Goal: Contribute content: Contribute content

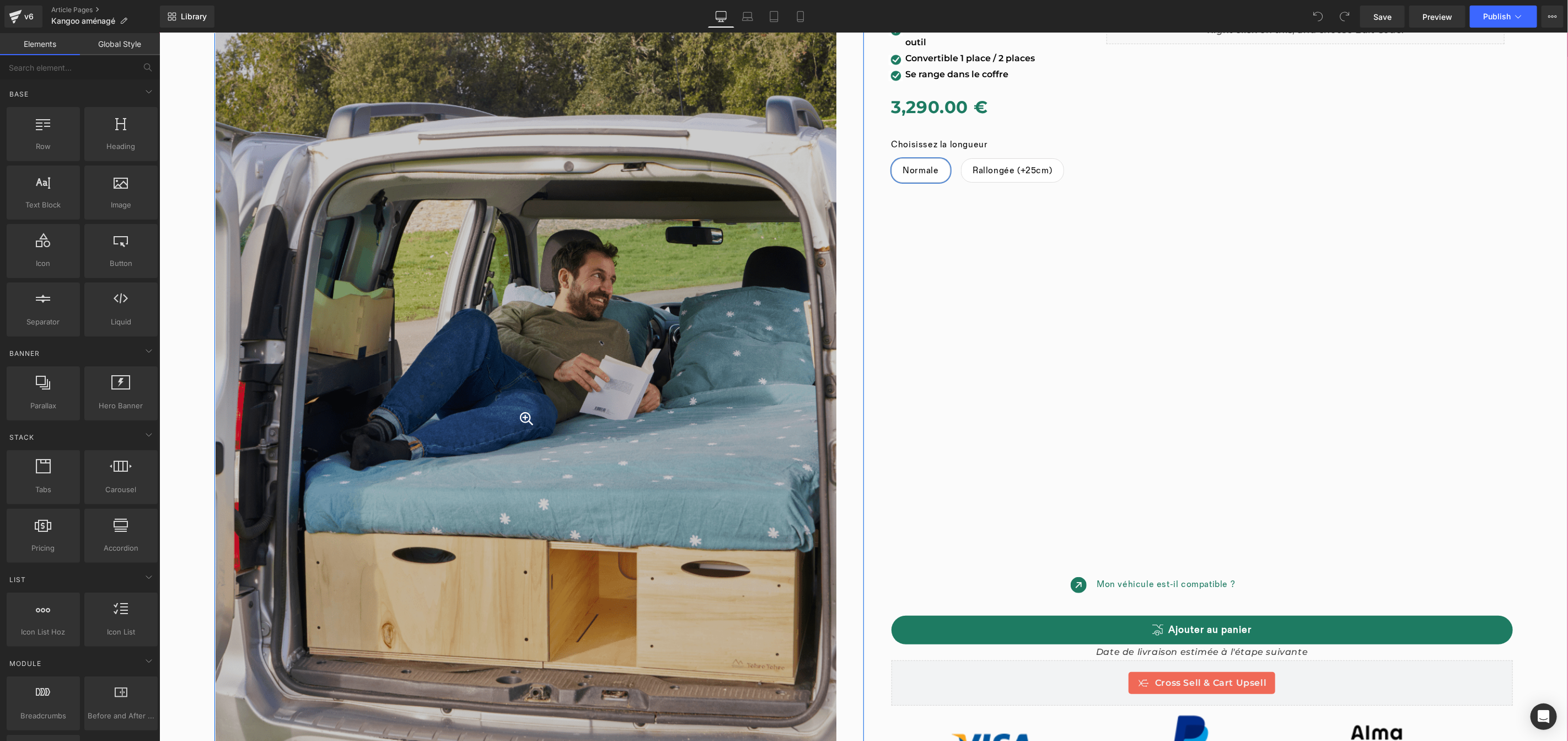
scroll to position [29, 0]
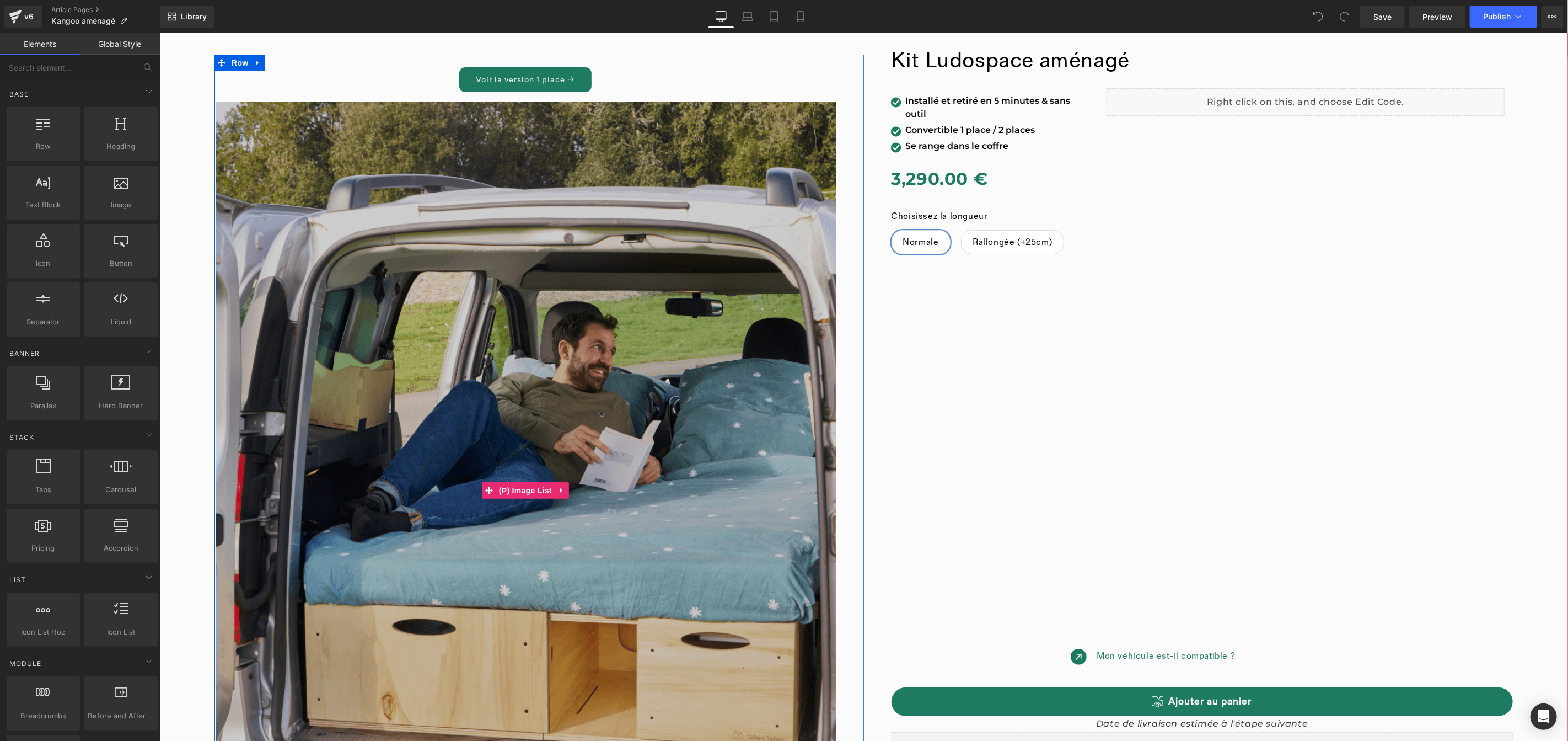
click at [567, 164] on div at bounding box center [526, 490] width 622 height 778
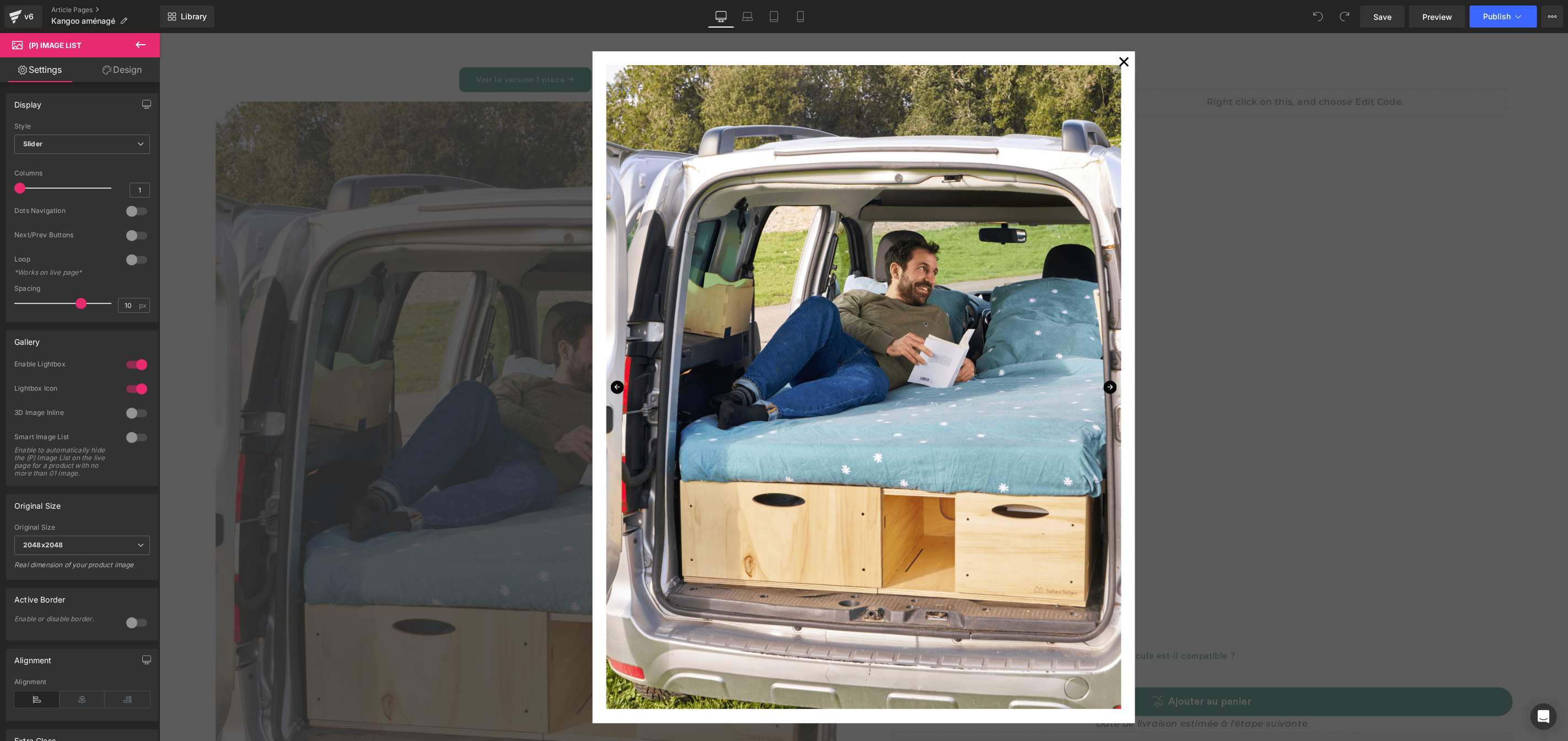
click at [1167, 80] on div "✕" at bounding box center [863, 386] width 1408 height 708
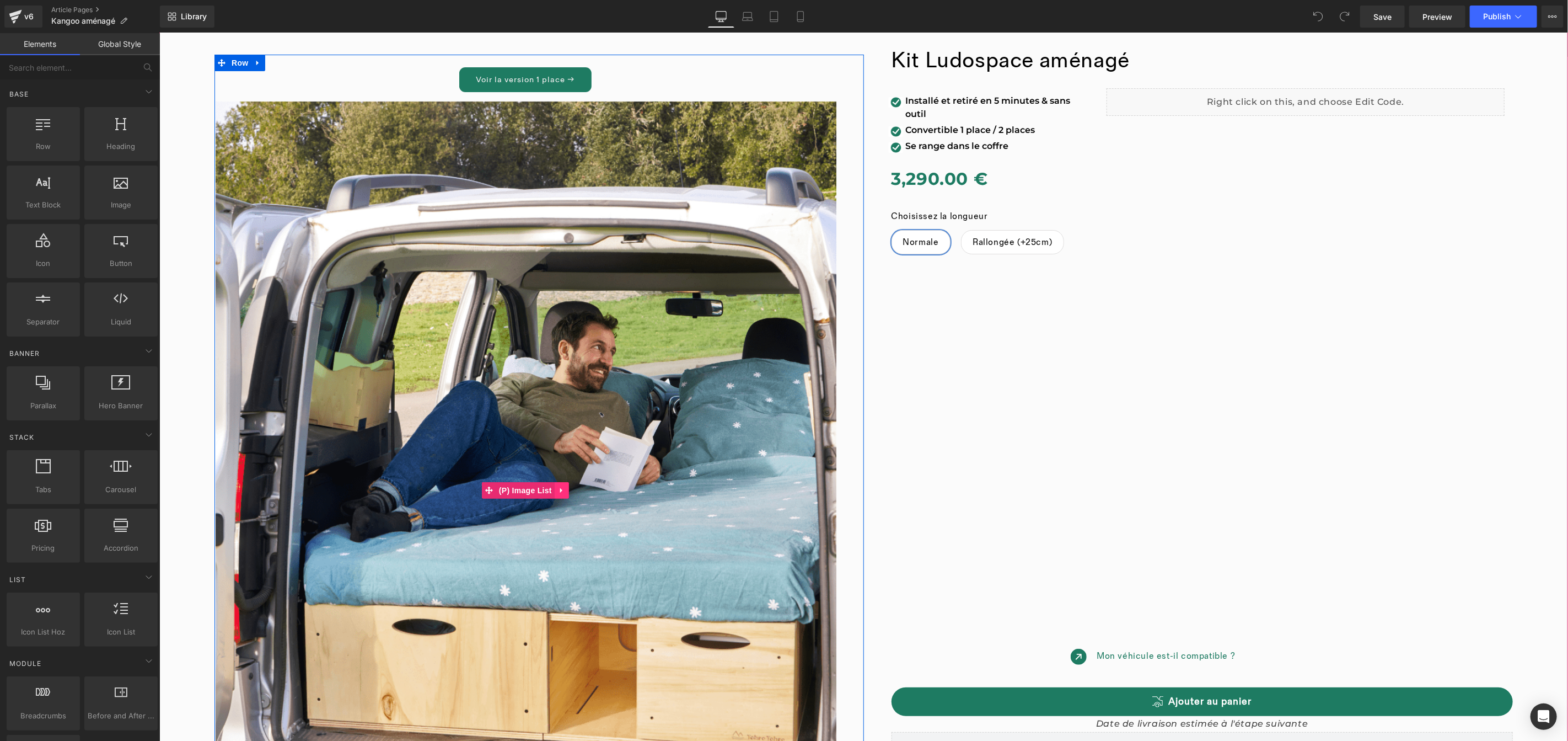
click at [558, 493] on icon at bounding box center [561, 489] width 8 height 8
click at [565, 490] on icon at bounding box center [568, 490] width 8 height 8
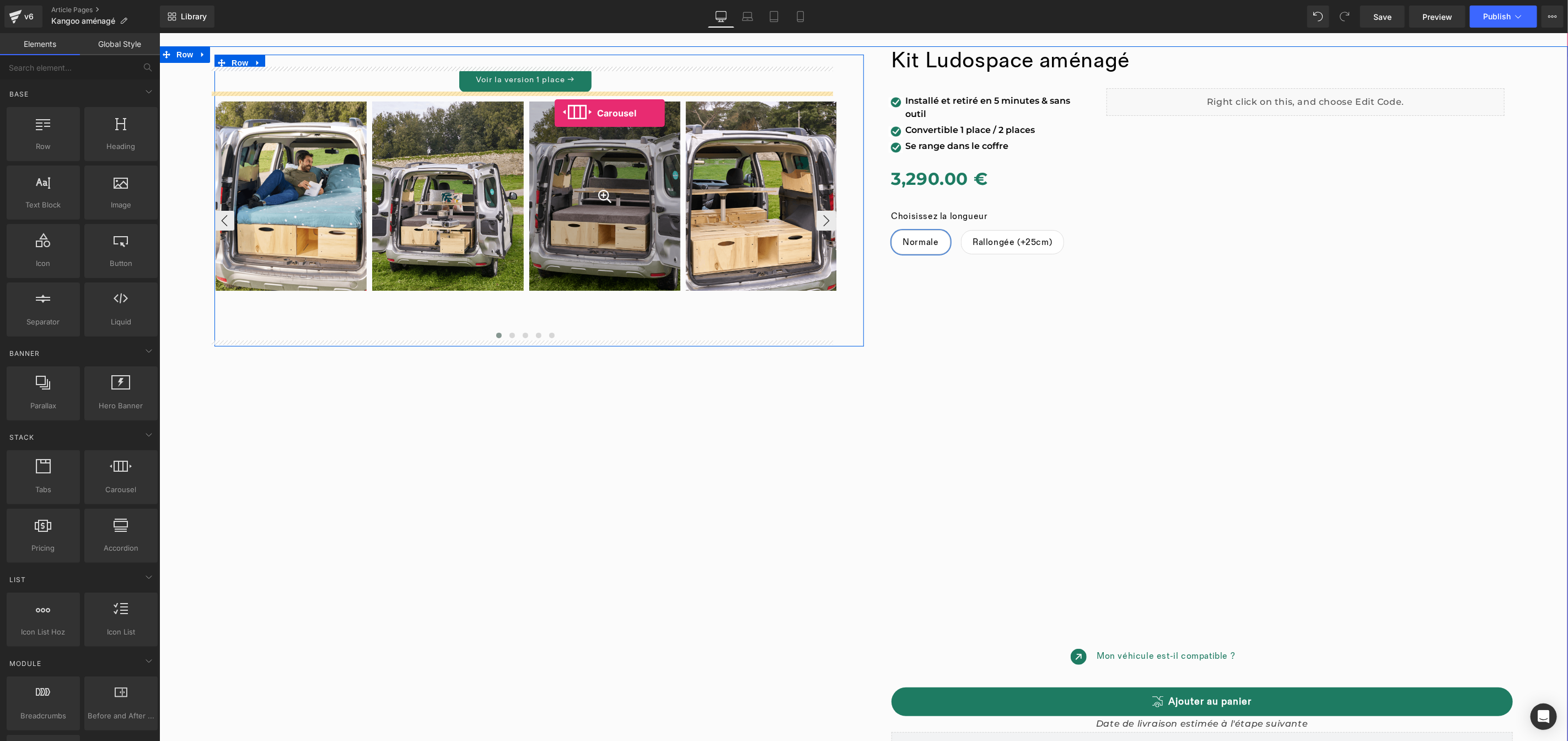
drag, startPoint x: 278, startPoint y: 505, endPoint x: 554, endPoint y: 112, distance: 480.2
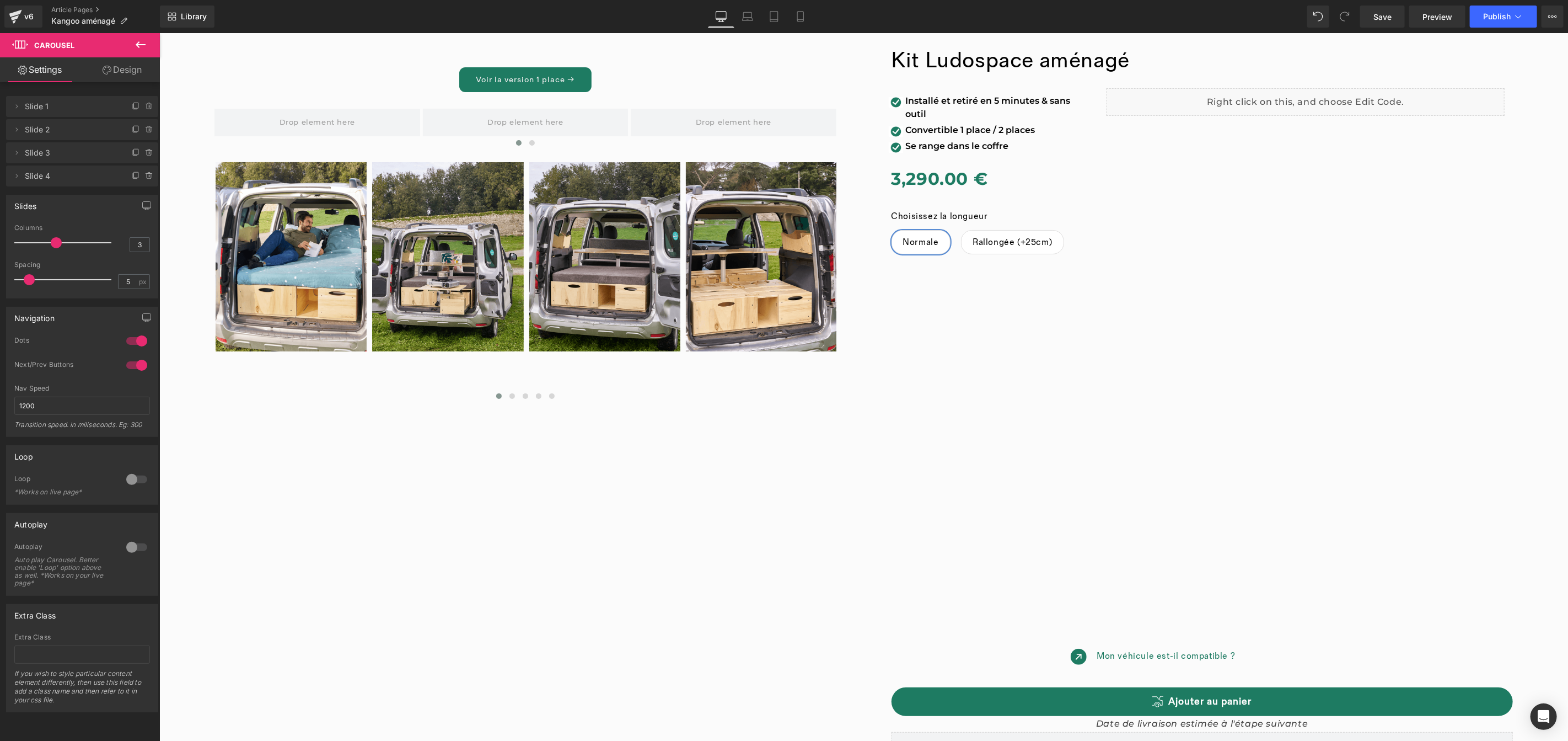
click at [143, 51] on icon at bounding box center [140, 45] width 13 height 13
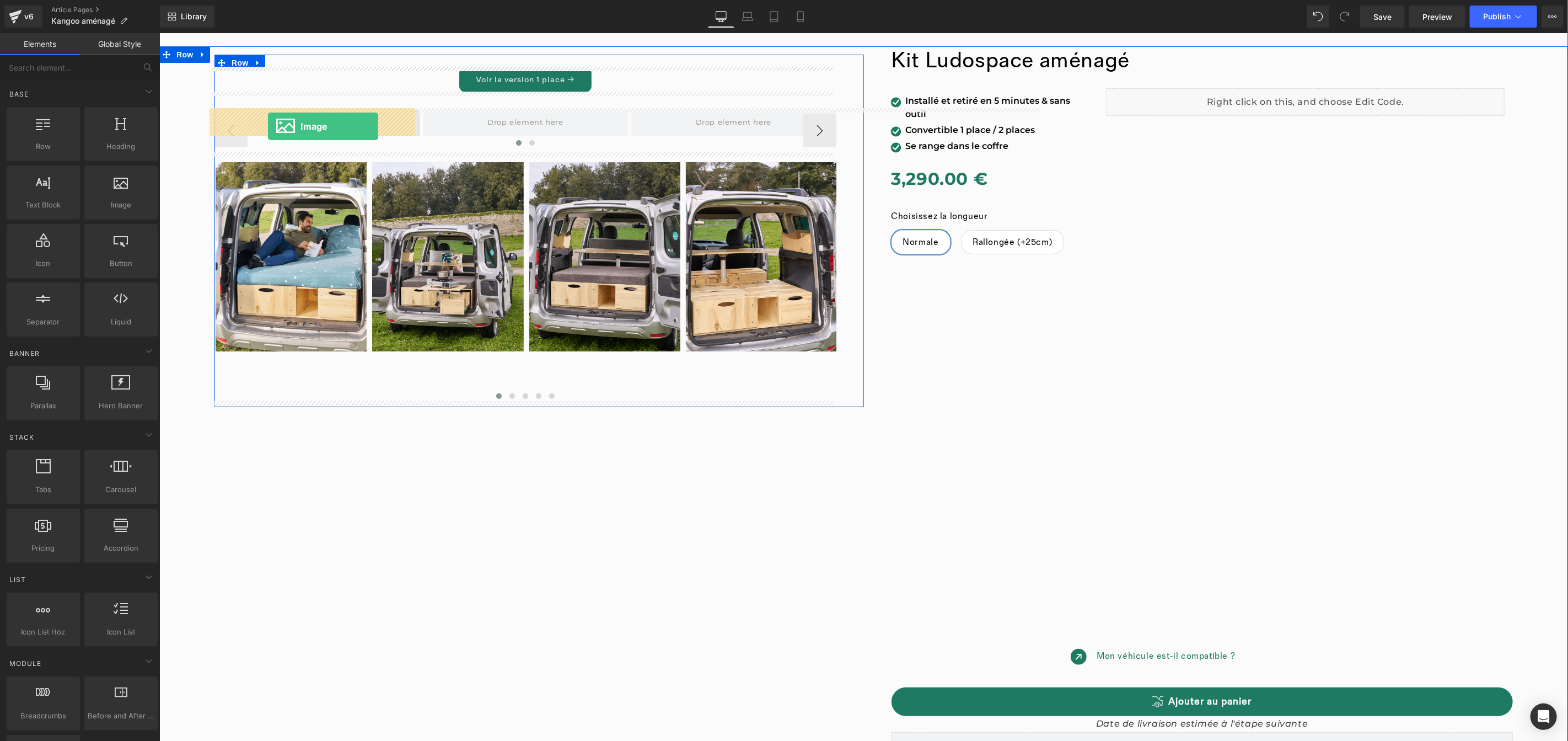
drag, startPoint x: 313, startPoint y: 225, endPoint x: 267, endPoint y: 126, distance: 109.2
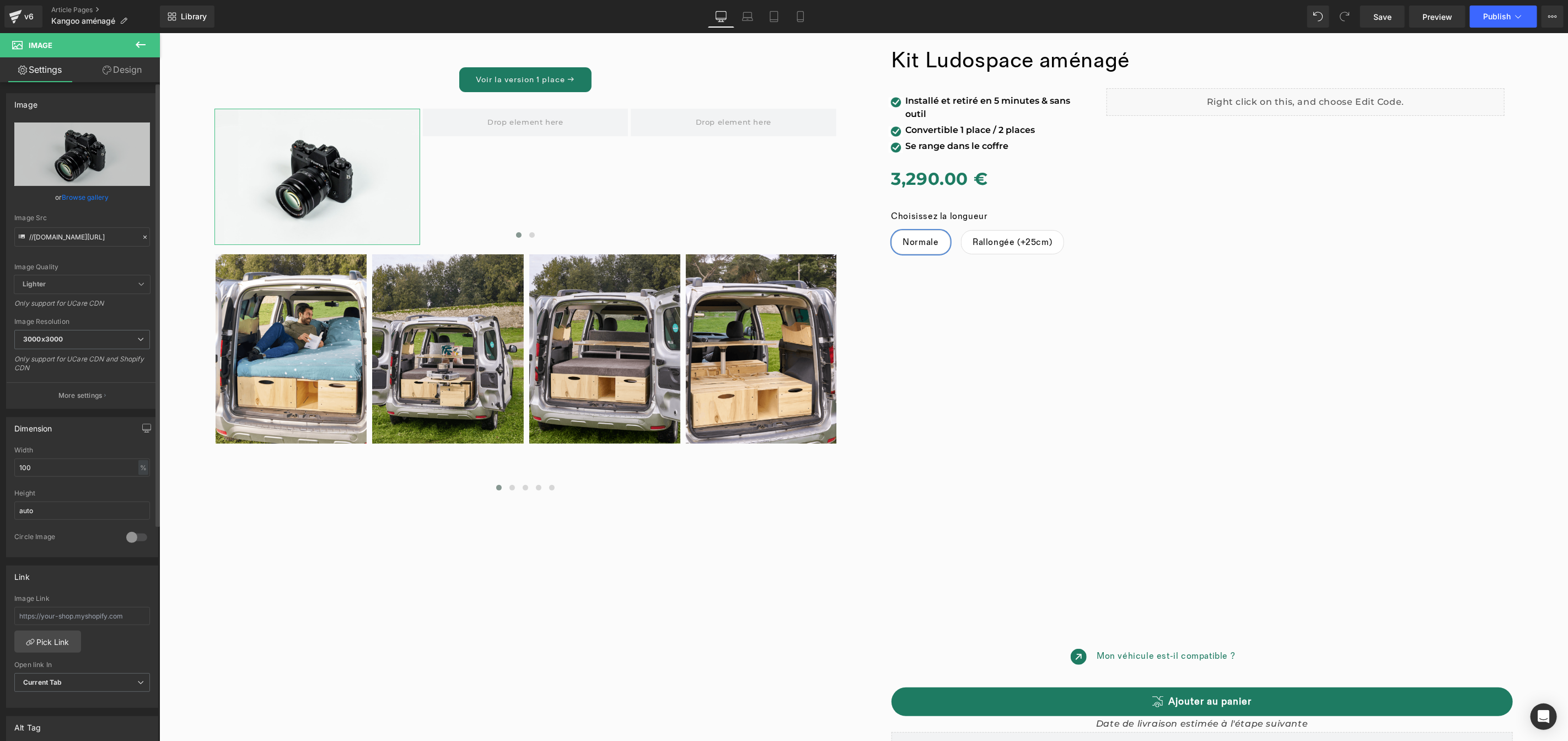
click at [84, 193] on link "Browse gallery" at bounding box center [86, 198] width 46 height 20
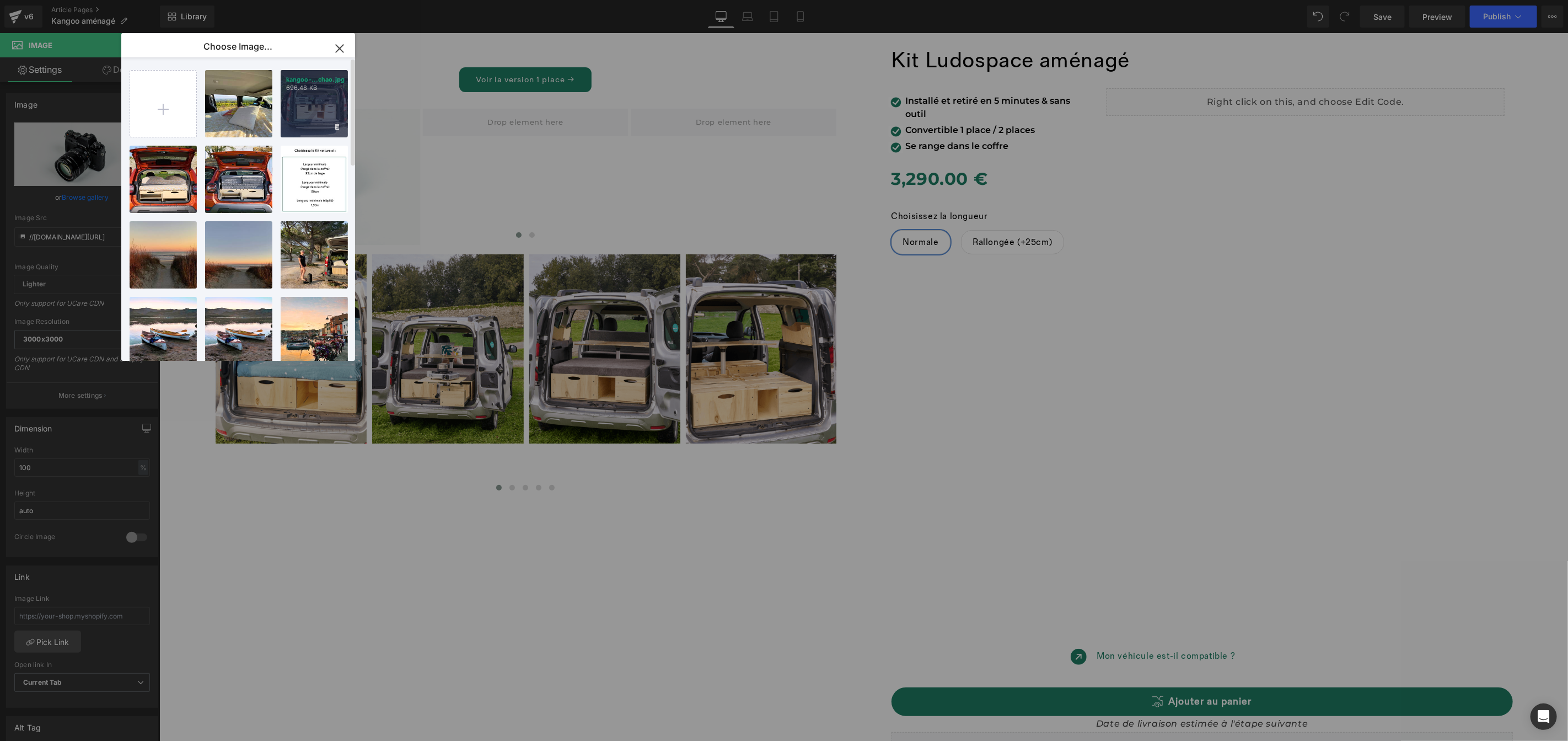
click at [320, 112] on div "kangoo-...chao.jpg 696.48 KB" at bounding box center [314, 103] width 67 height 67
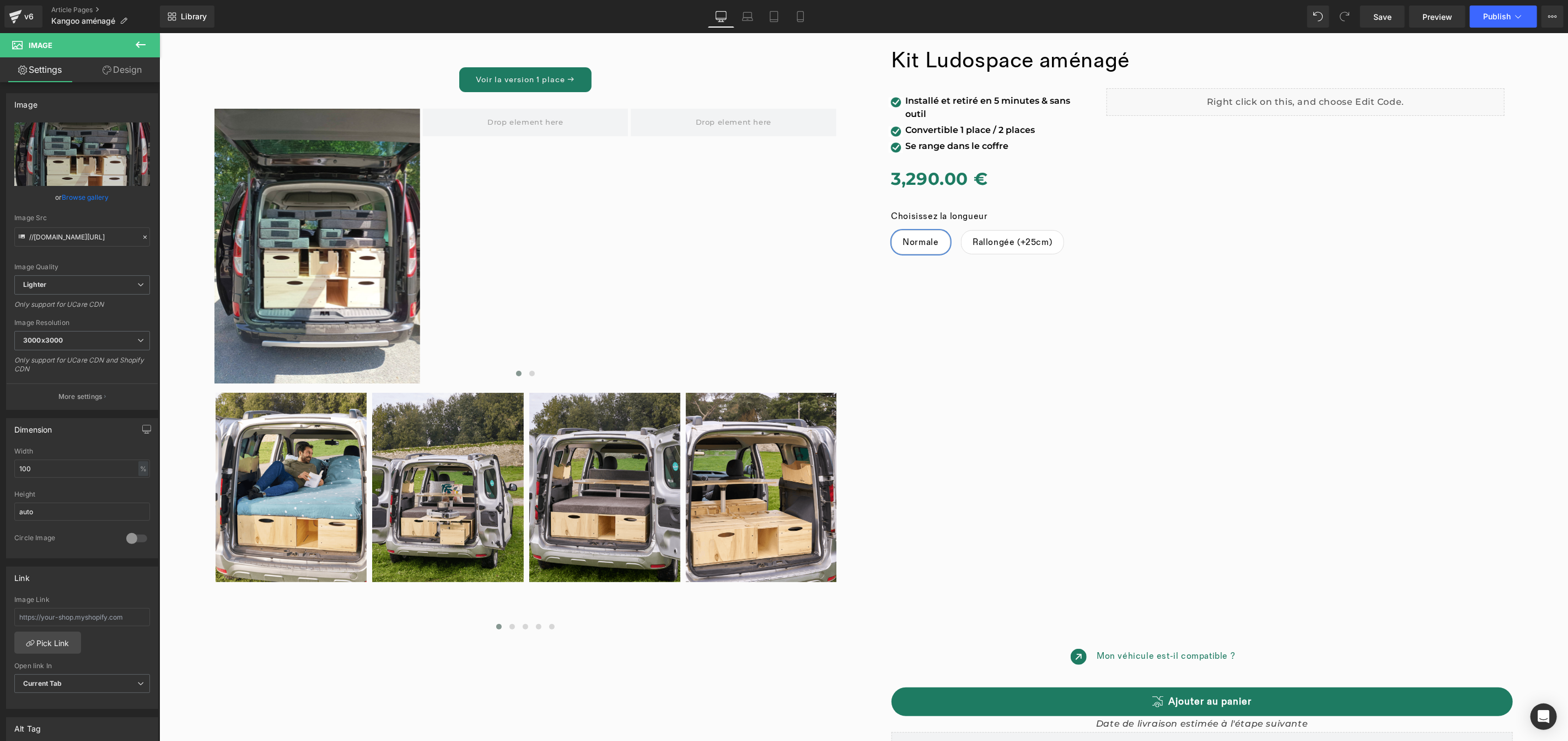
click at [146, 43] on icon at bounding box center [140, 45] width 13 height 13
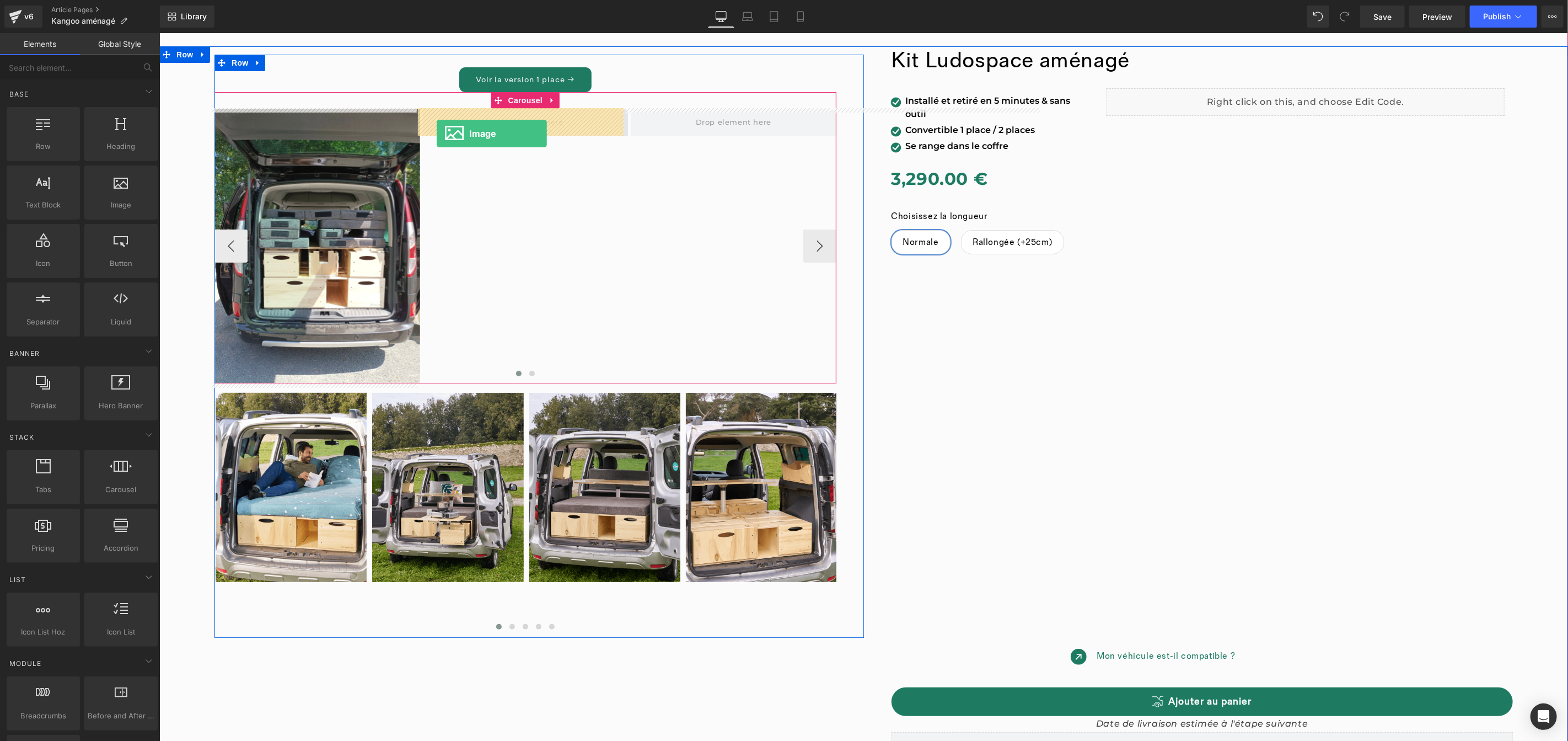
drag, startPoint x: 284, startPoint y: 215, endPoint x: 436, endPoint y: 133, distance: 172.7
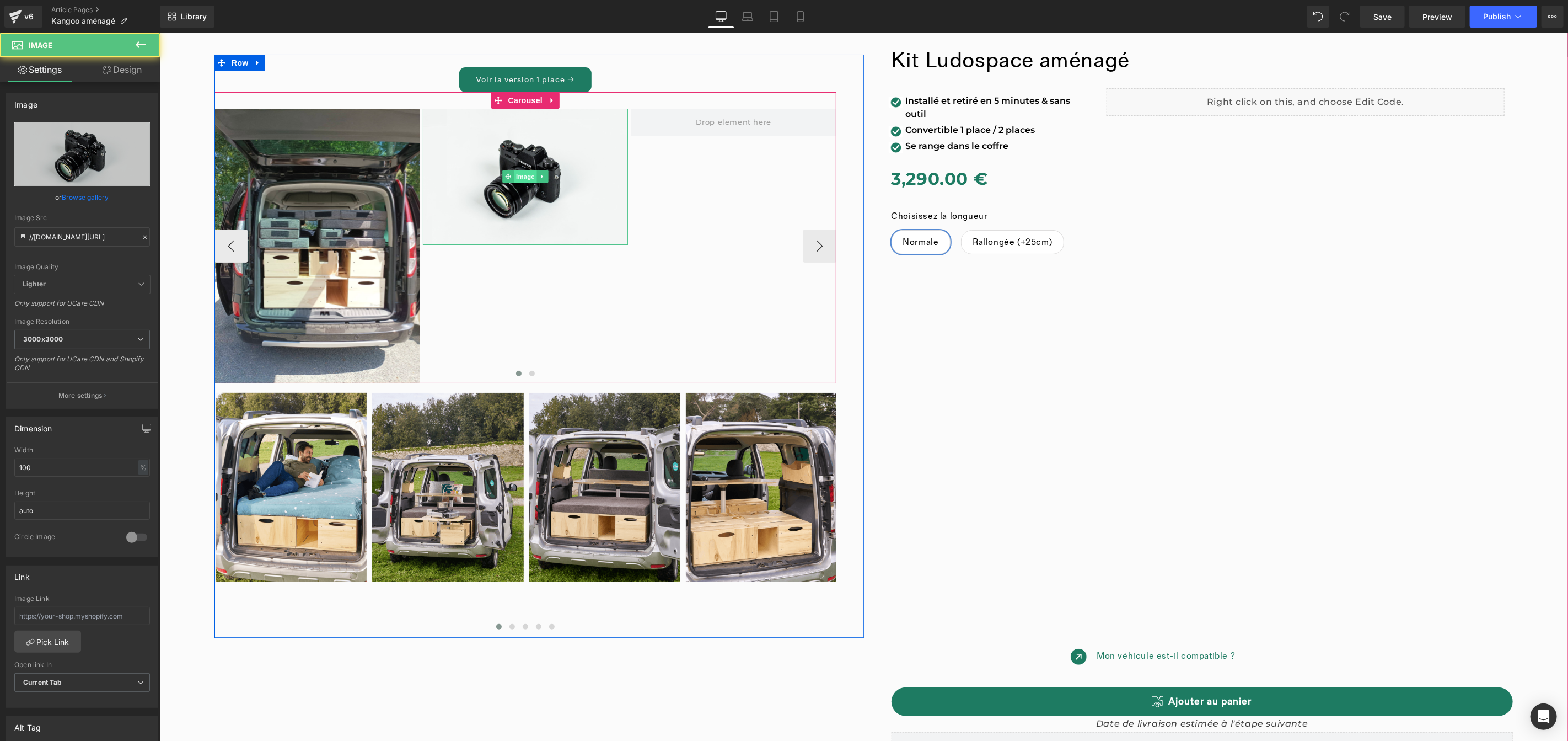
click at [519, 175] on div "Image" at bounding box center [525, 176] width 205 height 136
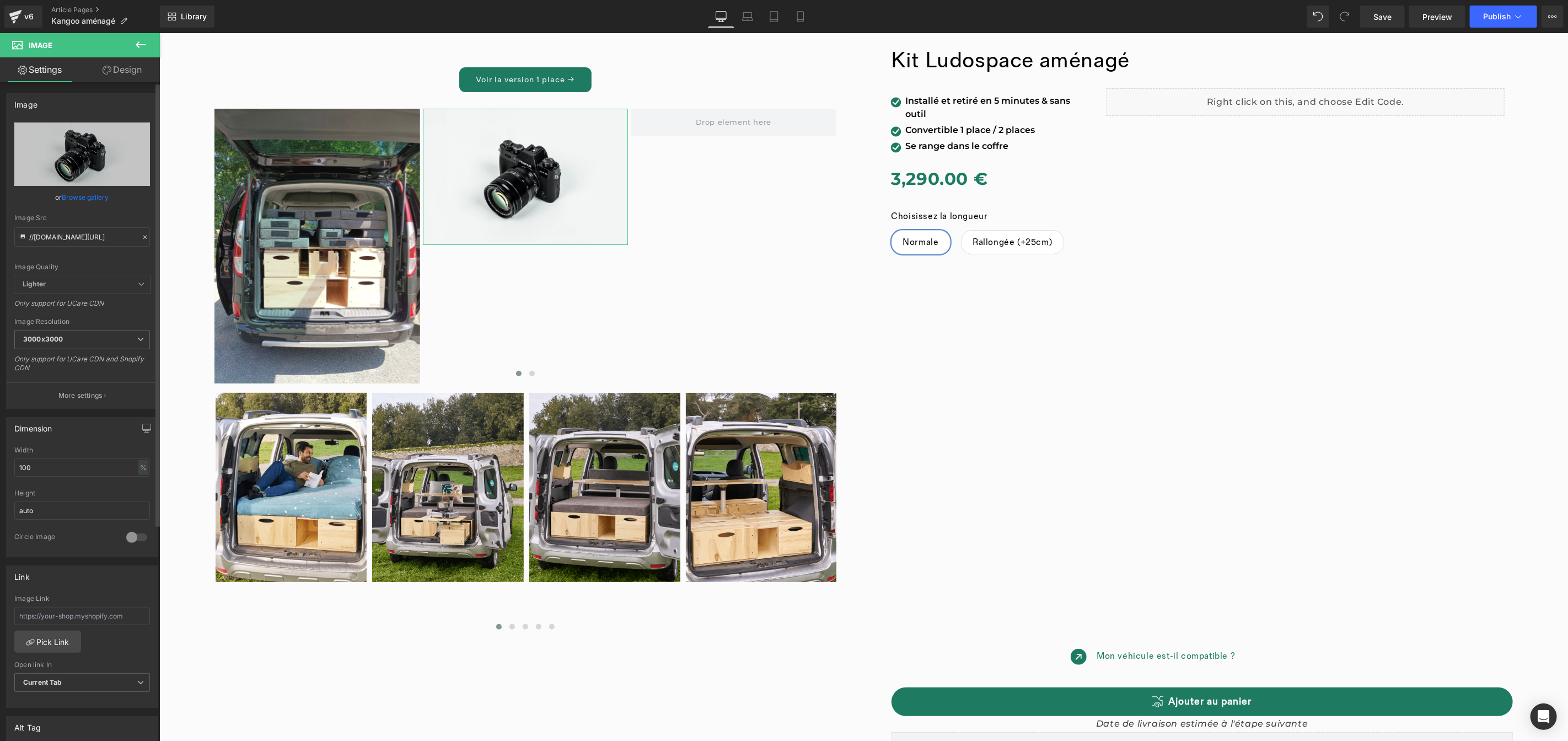
click at [77, 195] on link "Browse gallery" at bounding box center [86, 198] width 46 height 20
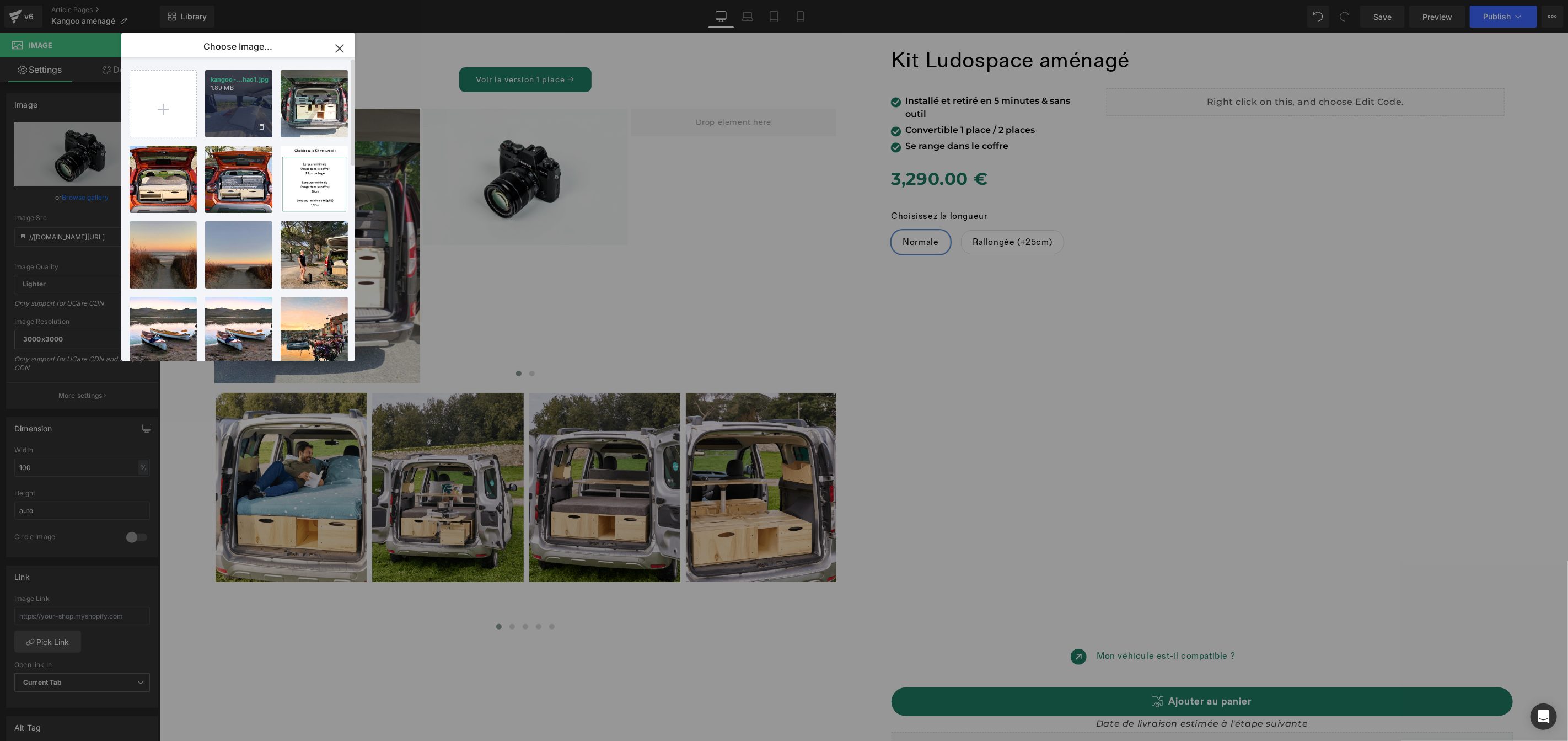
click at [235, 114] on div "kangoo-...hao1.jpg 1.89 MB" at bounding box center [239, 103] width 67 height 67
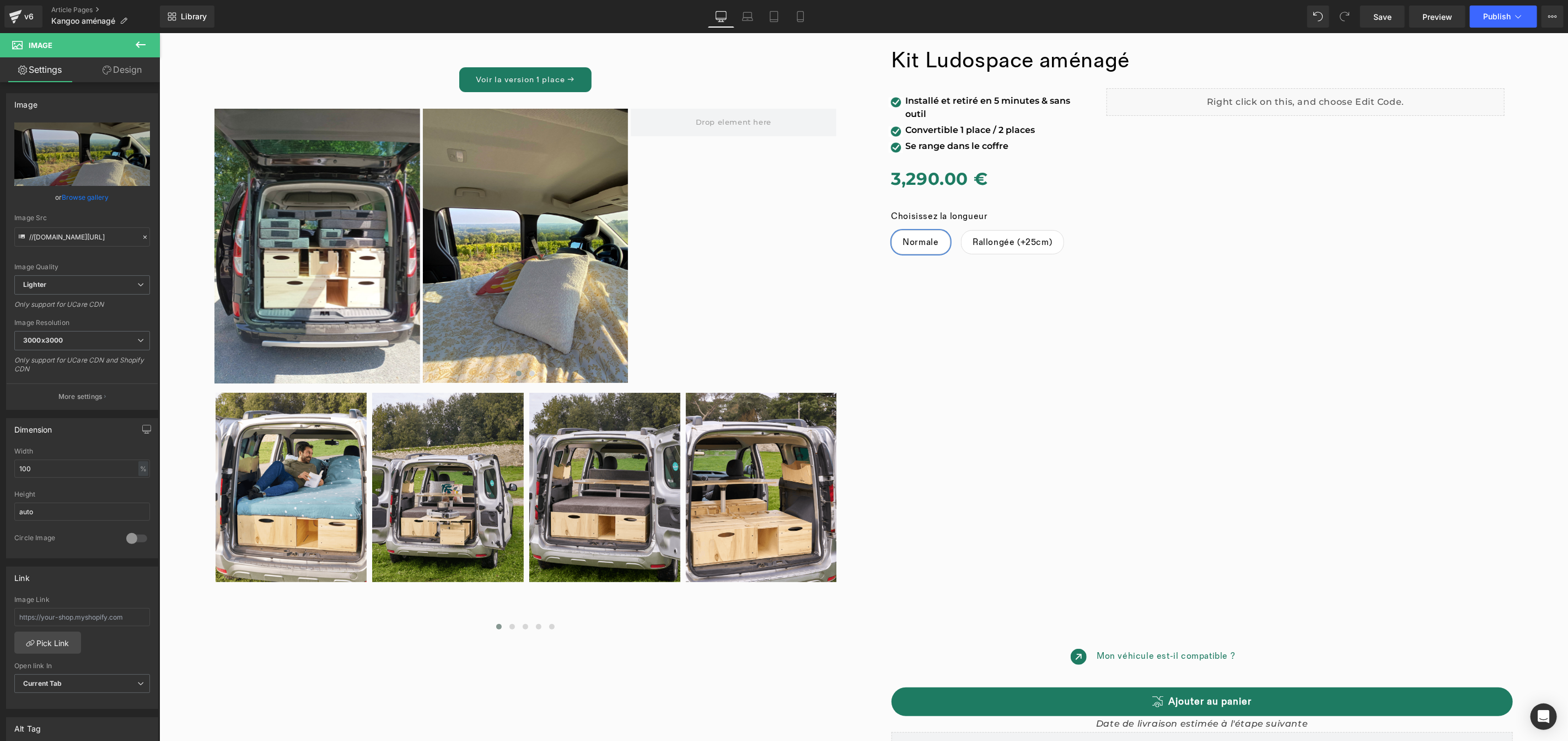
click at [130, 42] on button at bounding box center [140, 45] width 38 height 24
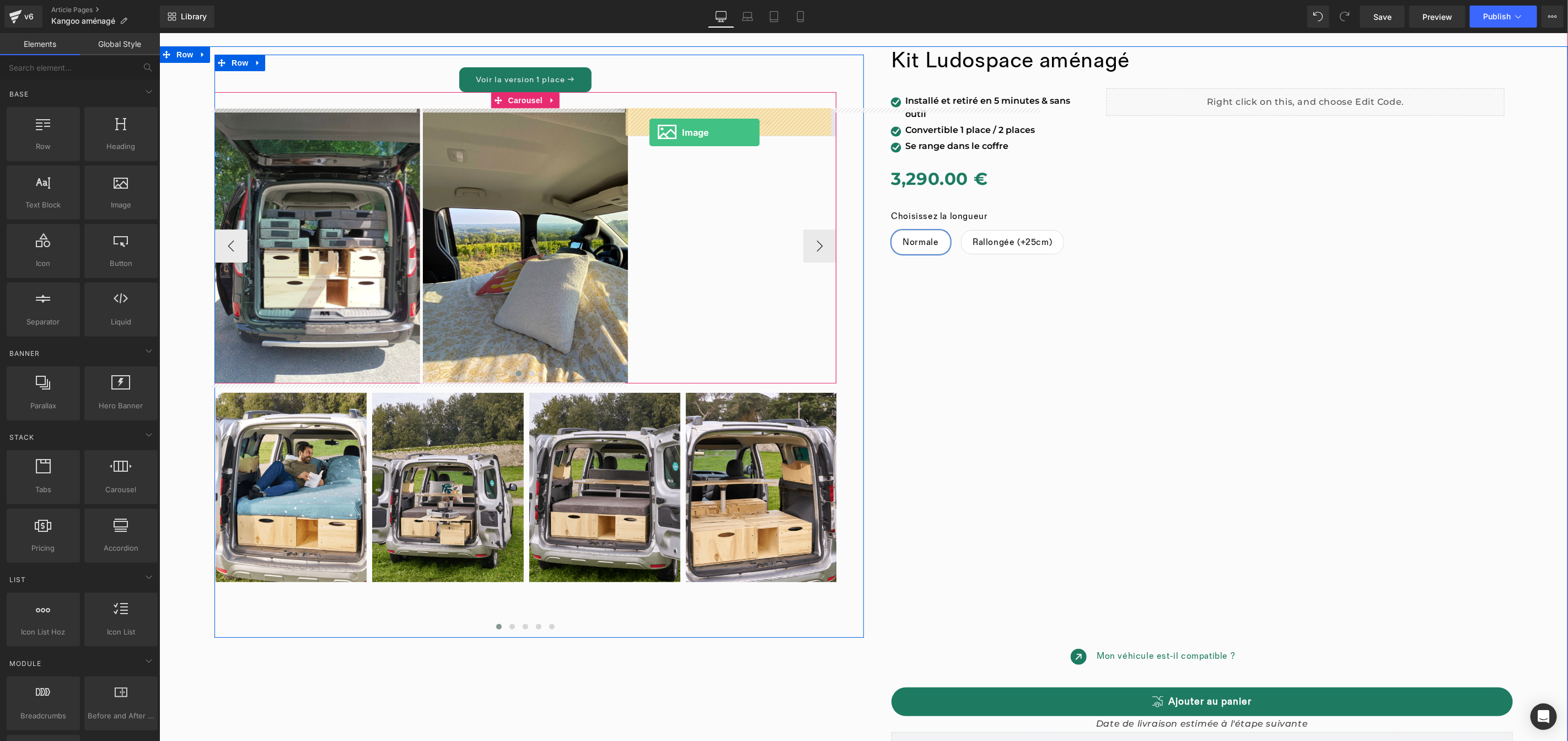
drag, startPoint x: 277, startPoint y: 234, endPoint x: 649, endPoint y: 131, distance: 386.0
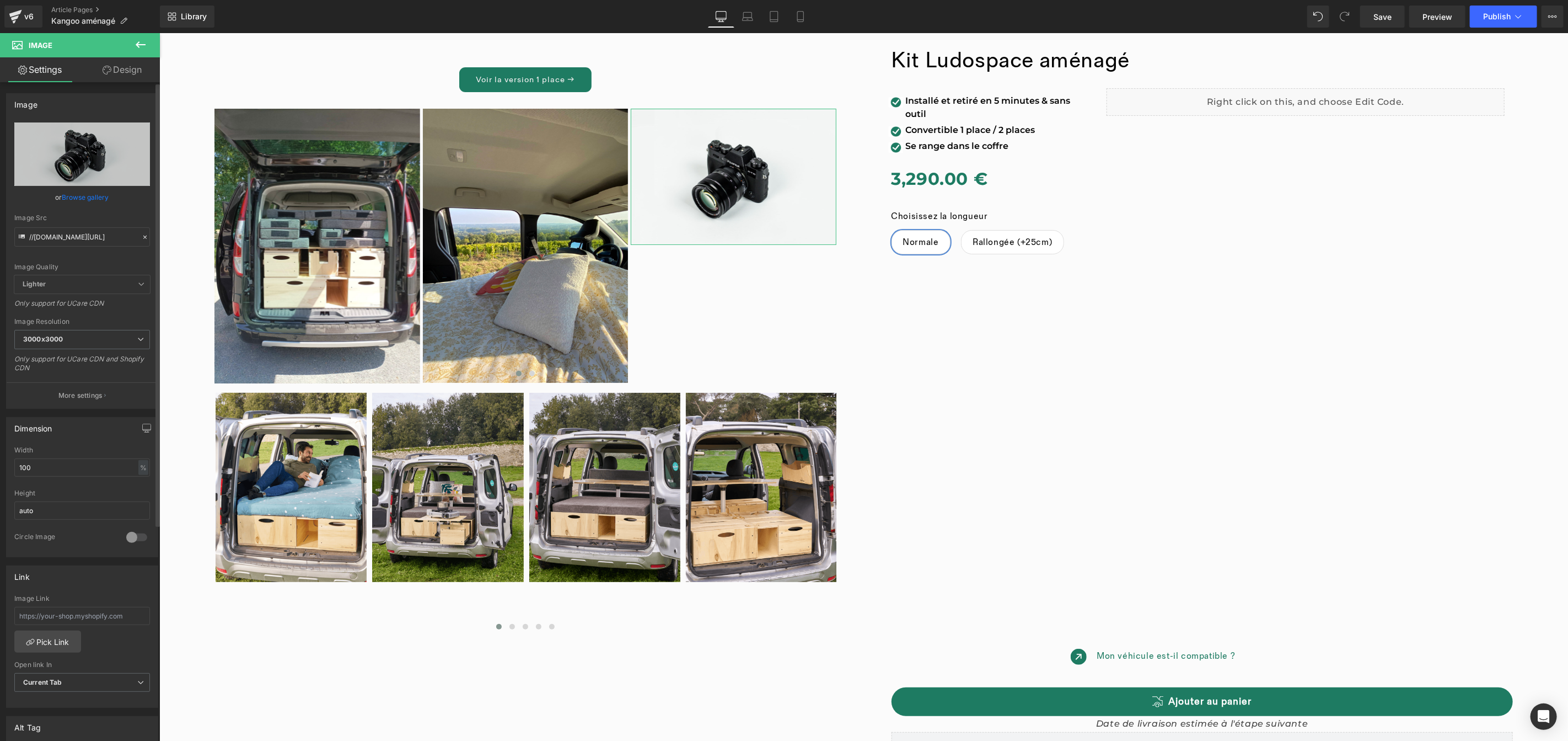
click at [77, 198] on link "Browse gallery" at bounding box center [86, 198] width 46 height 20
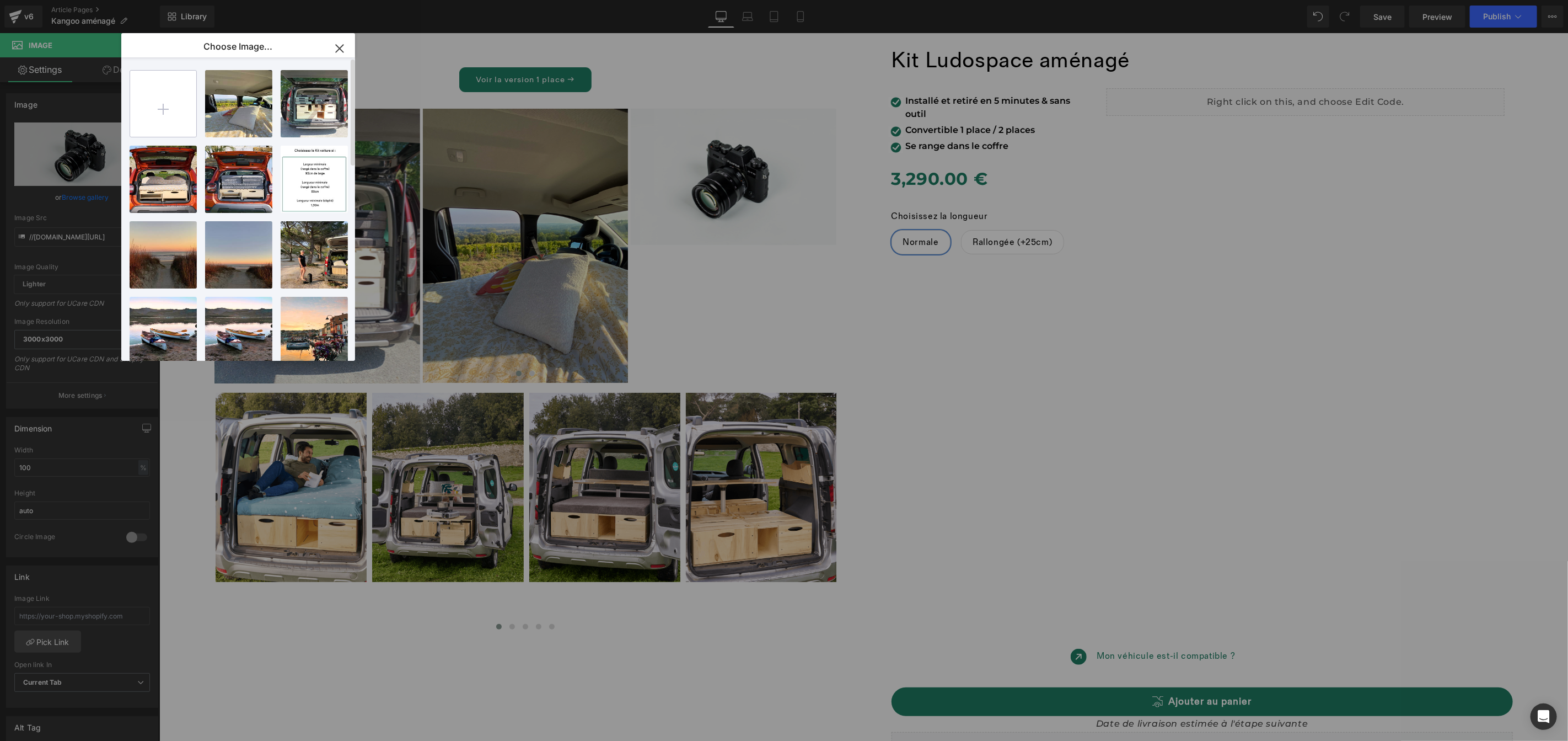
click at [159, 117] on input "file" at bounding box center [164, 104] width 66 height 66
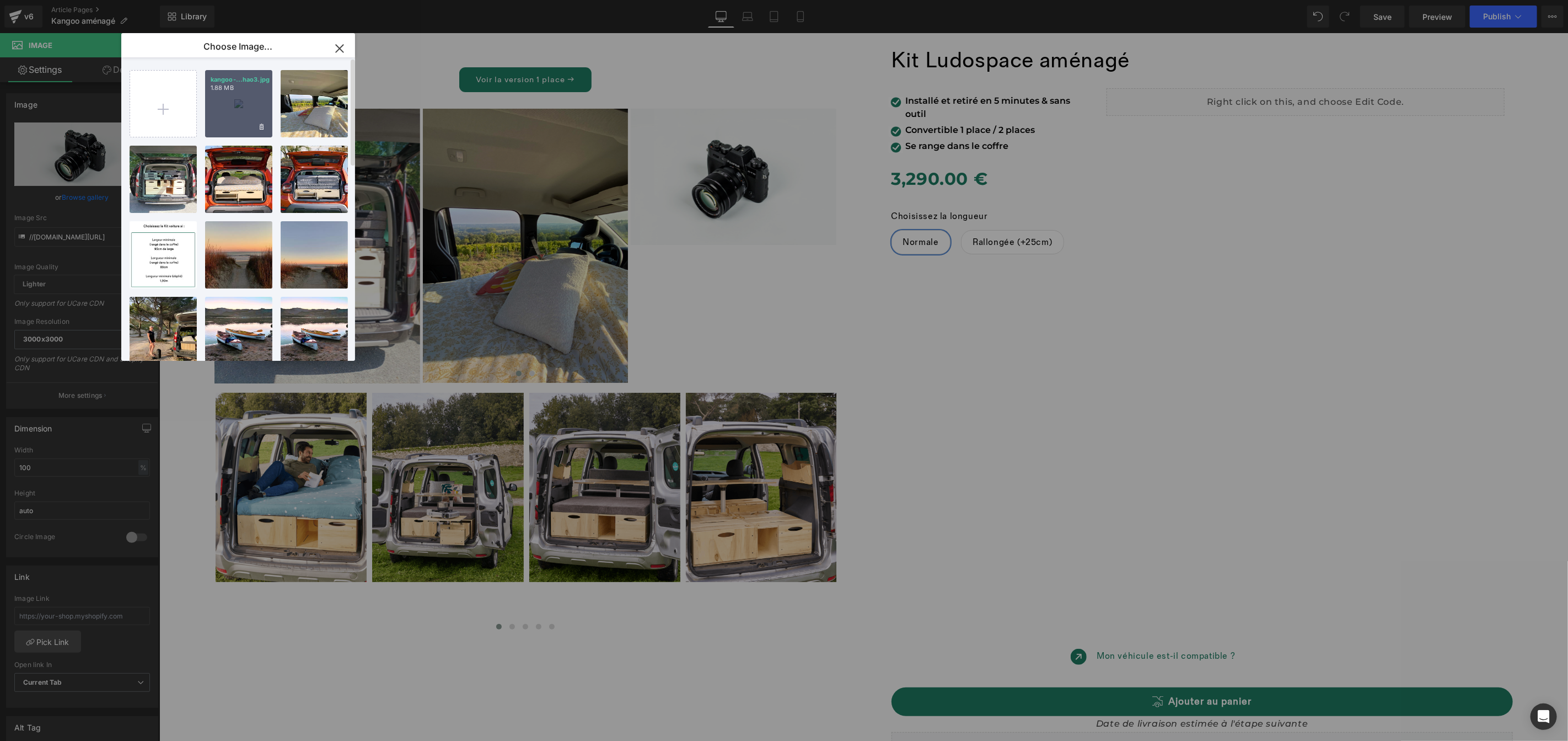
click at [237, 102] on div "kangoo-...hao3.jpg 1.88 MB" at bounding box center [239, 103] width 67 height 67
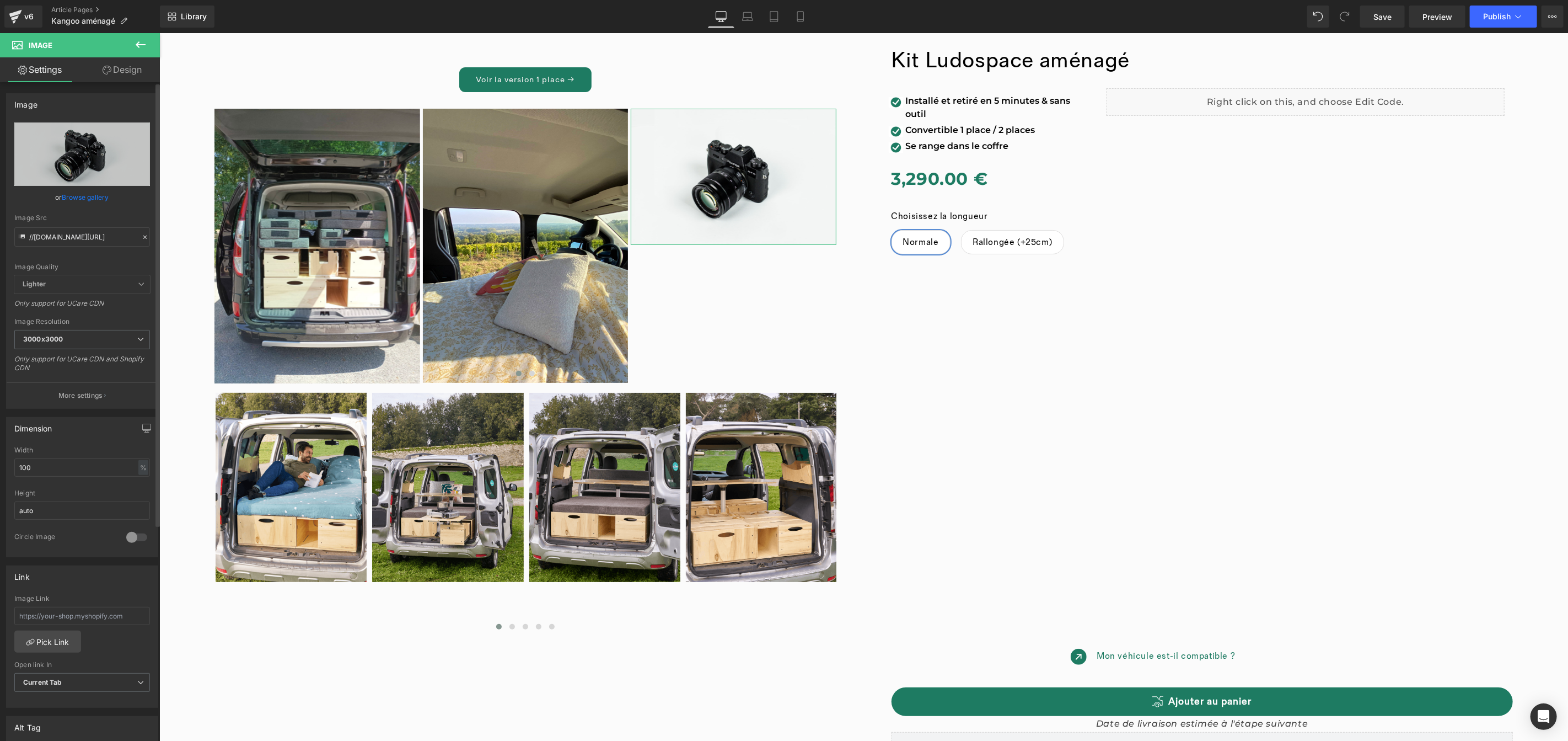
click at [92, 201] on link "Browse gallery" at bounding box center [86, 198] width 46 height 20
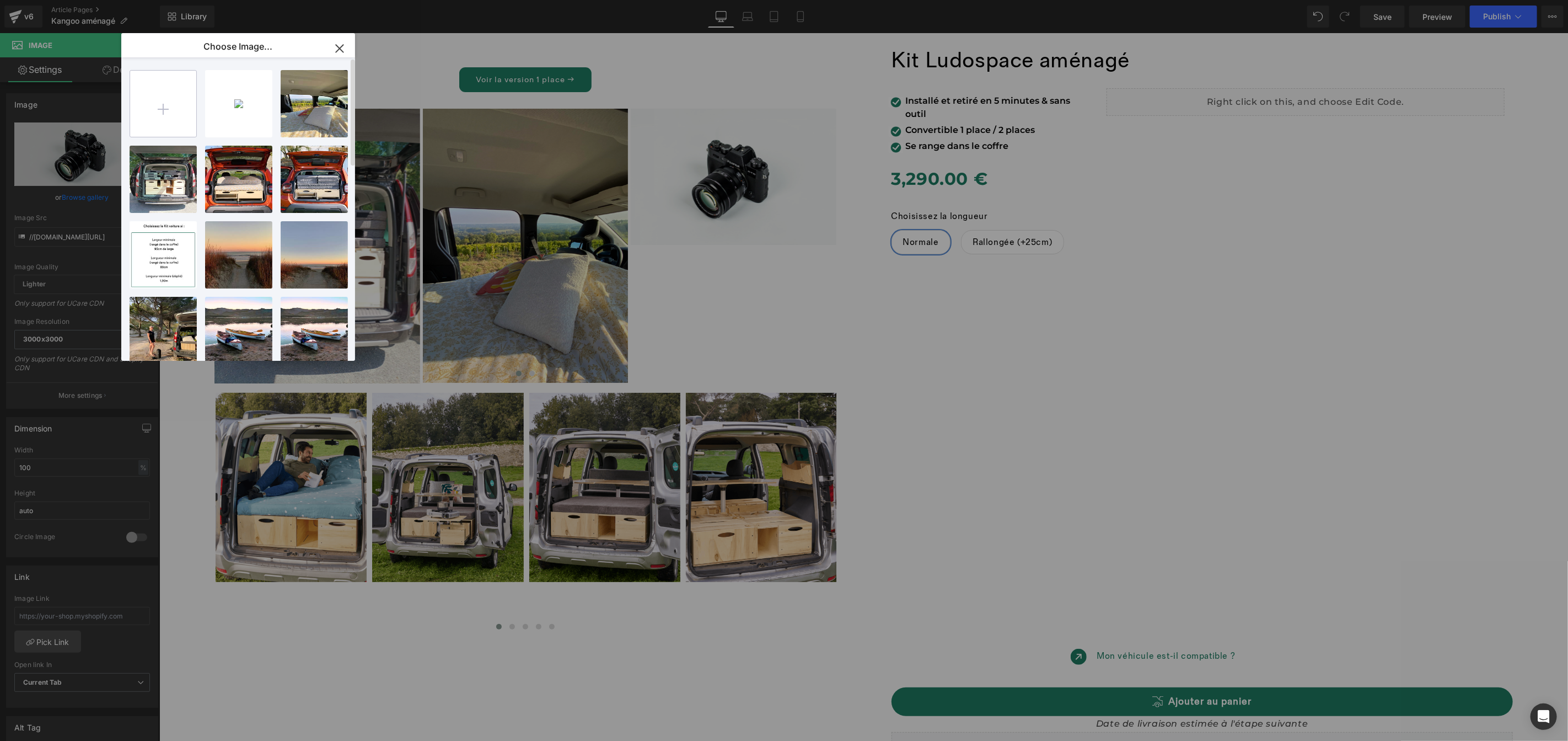
click at [182, 127] on input "file" at bounding box center [164, 104] width 66 height 66
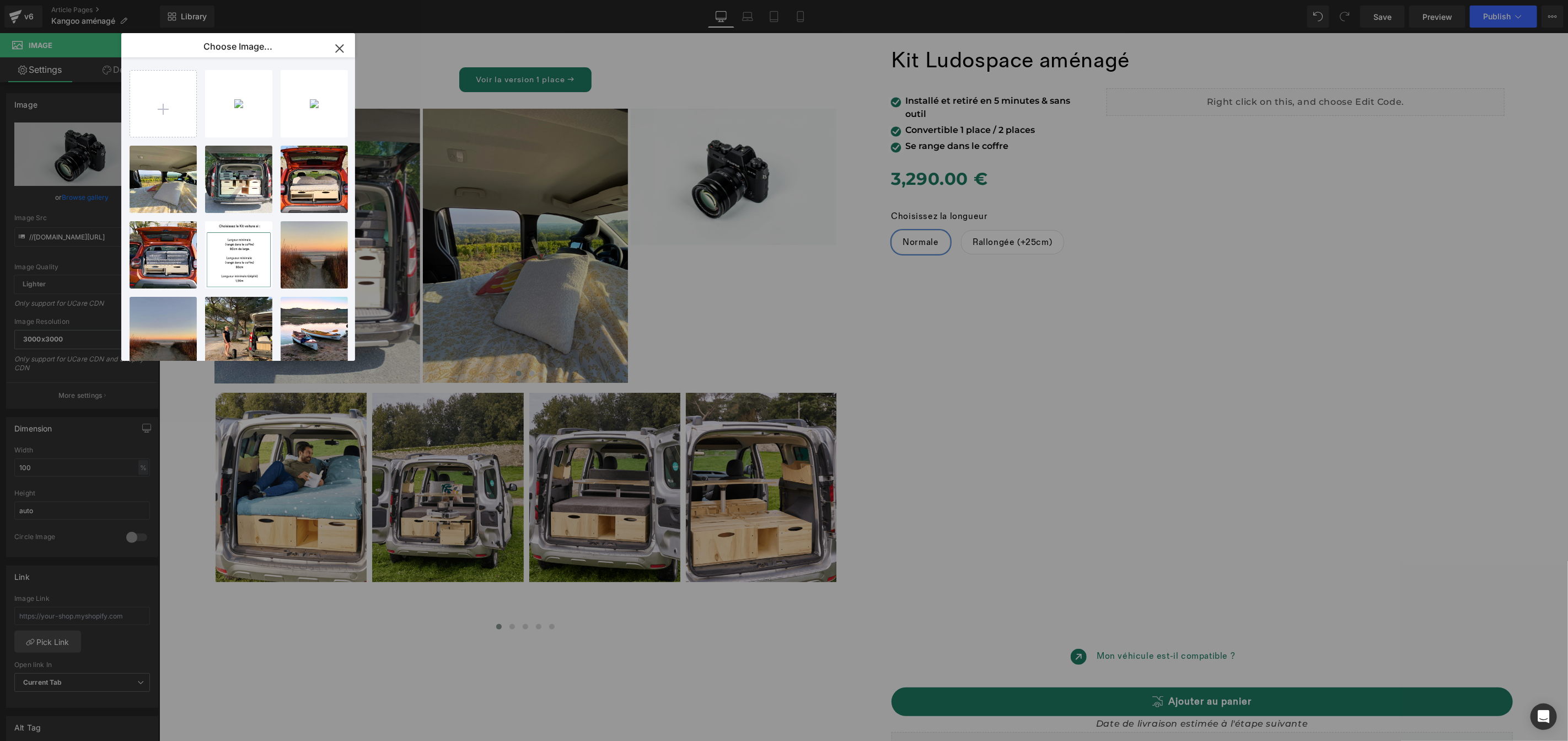
click at [0, 0] on div "kangoo-...hao4.jpg 1.76 MB" at bounding box center [0, 0] width 0 height 0
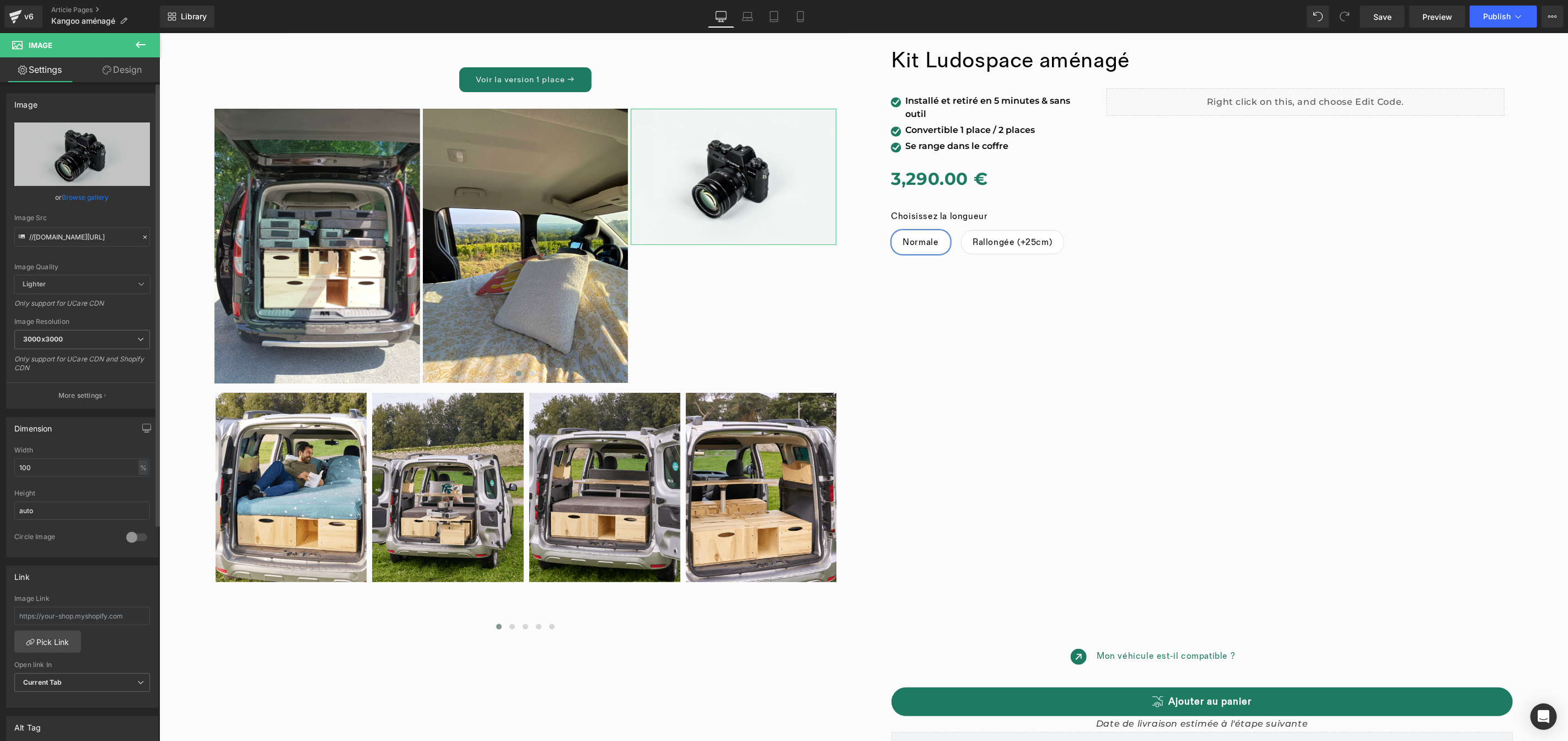
click at [82, 194] on link "Browse gallery" at bounding box center [86, 198] width 46 height 20
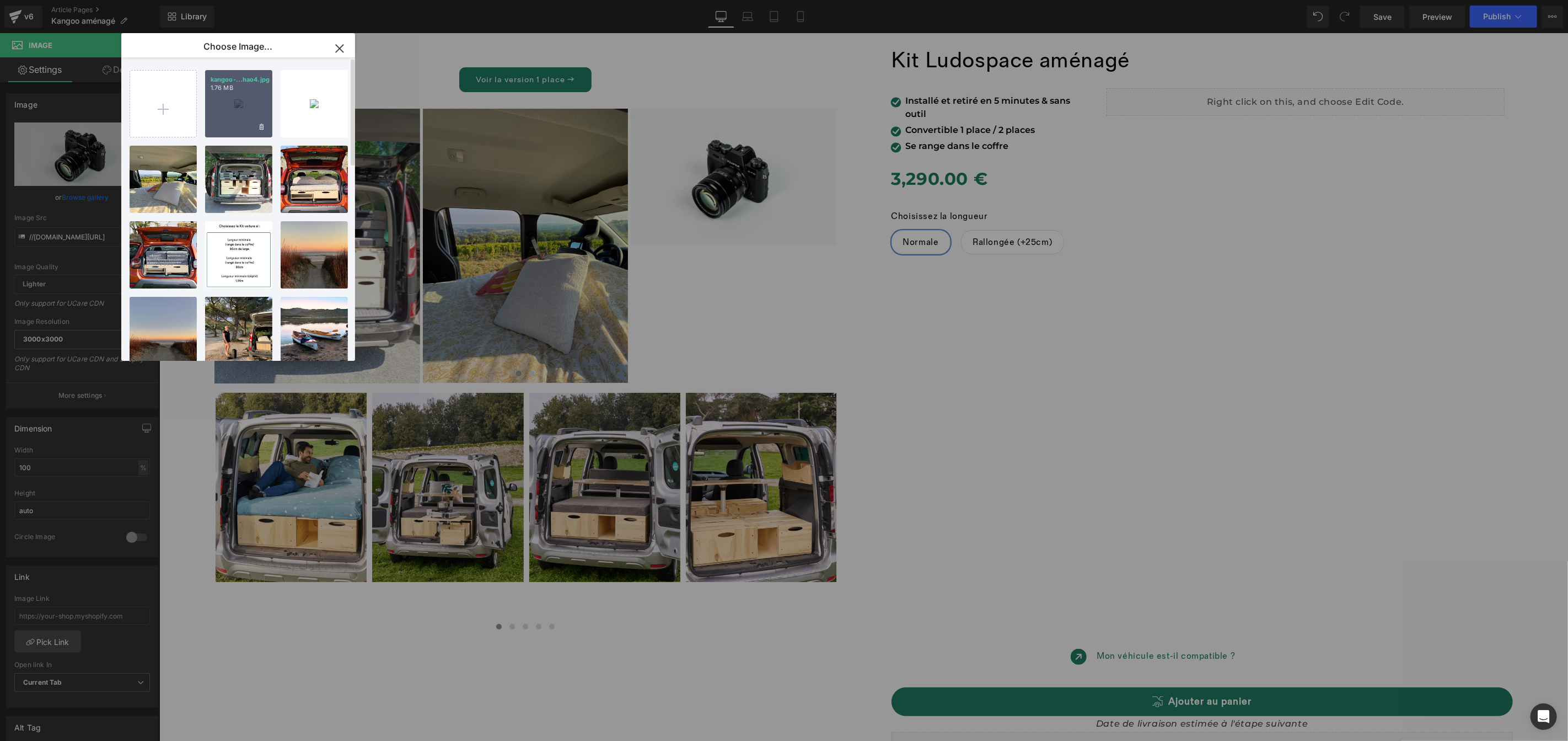
click at [229, 107] on div "kangoo-...hao4.jpg 1.76 MB" at bounding box center [239, 103] width 67 height 67
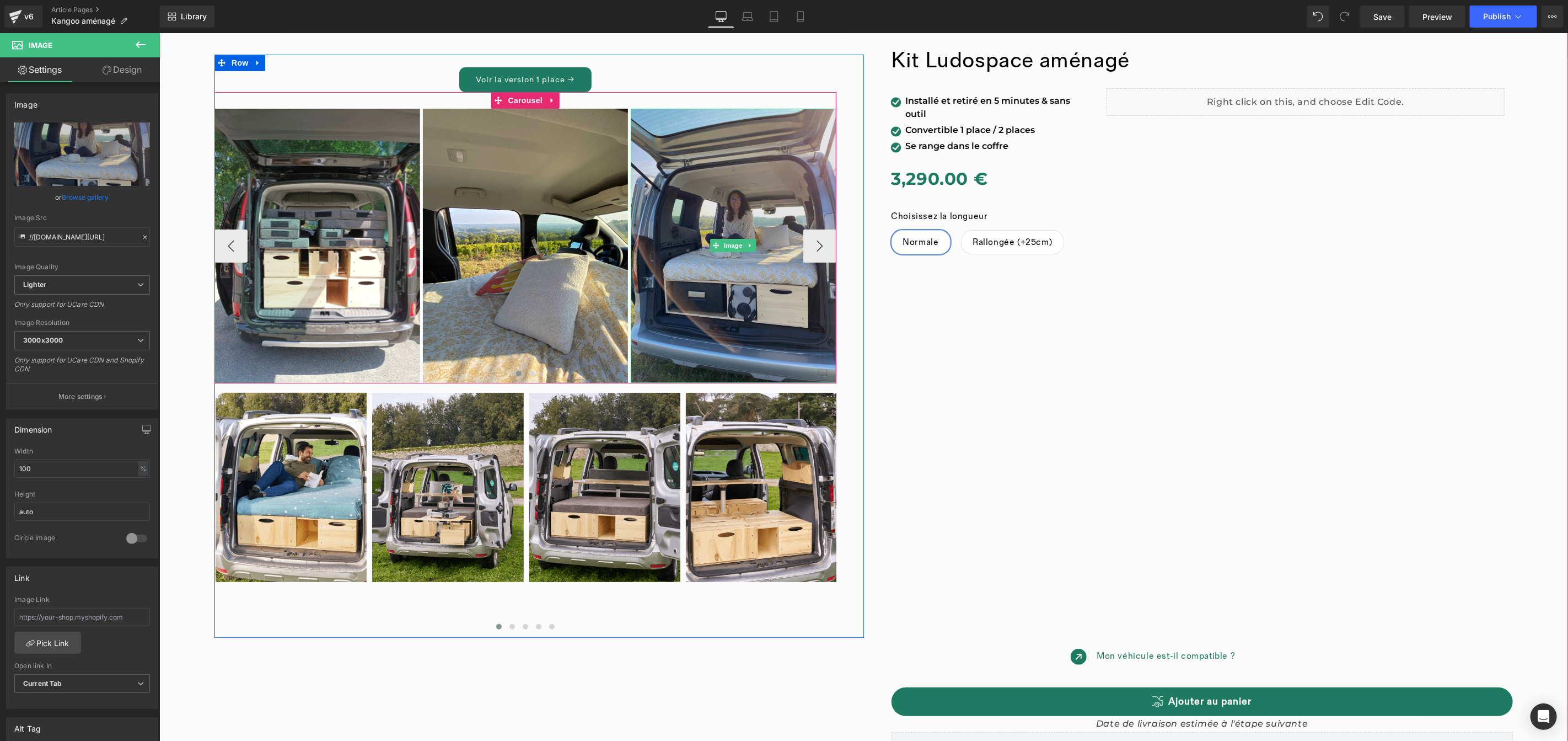
click at [754, 180] on img at bounding box center [733, 245] width 205 height 274
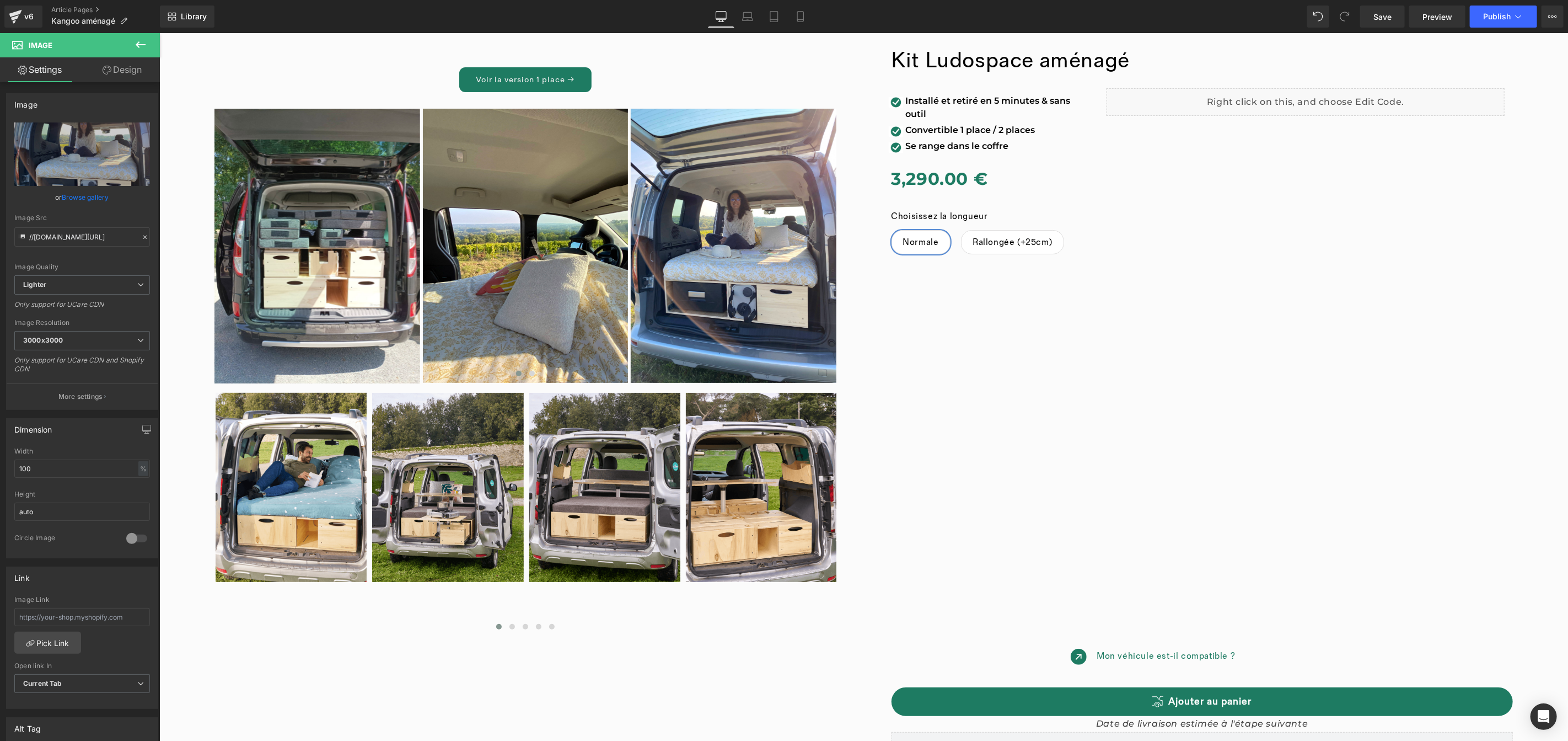
click at [138, 46] on icon at bounding box center [140, 44] width 10 height 6
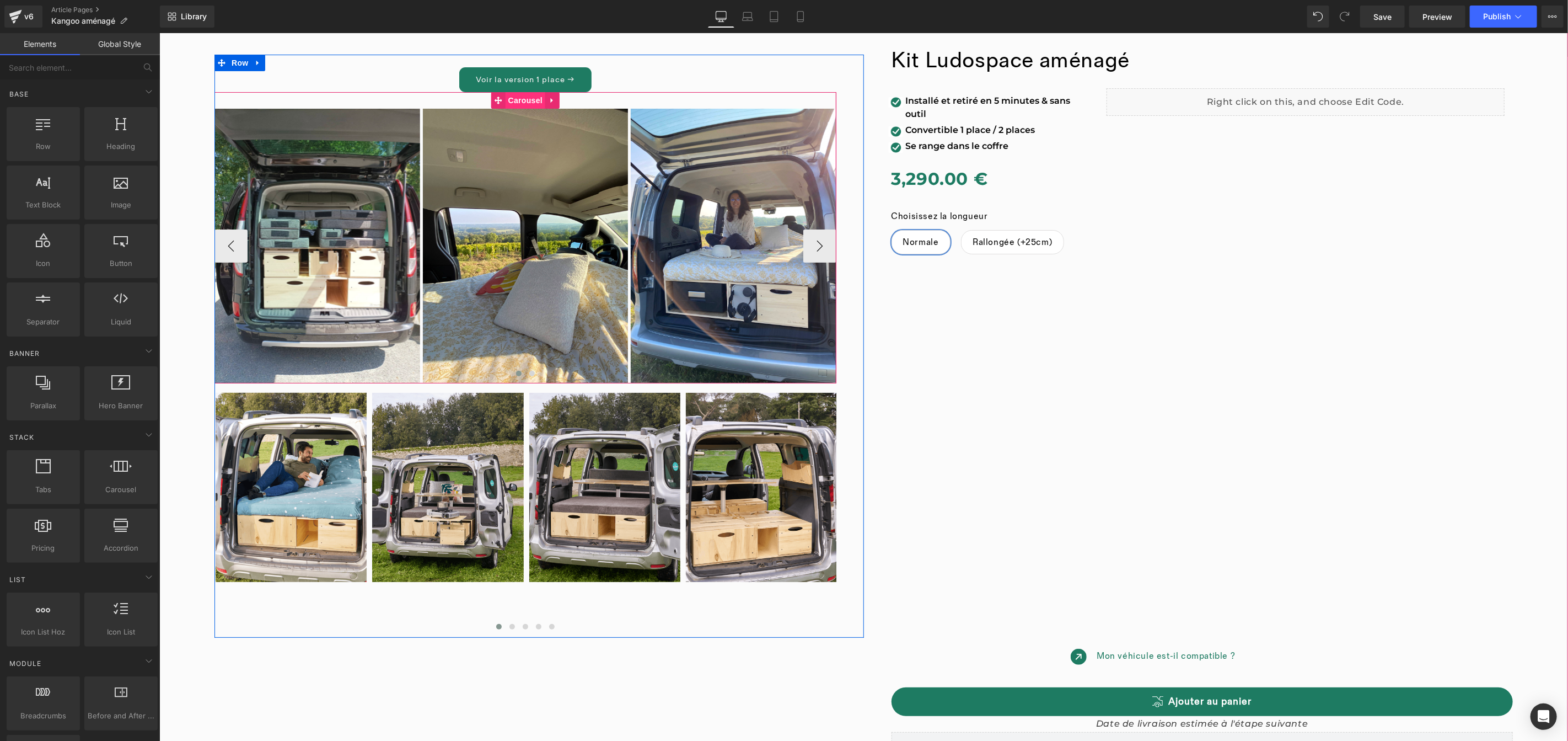
click at [516, 107] on div "Image Image Image ‹ › Carousel" at bounding box center [524, 237] width 622 height 291
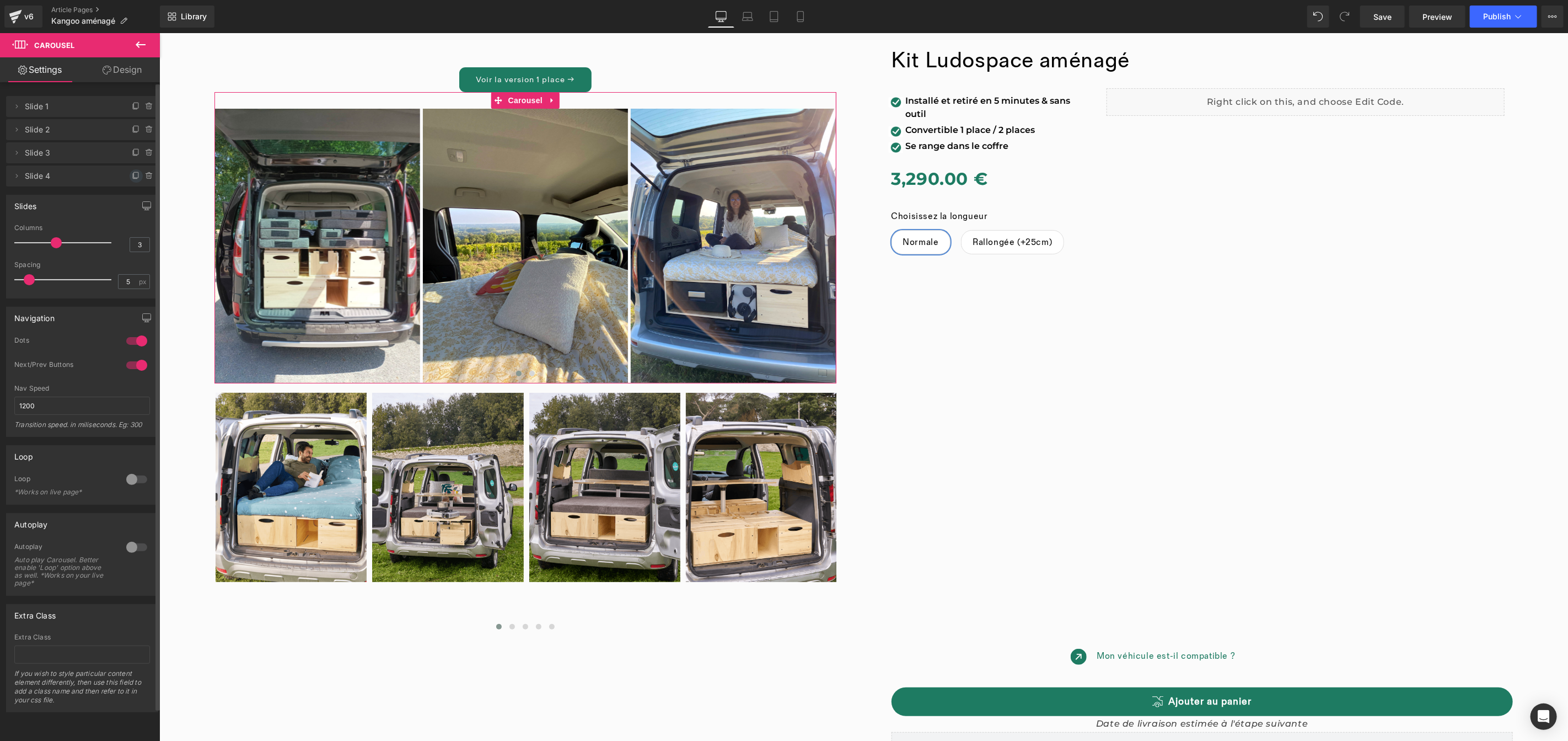
click at [134, 175] on icon at bounding box center [136, 174] width 4 height 5
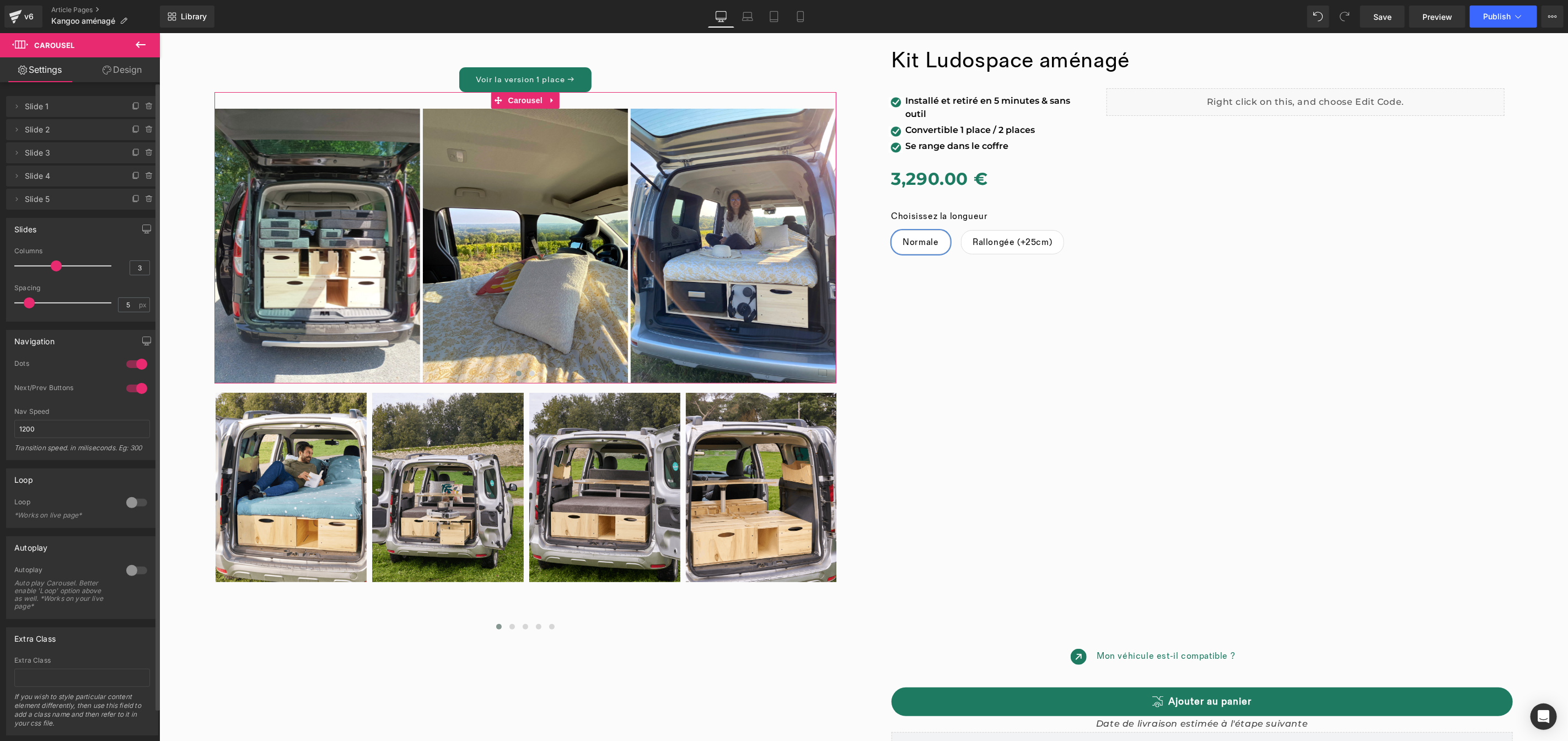
click at [57, 176] on span "Slide 4" at bounding box center [71, 175] width 93 height 21
click at [16, 178] on icon at bounding box center [17, 176] width 9 height 9
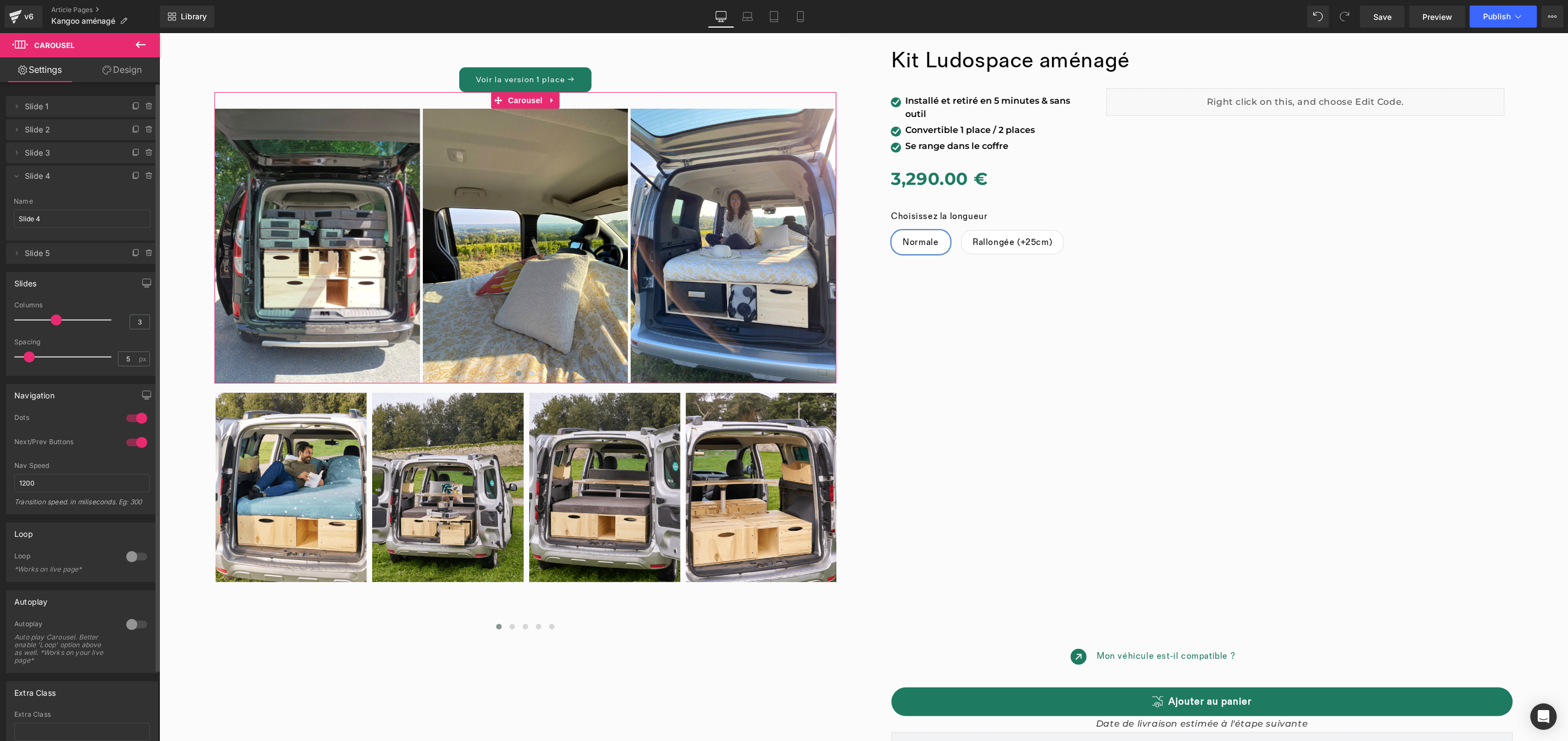
click at [51, 175] on span "Slide 4" at bounding box center [71, 175] width 93 height 21
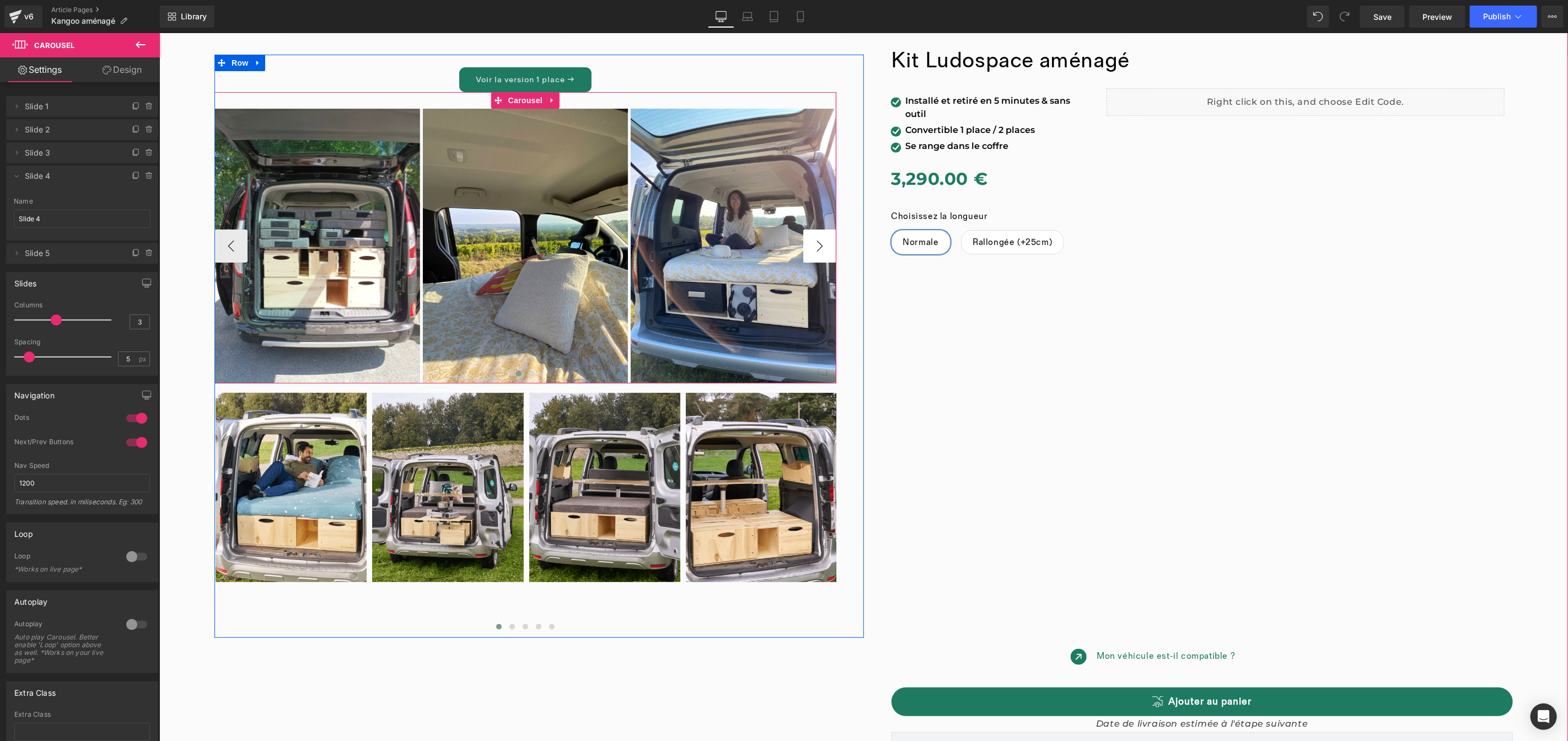
click at [817, 243] on button "›" at bounding box center [818, 245] width 33 height 33
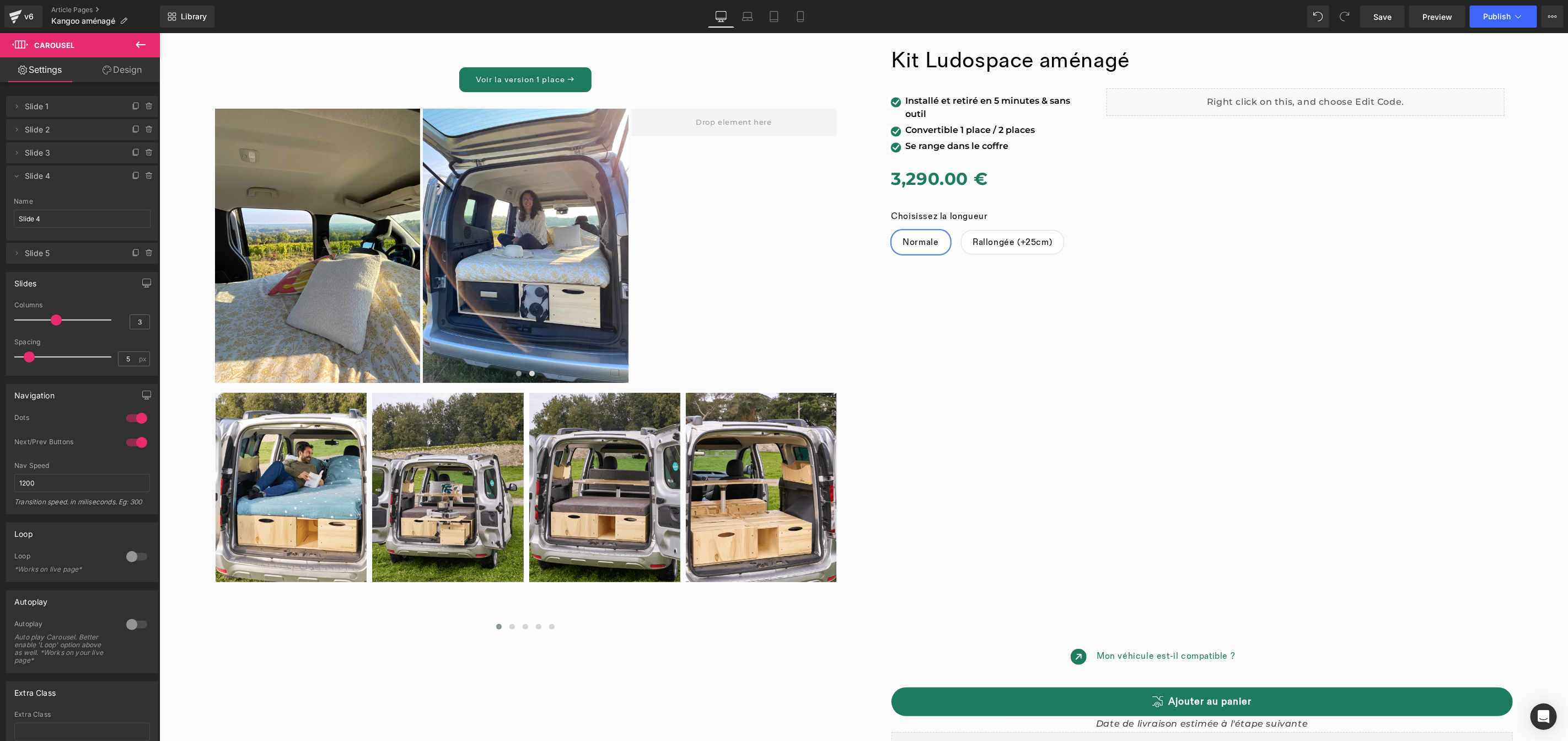
click at [135, 43] on icon at bounding box center [140, 45] width 13 height 13
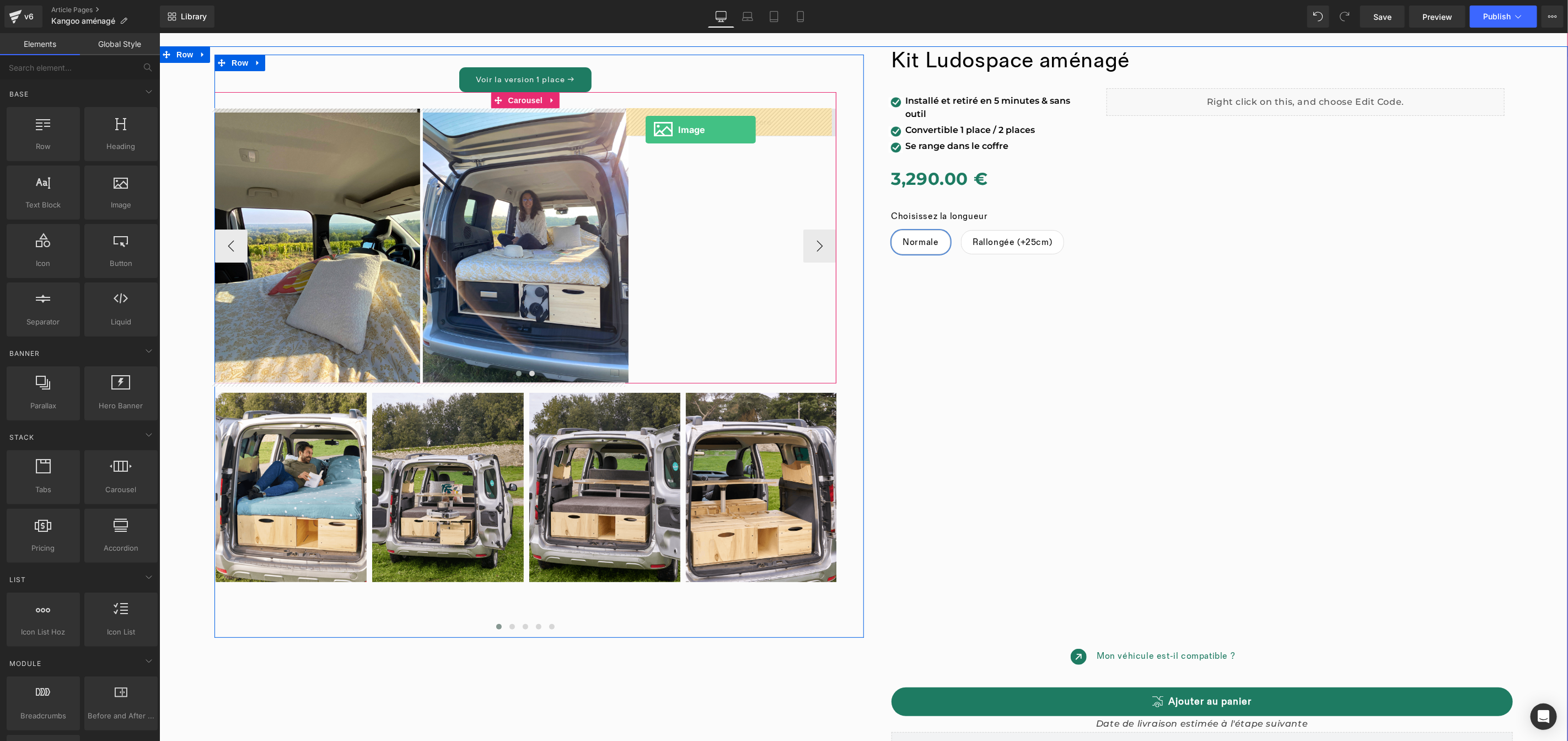
drag, startPoint x: 287, startPoint y: 238, endPoint x: 645, endPoint y: 129, distance: 374.2
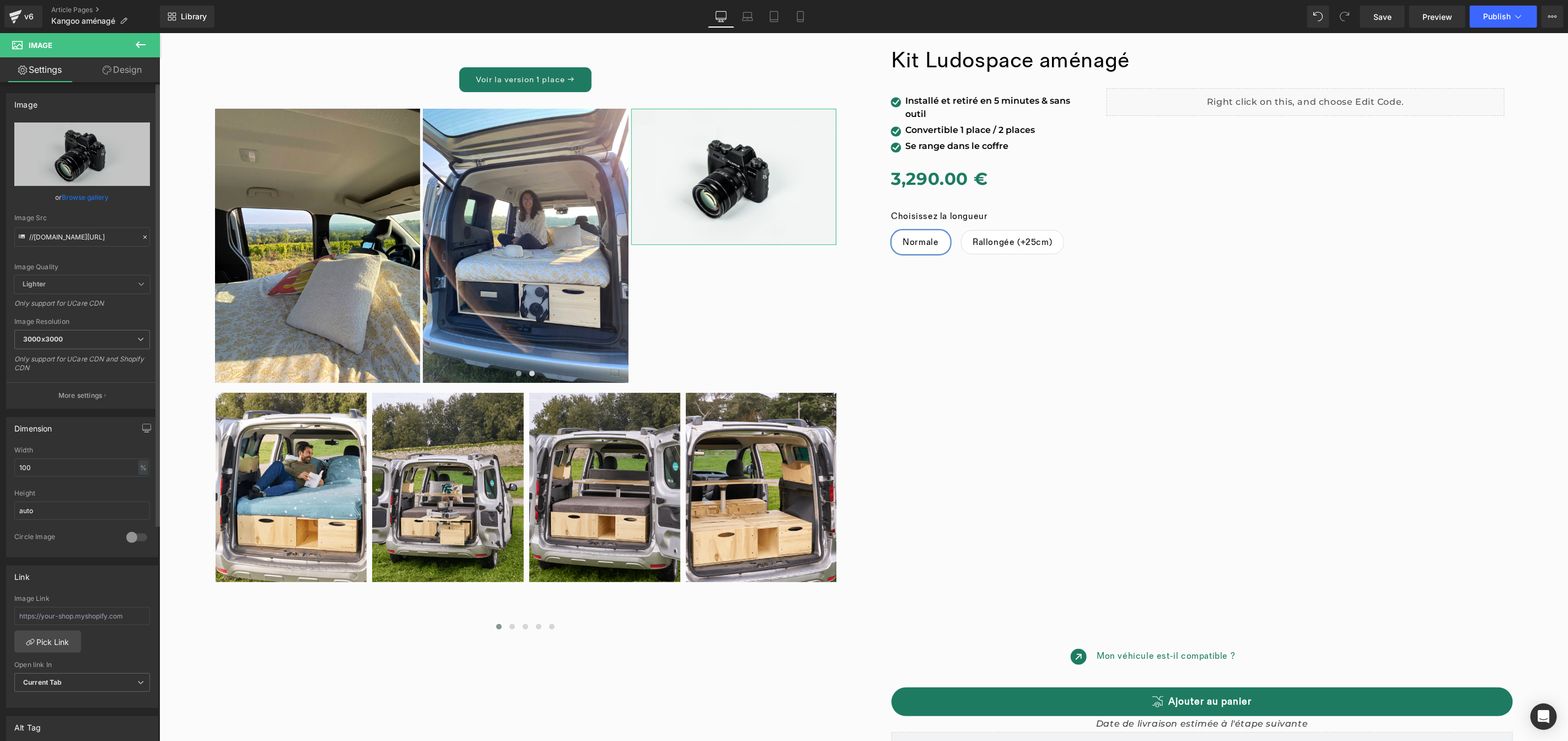
click at [86, 195] on link "Browse gallery" at bounding box center [86, 198] width 46 height 20
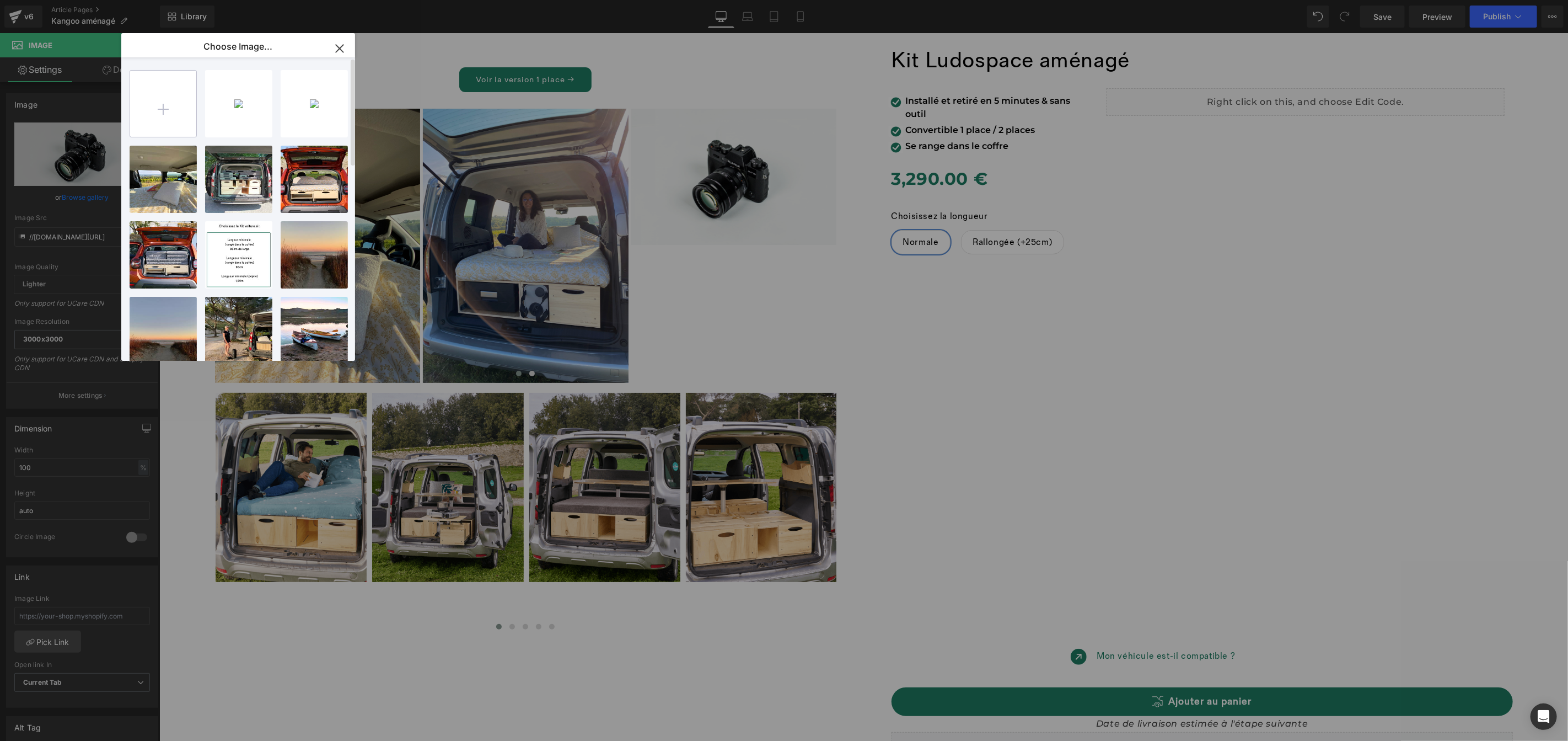
click at [155, 120] on input "file" at bounding box center [164, 104] width 66 height 66
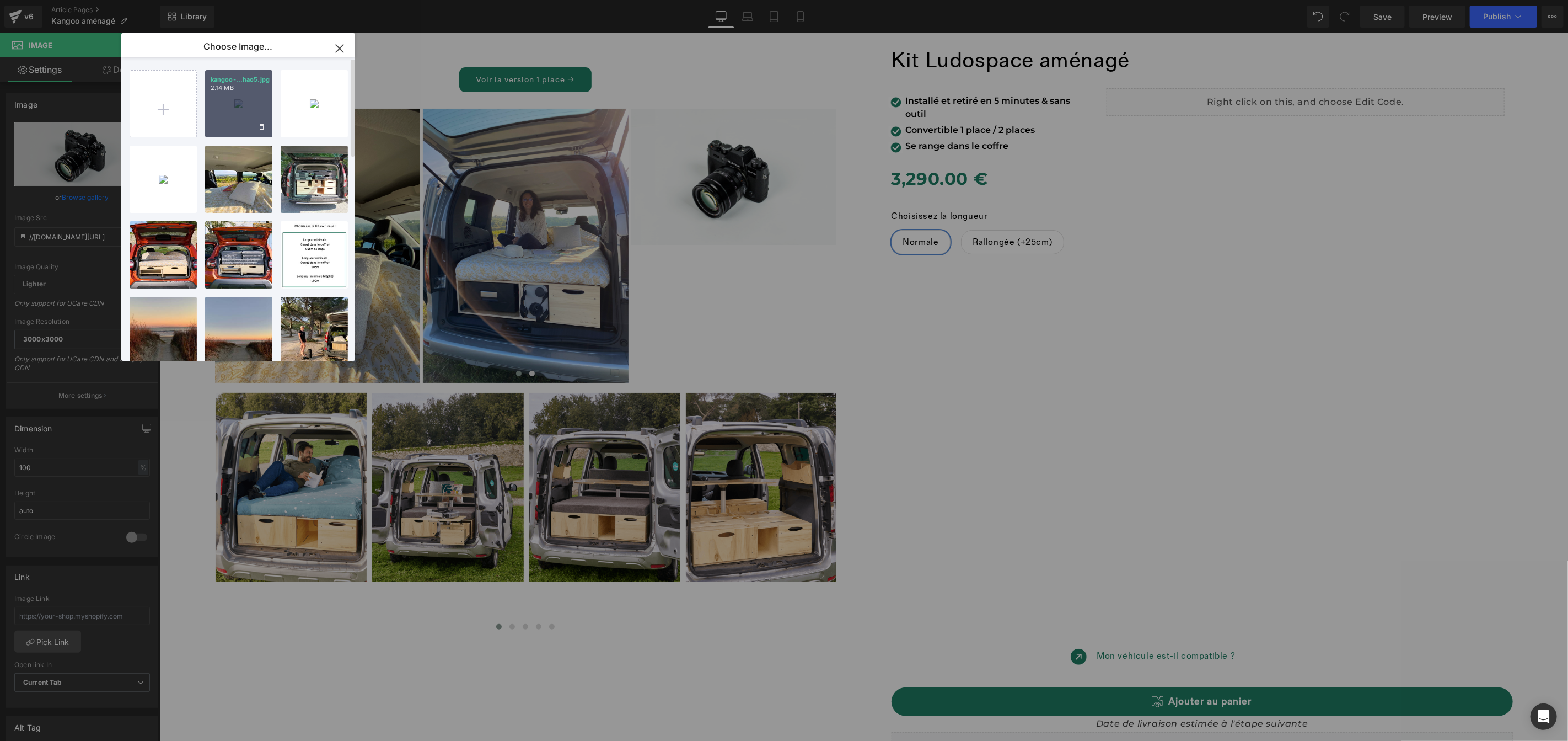
click at [256, 109] on div "kangoo-...hao5.jpg 2.14 MB" at bounding box center [239, 103] width 67 height 67
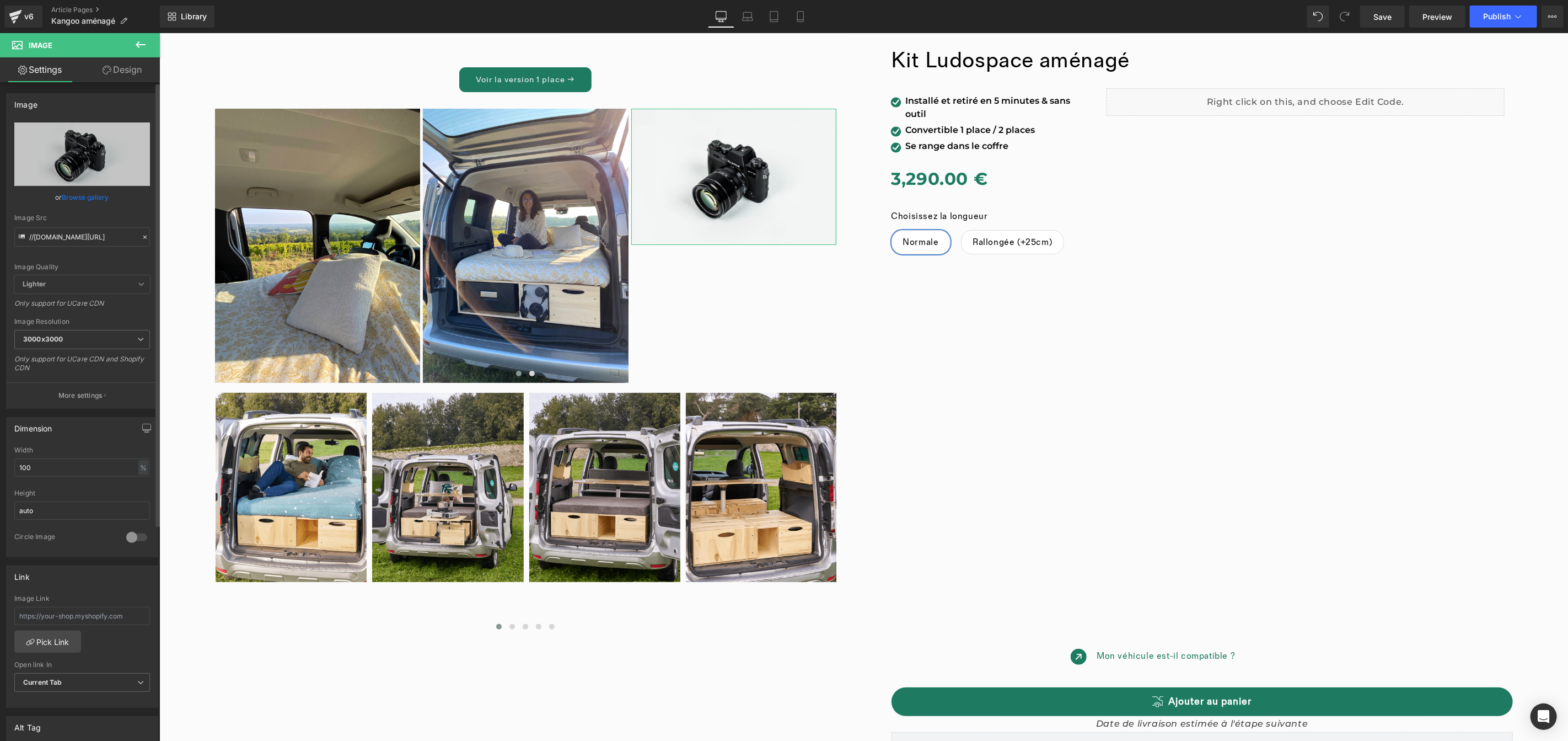
click at [77, 197] on link "Browse gallery" at bounding box center [86, 198] width 46 height 20
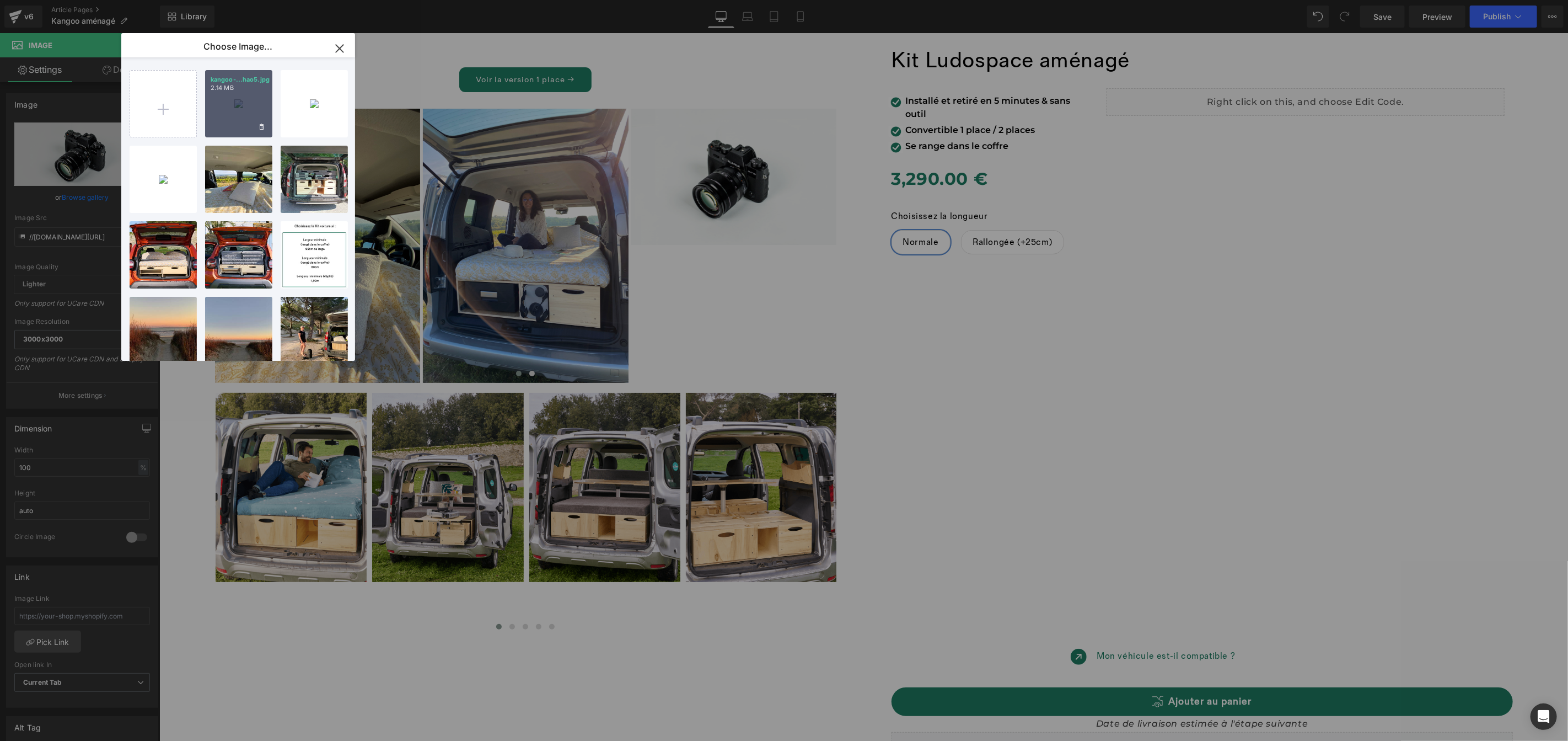
click at [236, 96] on div "kangoo-...hao5.jpg 2.14 MB" at bounding box center [239, 103] width 67 height 67
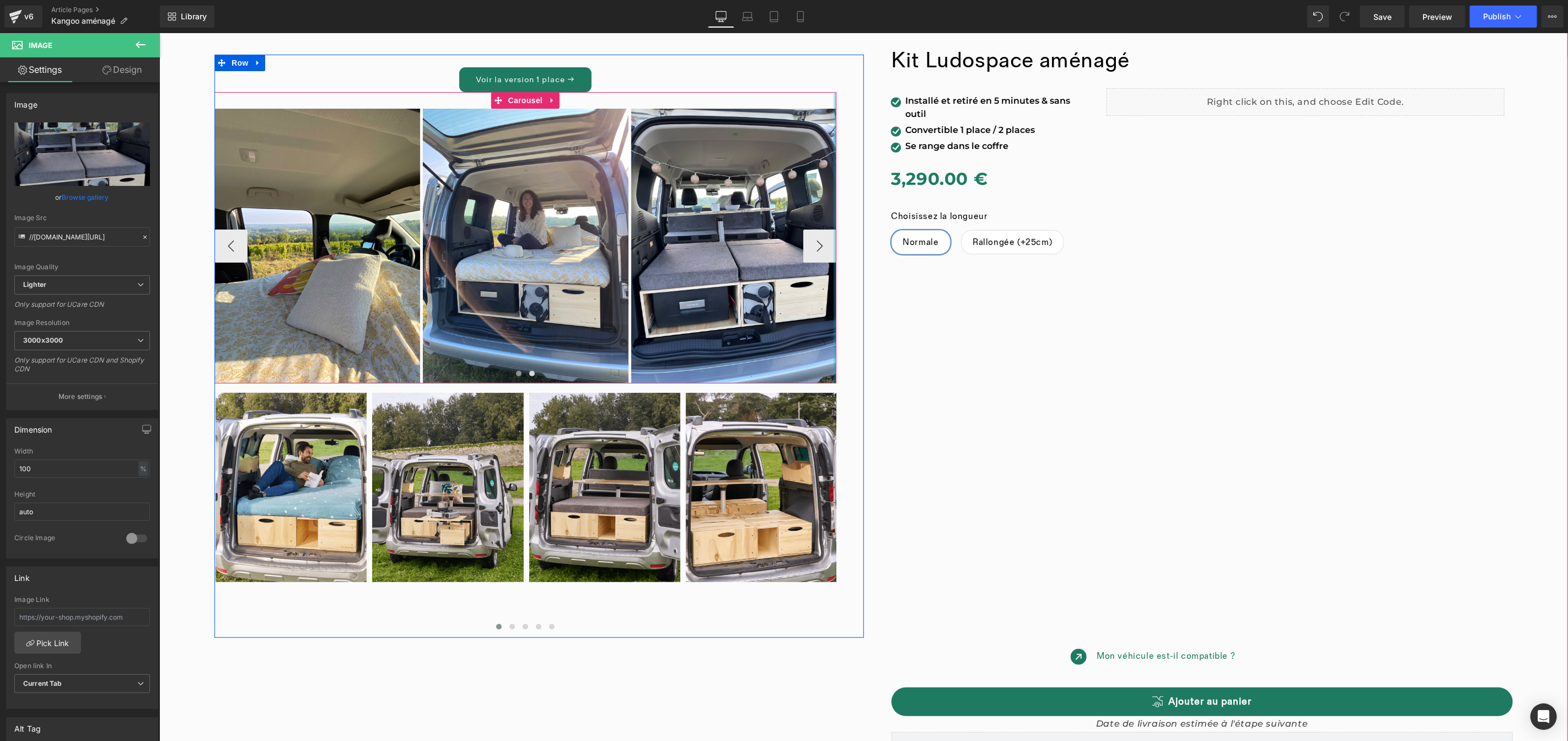
click at [833, 240] on div at bounding box center [834, 237] width 3 height 291
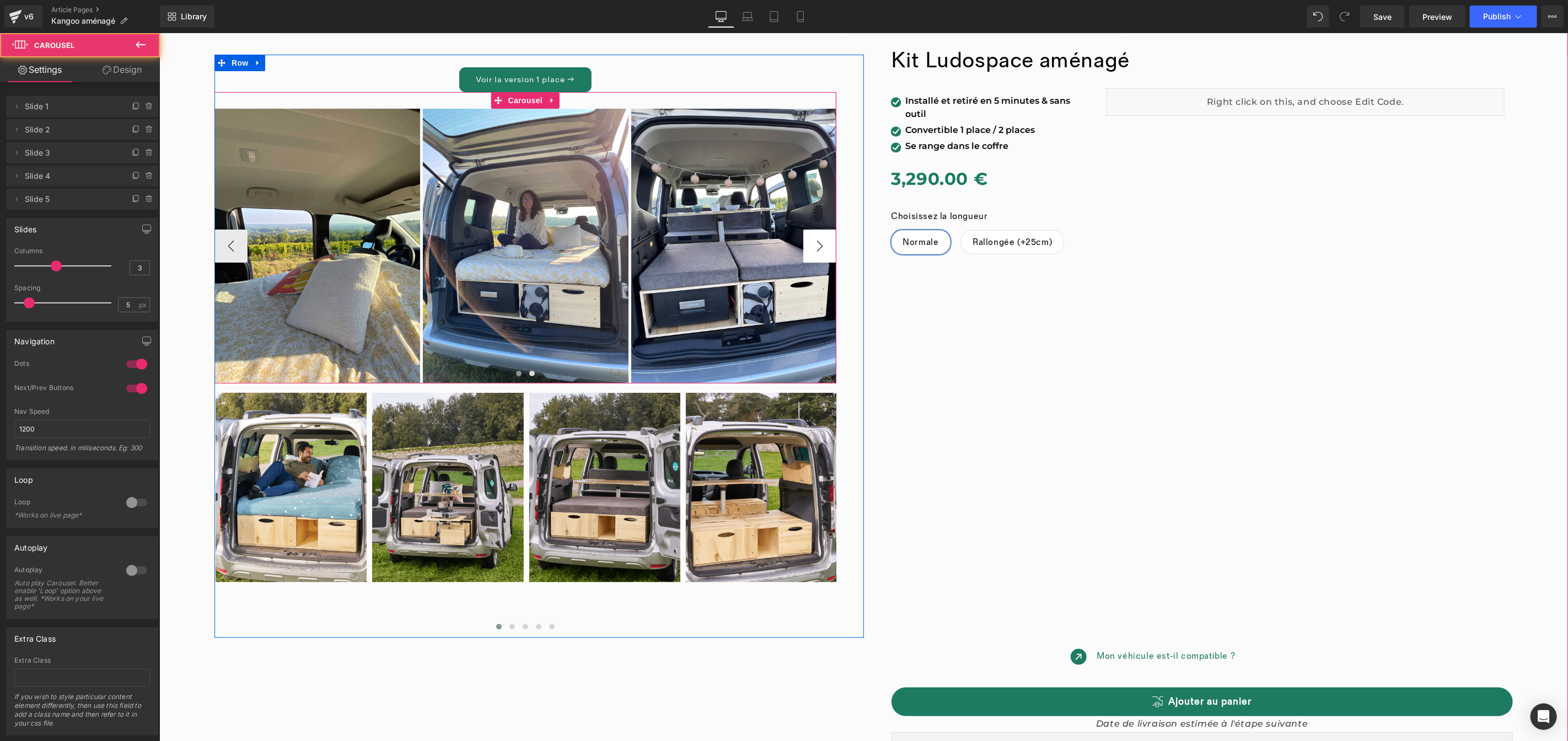
click at [815, 244] on button "›" at bounding box center [818, 245] width 33 height 33
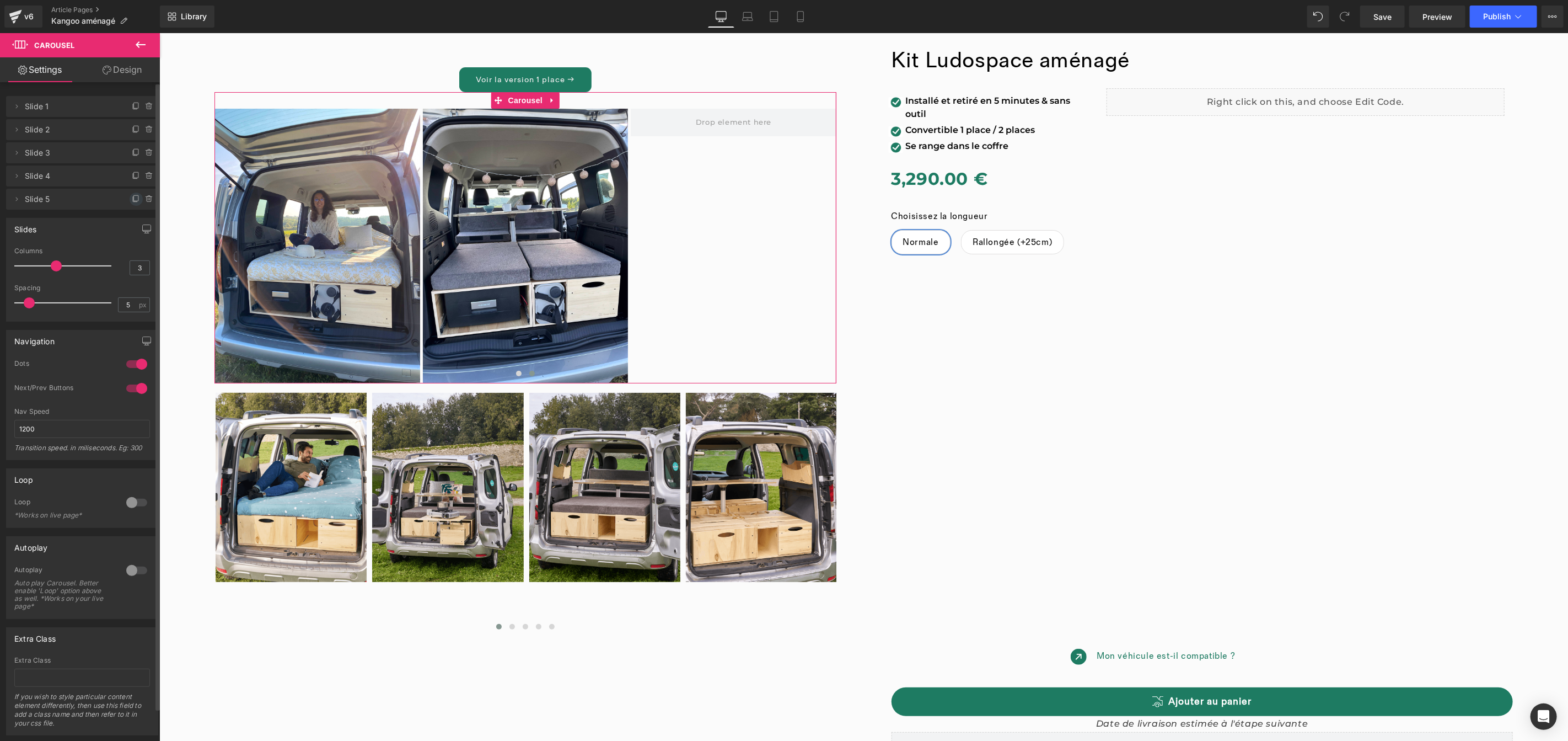
click at [131, 200] on icon at bounding box center [136, 199] width 9 height 9
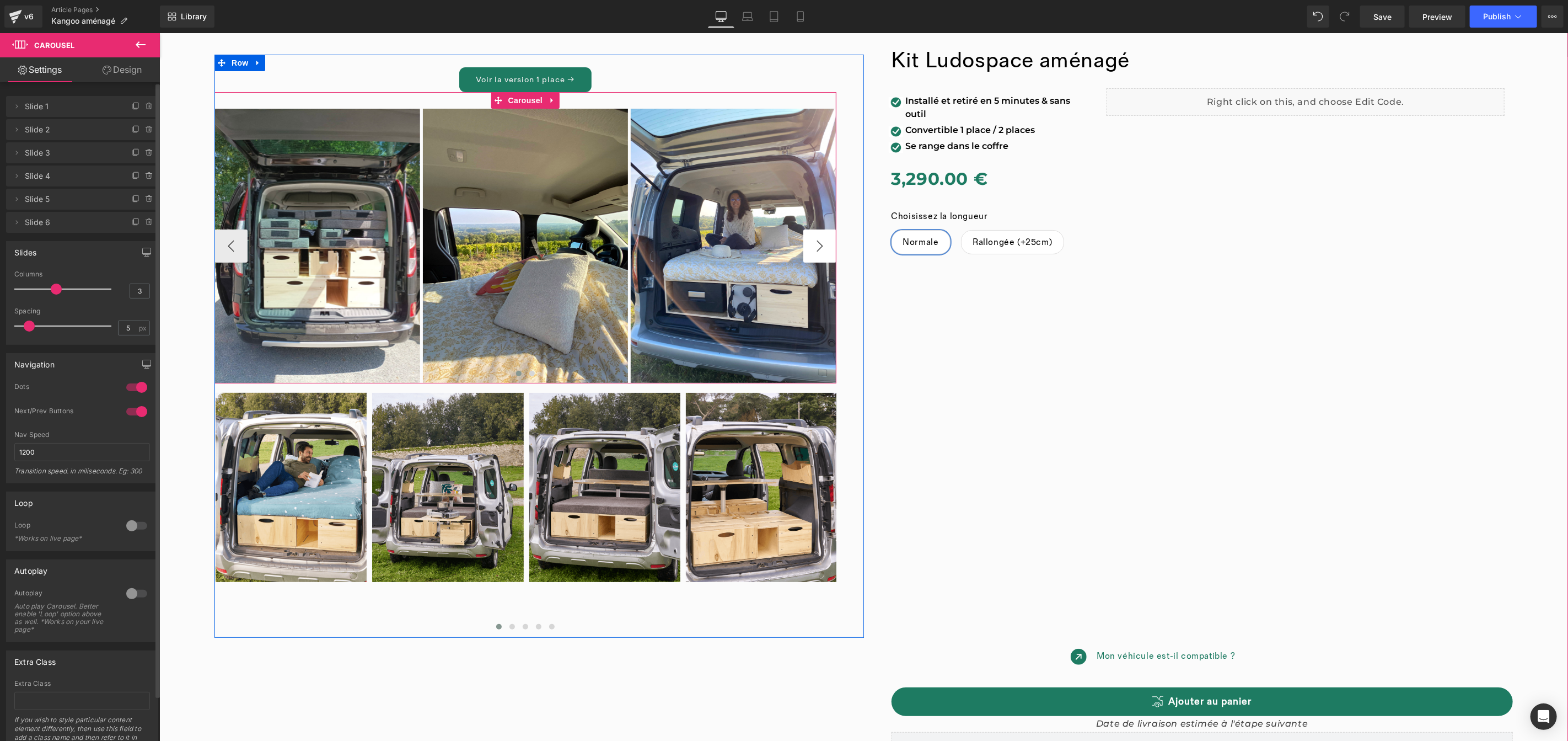
click at [819, 247] on button "›" at bounding box center [818, 245] width 33 height 33
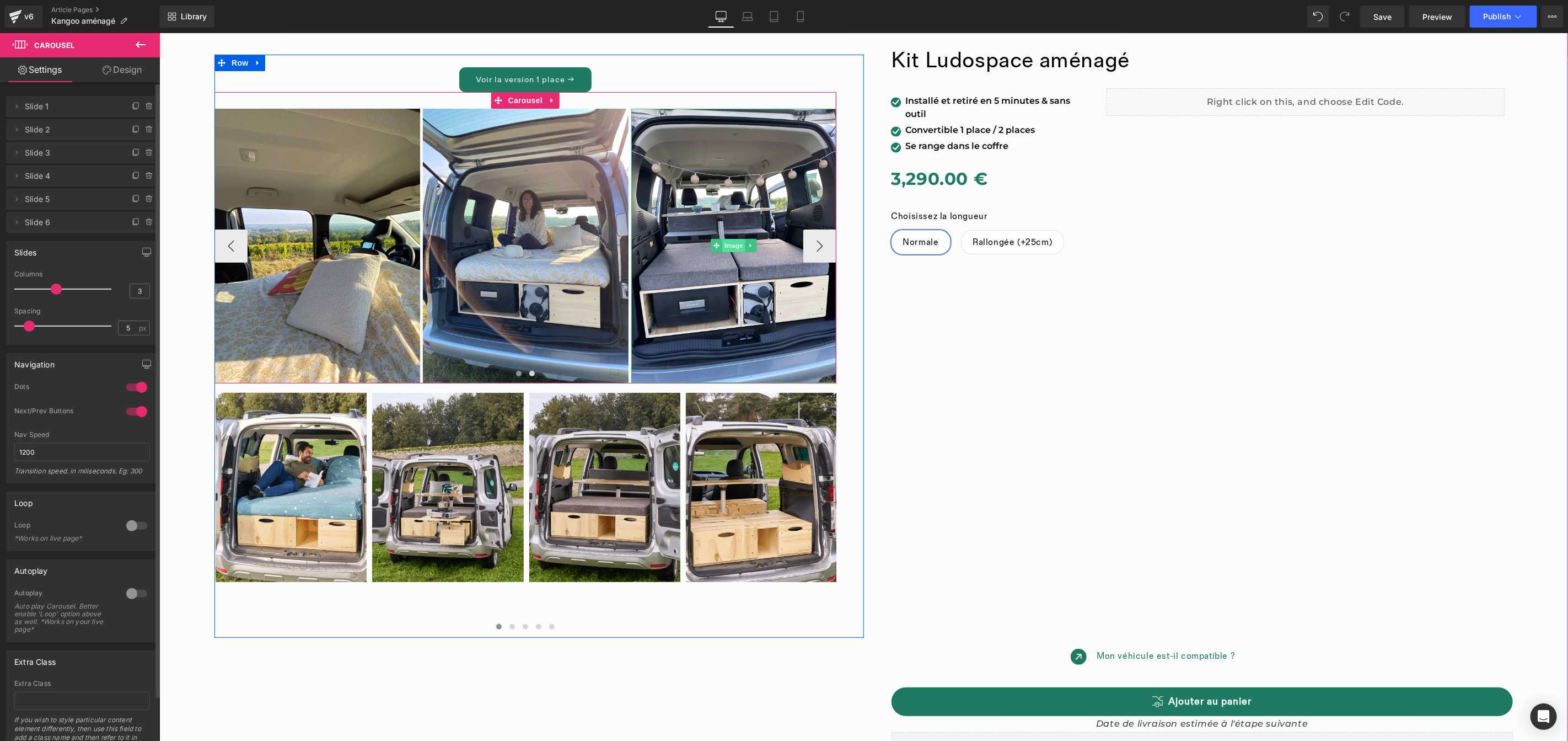
click at [727, 246] on div "Image" at bounding box center [734, 245] width 205 height 274
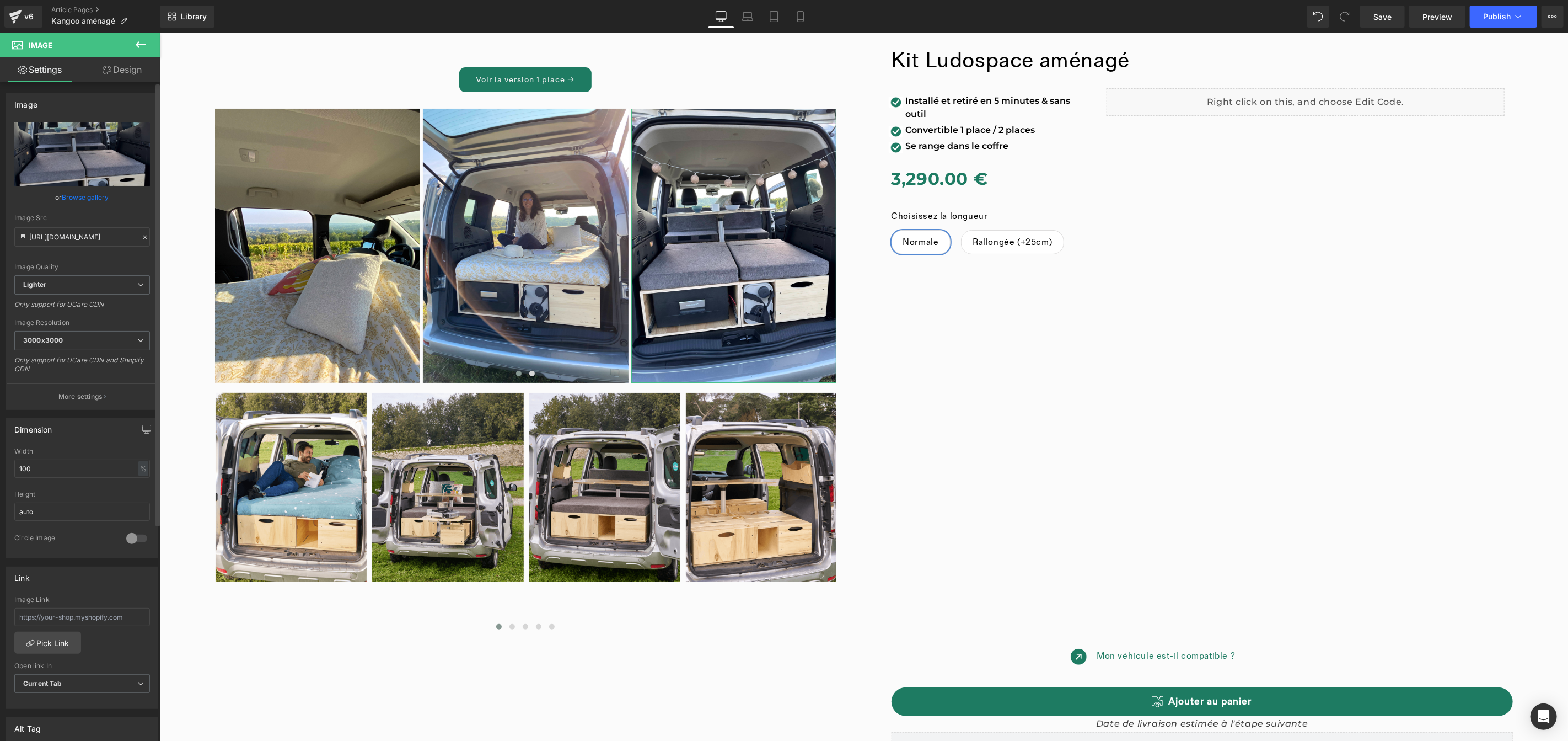
click at [94, 199] on link "Browse gallery" at bounding box center [86, 198] width 46 height 20
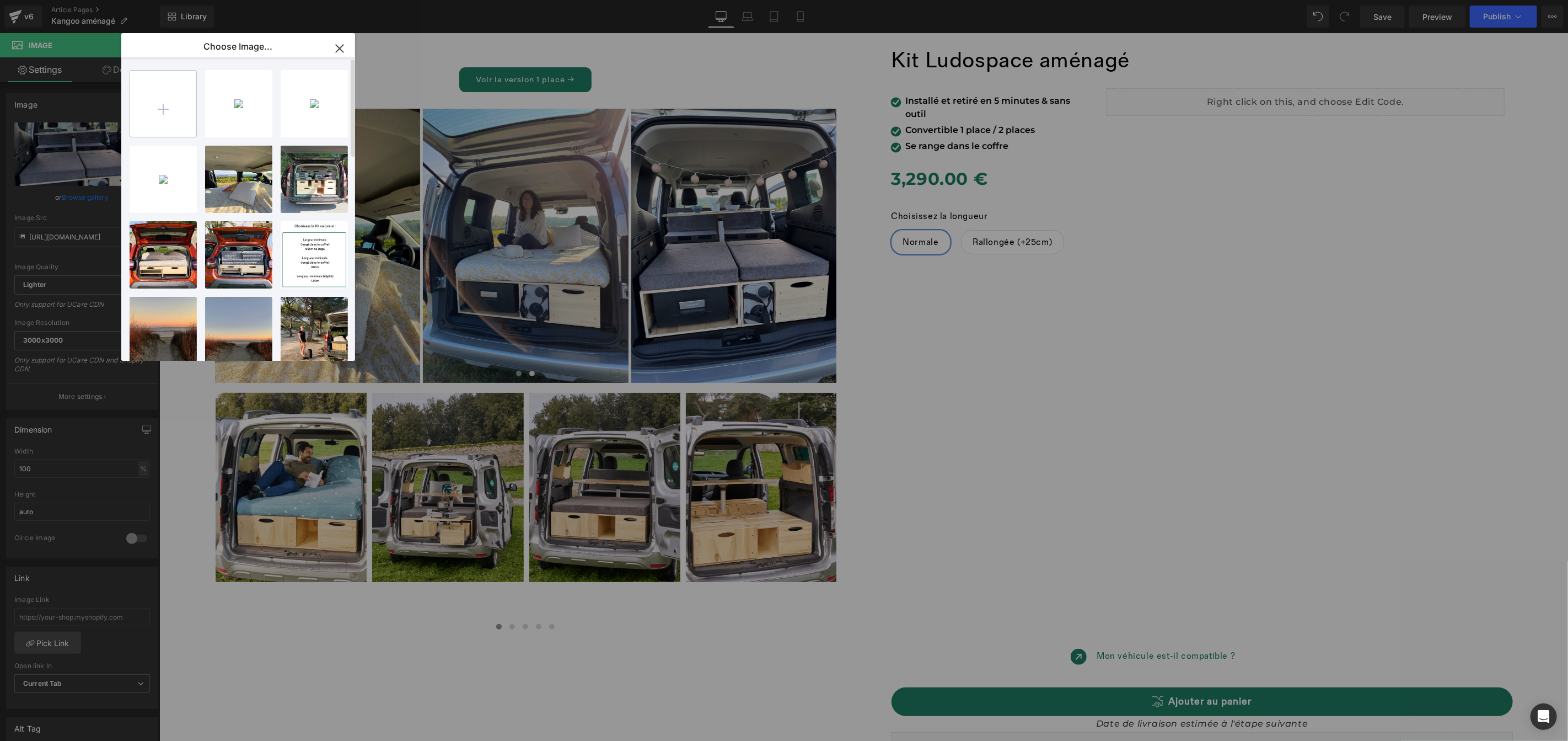
click at [162, 118] on input "file" at bounding box center [164, 104] width 66 height 66
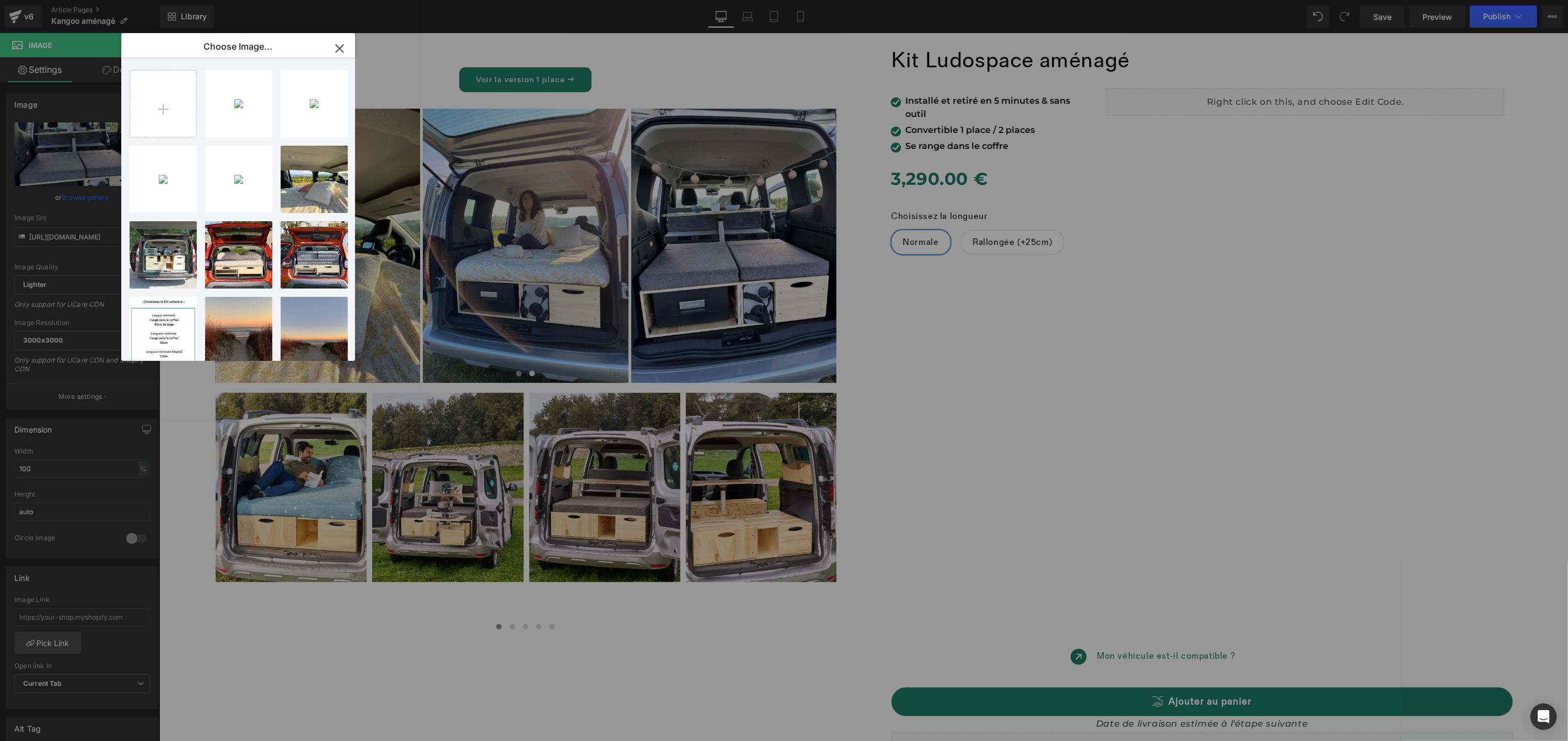
click at [0, 0] on div "kangoo-...hao6.jpg 2.21 MB" at bounding box center [0, 0] width 0 height 0
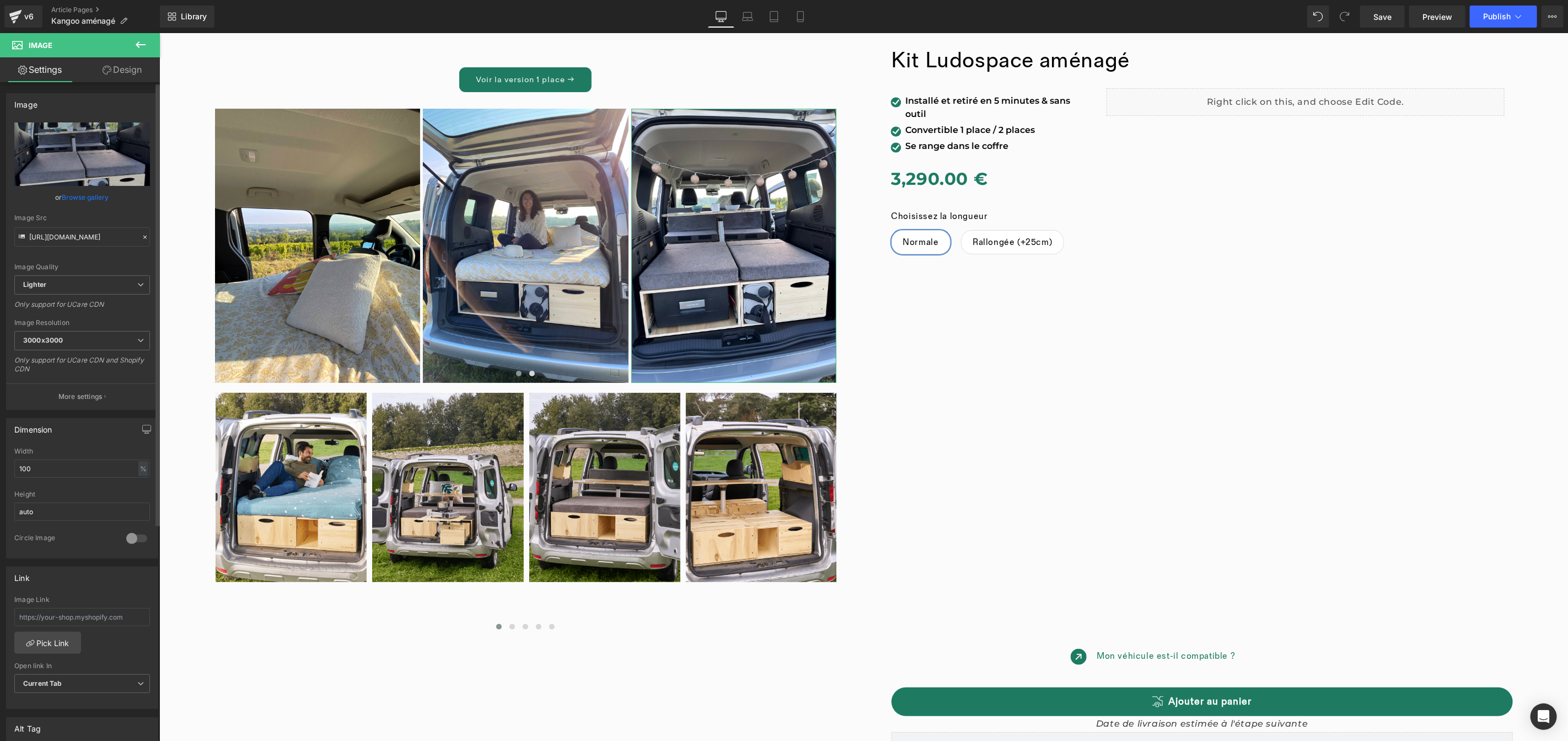
click at [95, 196] on link "Browse gallery" at bounding box center [86, 198] width 46 height 20
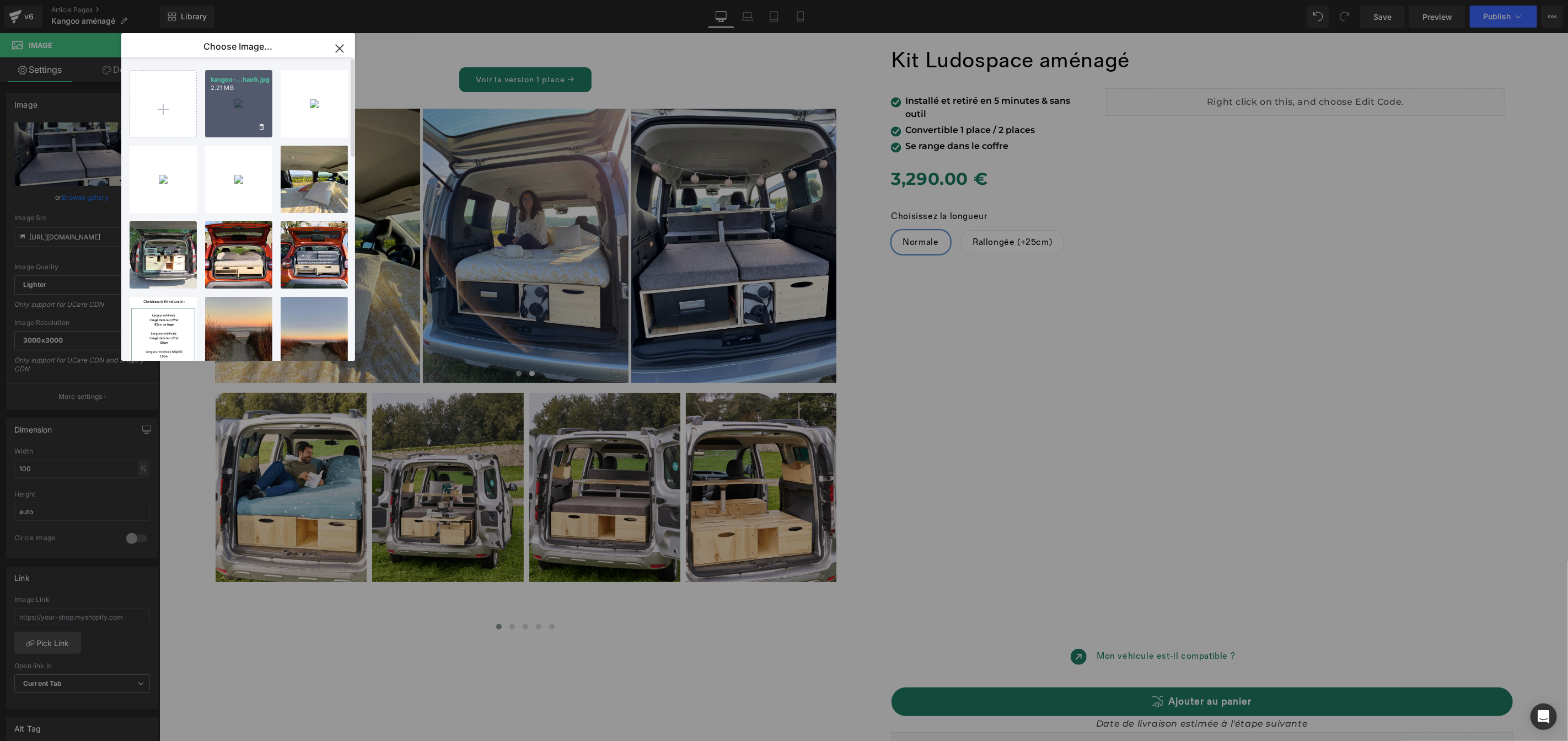
click at [220, 117] on div "kangoo-...hao6.jpg 2.21 MB" at bounding box center [239, 103] width 67 height 67
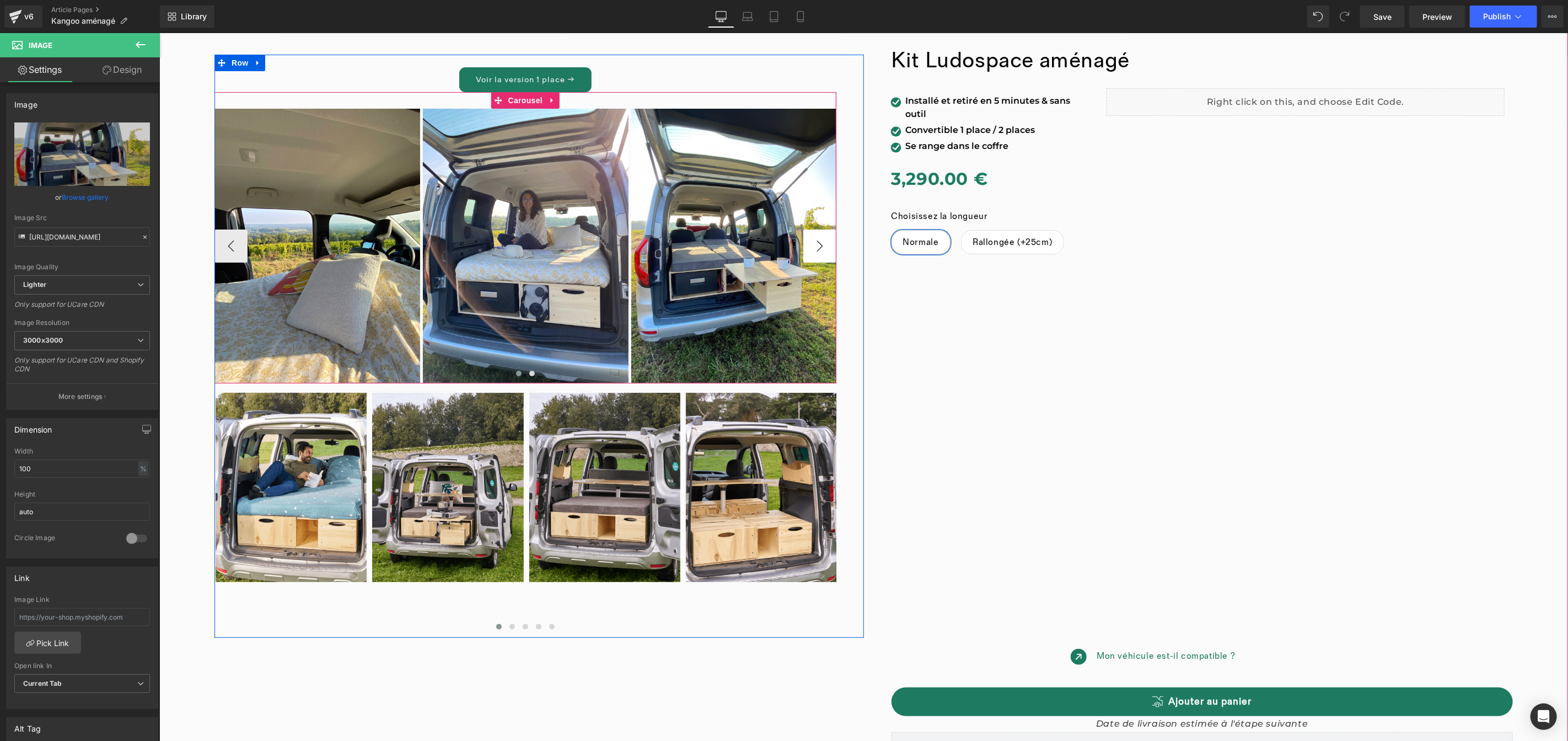
click at [811, 251] on button "›" at bounding box center [818, 245] width 33 height 33
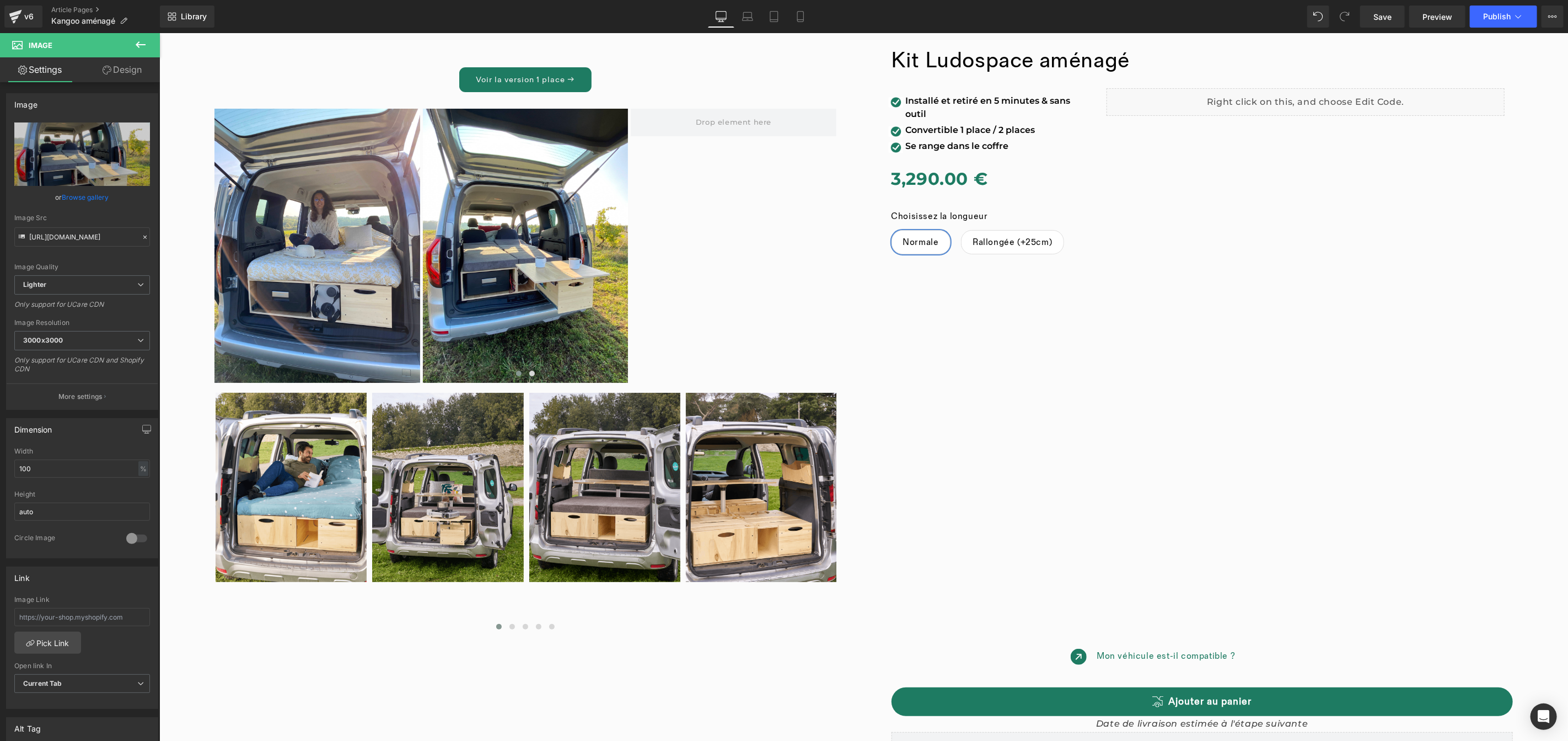
click at [138, 46] on icon at bounding box center [140, 44] width 10 height 6
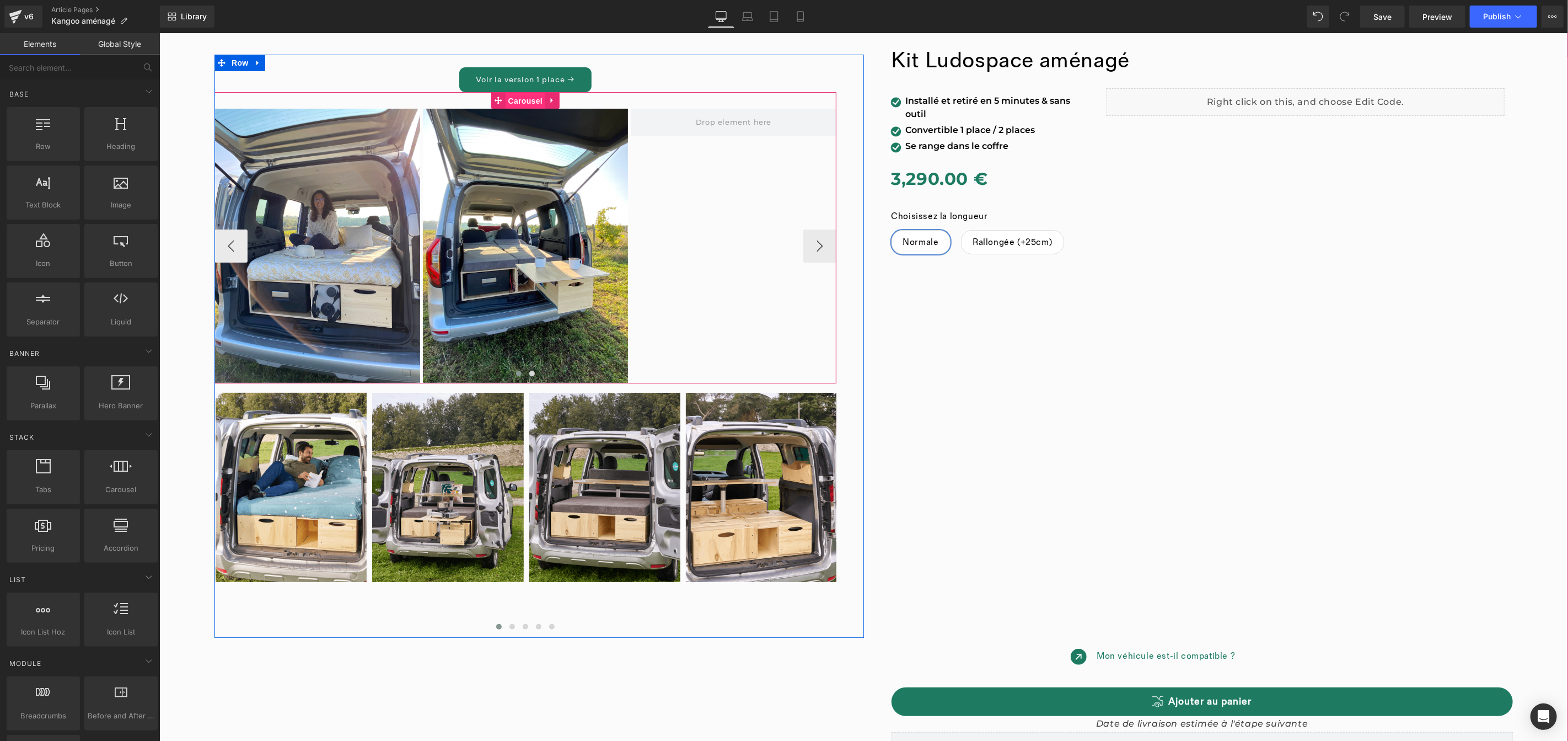
click at [532, 105] on link "Carousel" at bounding box center [517, 99] width 54 height 17
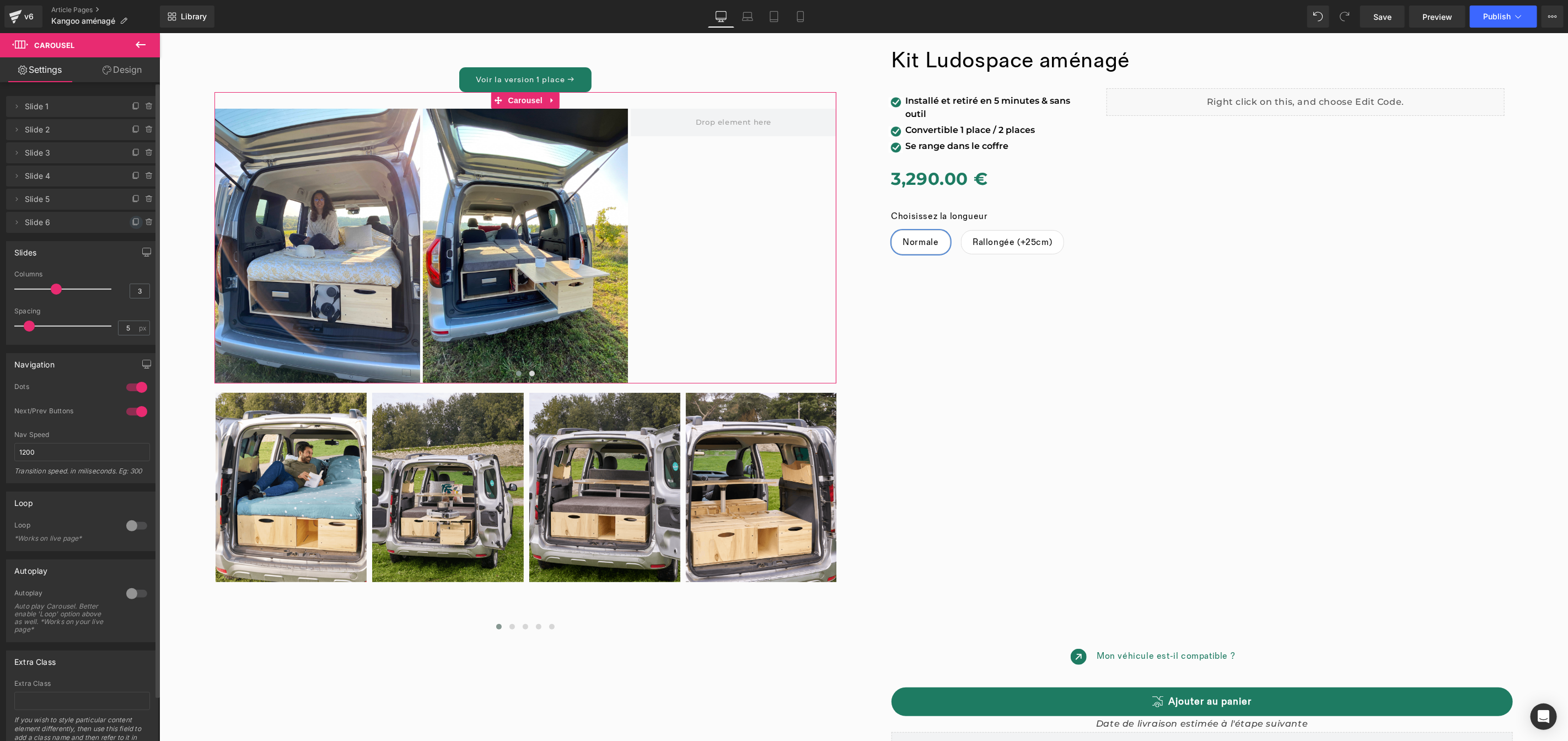
click at [132, 221] on icon at bounding box center [136, 223] width 9 height 9
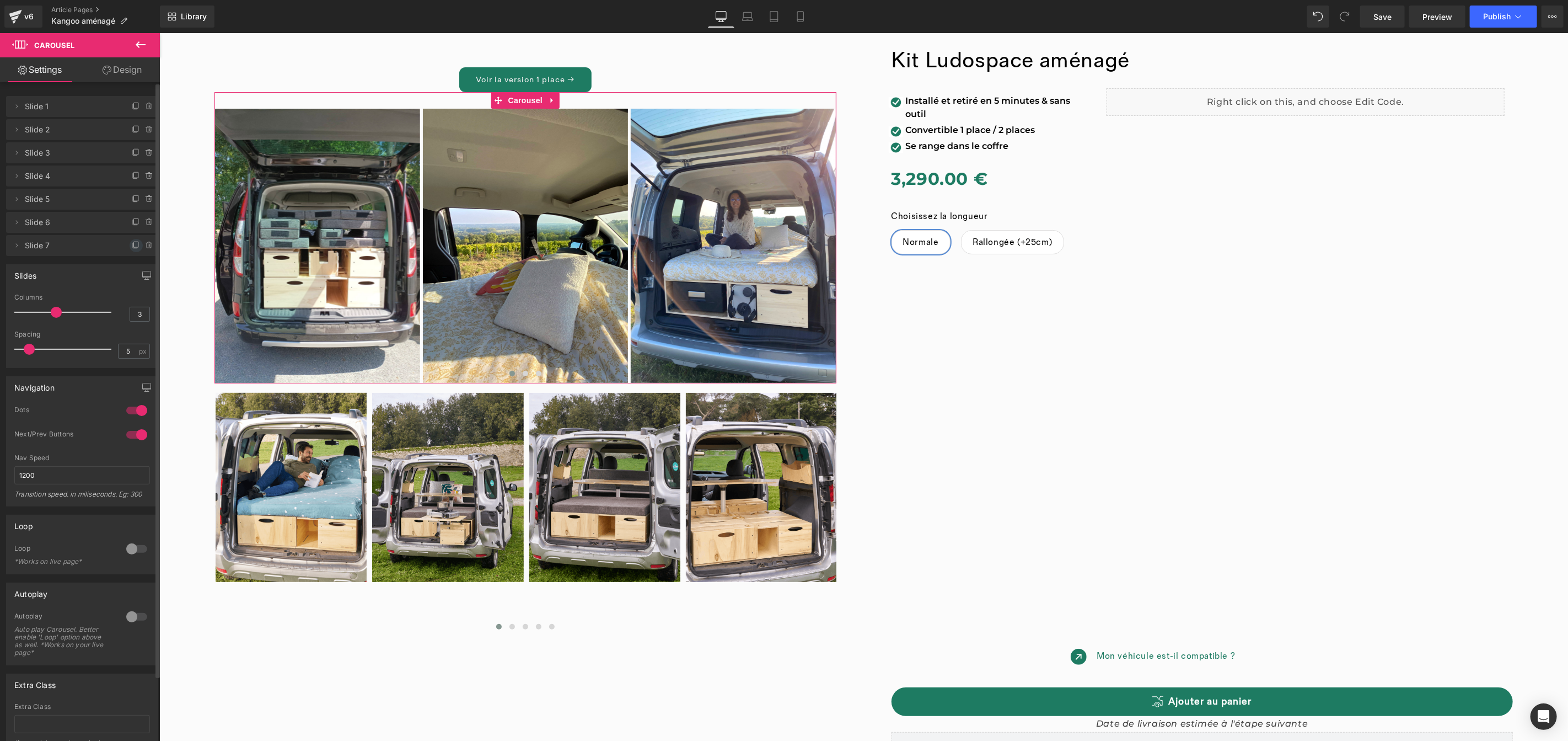
click at [133, 245] on icon at bounding box center [136, 246] width 9 height 9
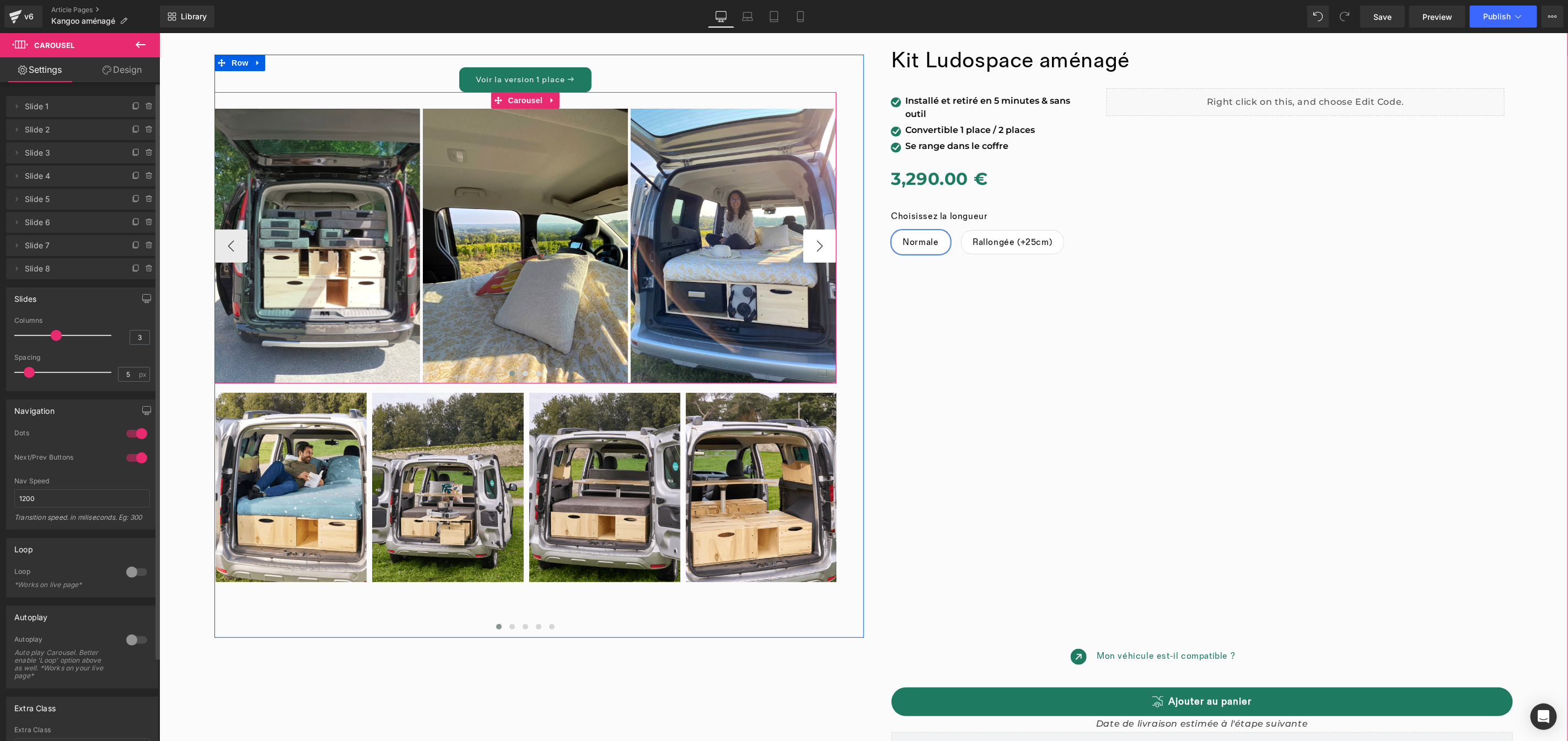
click at [807, 246] on button "›" at bounding box center [818, 245] width 33 height 33
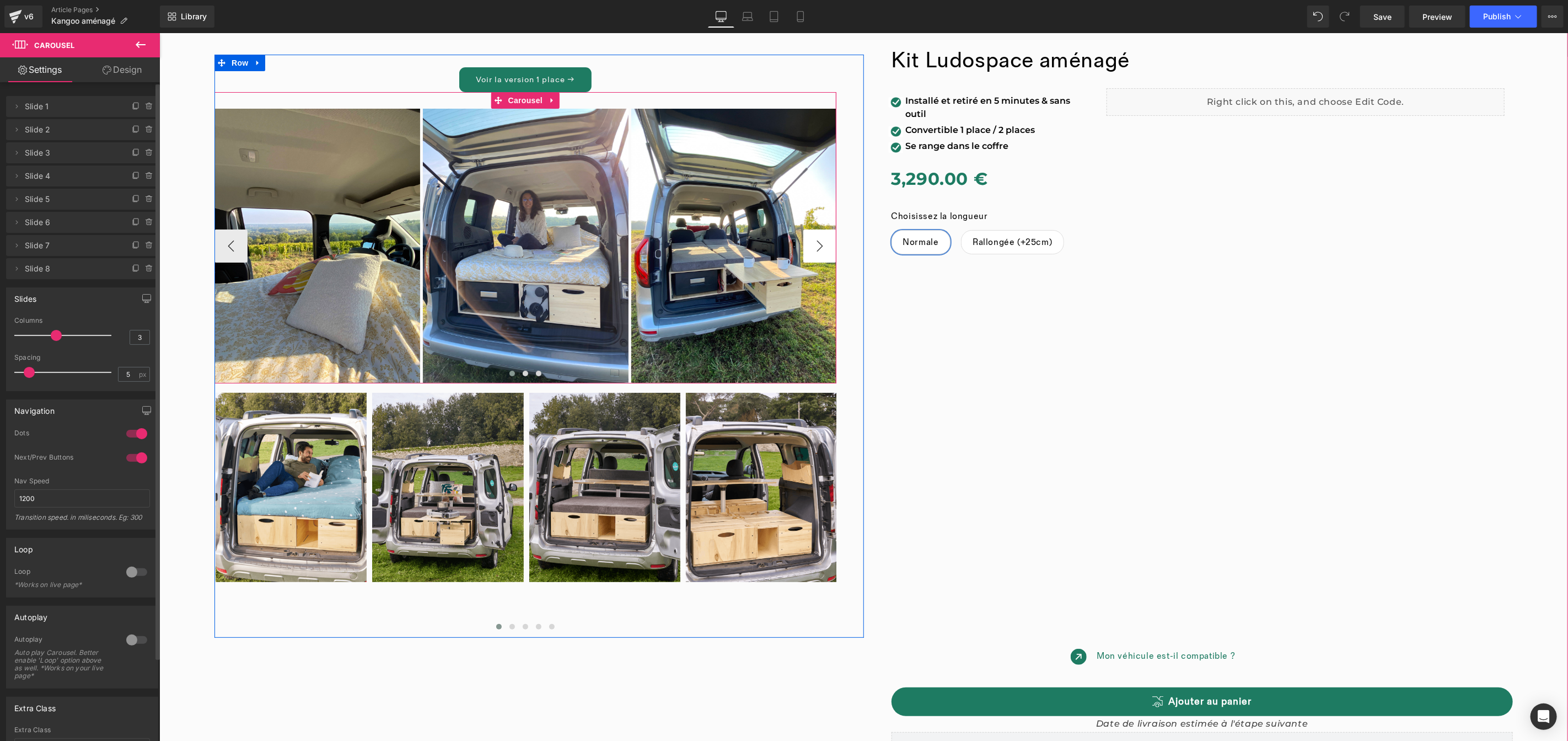
click at [807, 246] on button "›" at bounding box center [818, 245] width 33 height 33
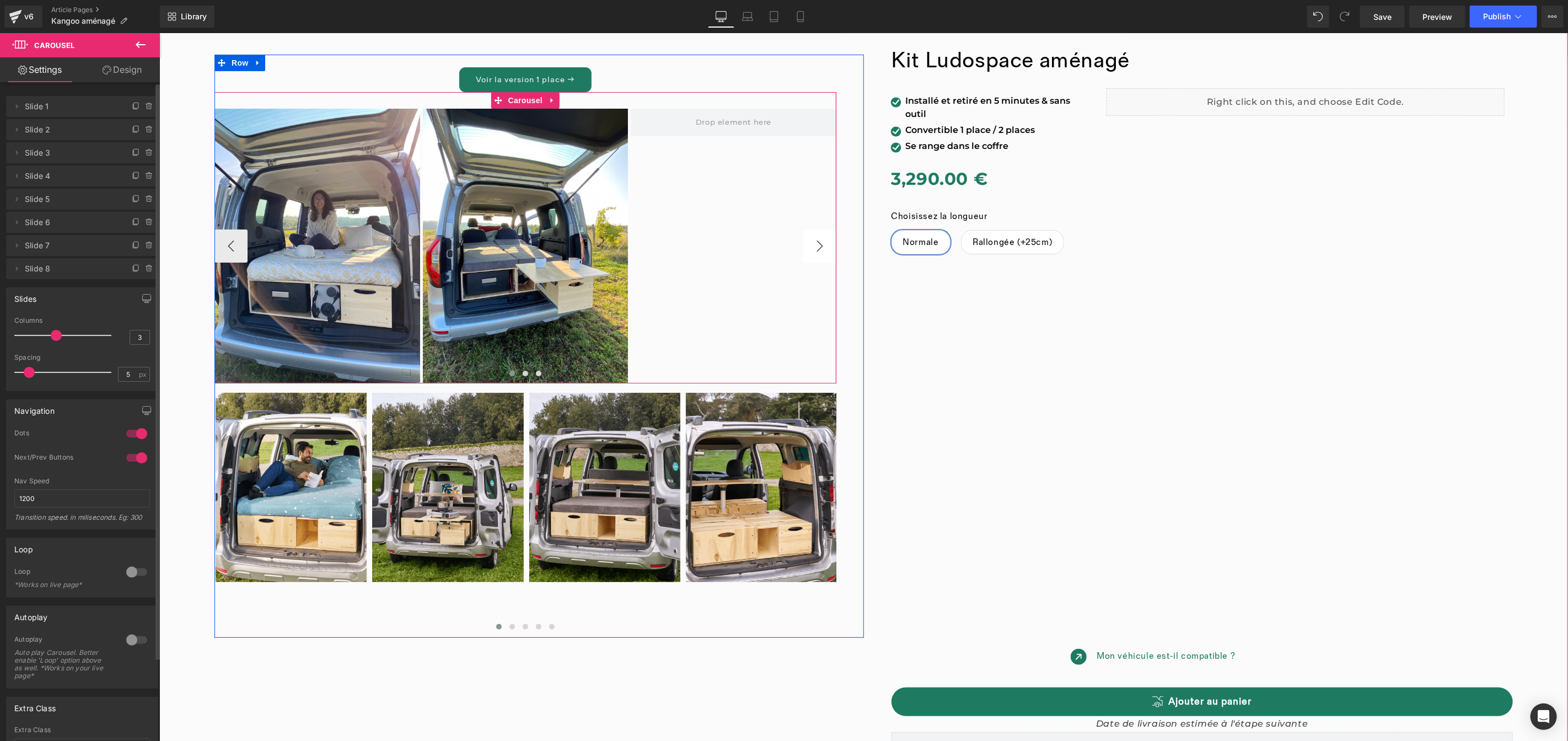
click at [813, 251] on button "›" at bounding box center [818, 245] width 33 height 33
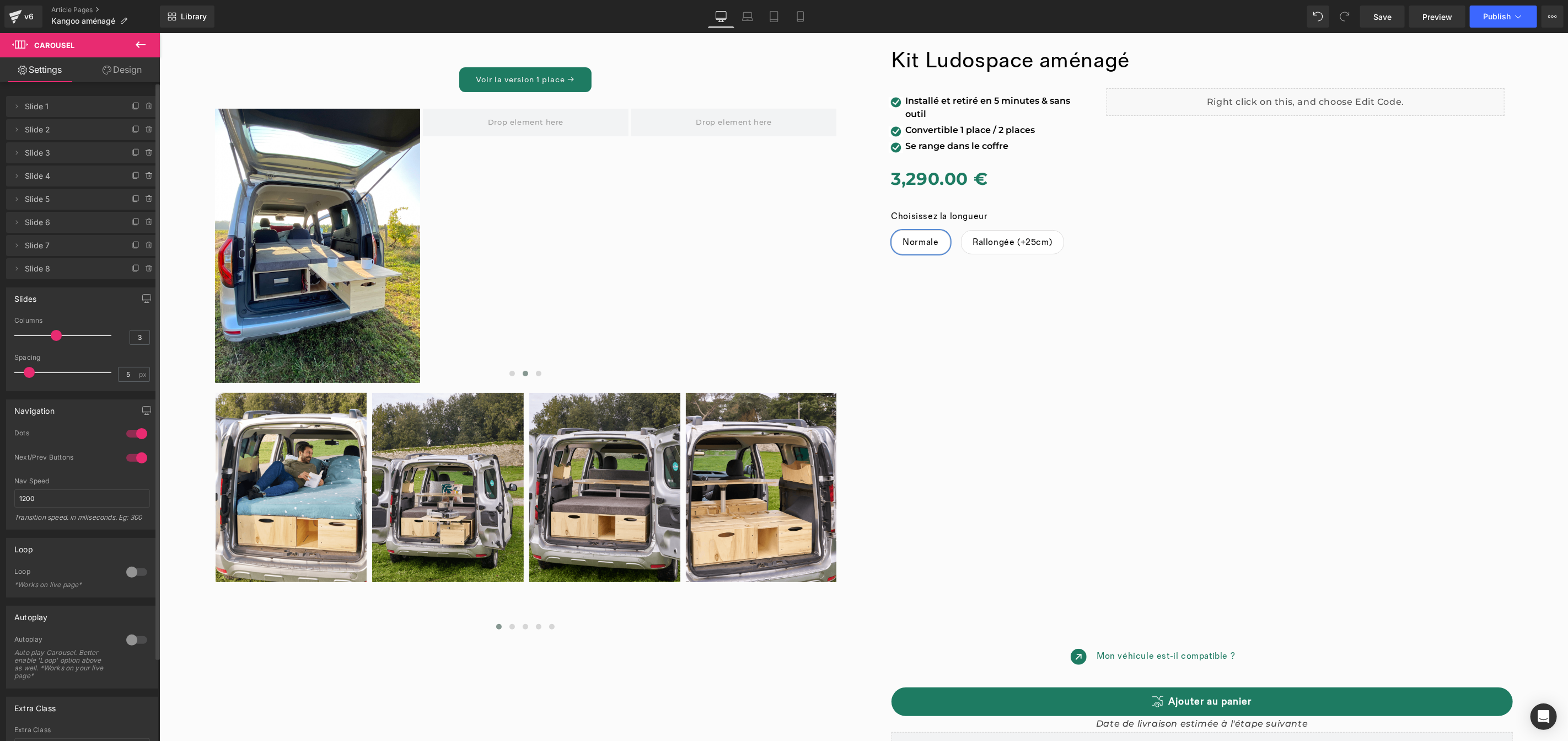
click at [140, 41] on icon at bounding box center [140, 45] width 13 height 13
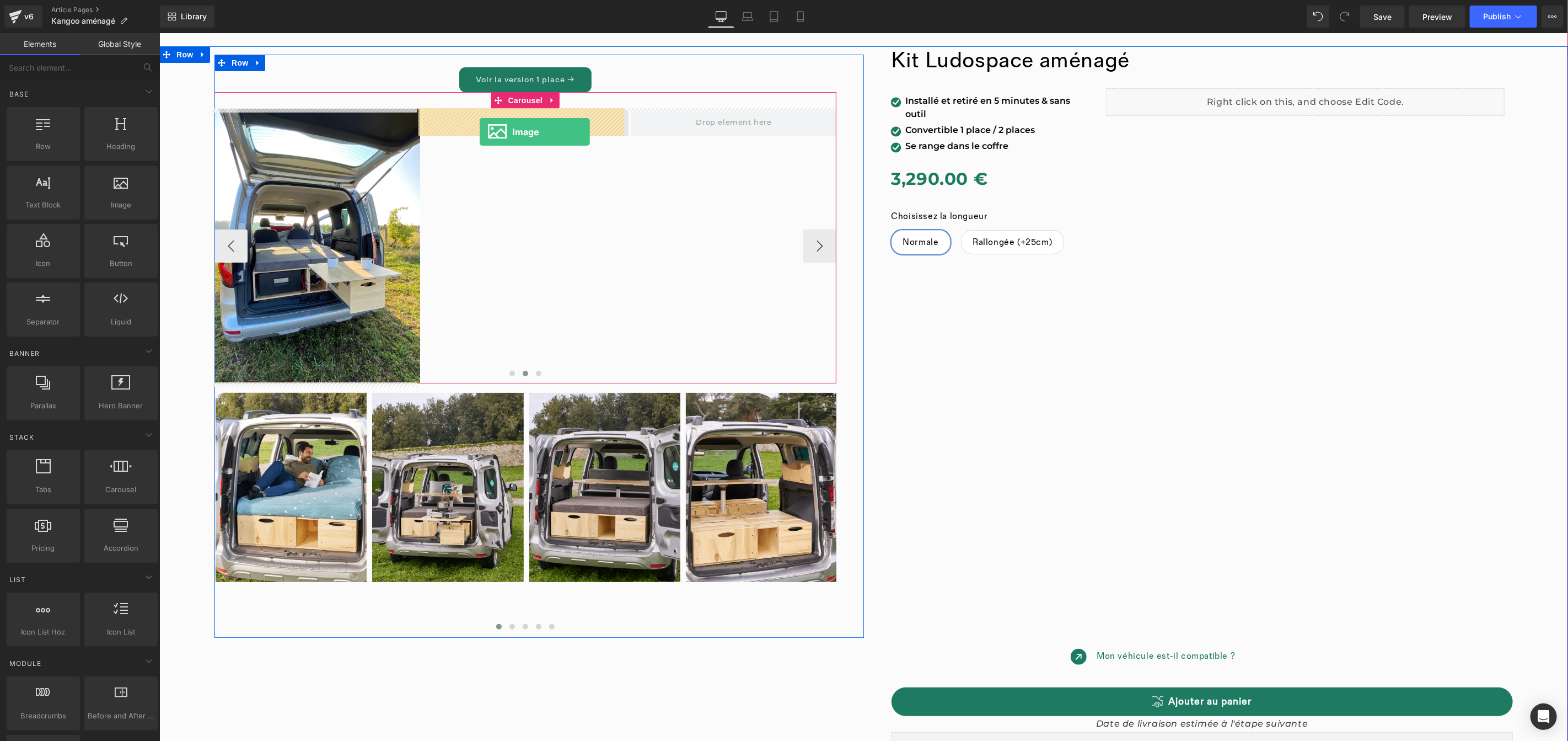
drag, startPoint x: 286, startPoint y: 232, endPoint x: 479, endPoint y: 131, distance: 217.8
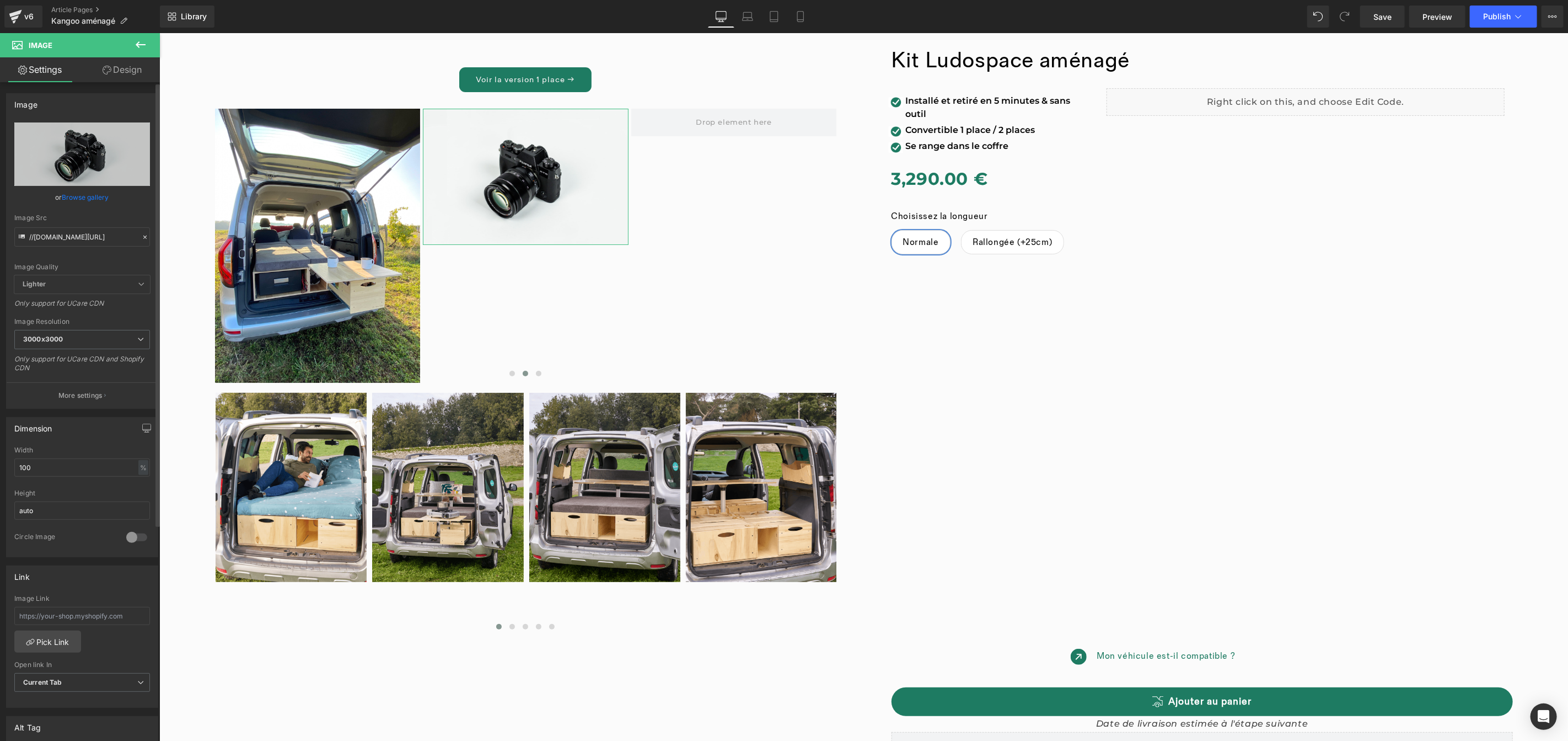
click at [80, 198] on link "Browse gallery" at bounding box center [86, 198] width 46 height 20
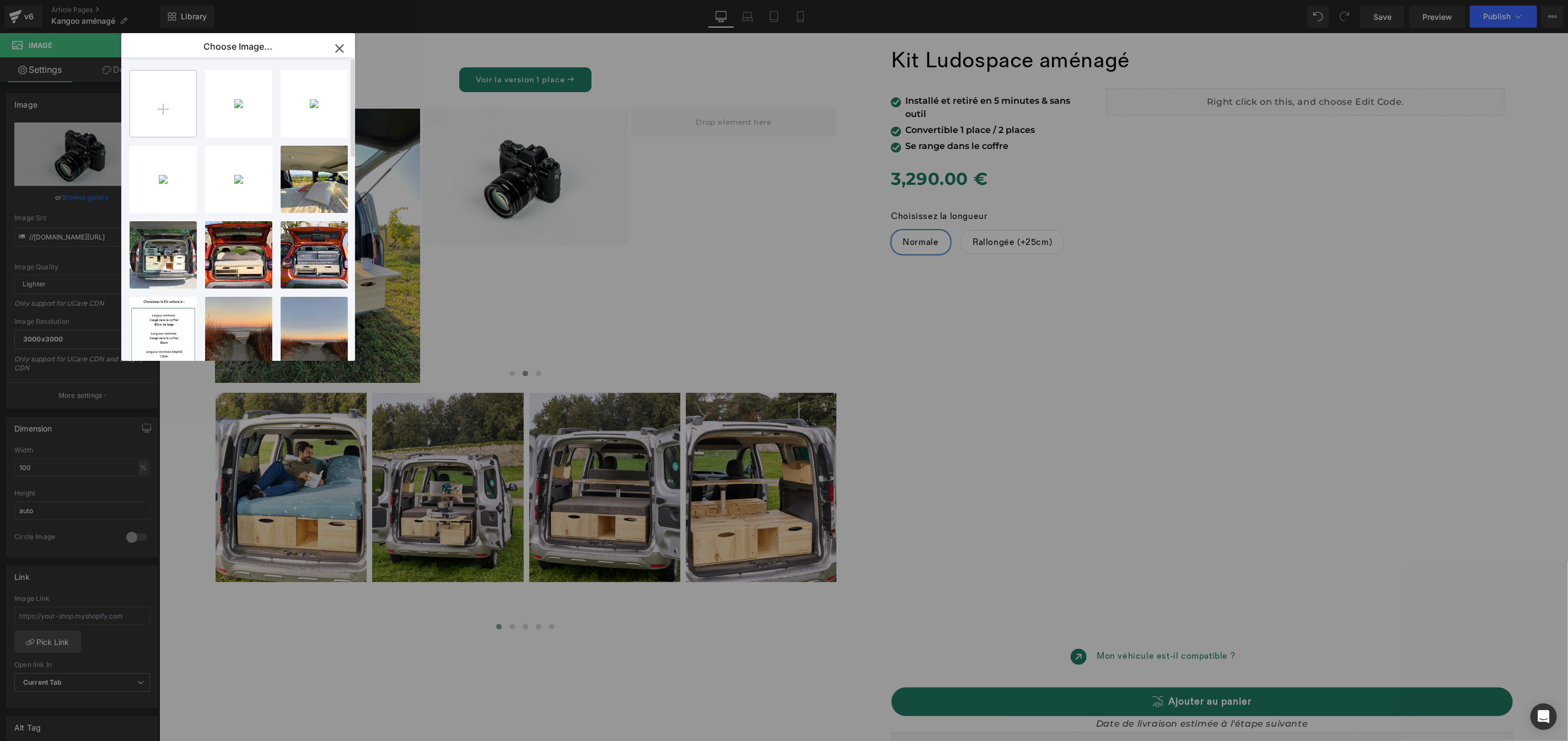
click at [171, 105] on input "file" at bounding box center [164, 104] width 66 height 66
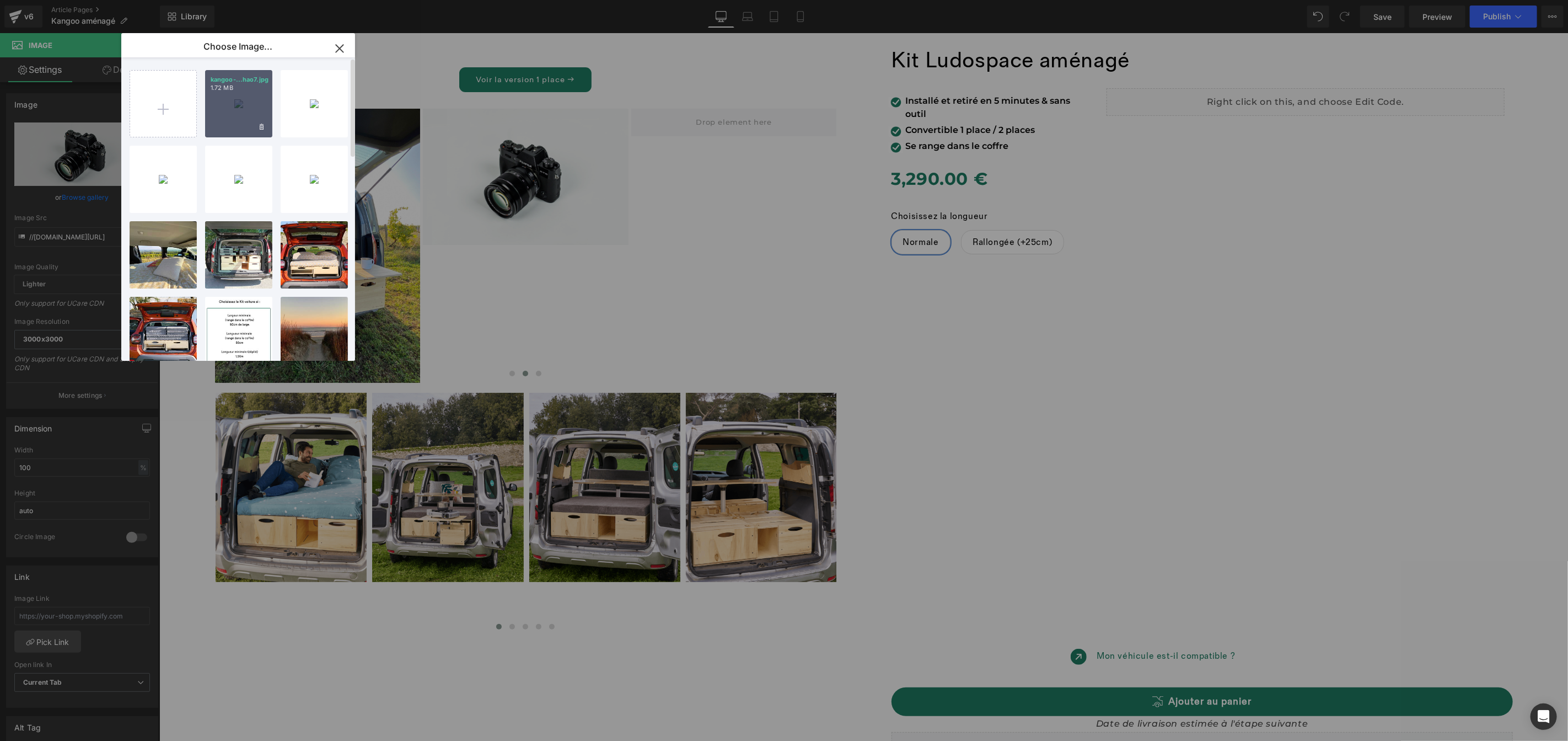
click at [236, 114] on div "kangoo-...hao7.jpg 1.72 MB" at bounding box center [239, 103] width 67 height 67
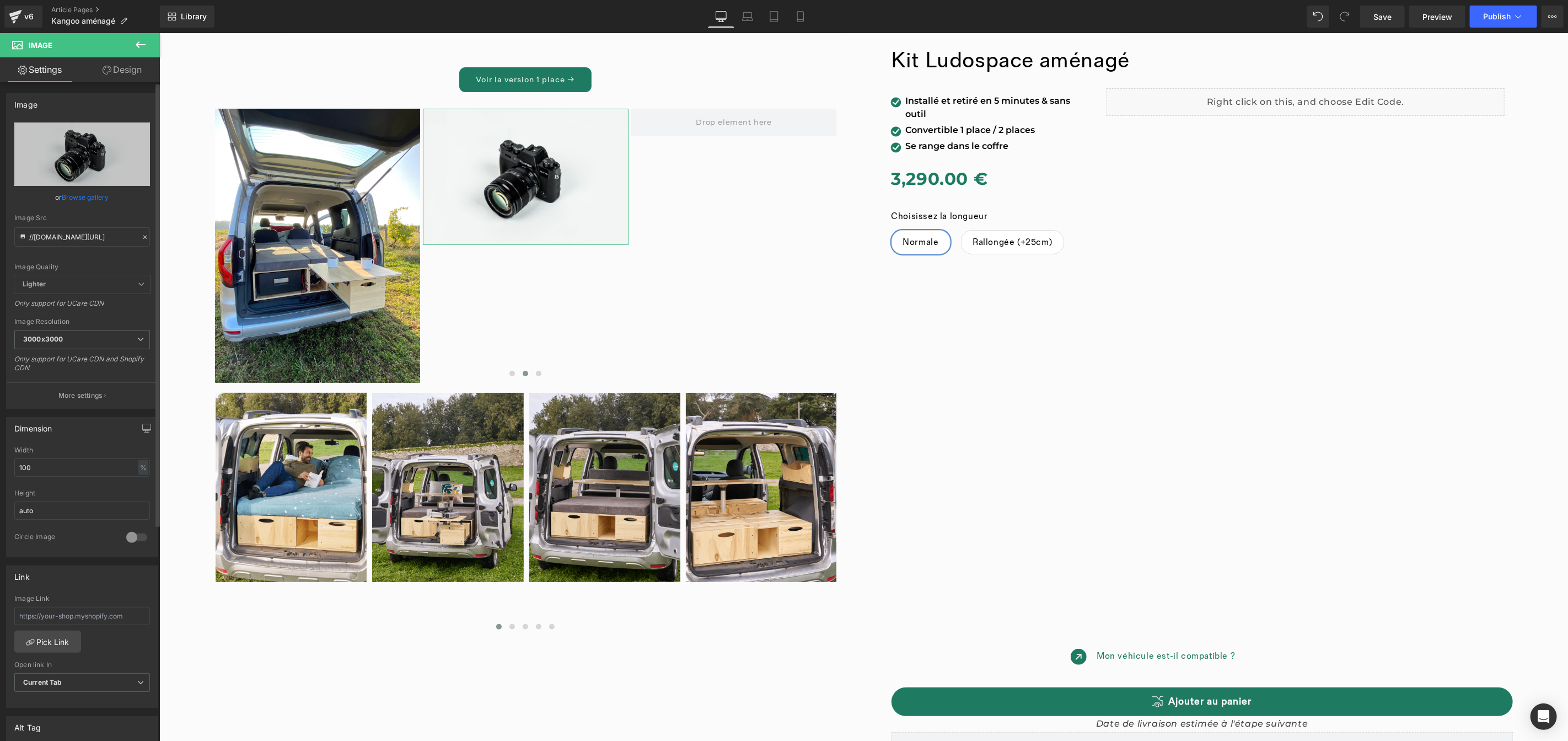
click at [102, 198] on link "Browse gallery" at bounding box center [86, 198] width 46 height 20
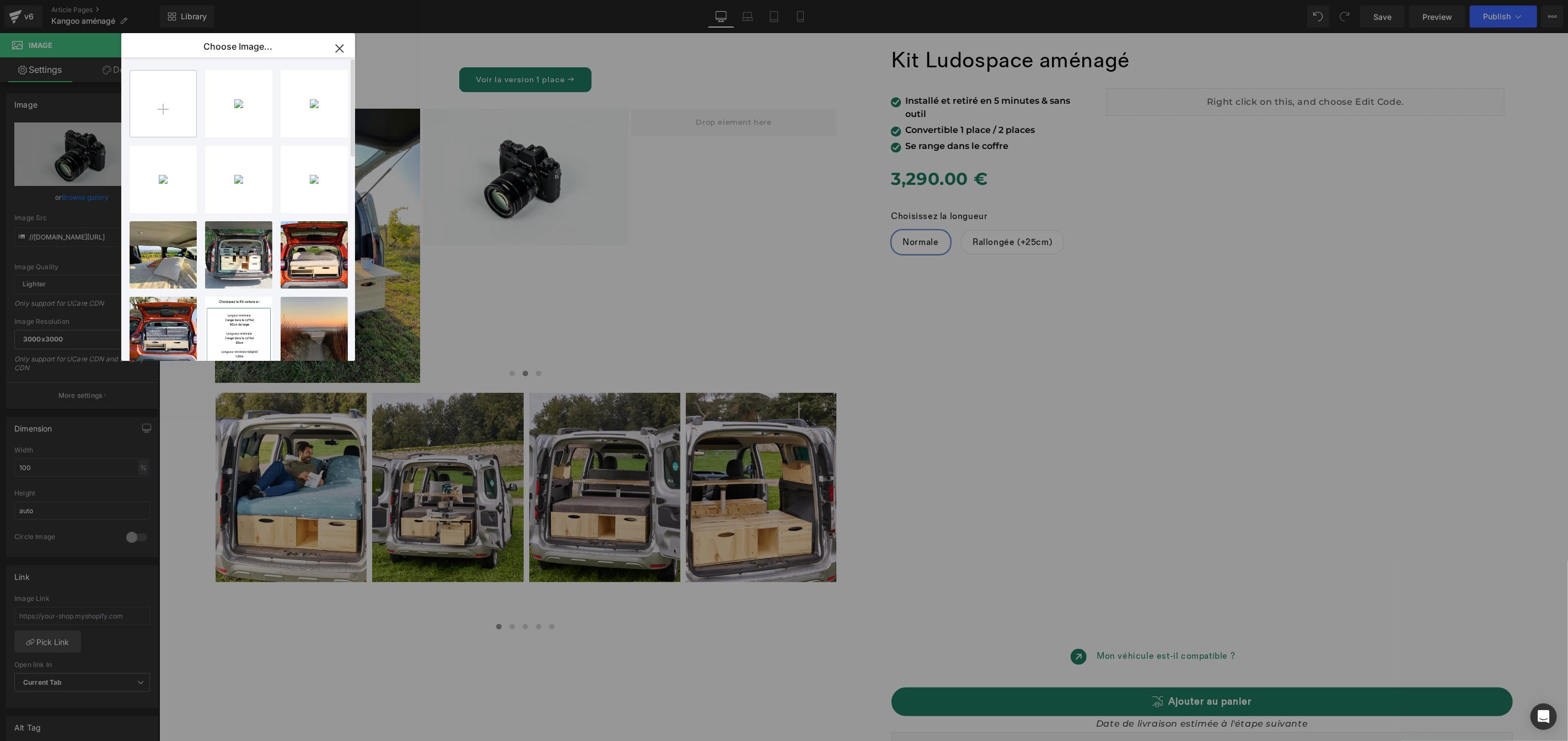
click at [174, 115] on input "file" at bounding box center [164, 104] width 66 height 66
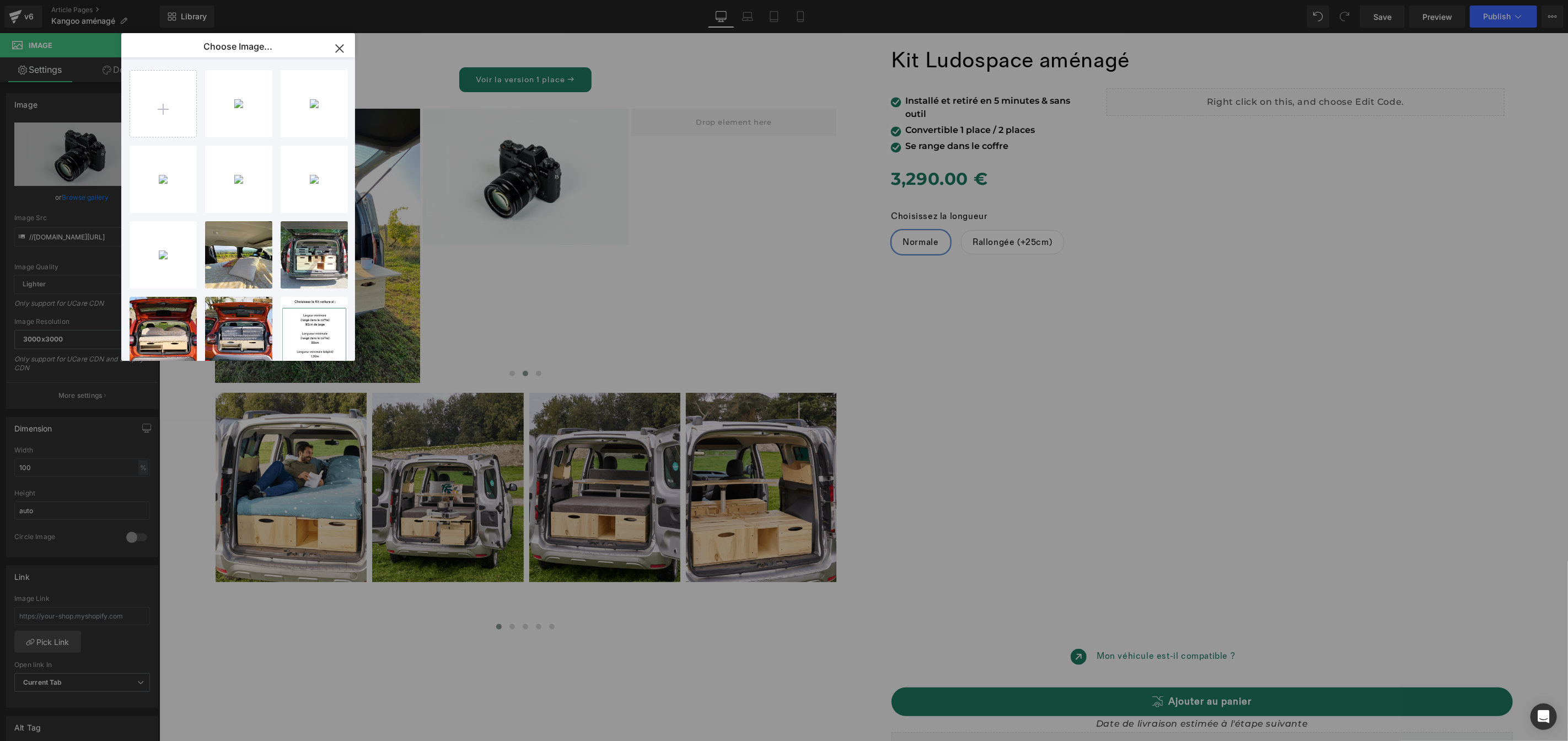
click at [0, 0] on div "kangoo-...hao8.jpg 1.78 MB" at bounding box center [0, 0] width 0 height 0
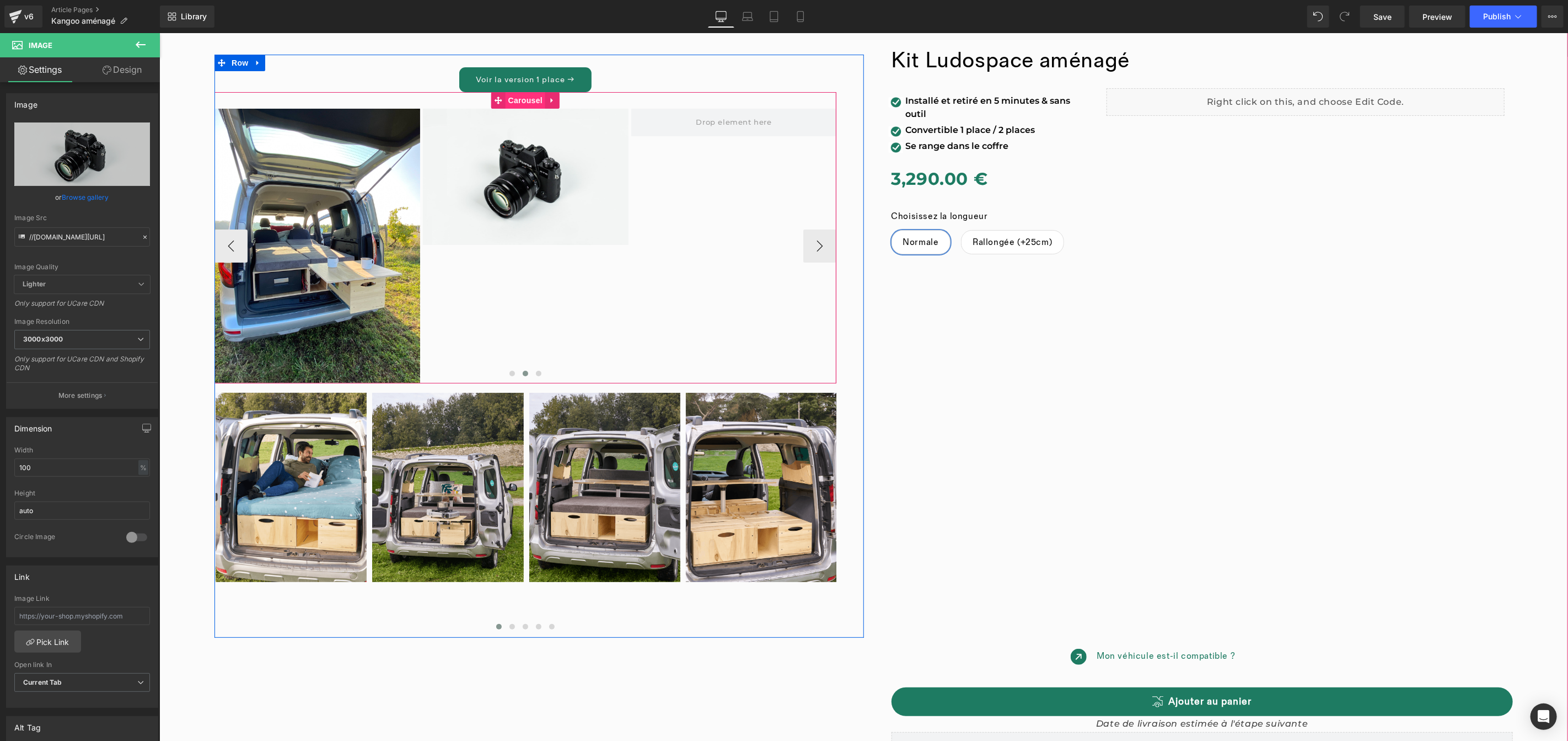
click at [515, 97] on div "Image Image Image Image Image ‹ › Carousel" at bounding box center [524, 237] width 622 height 291
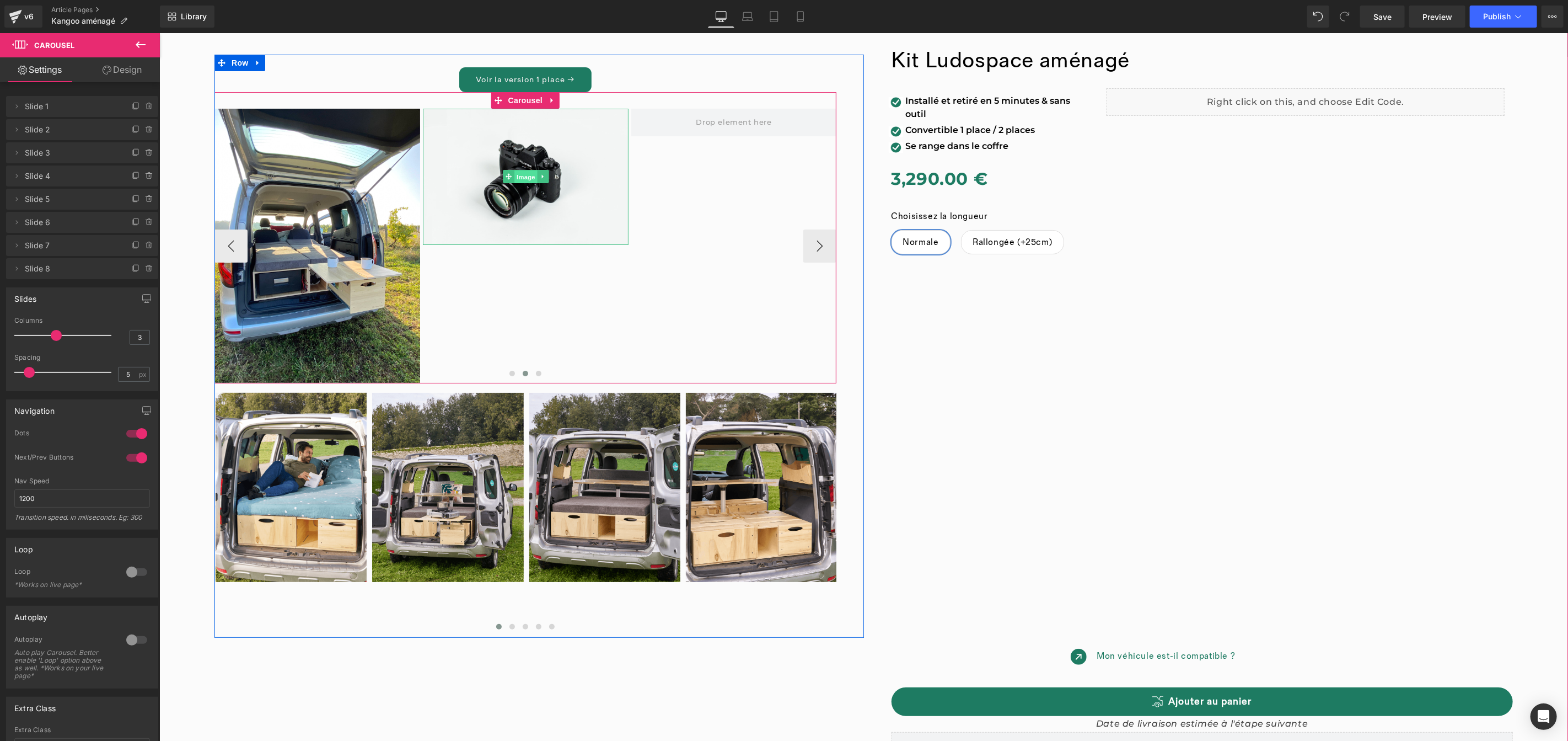
click at [523, 175] on div "Image" at bounding box center [525, 176] width 205 height 136
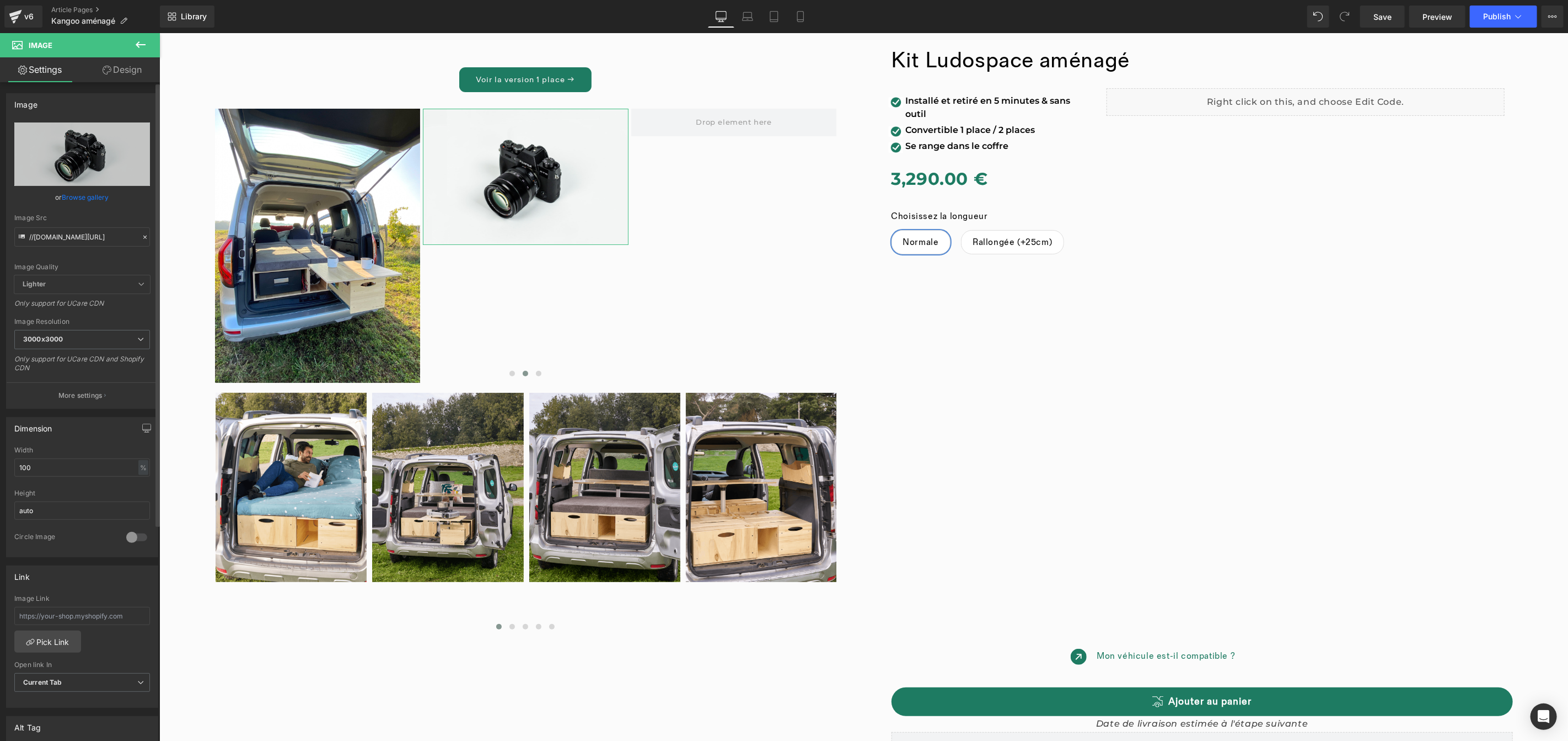
click at [95, 196] on link "Browse gallery" at bounding box center [86, 198] width 46 height 20
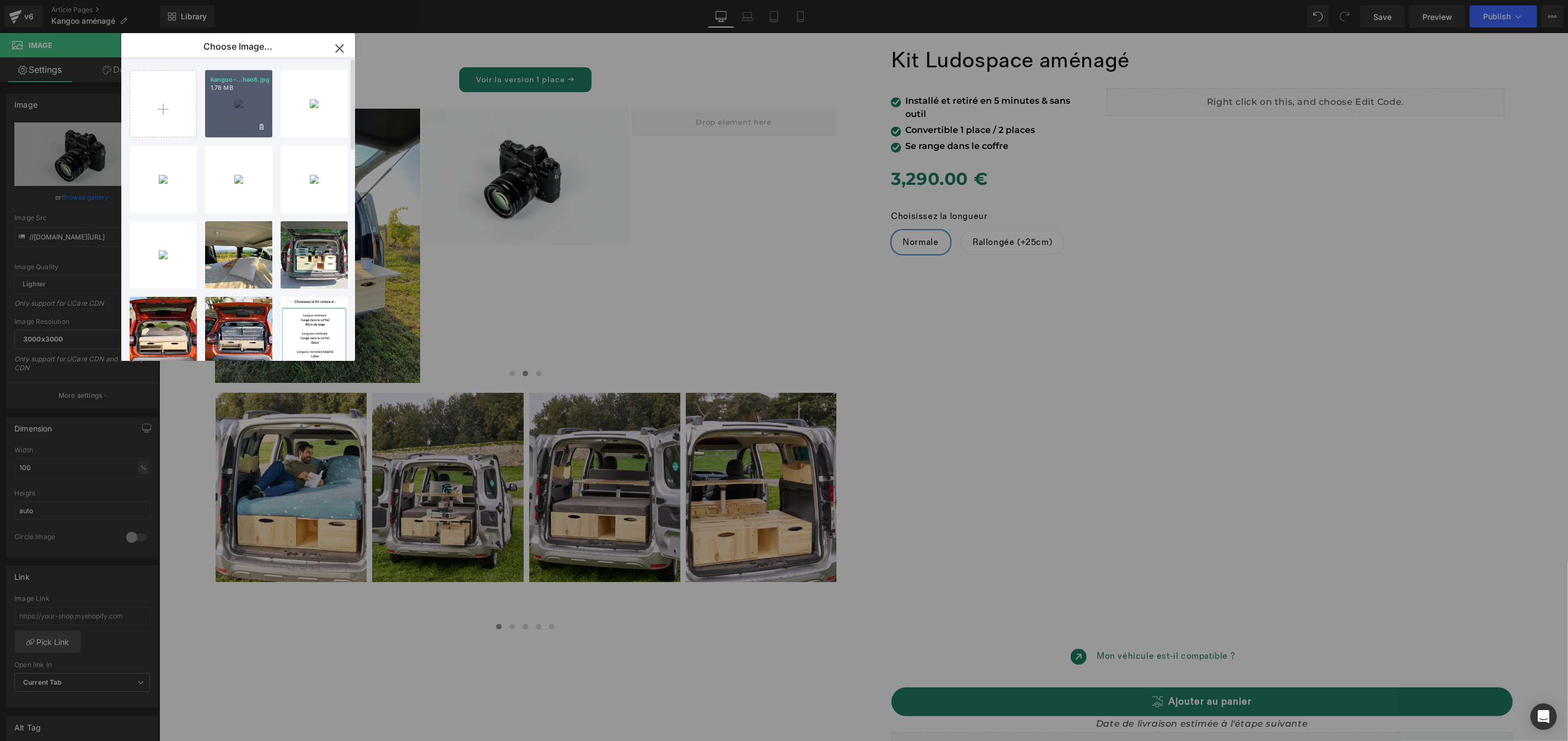
click at [214, 125] on div "kangoo-...hao8.jpg 1.78 MB" at bounding box center [239, 103] width 67 height 67
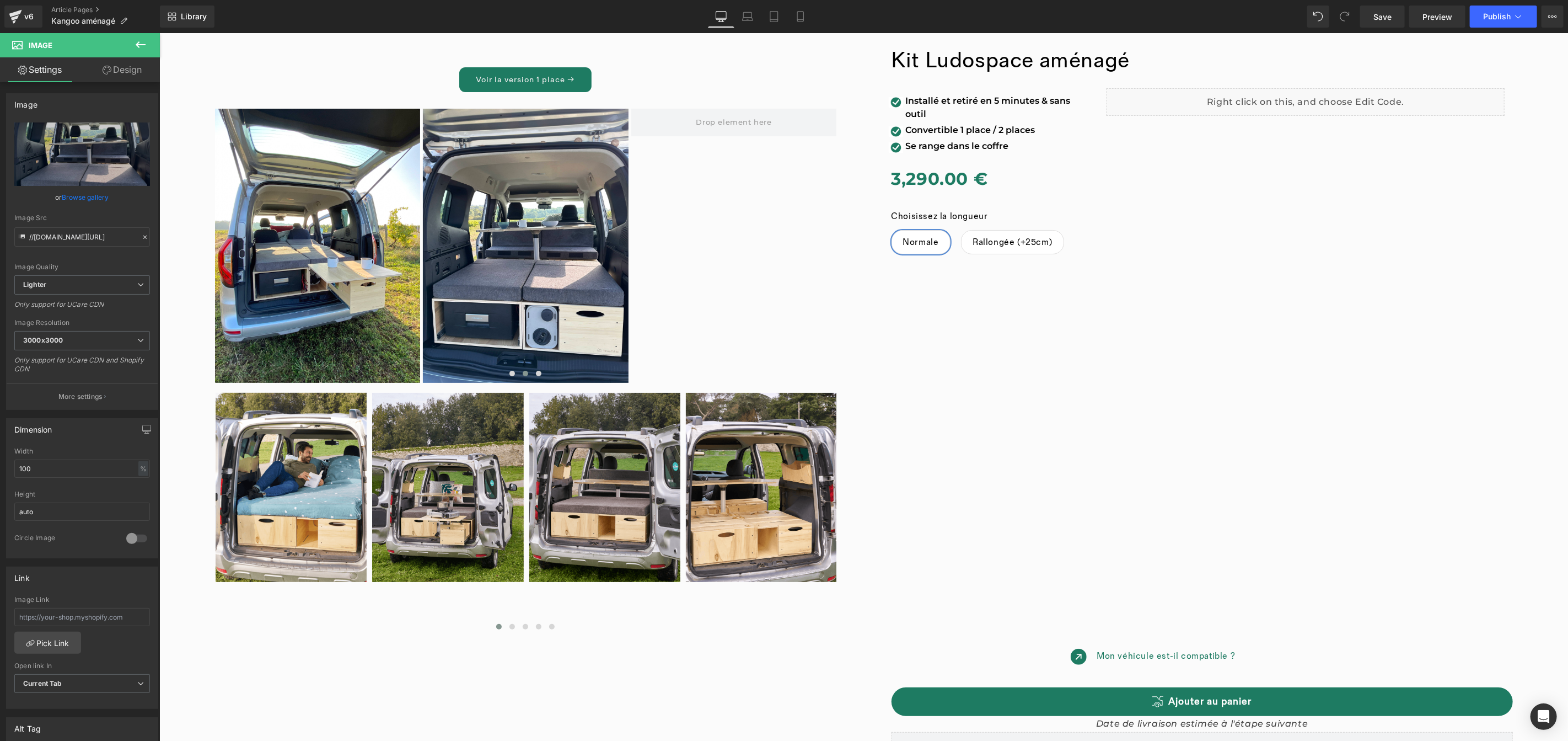
click at [138, 45] on icon at bounding box center [140, 44] width 10 height 6
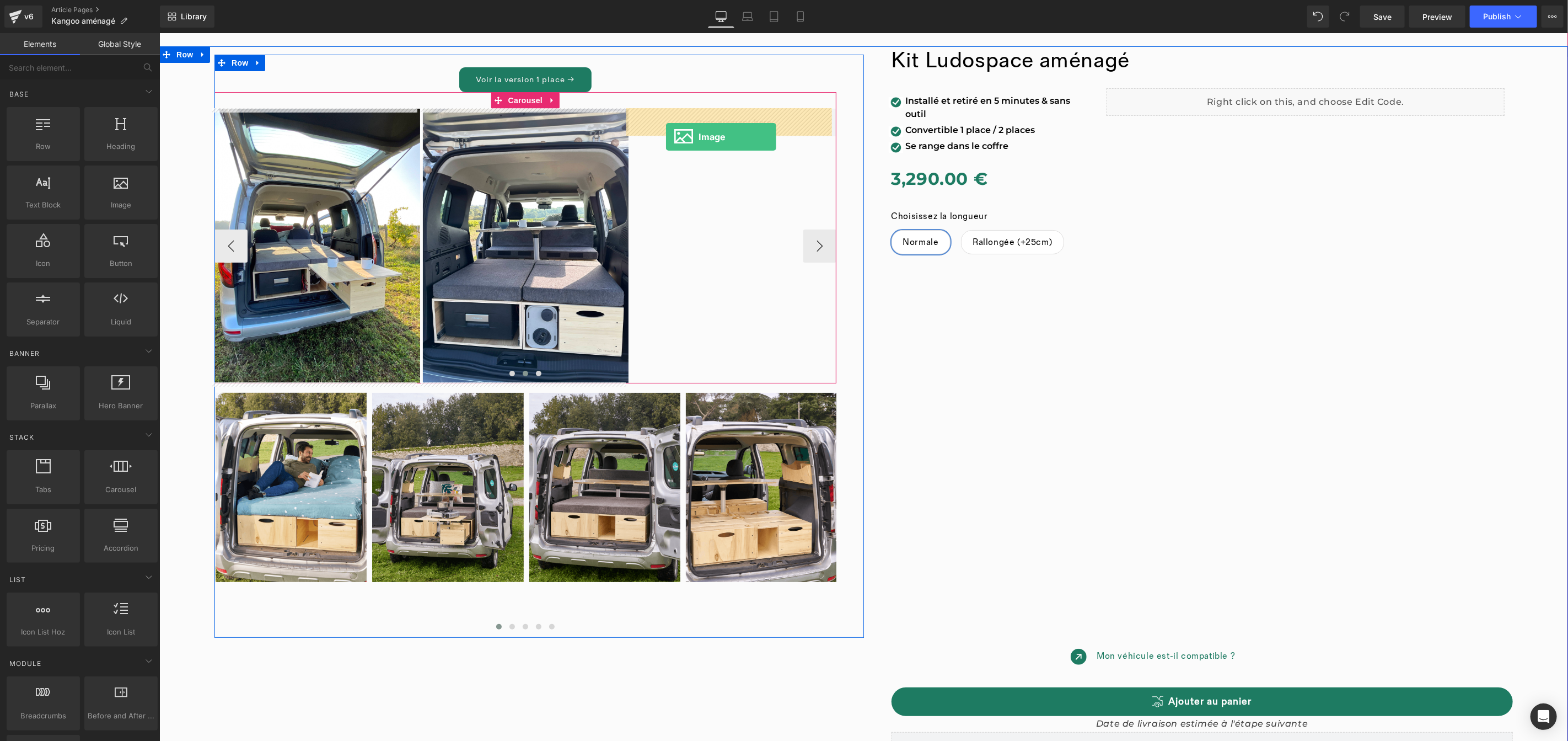
drag, startPoint x: 276, startPoint y: 232, endPoint x: 666, endPoint y: 136, distance: 401.6
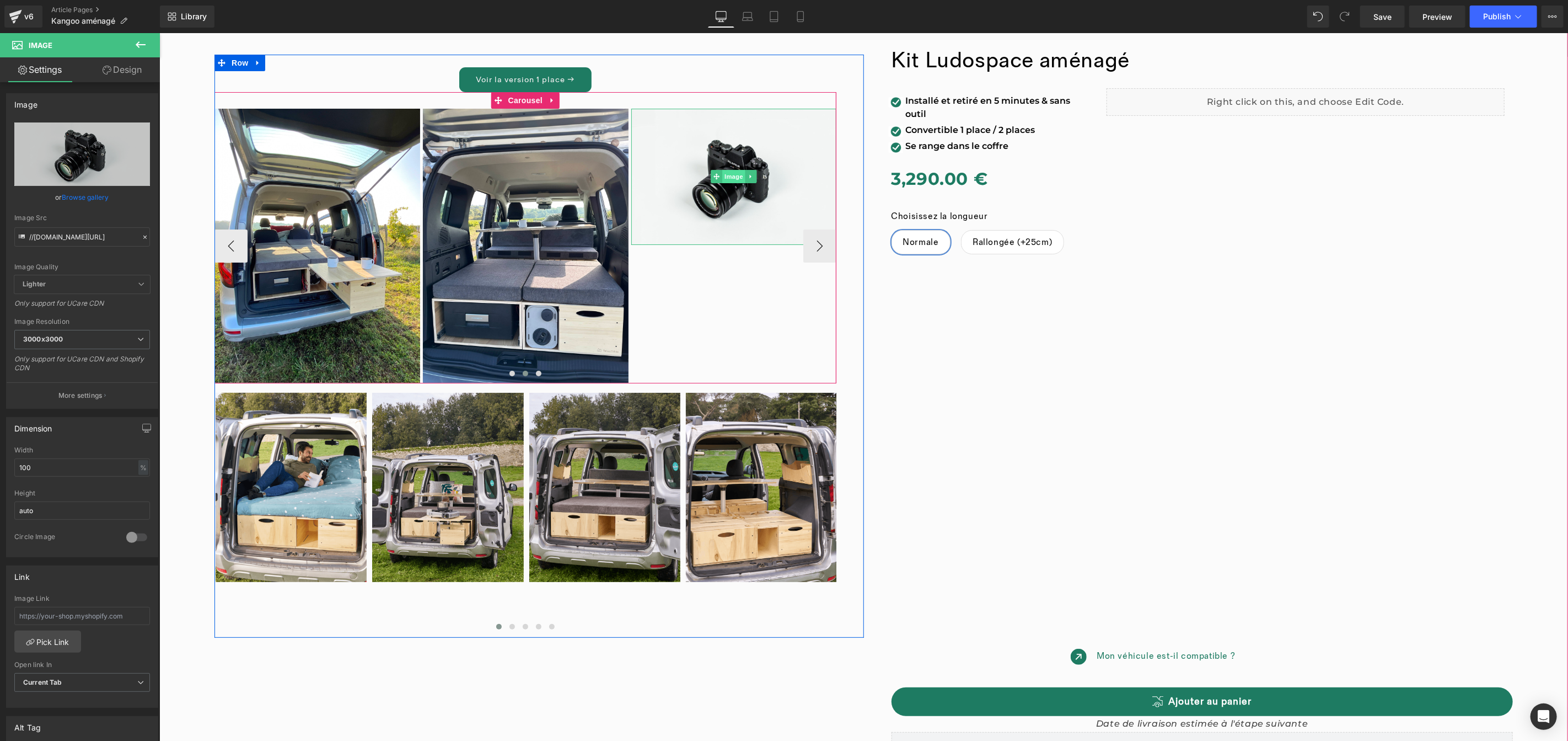
click at [732, 171] on div "Image" at bounding box center [734, 176] width 205 height 136
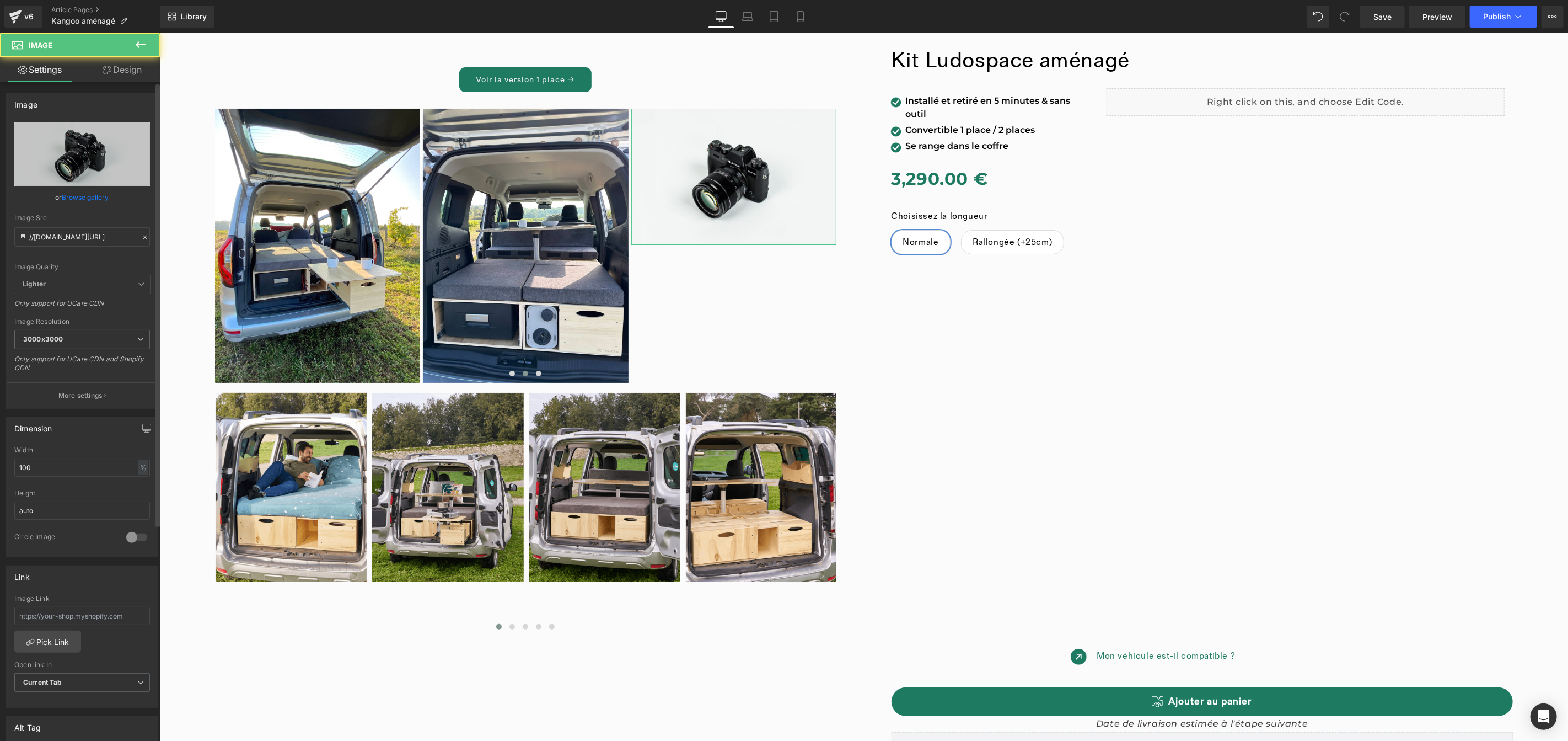
click at [80, 193] on link "Browse gallery" at bounding box center [86, 198] width 46 height 20
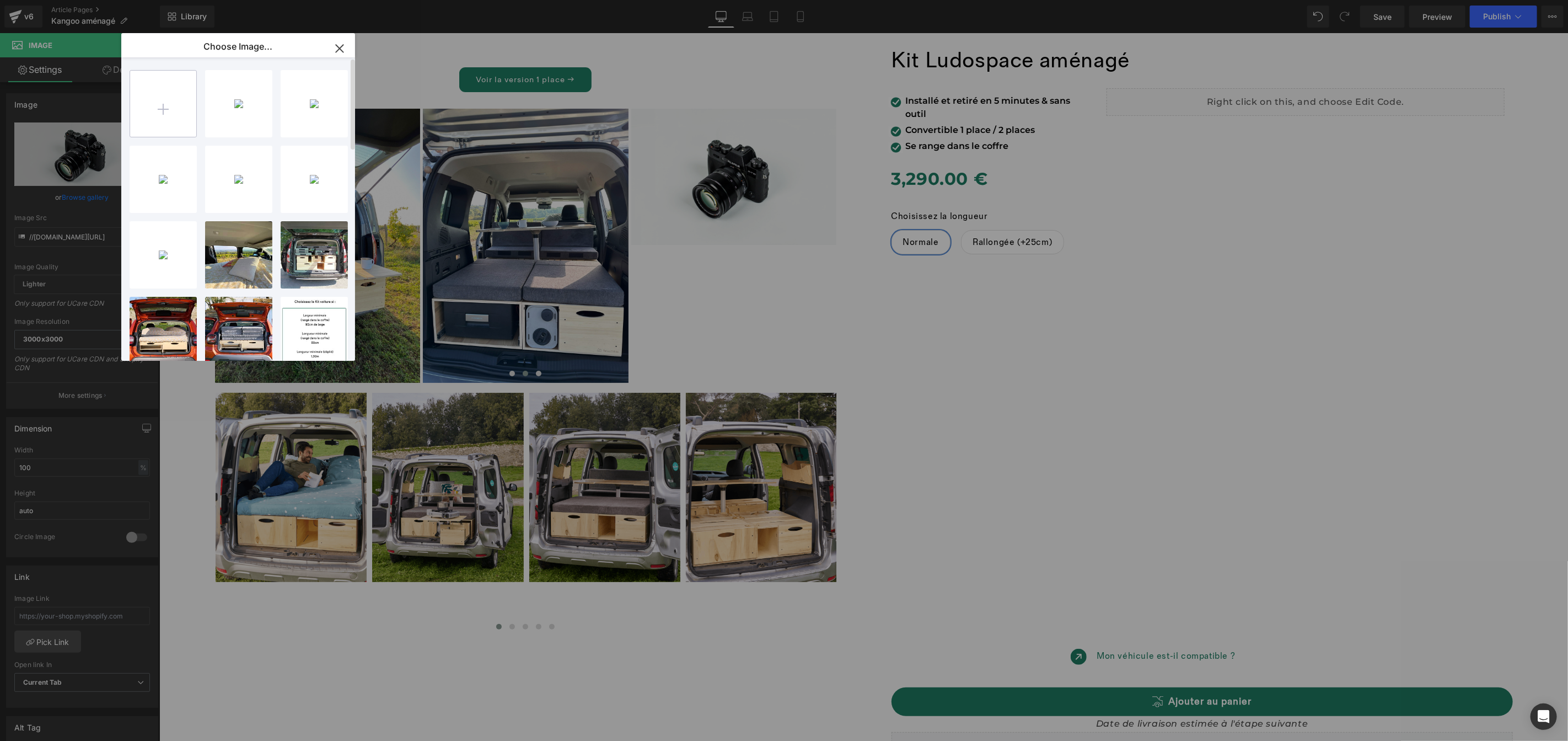
click at [176, 117] on input "file" at bounding box center [164, 104] width 66 height 66
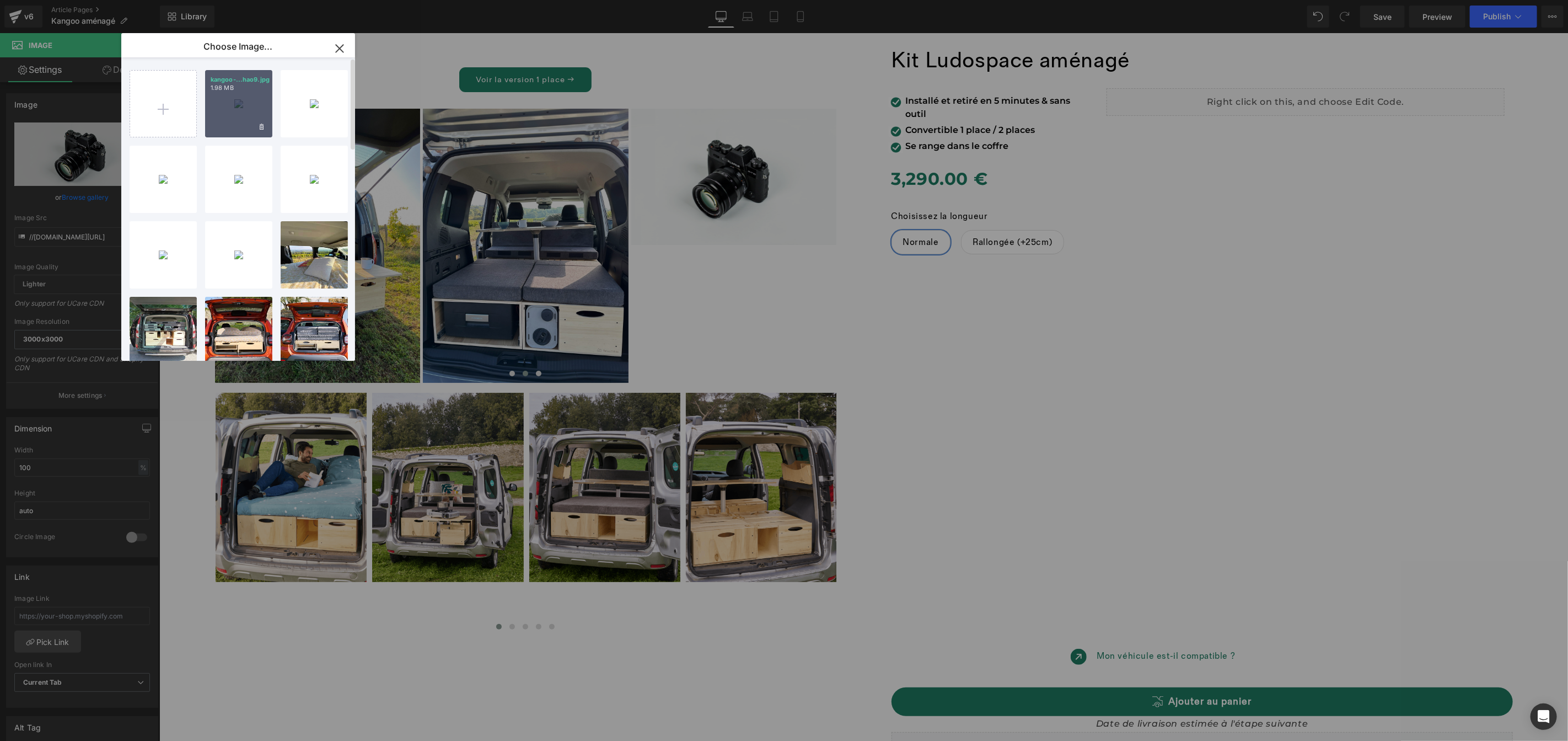
click at [233, 109] on div "kangoo-...hao9.jpg 1.98 MB" at bounding box center [239, 103] width 67 height 67
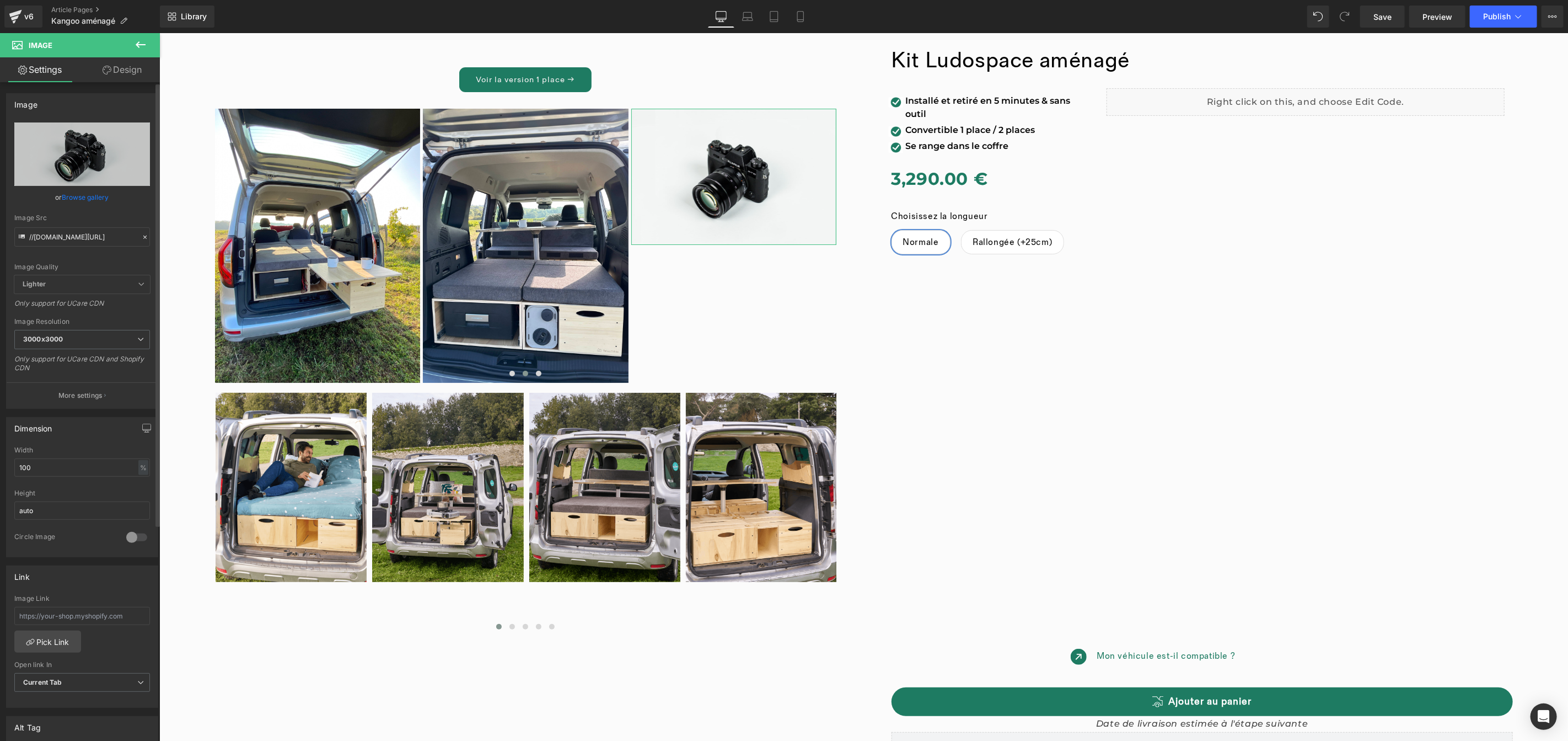
click at [93, 198] on link "Browse gallery" at bounding box center [86, 198] width 46 height 20
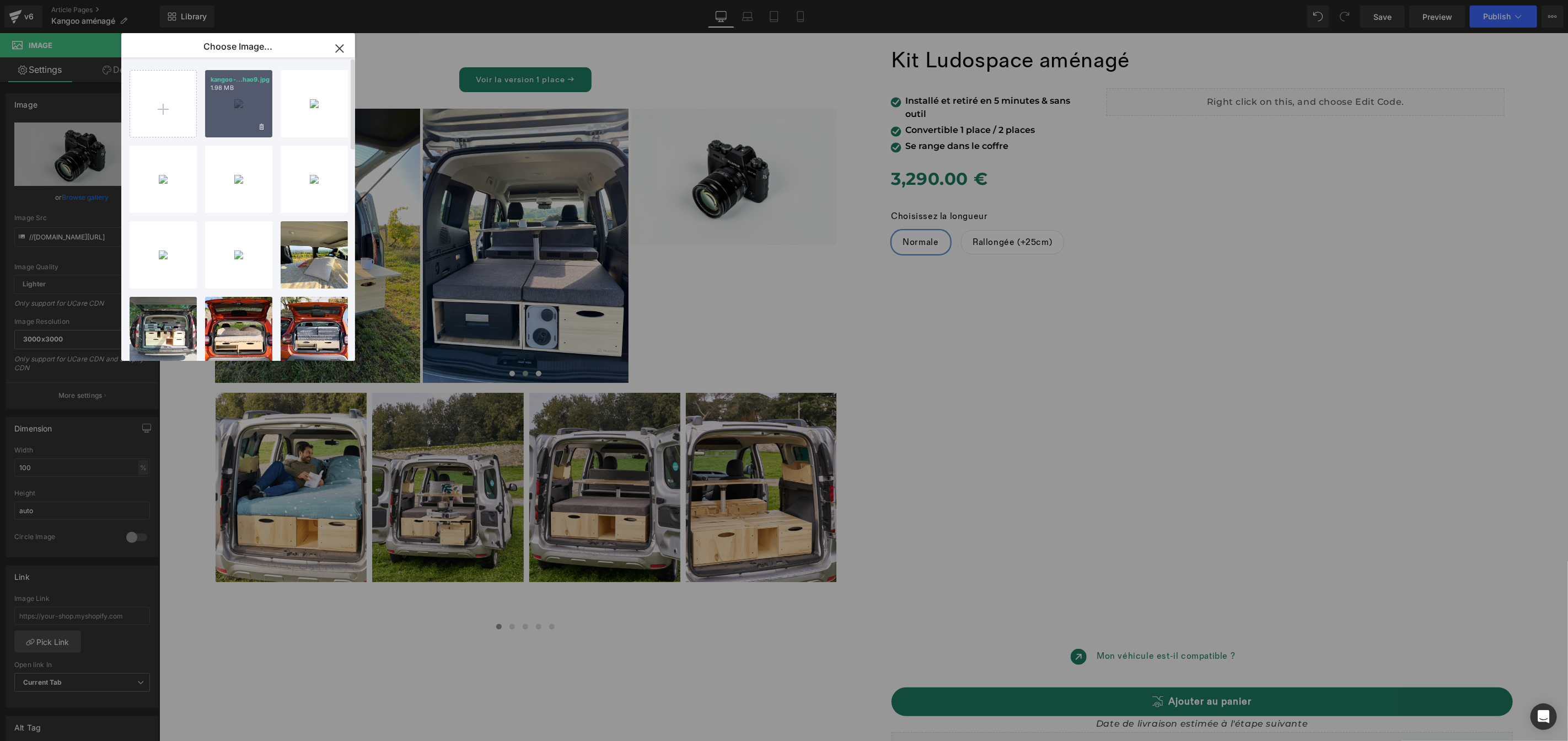
click at [228, 122] on div "kangoo-...hao9.jpg 1.98 MB" at bounding box center [239, 103] width 67 height 67
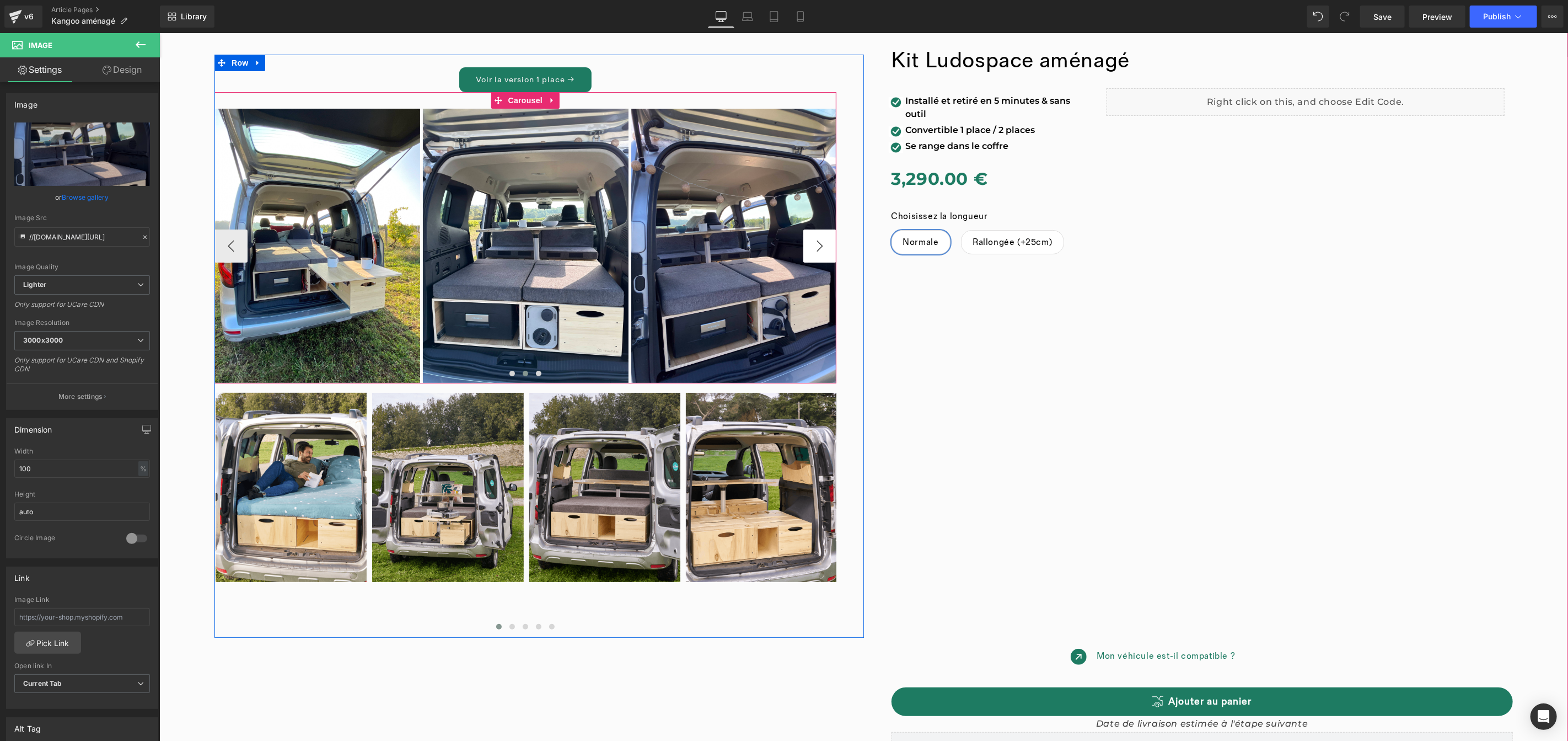
click at [808, 242] on button "›" at bounding box center [818, 245] width 33 height 33
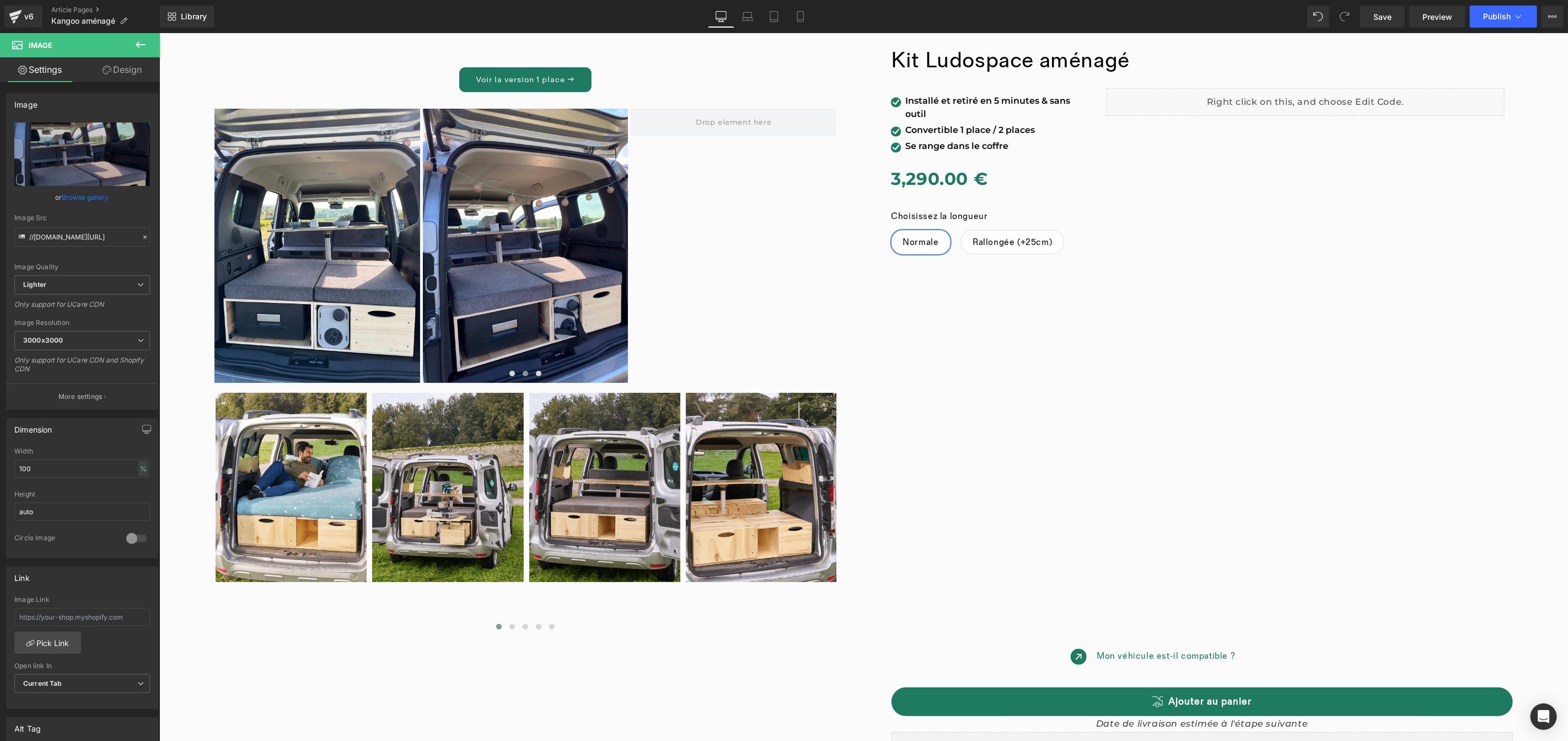
click at [137, 44] on icon at bounding box center [140, 44] width 10 height 6
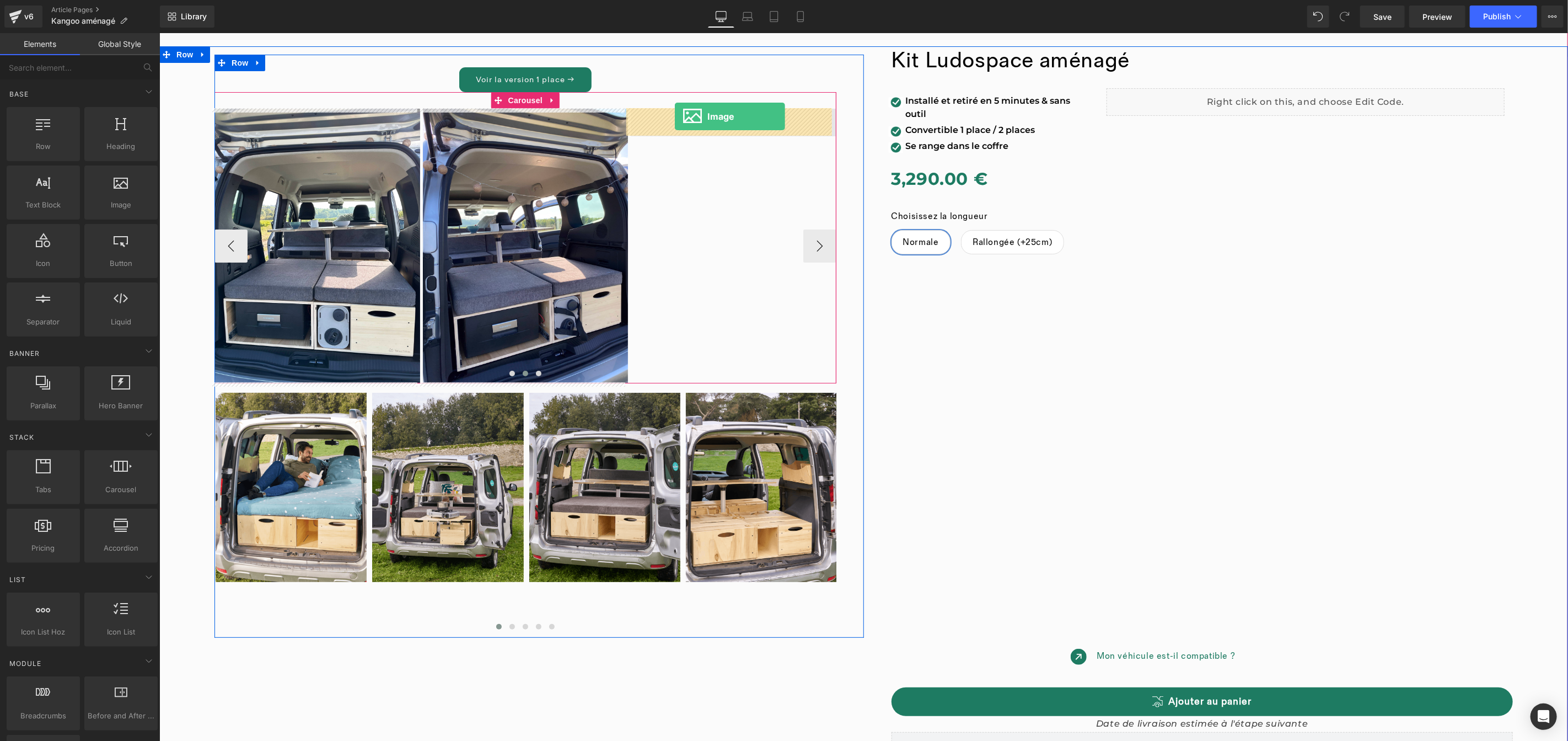
drag, startPoint x: 280, startPoint y: 249, endPoint x: 675, endPoint y: 116, distance: 416.8
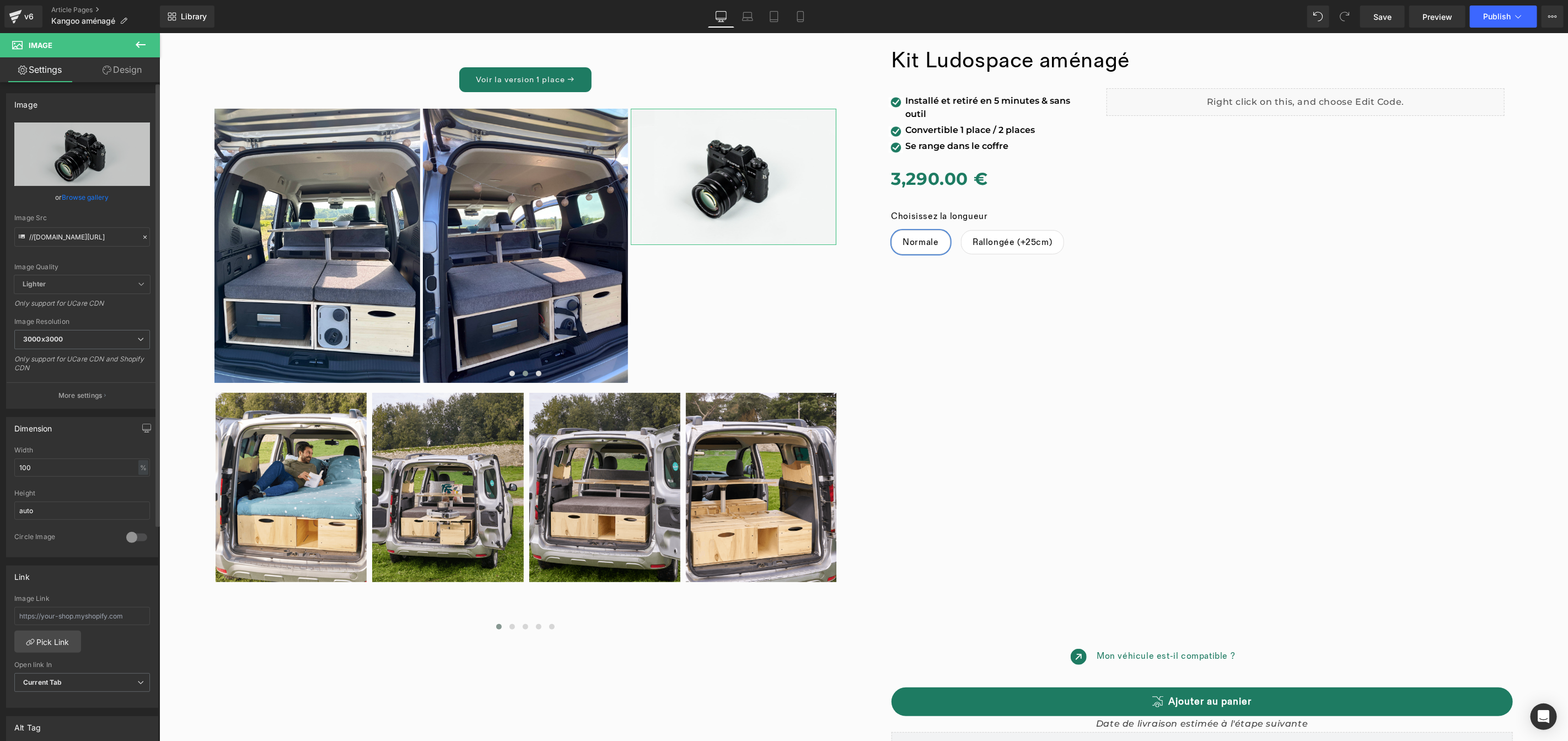
click at [82, 198] on link "Browse gallery" at bounding box center [86, 198] width 46 height 20
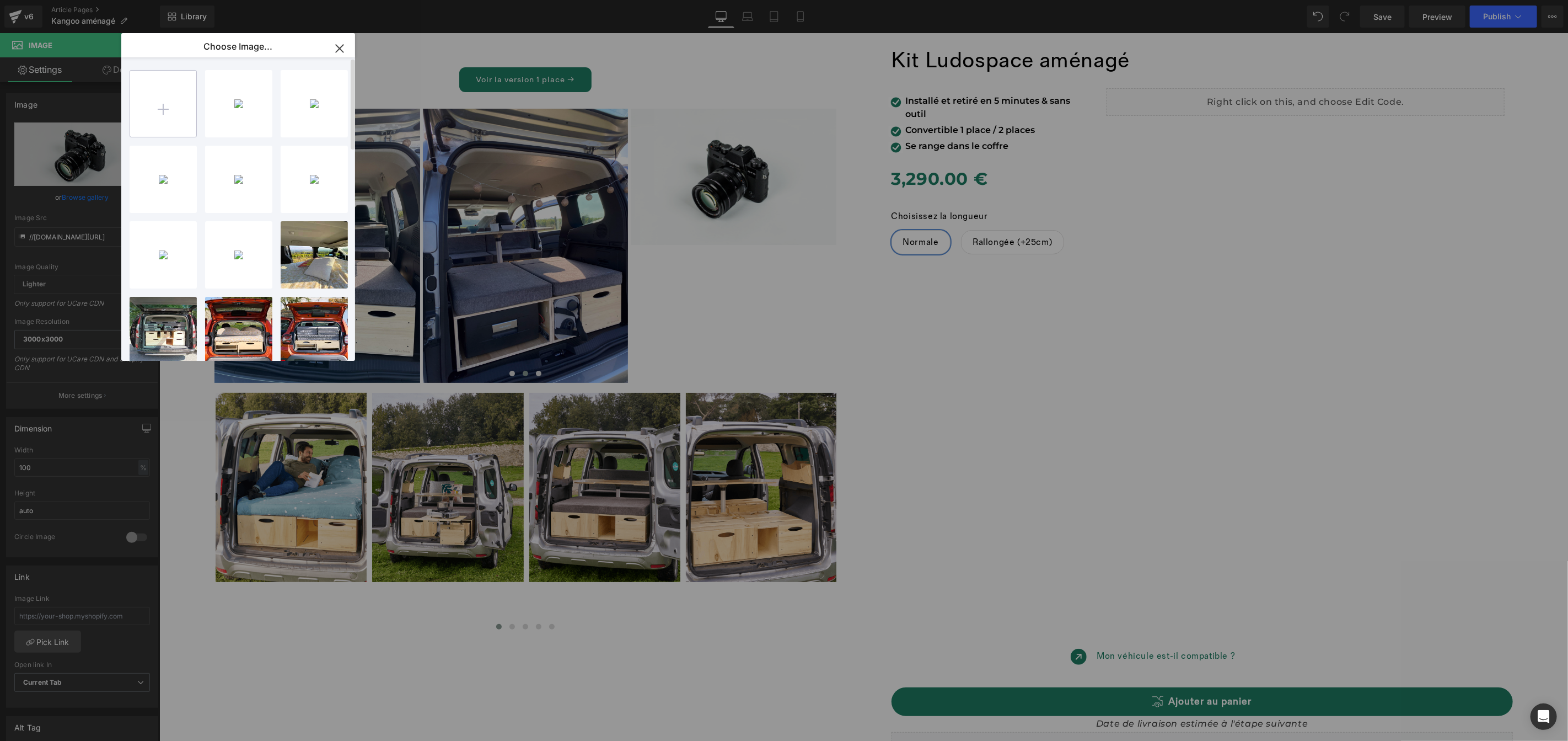
click at [155, 113] on input "file" at bounding box center [164, 104] width 66 height 66
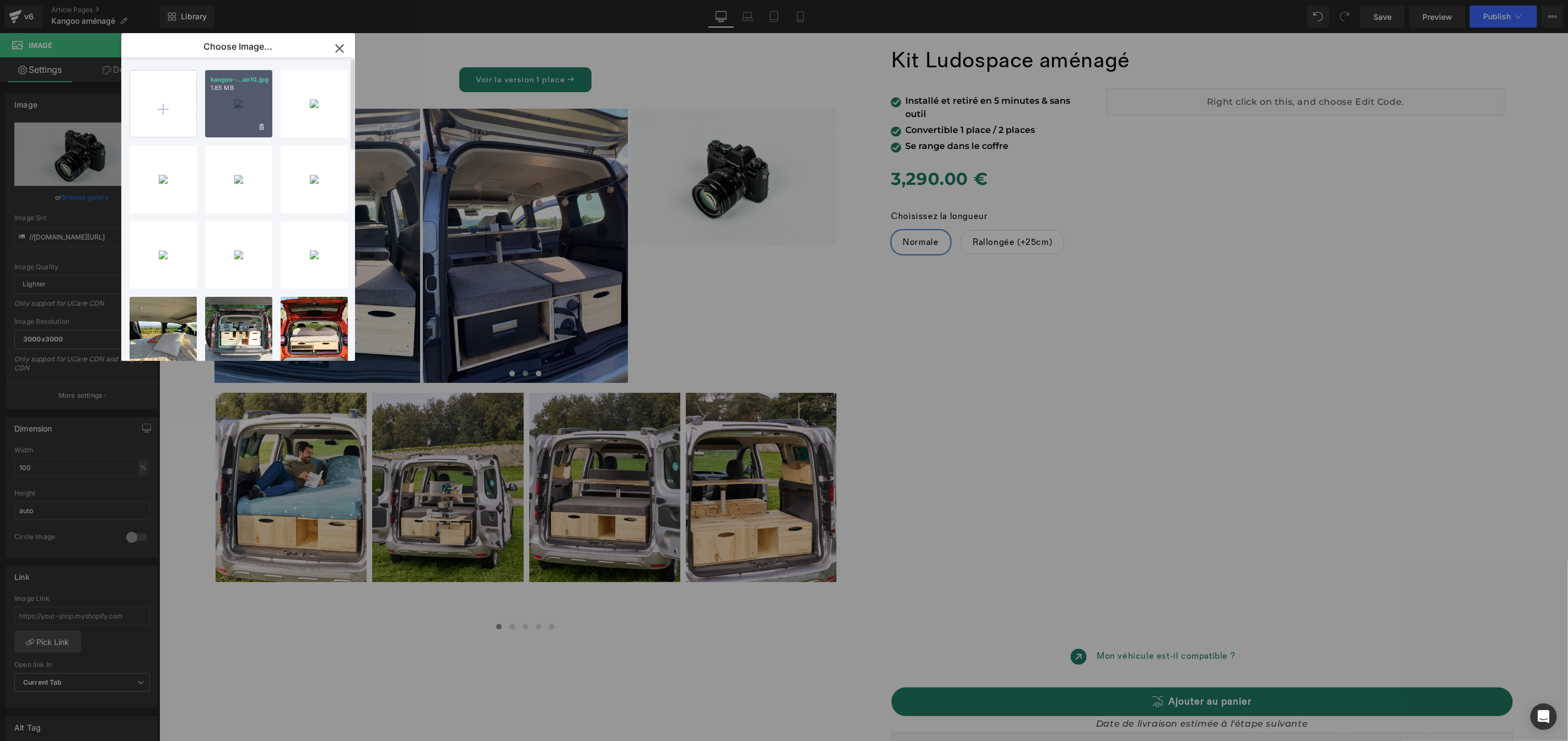
click at [237, 105] on div "kangoo-...ao10.jpg 1.85 MB" at bounding box center [239, 103] width 67 height 67
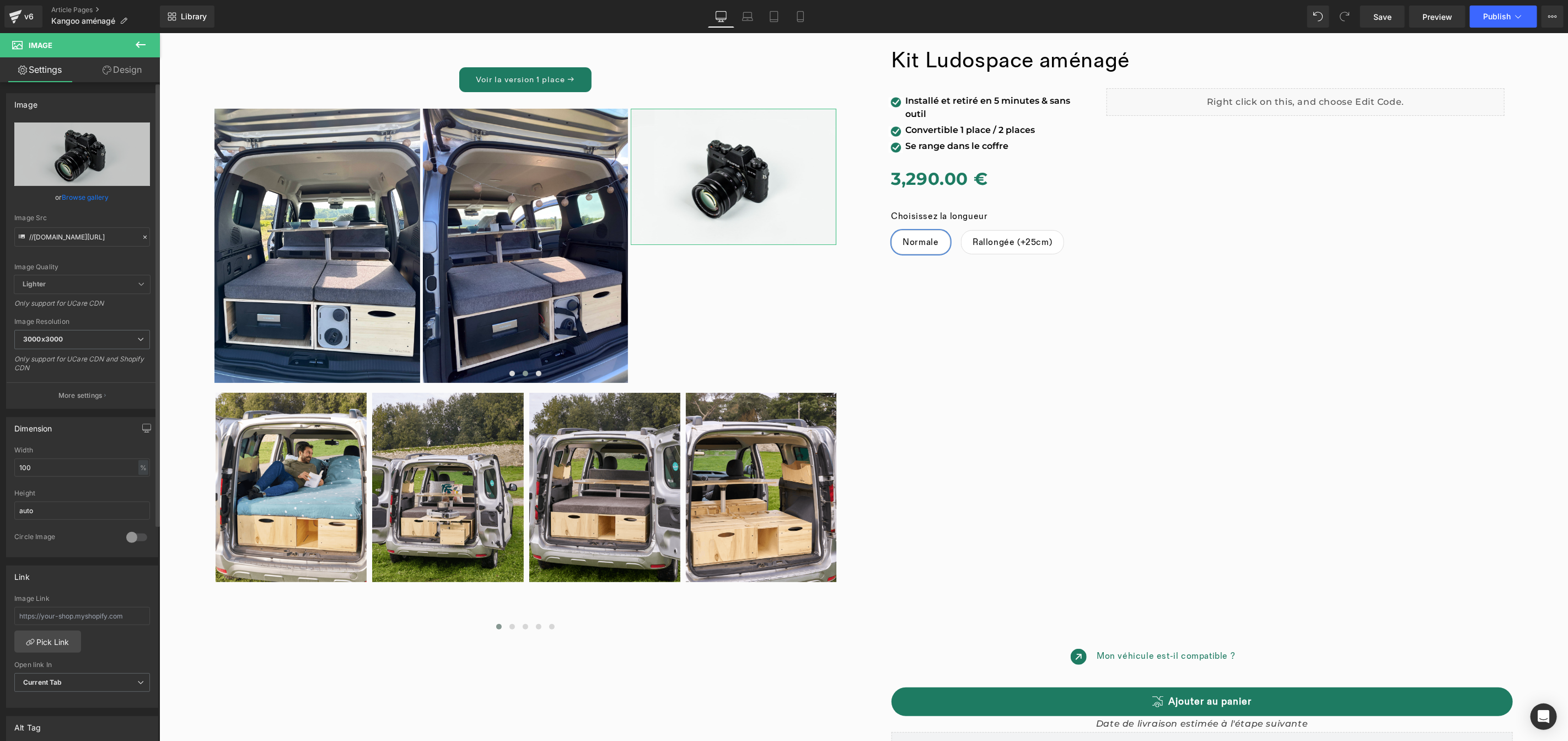
click at [92, 197] on link "Browse gallery" at bounding box center [86, 198] width 46 height 20
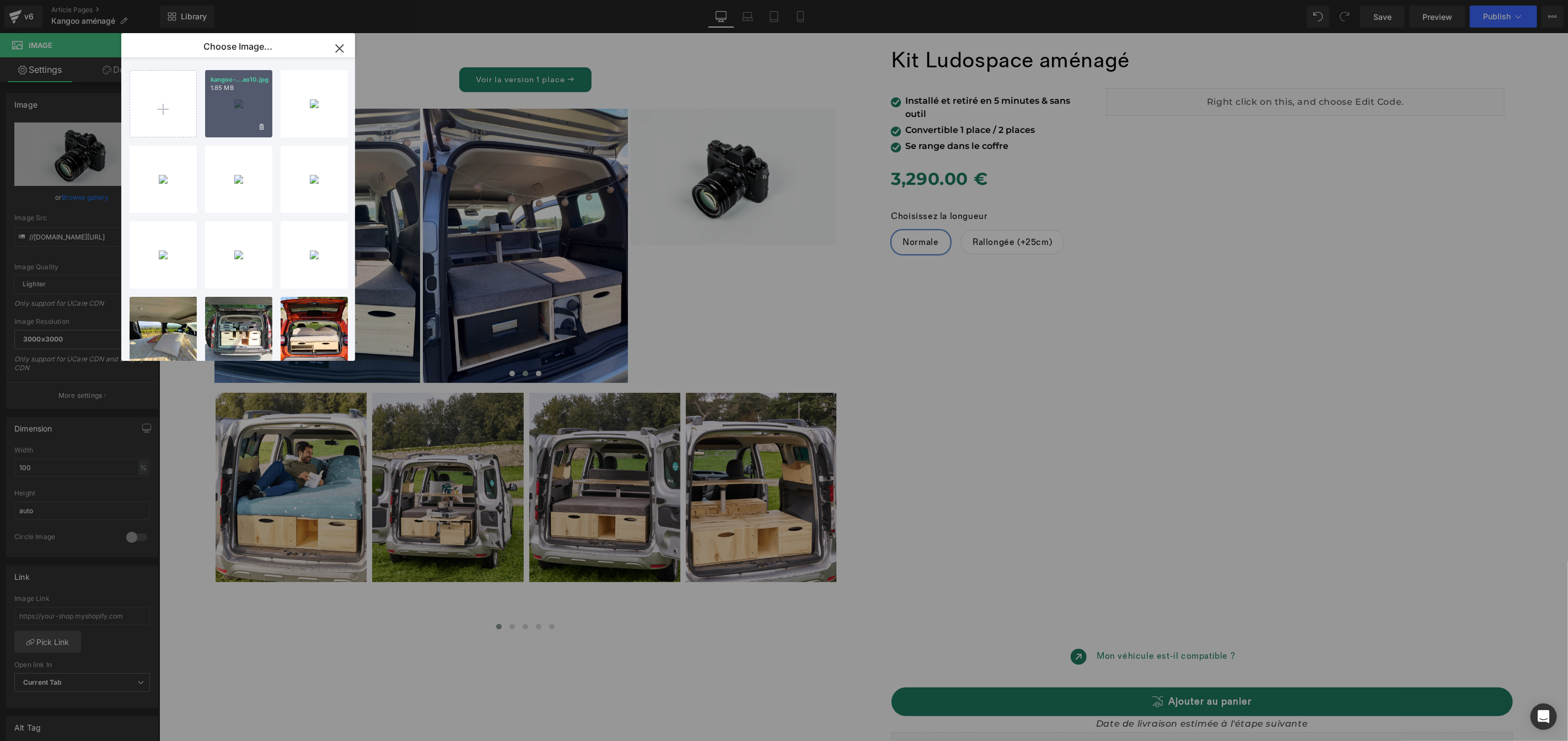
click at [248, 115] on div "kangoo-...ao10.jpg 1.85 MB" at bounding box center [239, 103] width 67 height 67
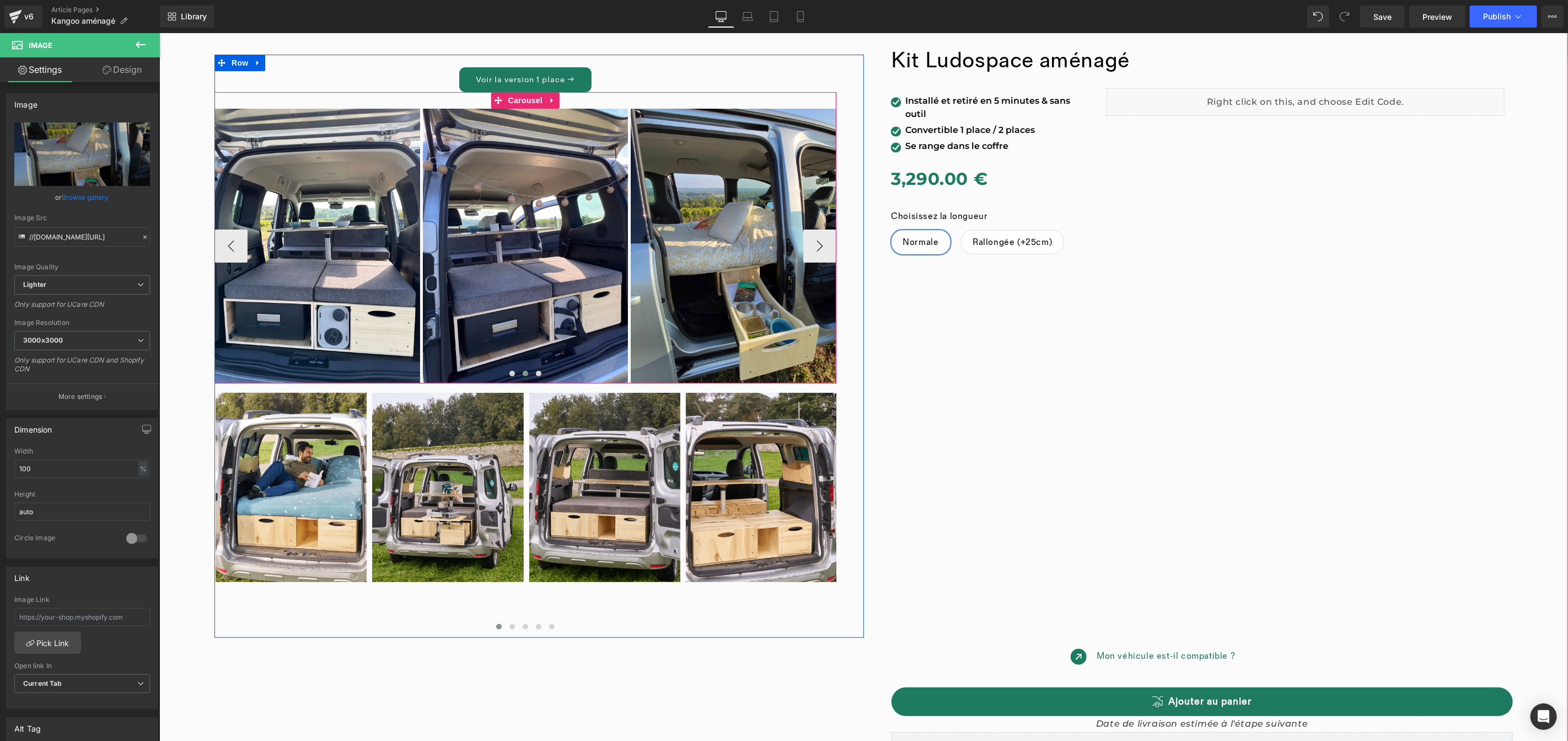
click at [833, 248] on div at bounding box center [834, 237] width 3 height 291
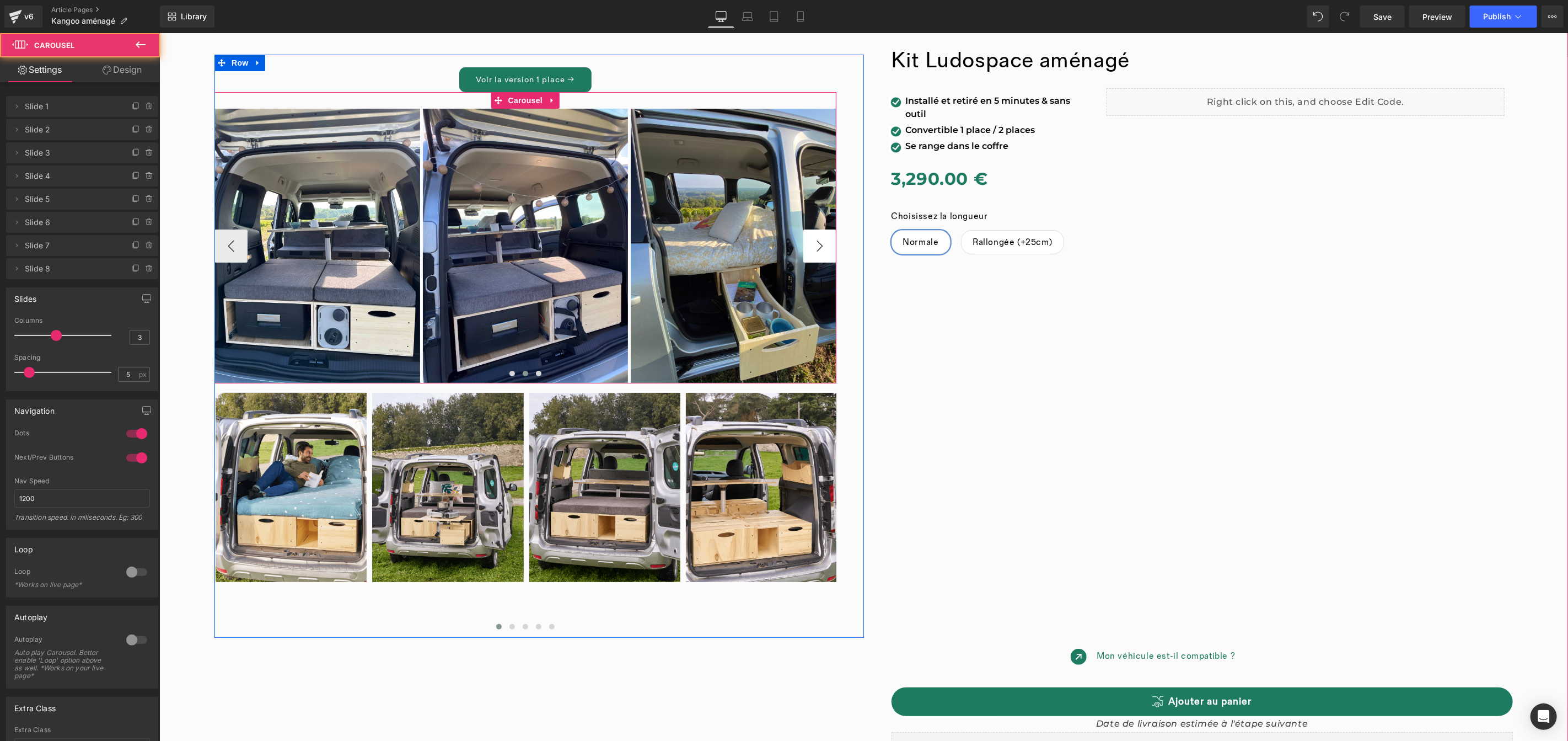
click at [822, 248] on button "›" at bounding box center [818, 245] width 33 height 33
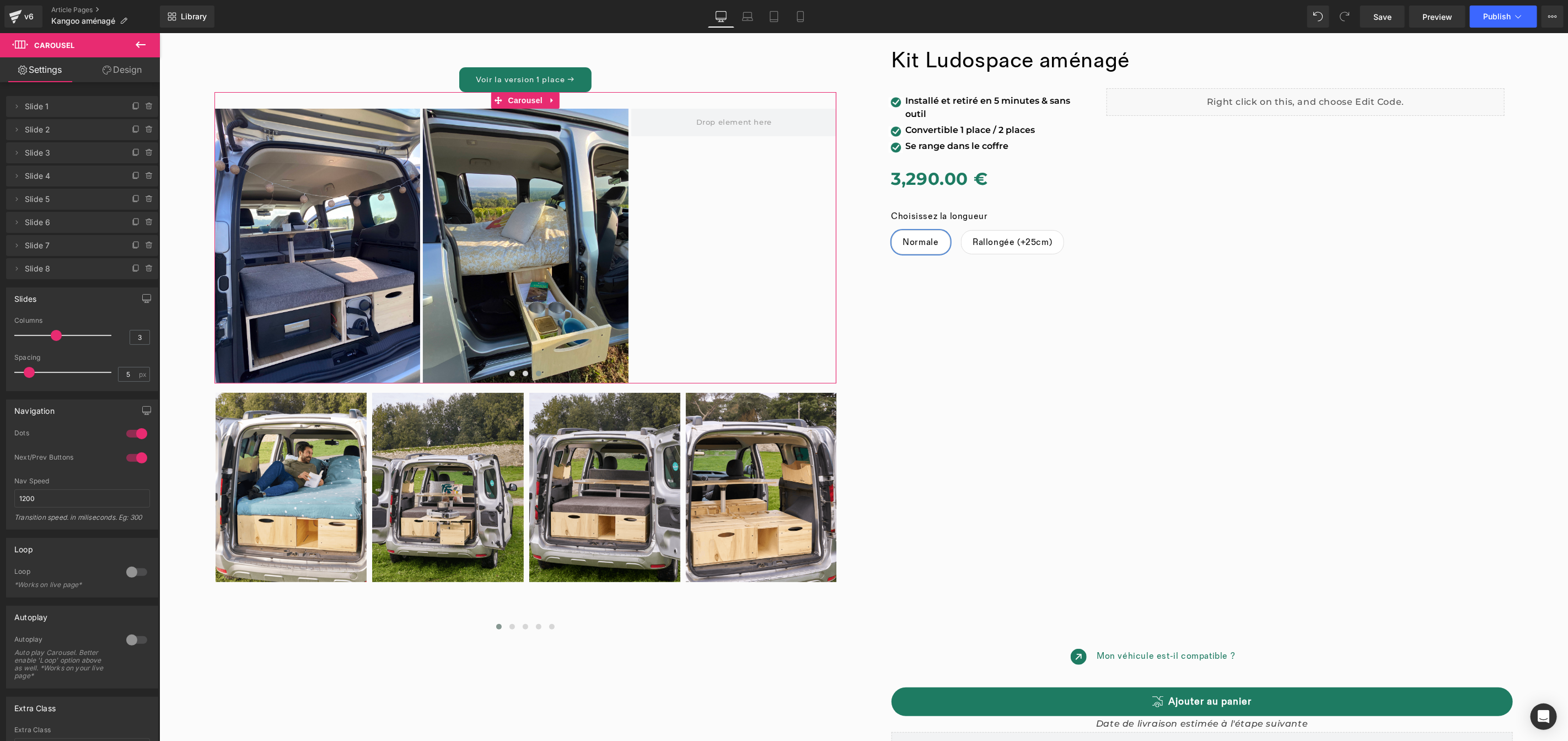
click at [125, 69] on link "Design" at bounding box center [122, 70] width 80 height 25
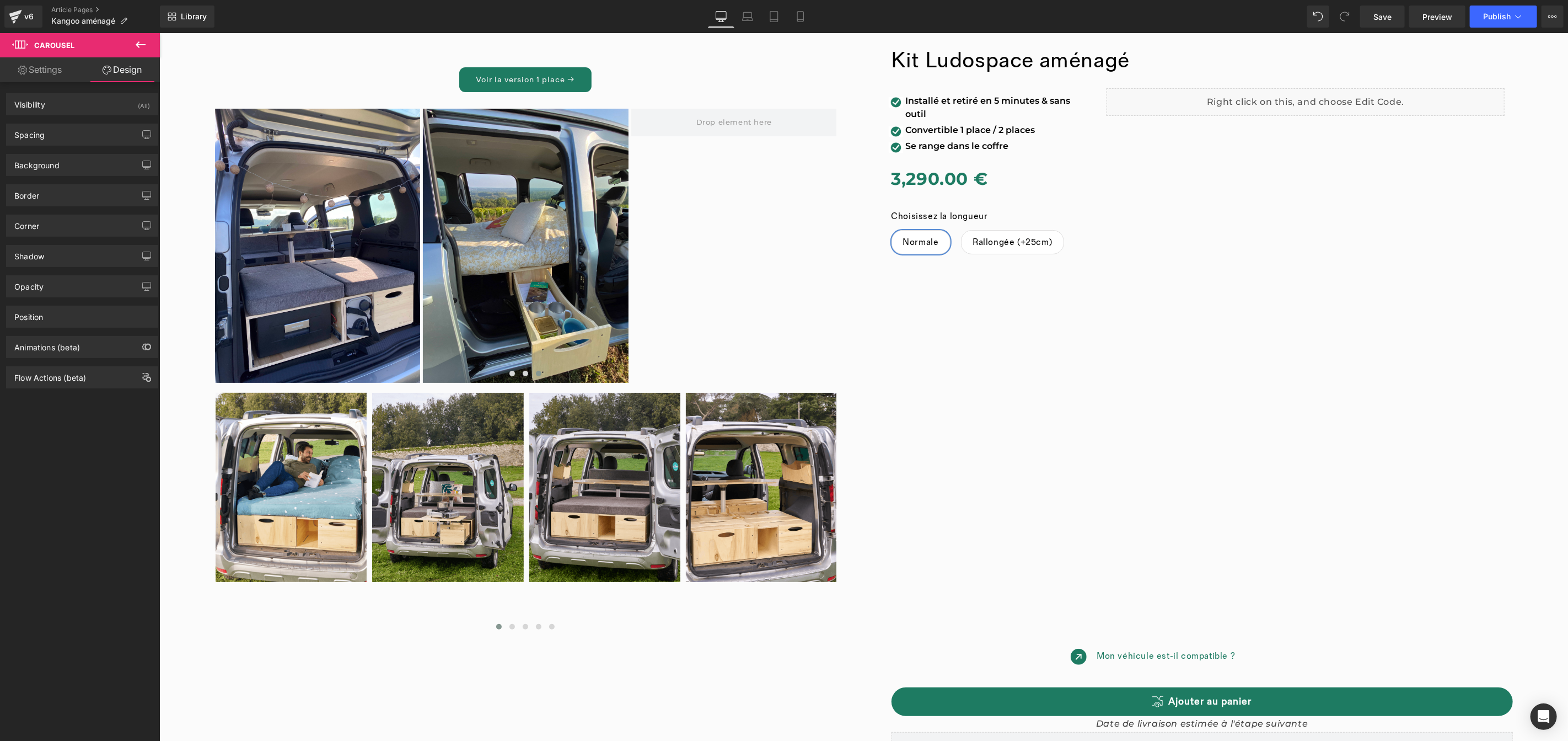
click at [138, 42] on icon at bounding box center [140, 44] width 10 height 6
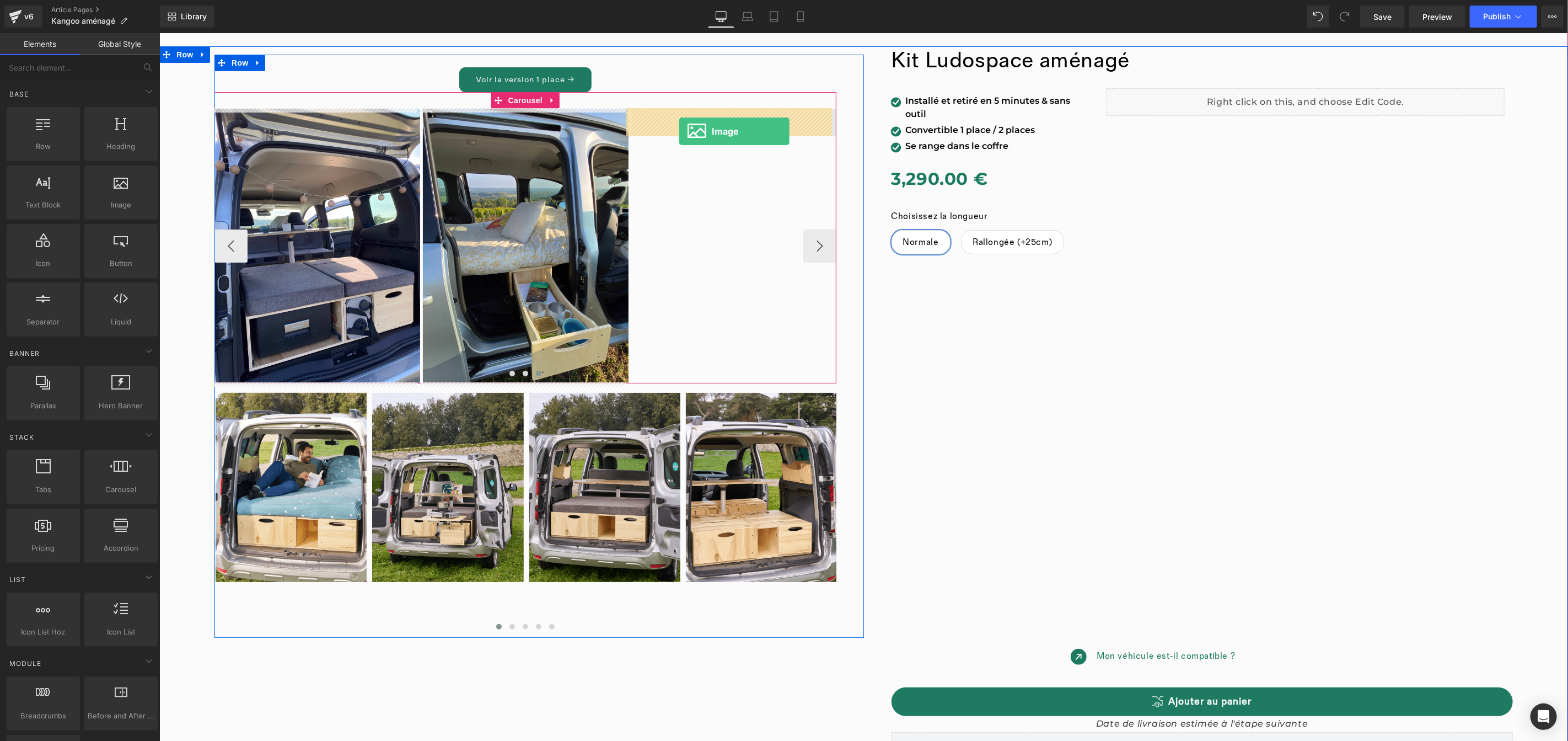
drag, startPoint x: 293, startPoint y: 234, endPoint x: 678, endPoint y: 131, distance: 398.5
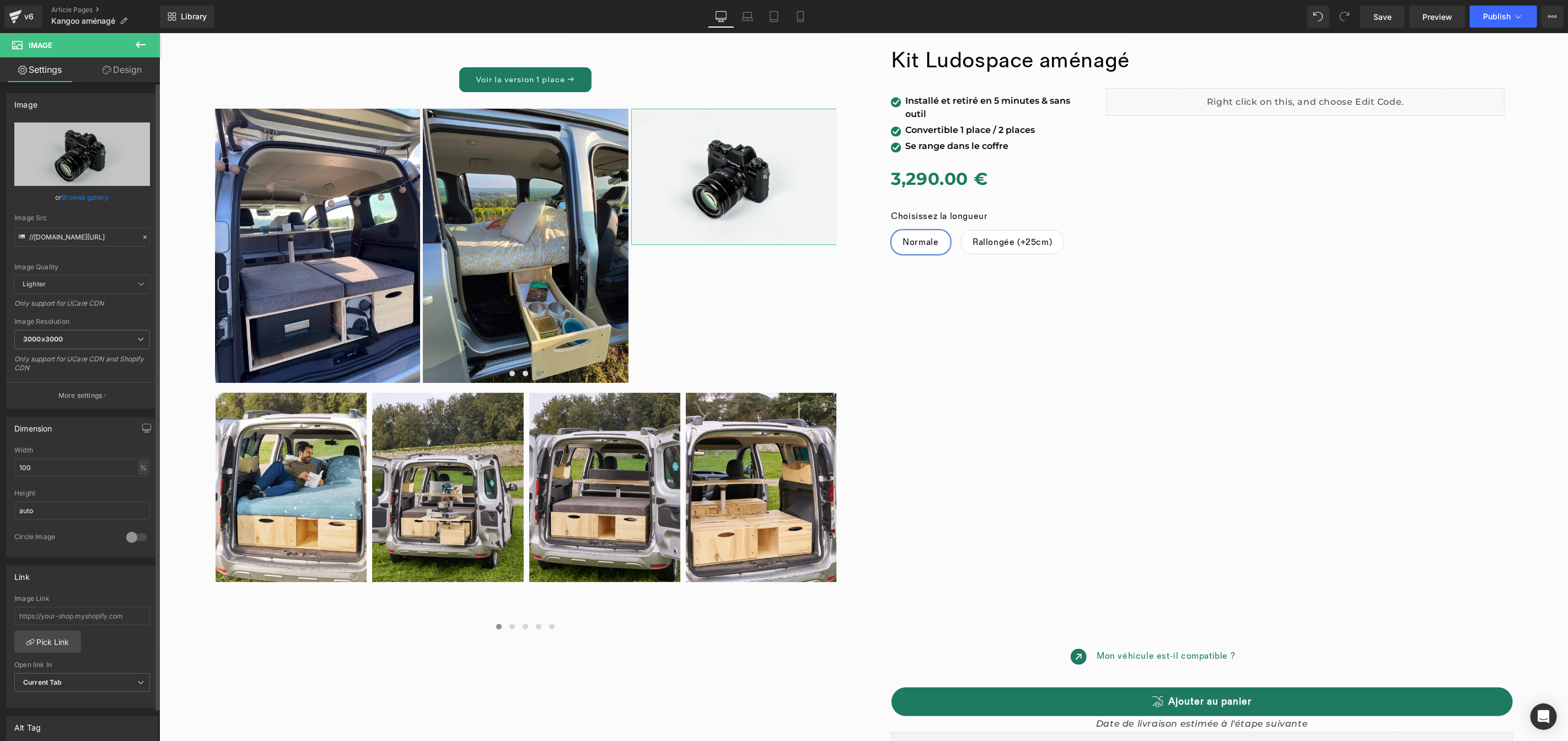
click at [81, 199] on link "Browse gallery" at bounding box center [86, 198] width 46 height 20
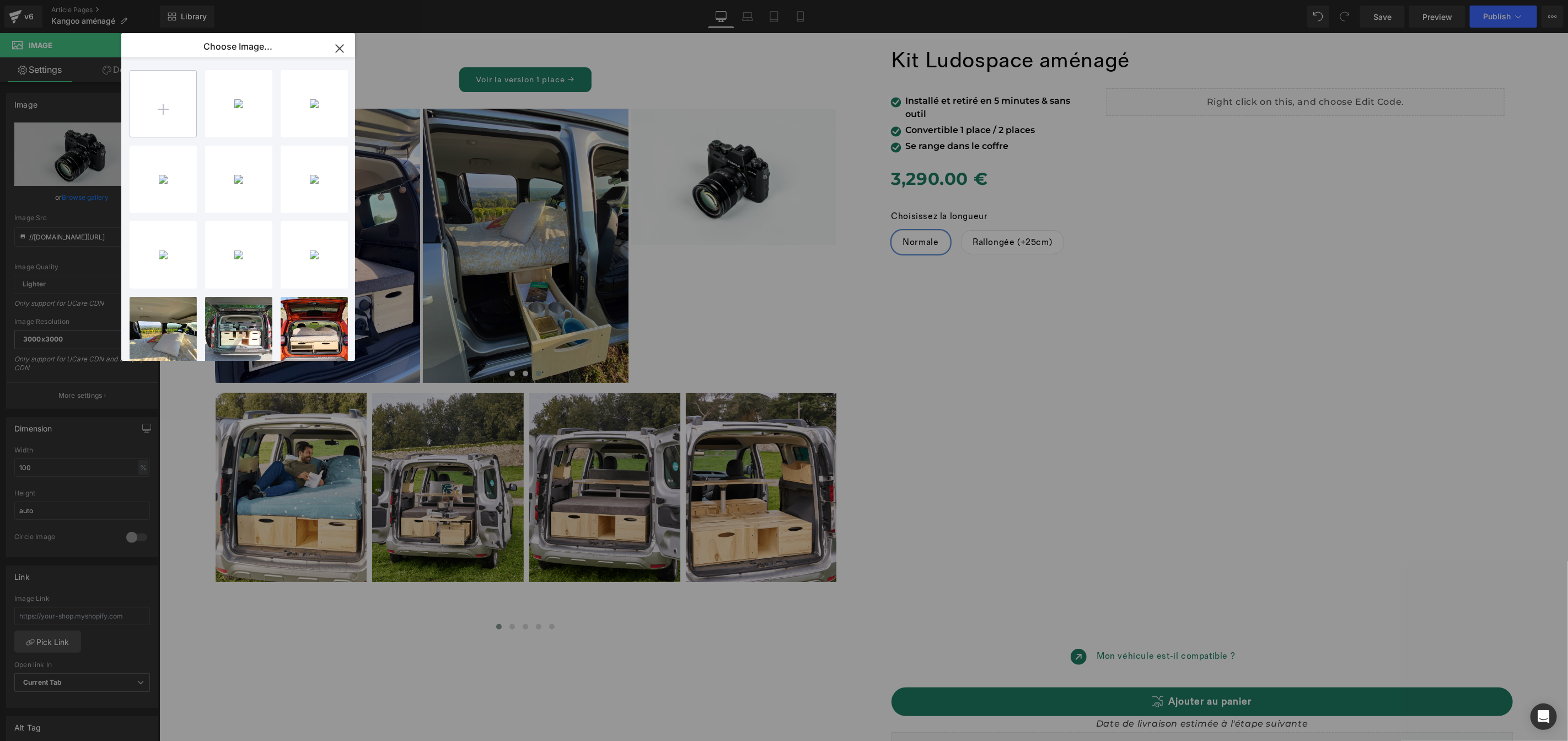
click at [164, 111] on input "file" at bounding box center [164, 104] width 66 height 66
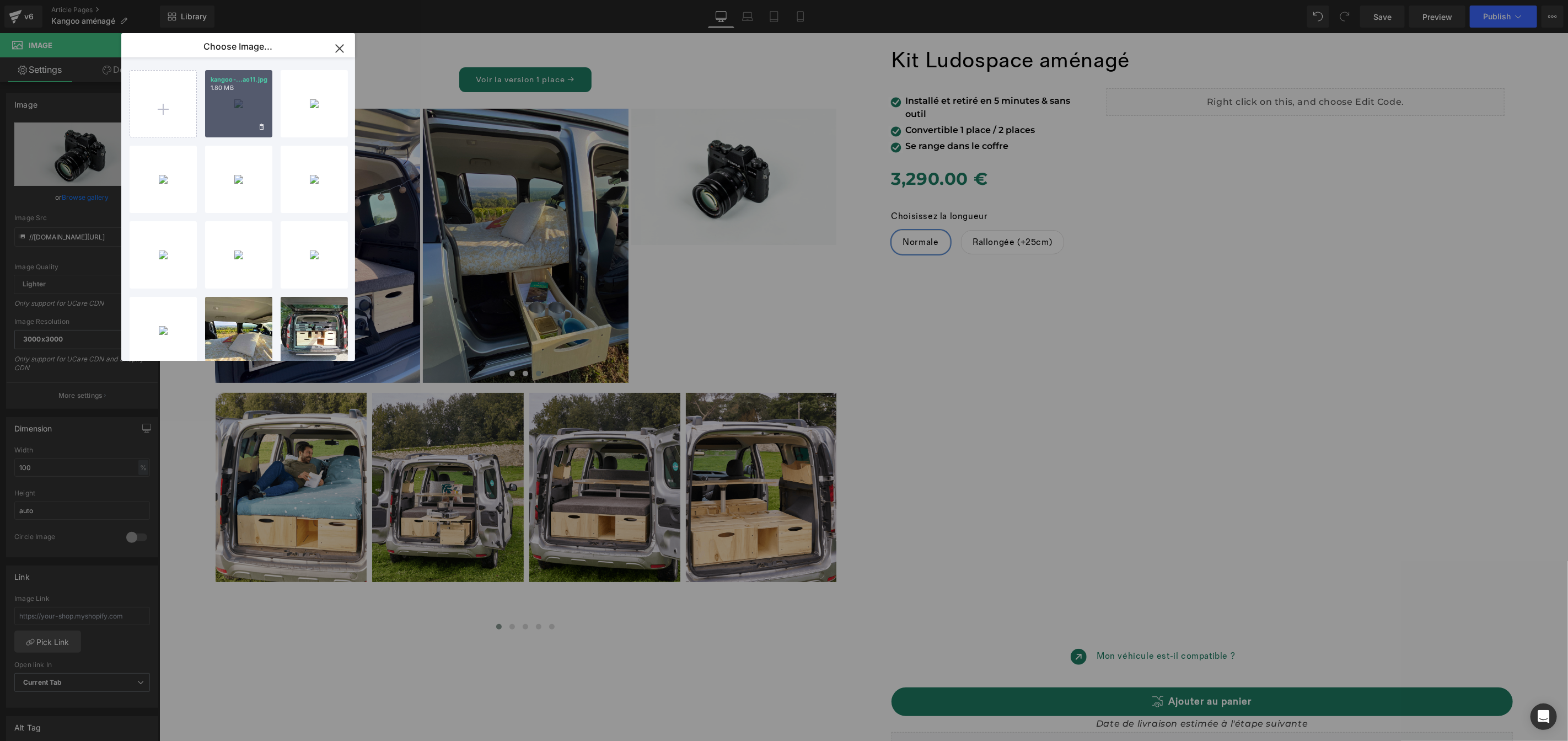
click at [221, 109] on div "kangoo-...ao11.jpg 1.80 MB" at bounding box center [239, 103] width 67 height 67
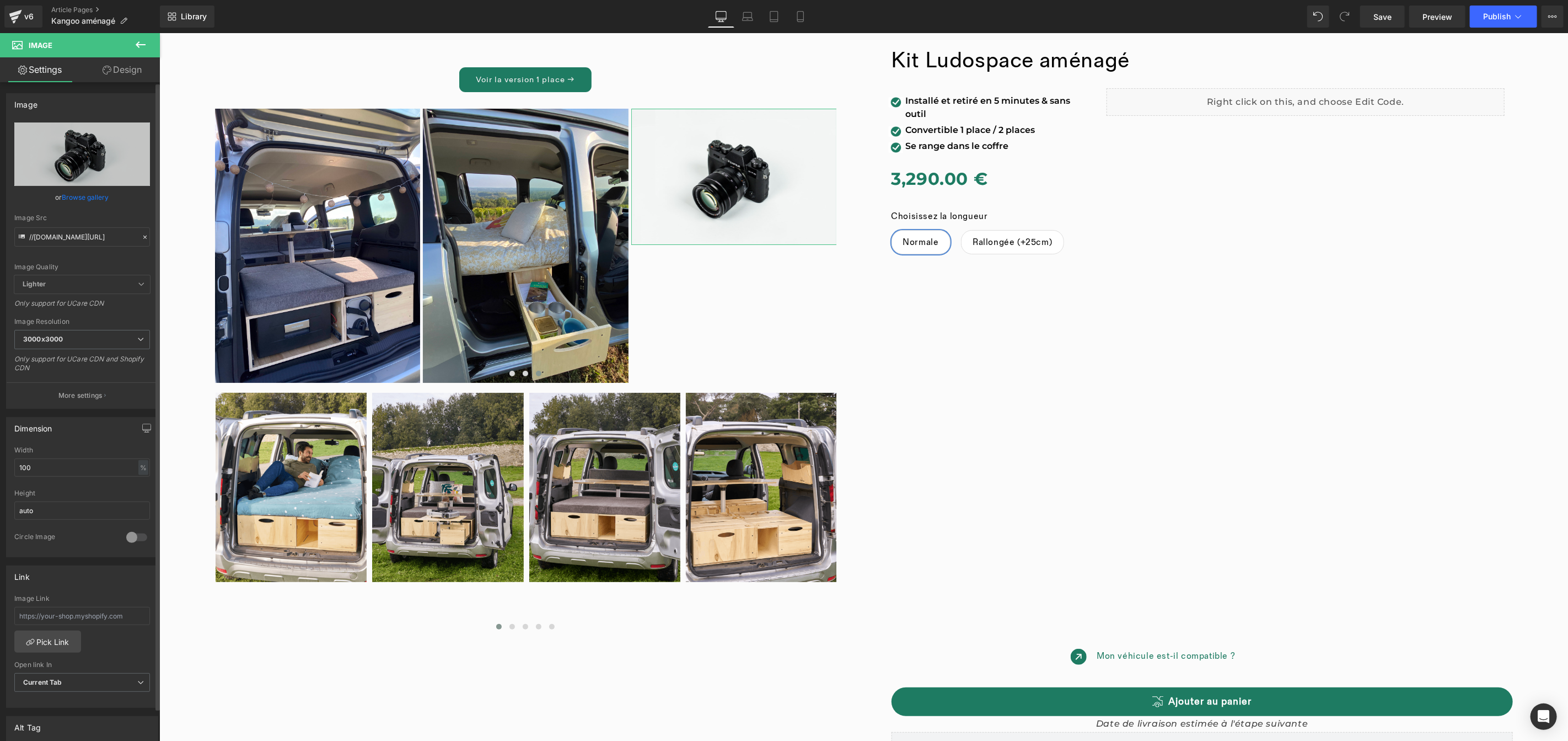
click at [87, 197] on link "Browse gallery" at bounding box center [86, 198] width 46 height 20
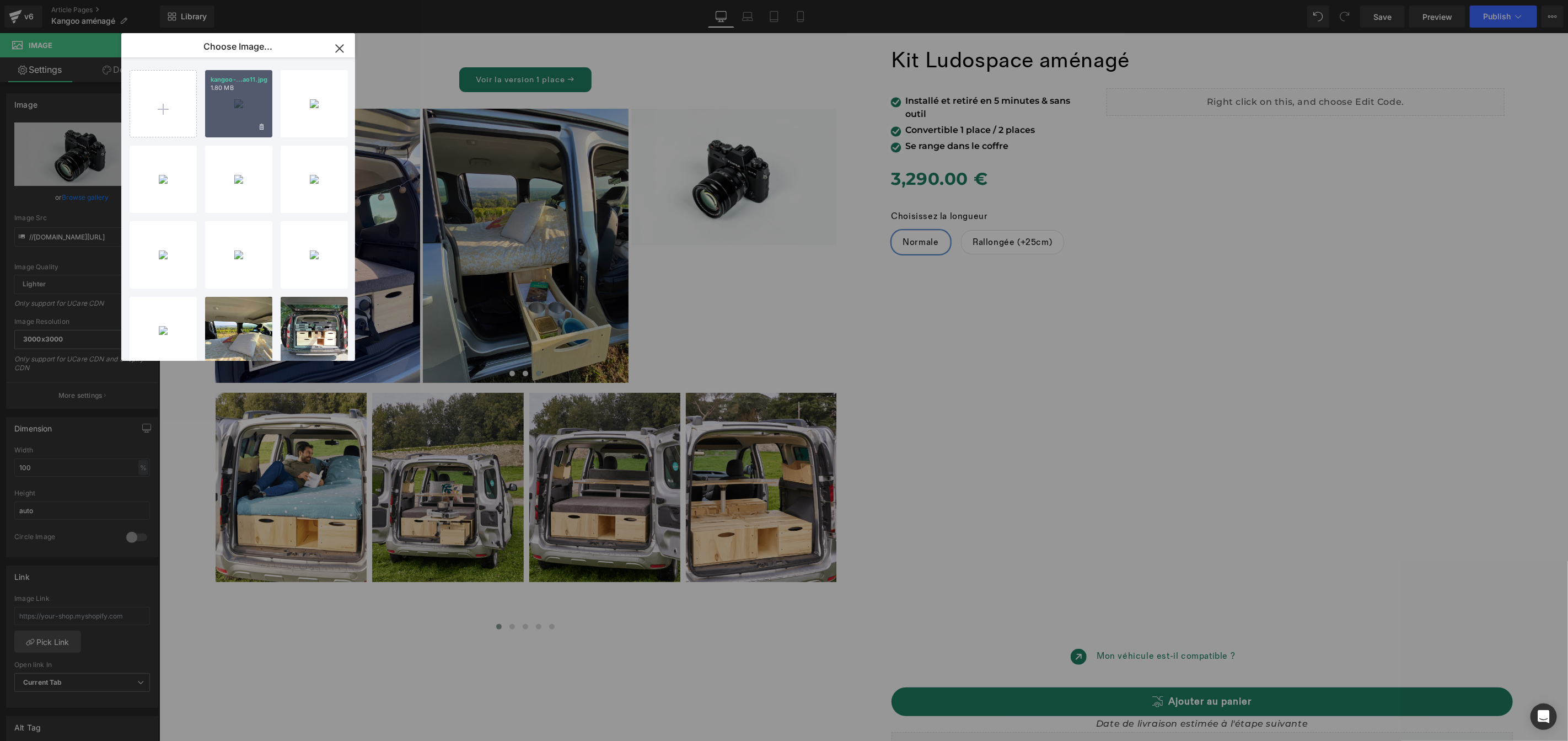
click at [211, 114] on div "kangoo-...ao11.jpg 1.80 MB" at bounding box center [239, 103] width 67 height 67
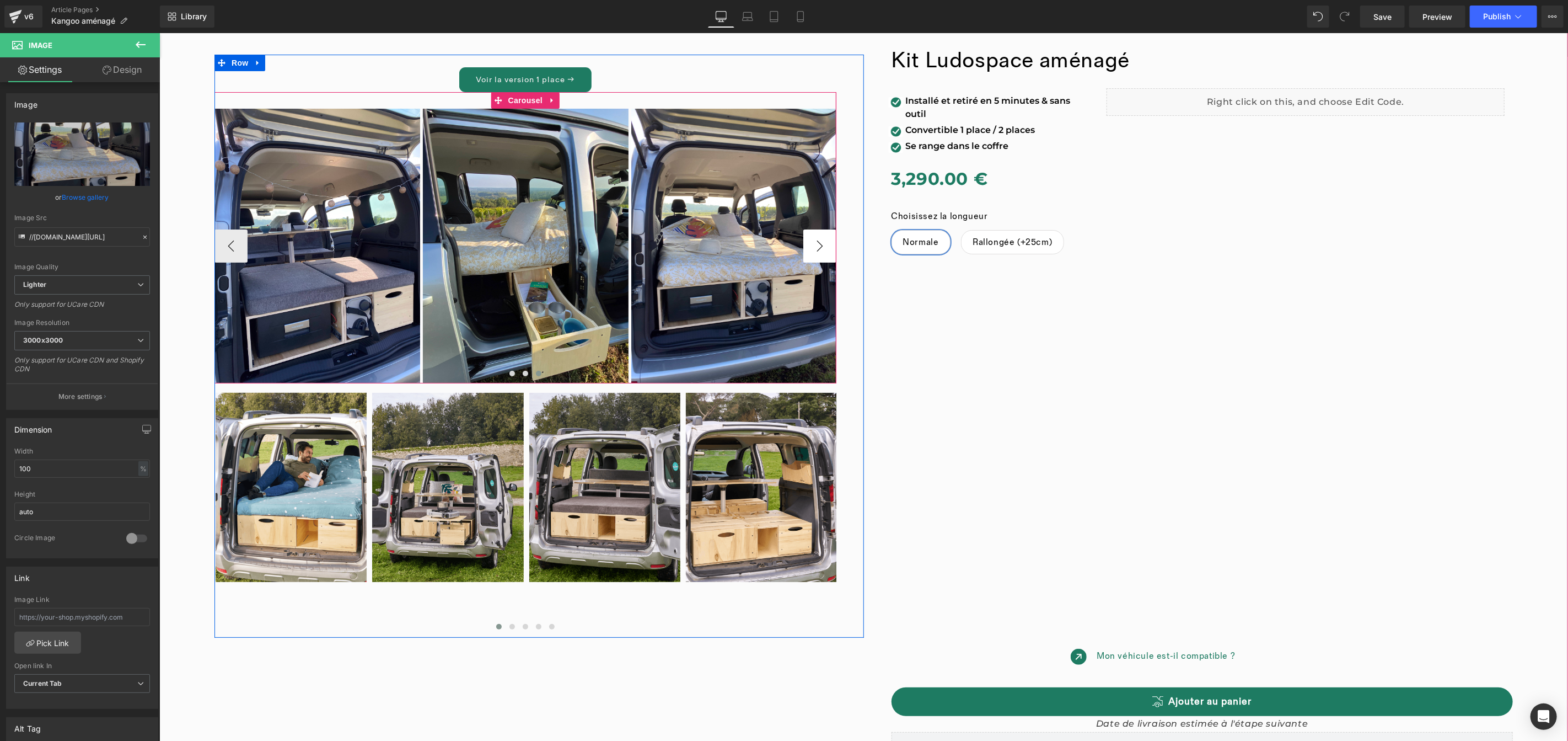
click at [812, 244] on button "›" at bounding box center [818, 245] width 33 height 33
click at [526, 100] on link "Carousel" at bounding box center [517, 99] width 54 height 17
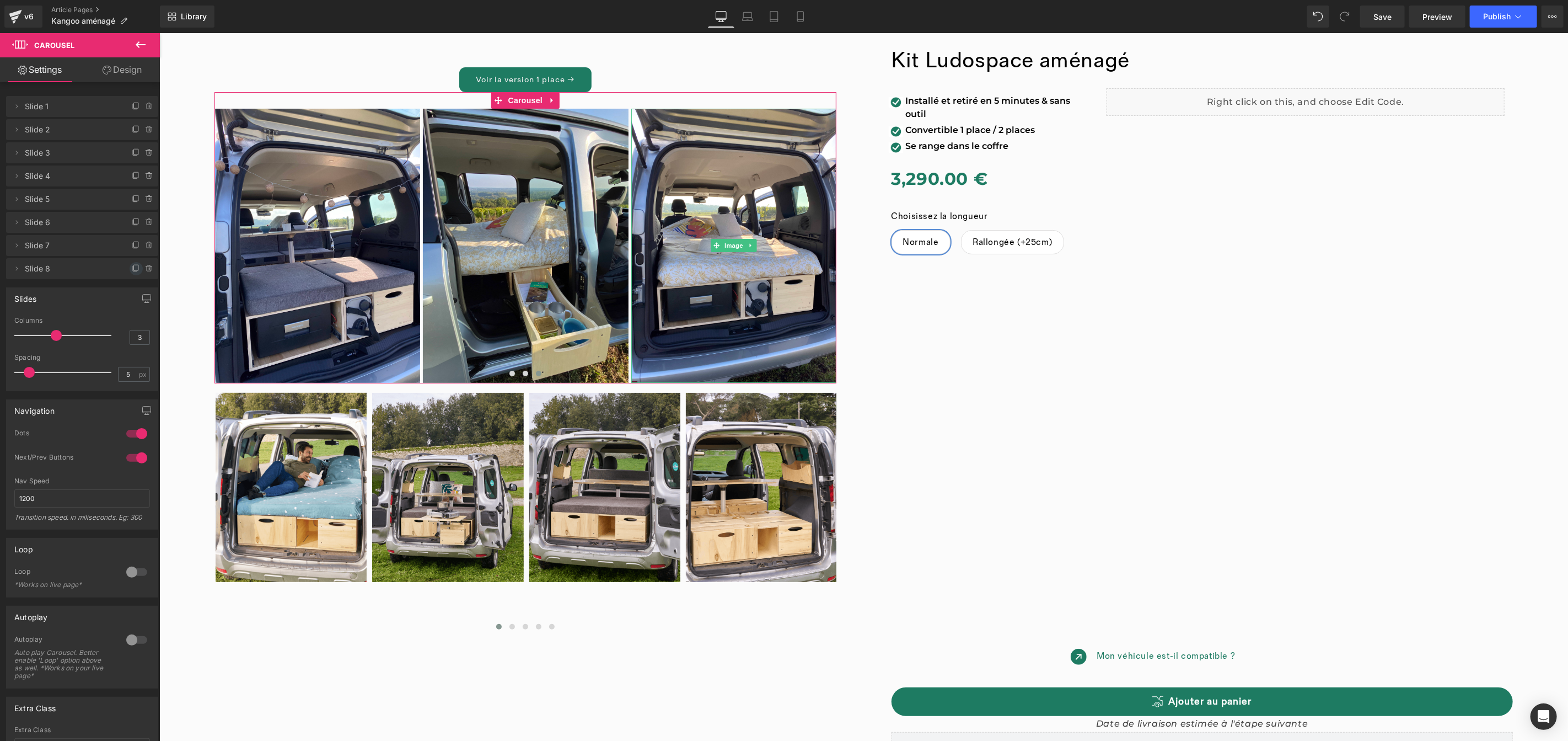
click at [133, 266] on icon at bounding box center [135, 269] width 4 height 5
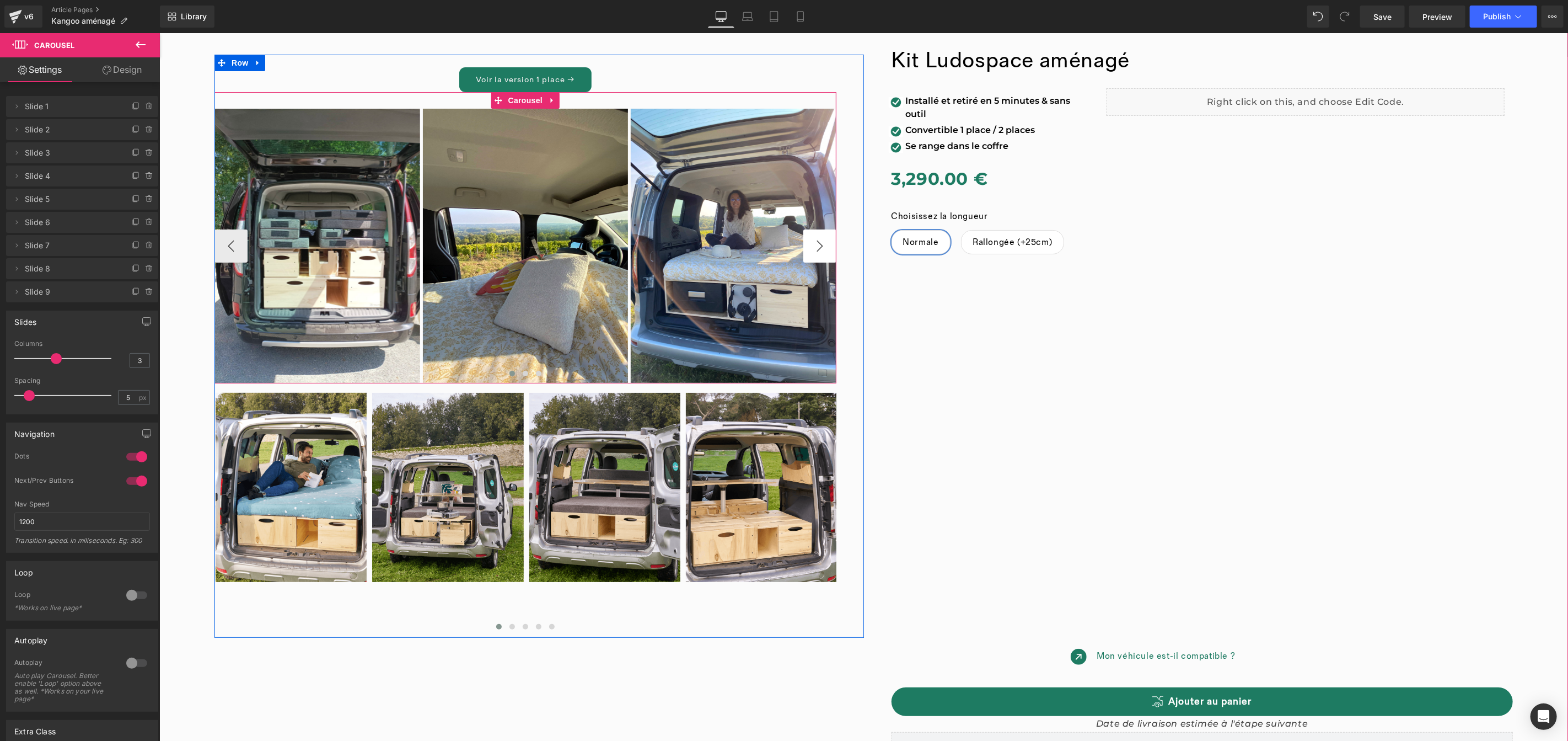
click at [820, 247] on button "›" at bounding box center [818, 245] width 33 height 33
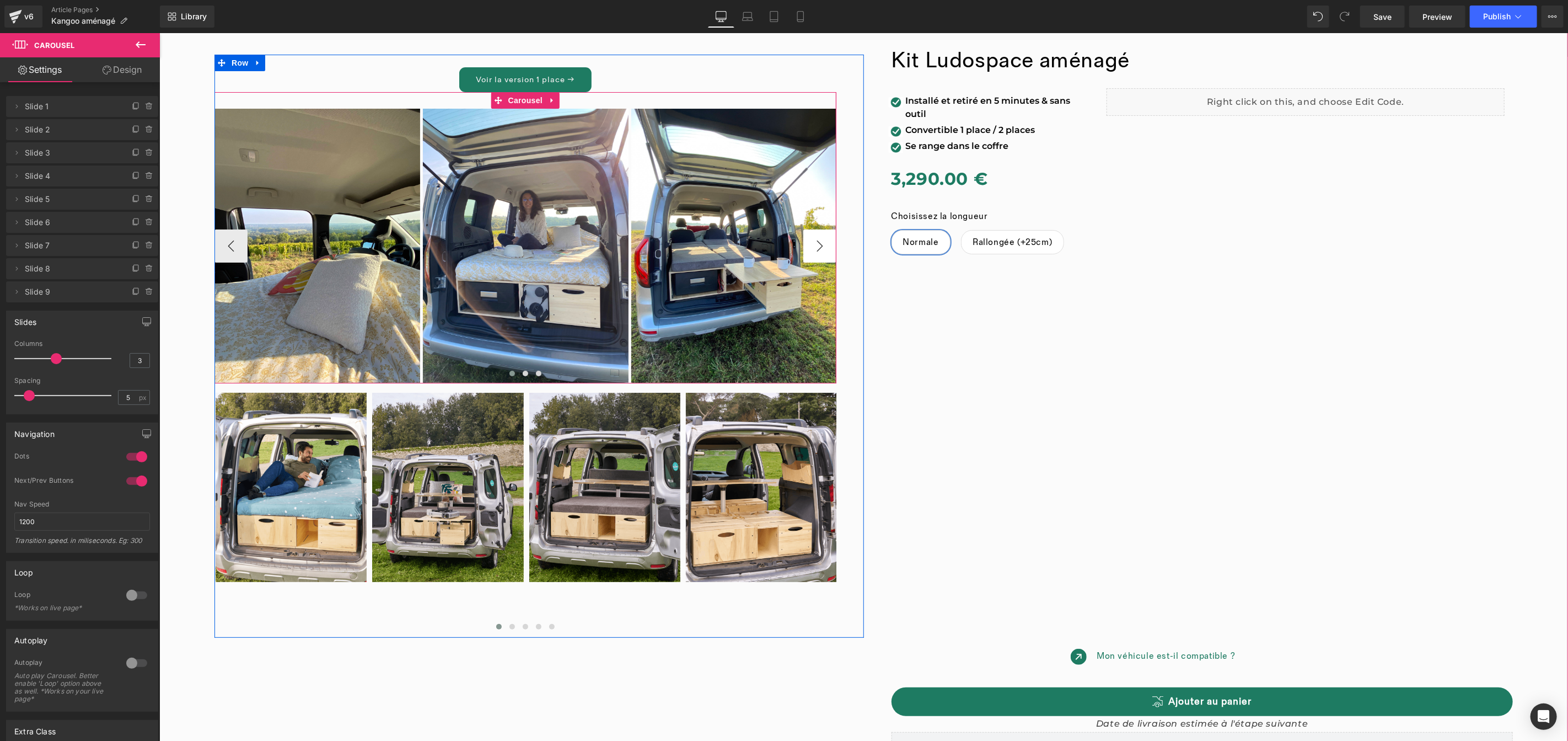
click at [820, 247] on button "›" at bounding box center [818, 245] width 33 height 33
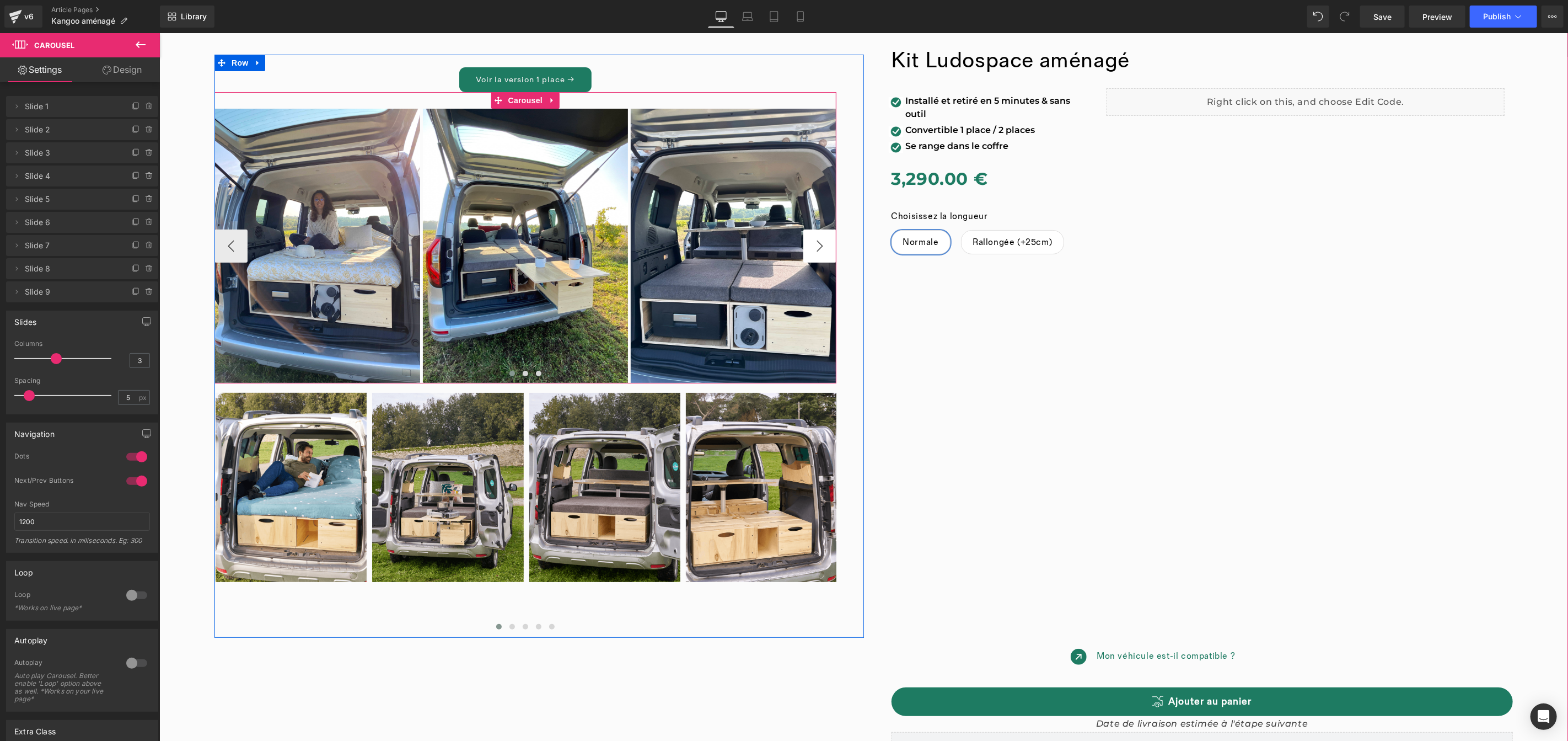
click at [820, 247] on button "›" at bounding box center [818, 245] width 33 height 33
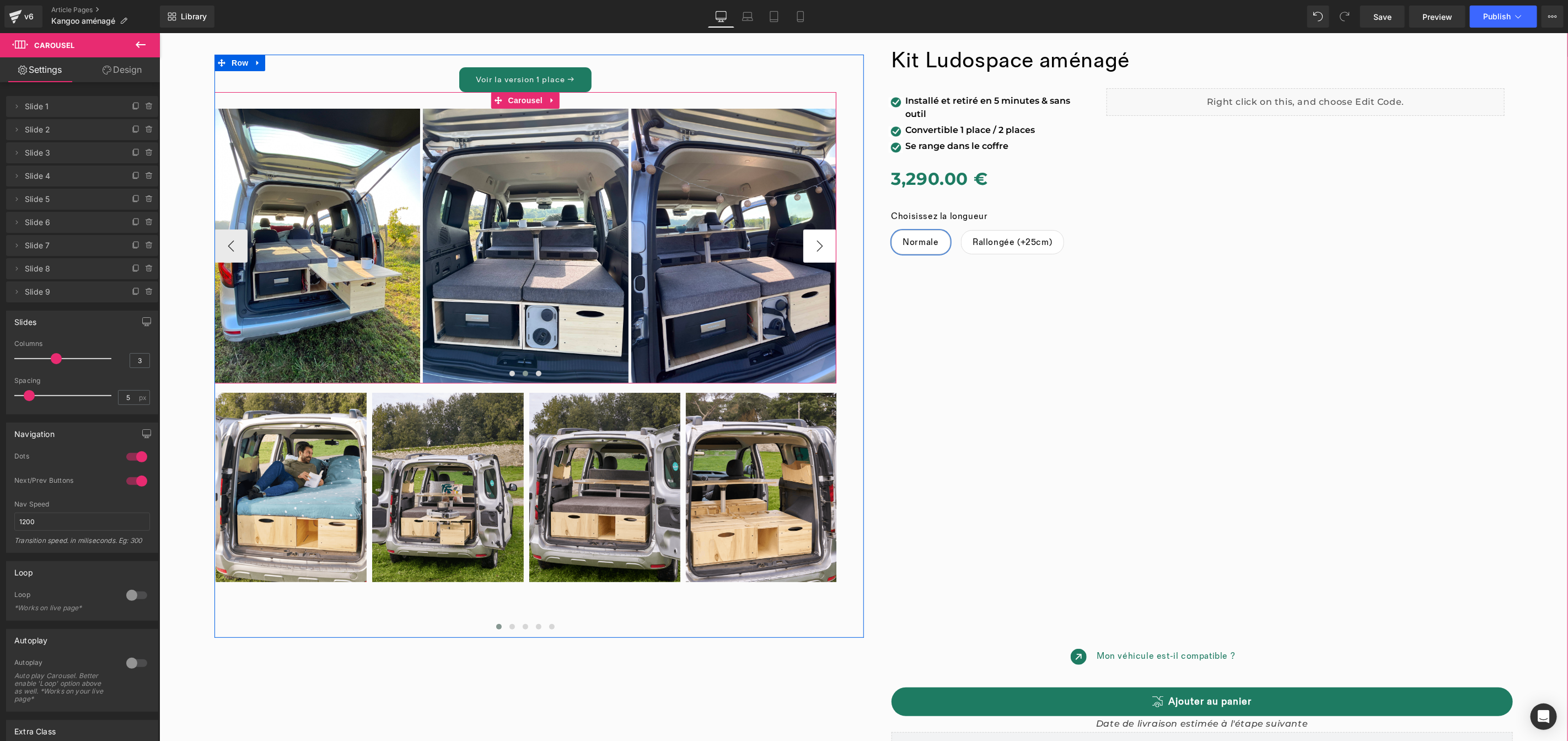
click at [820, 247] on button "›" at bounding box center [818, 245] width 33 height 33
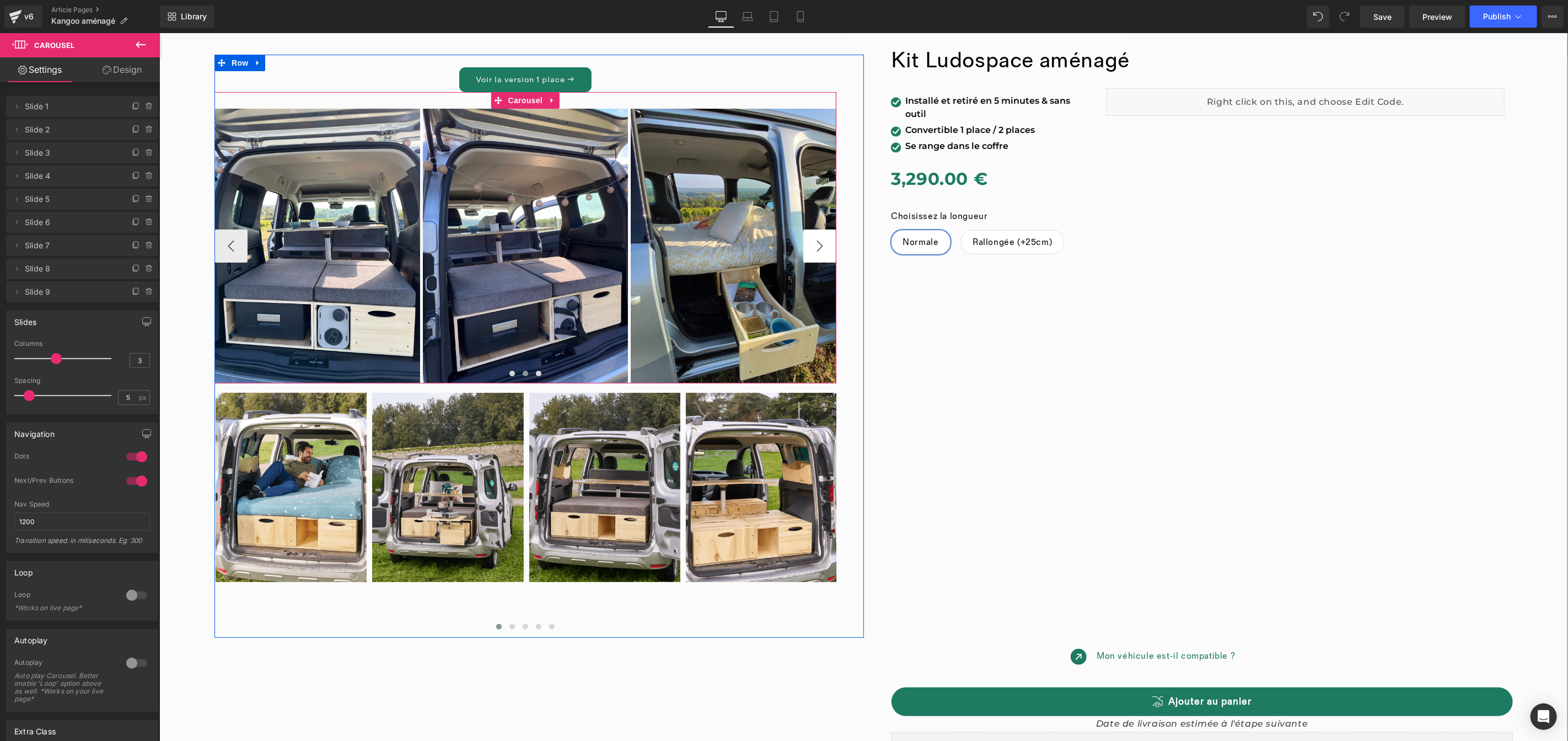
click at [820, 247] on button "›" at bounding box center [818, 245] width 33 height 33
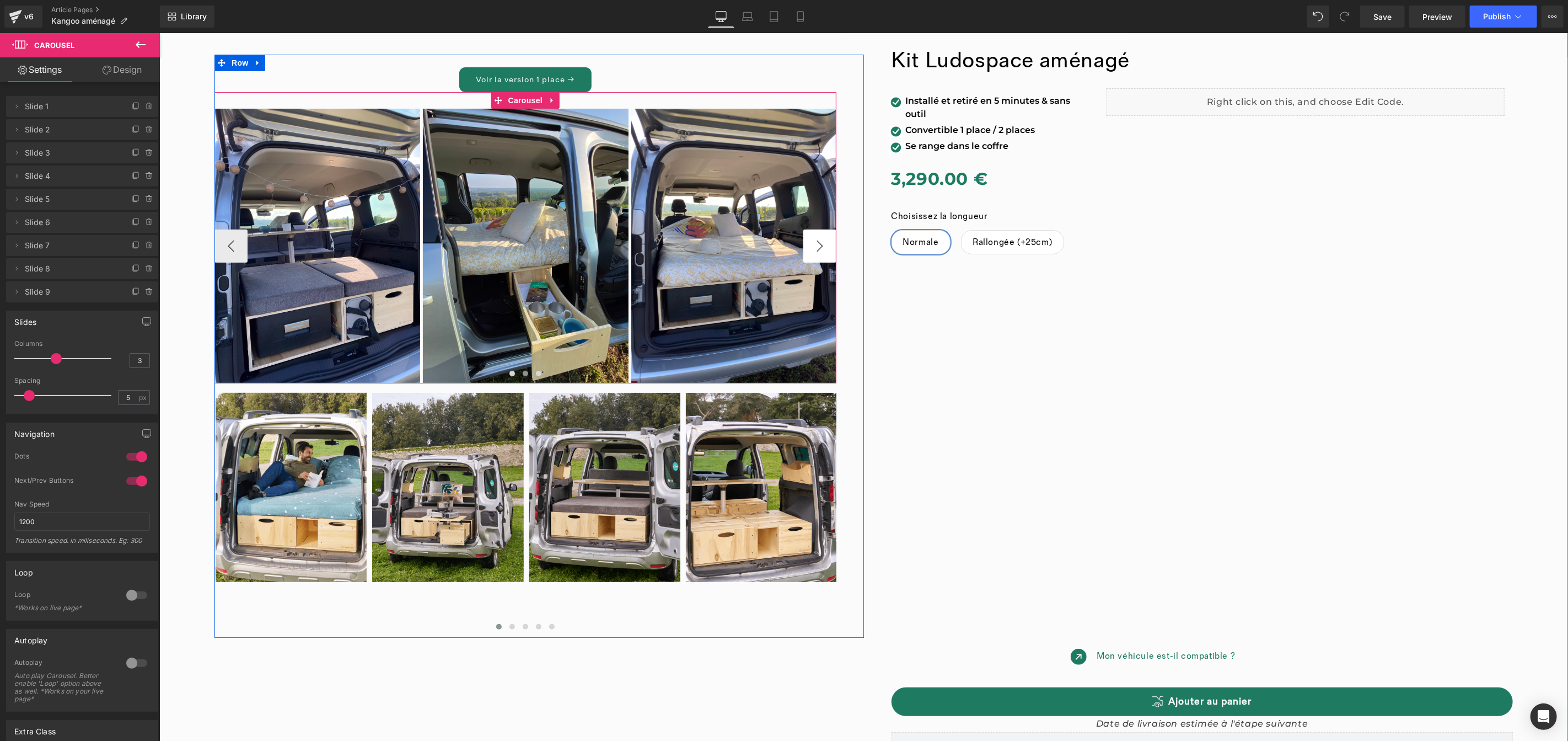
click at [819, 247] on button "›" at bounding box center [818, 245] width 33 height 33
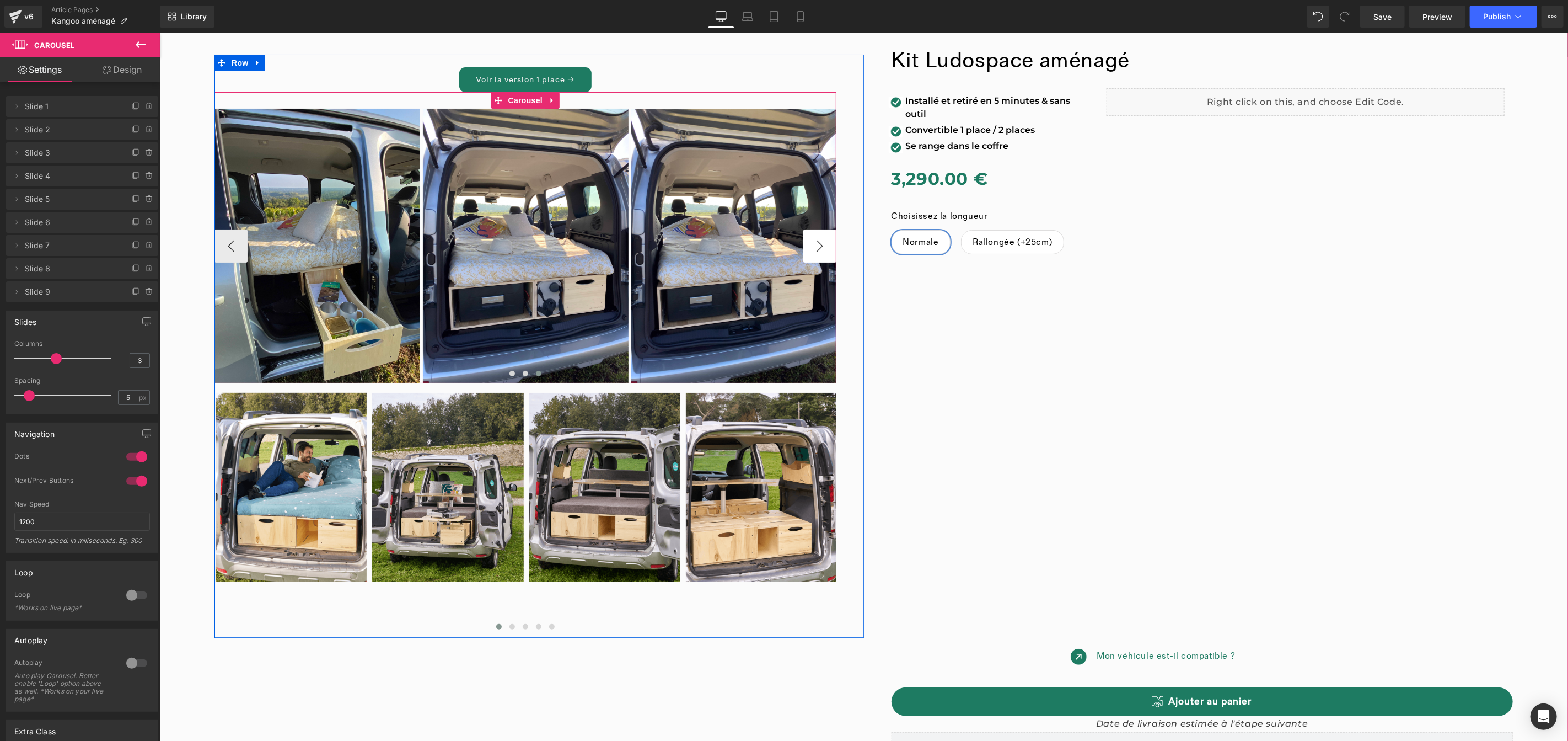
click at [818, 247] on button "›" at bounding box center [818, 245] width 33 height 33
click at [719, 246] on div "Image" at bounding box center [734, 245] width 205 height 274
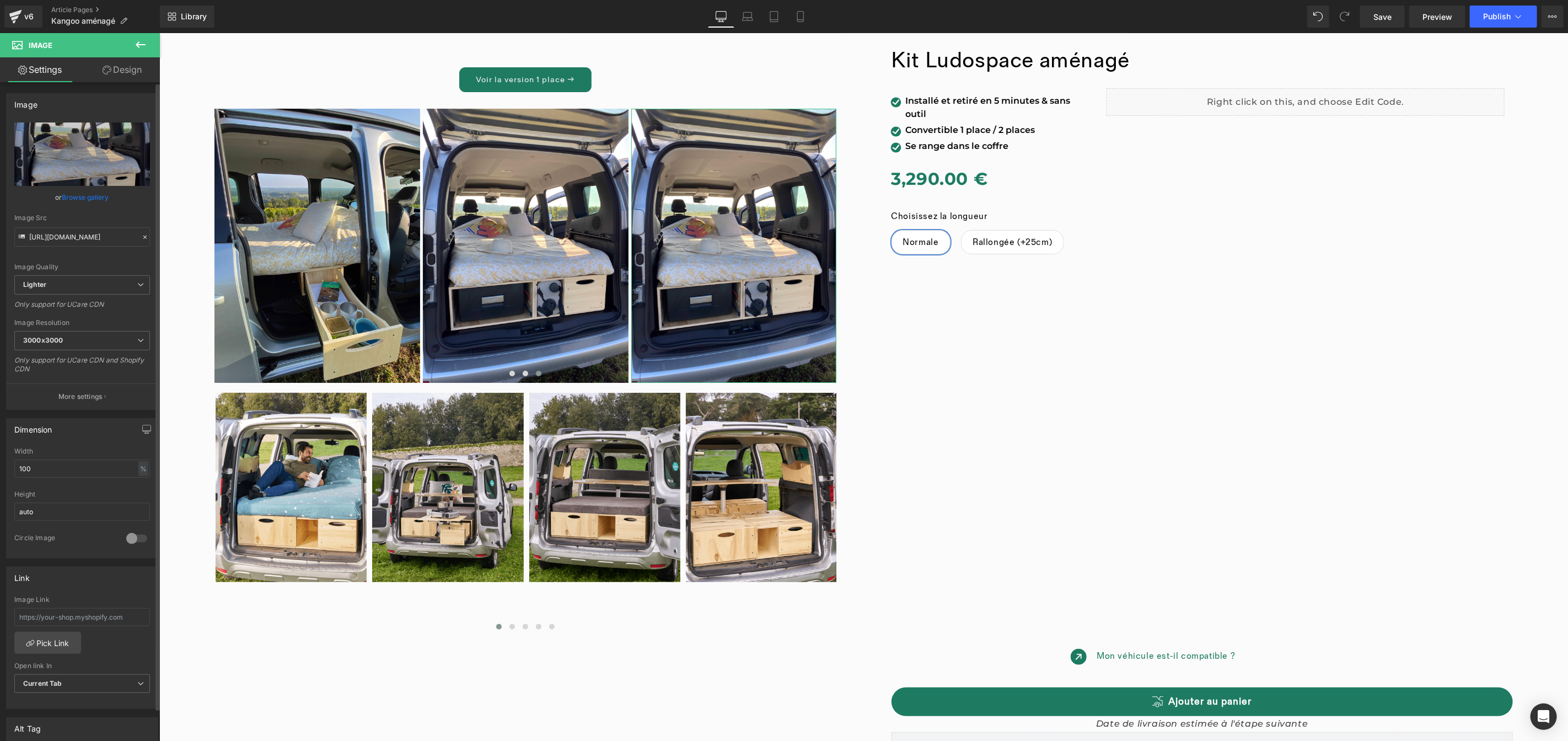
click at [91, 198] on link "Browse gallery" at bounding box center [86, 198] width 46 height 20
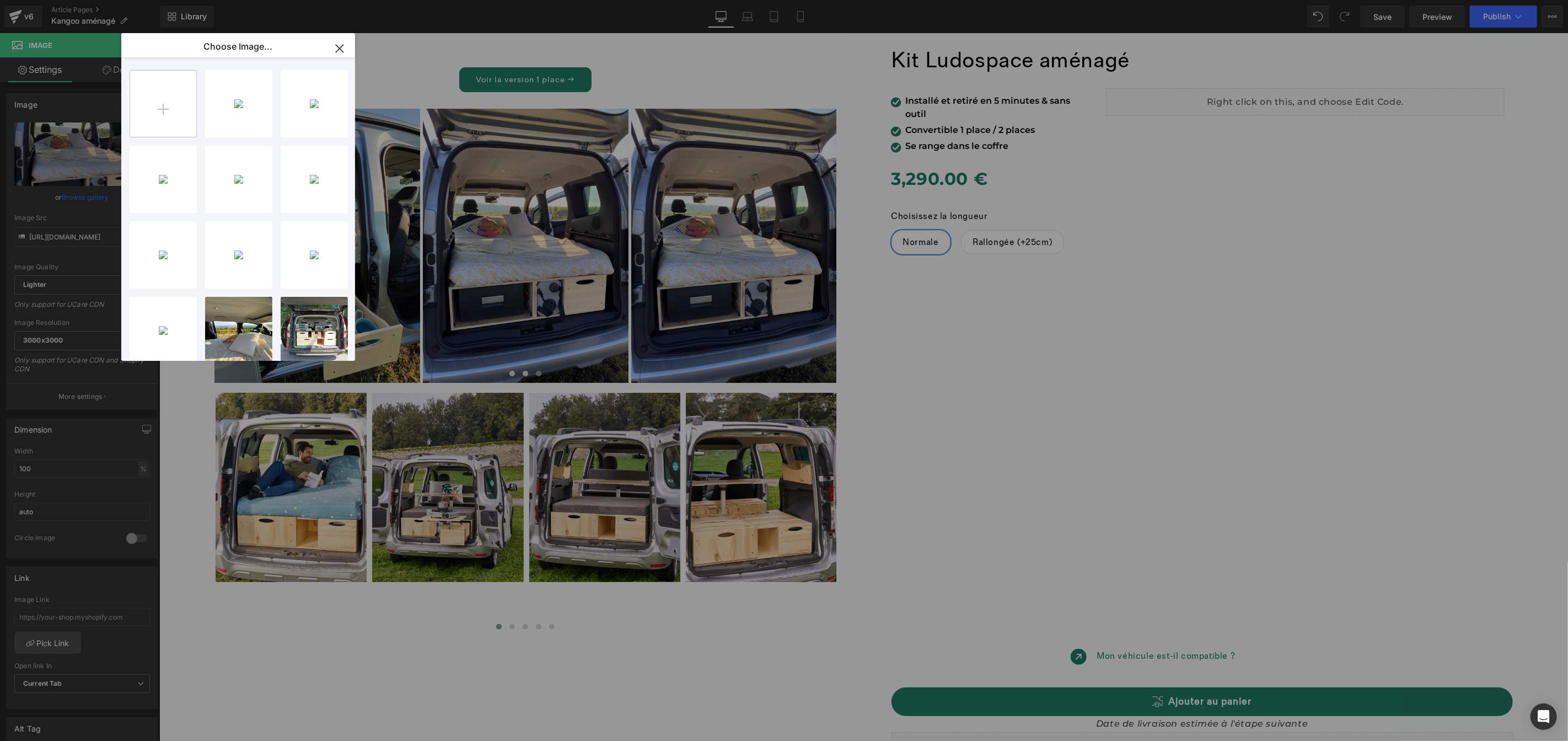
click at [143, 100] on input "file" at bounding box center [164, 104] width 66 height 66
type input "C:\fakepath\kangoo-amenage-tchao-tchao12.jpg"
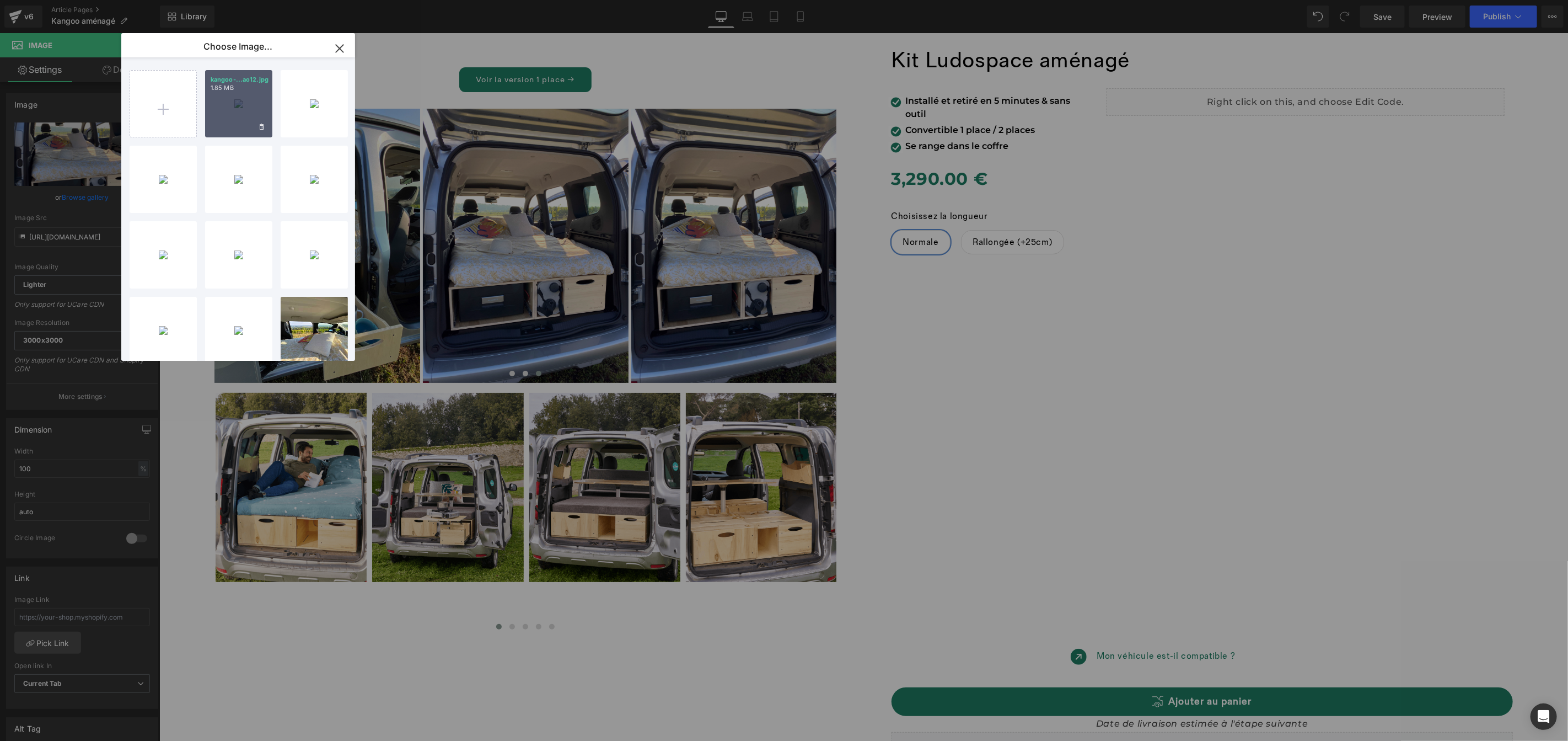
click at [218, 121] on div "kangoo-...ao12.jpg 1.85 MB" at bounding box center [239, 103] width 67 height 67
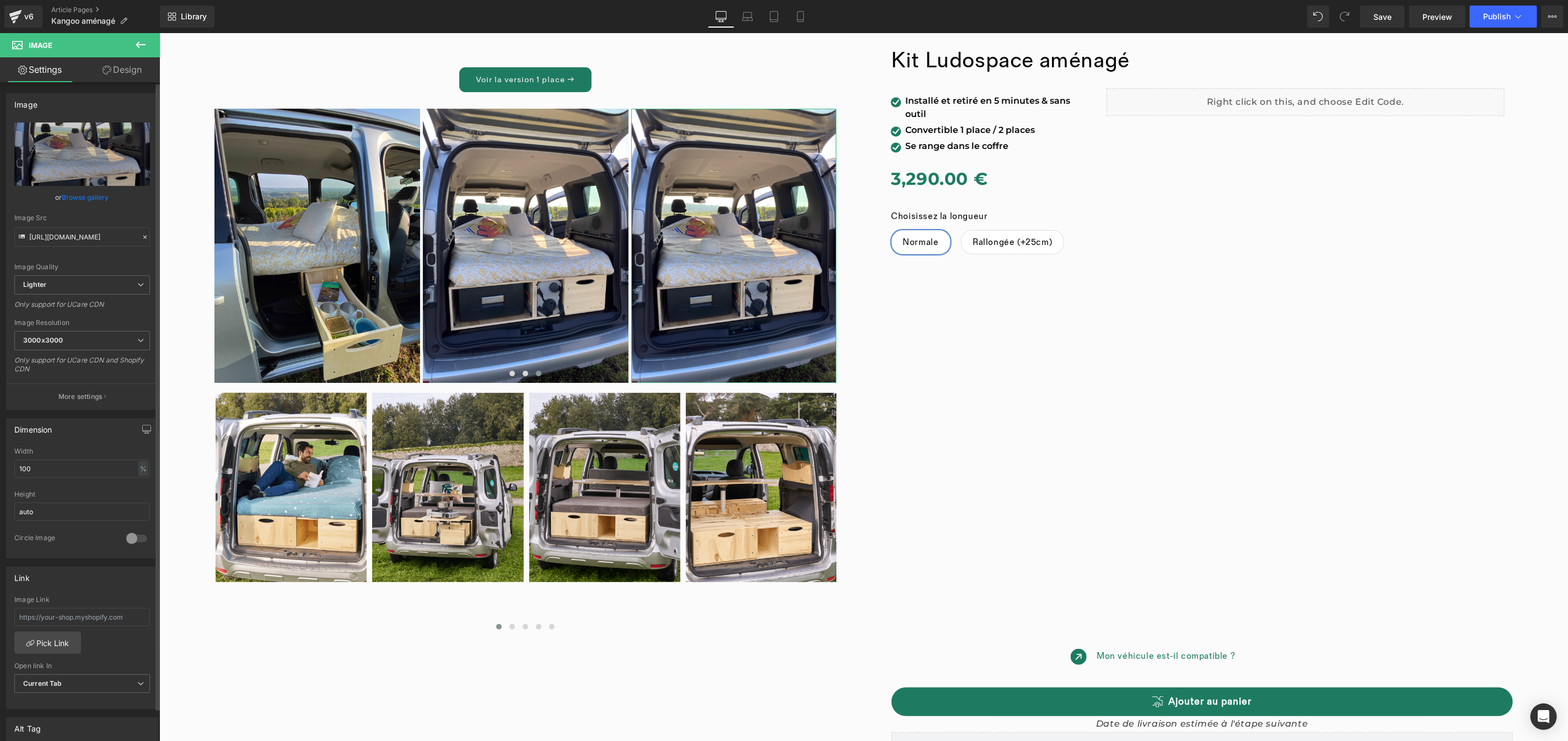
click at [83, 195] on link "Browse gallery" at bounding box center [86, 198] width 46 height 20
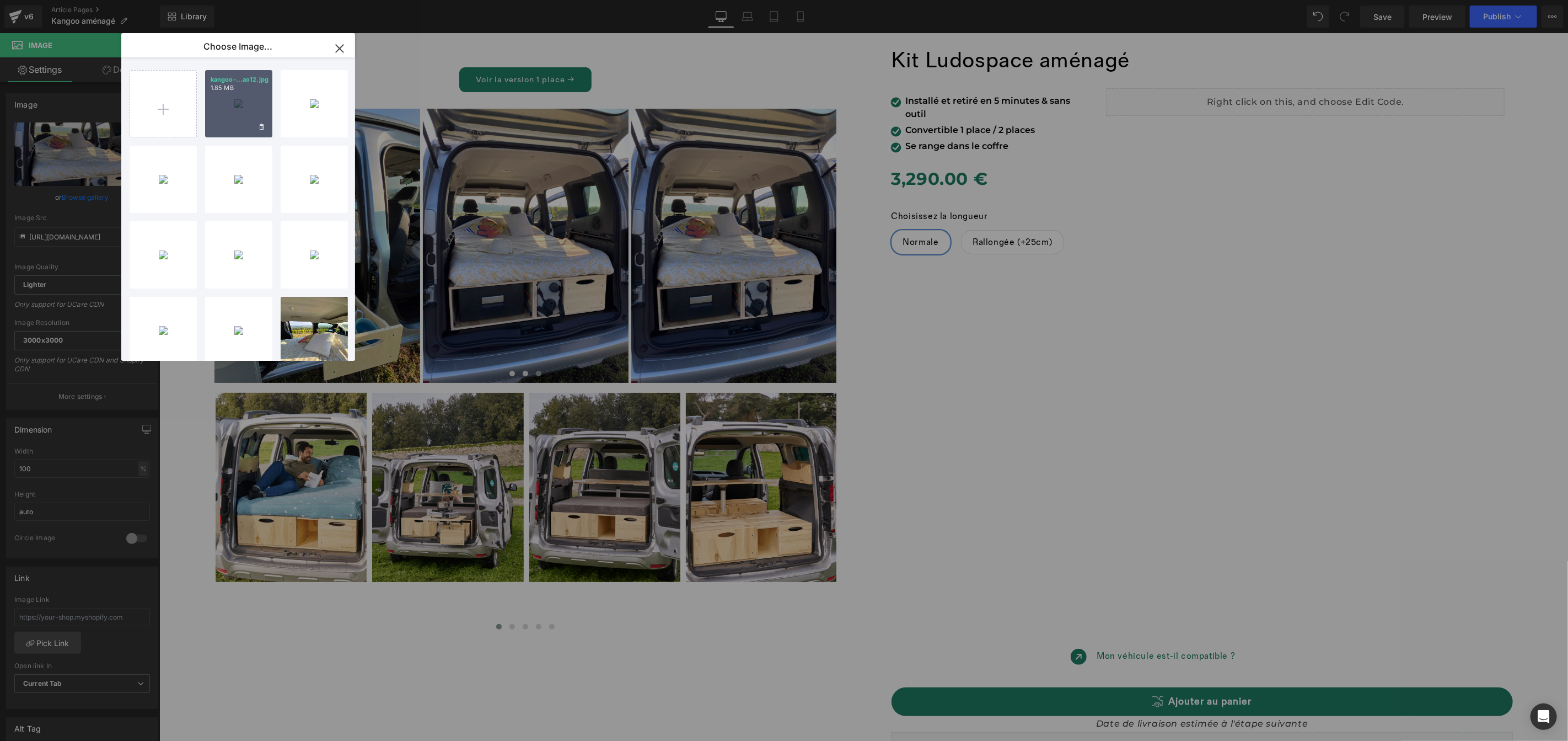
click at [237, 107] on div "kangoo-...ao12.jpg 1.85 MB" at bounding box center [239, 103] width 67 height 67
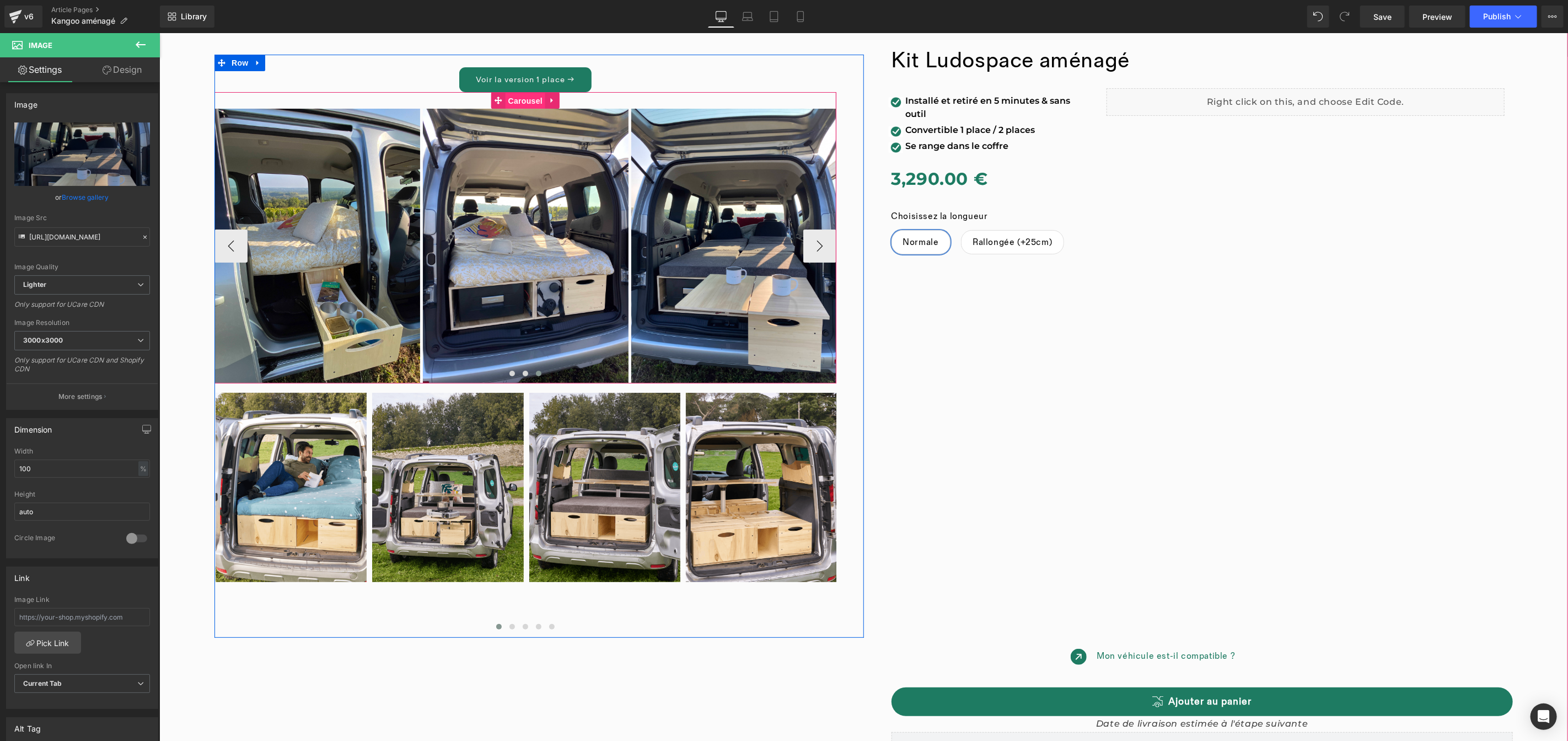
click at [524, 104] on link "Carousel" at bounding box center [517, 99] width 54 height 17
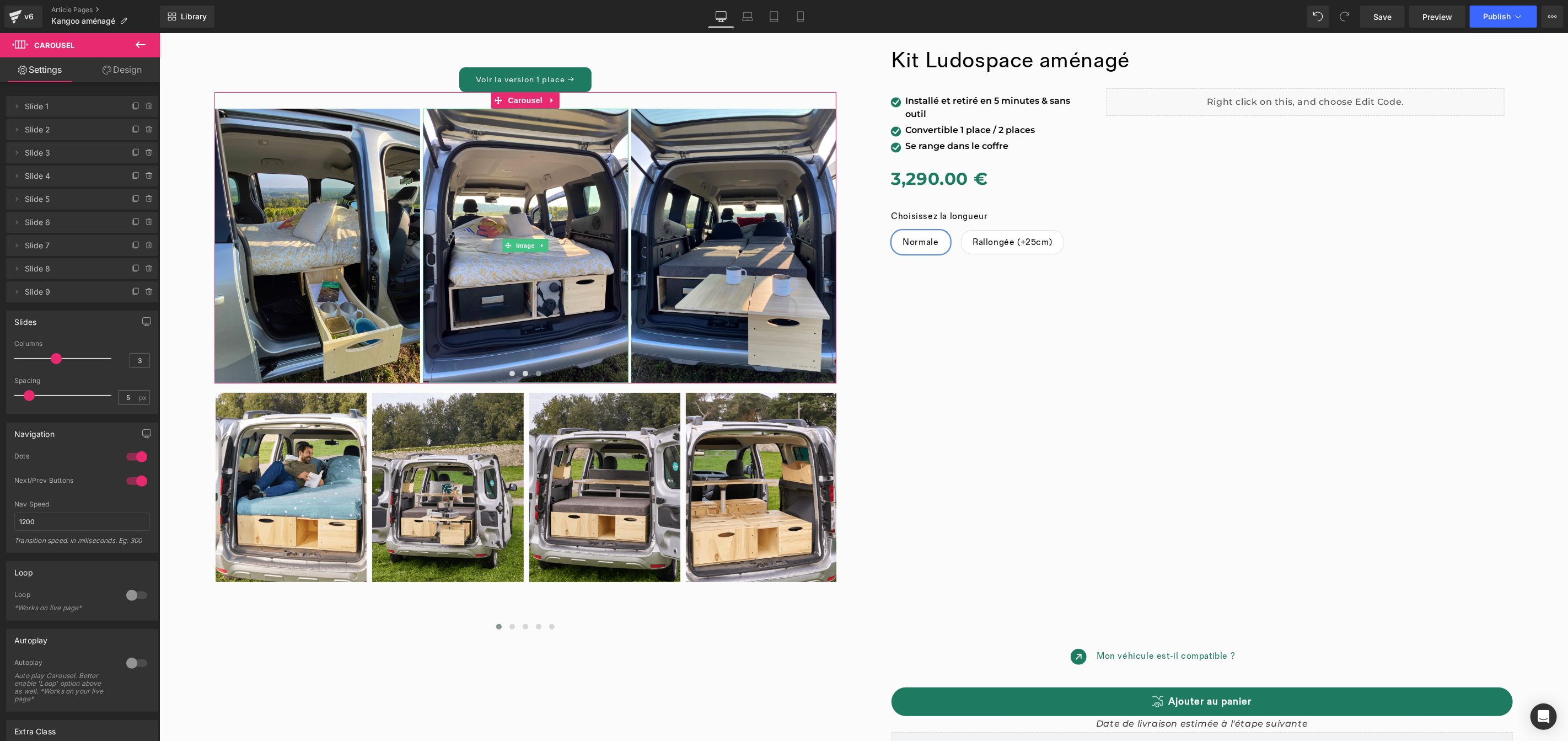
drag, startPoint x: 13, startPoint y: 293, endPoint x: 14, endPoint y: 275, distance: 18.0
click at [14, 94] on ul "Delete Cancel Slide 1 Slide 1 Name Slide 1 Delete Cancel Slide 2 Slide 2 Name S…" at bounding box center [82, 94] width 152 height 0
drag, startPoint x: 15, startPoint y: 293, endPoint x: 17, endPoint y: 265, distance: 28.1
click at [17, 94] on ul "Delete Cancel Slide 1 Slide 1 Name Slide 1 Delete Cancel Slide 2 Slide 2 Name S…" at bounding box center [82, 94] width 152 height 0
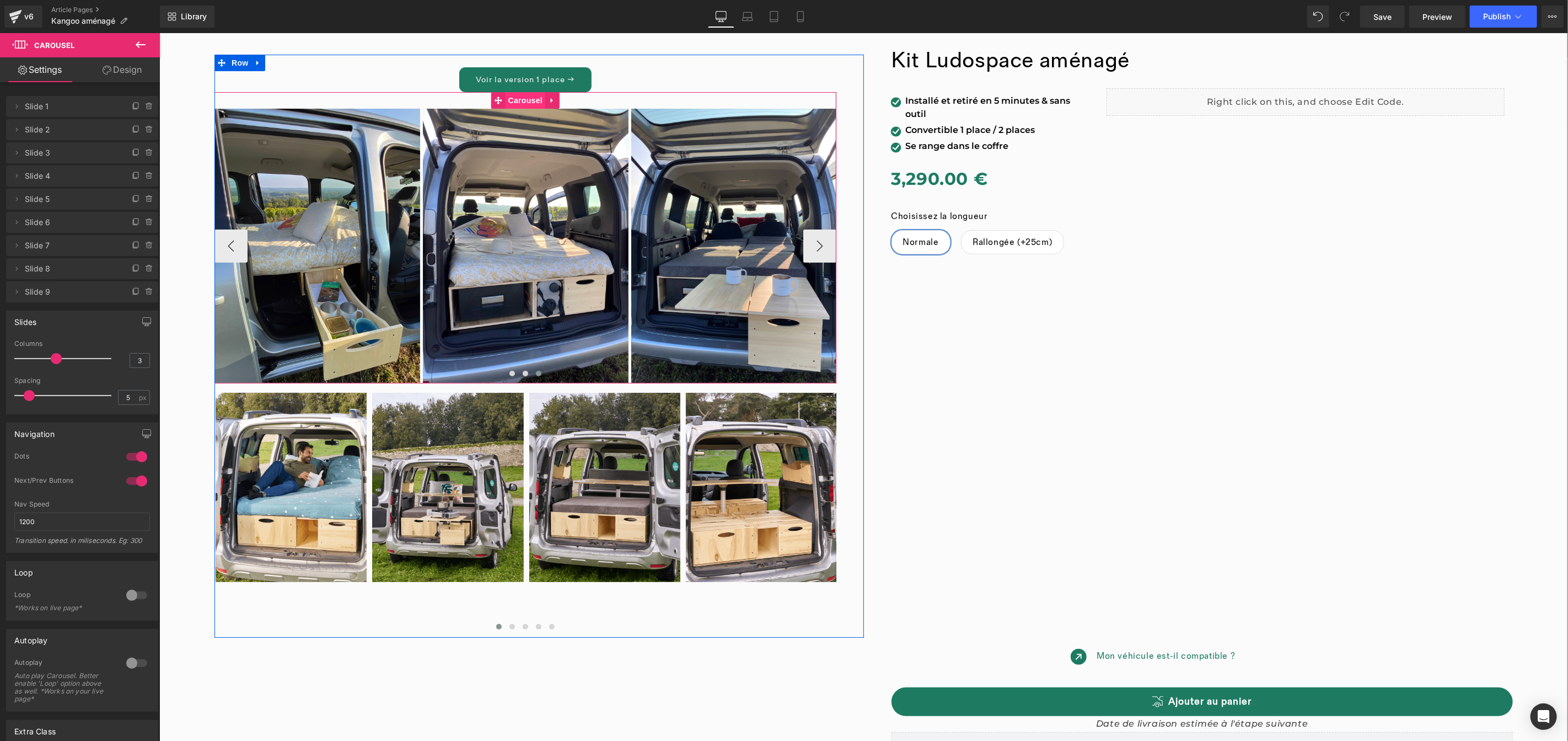
click at [524, 96] on link "Carousel" at bounding box center [517, 99] width 54 height 17
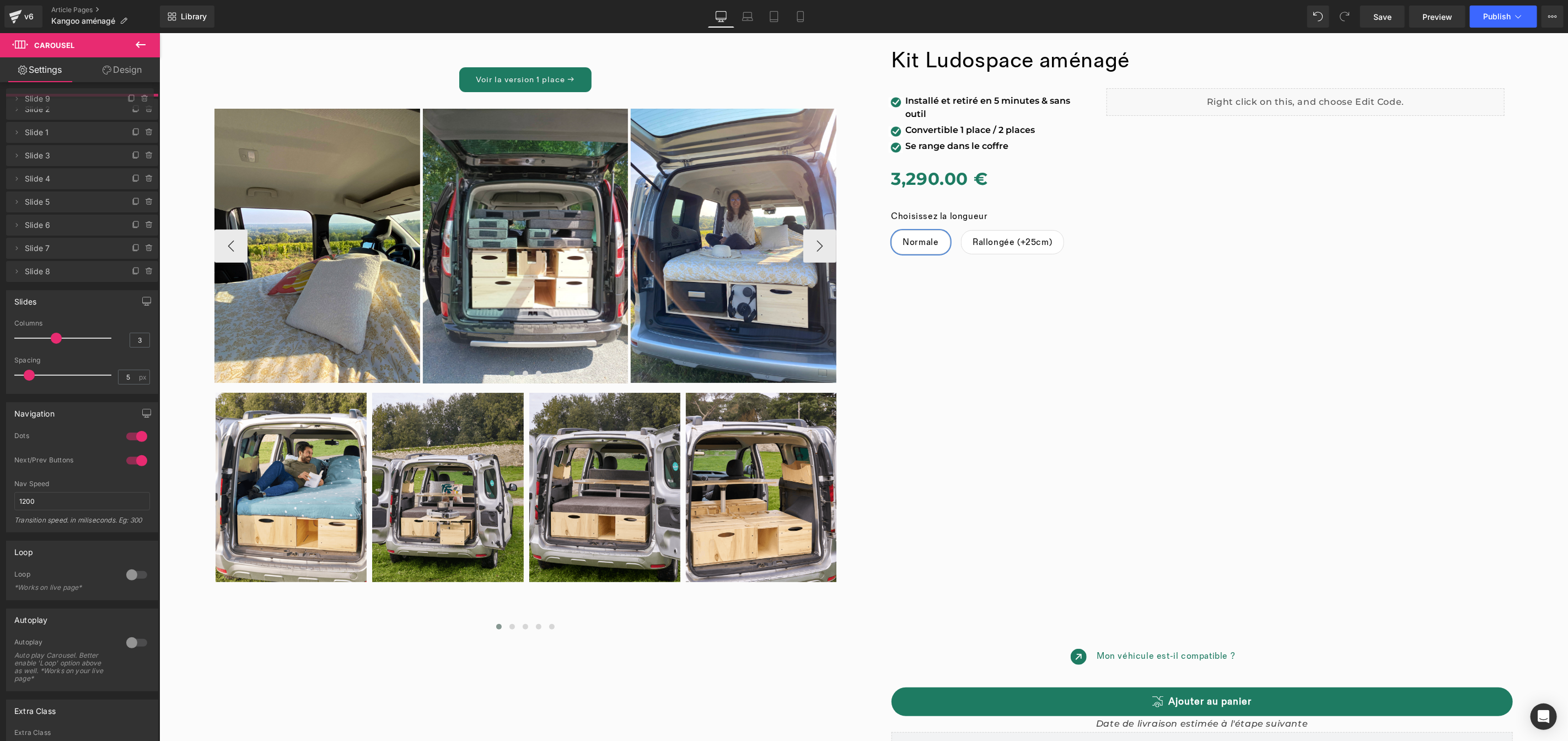
drag, startPoint x: 90, startPoint y: 285, endPoint x: 93, endPoint y: 92, distance: 193.0
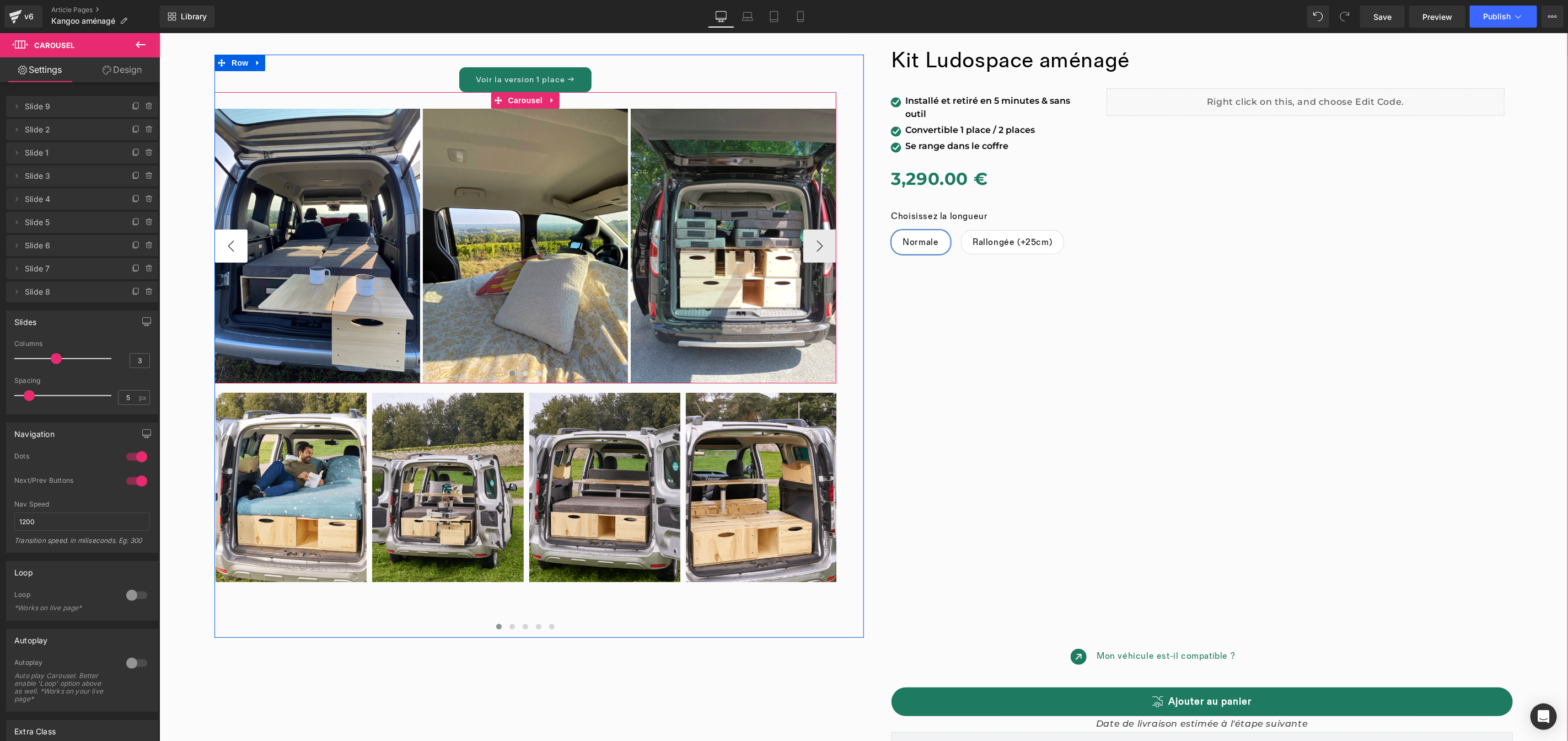
click at [217, 247] on button "‹" at bounding box center [230, 245] width 33 height 33
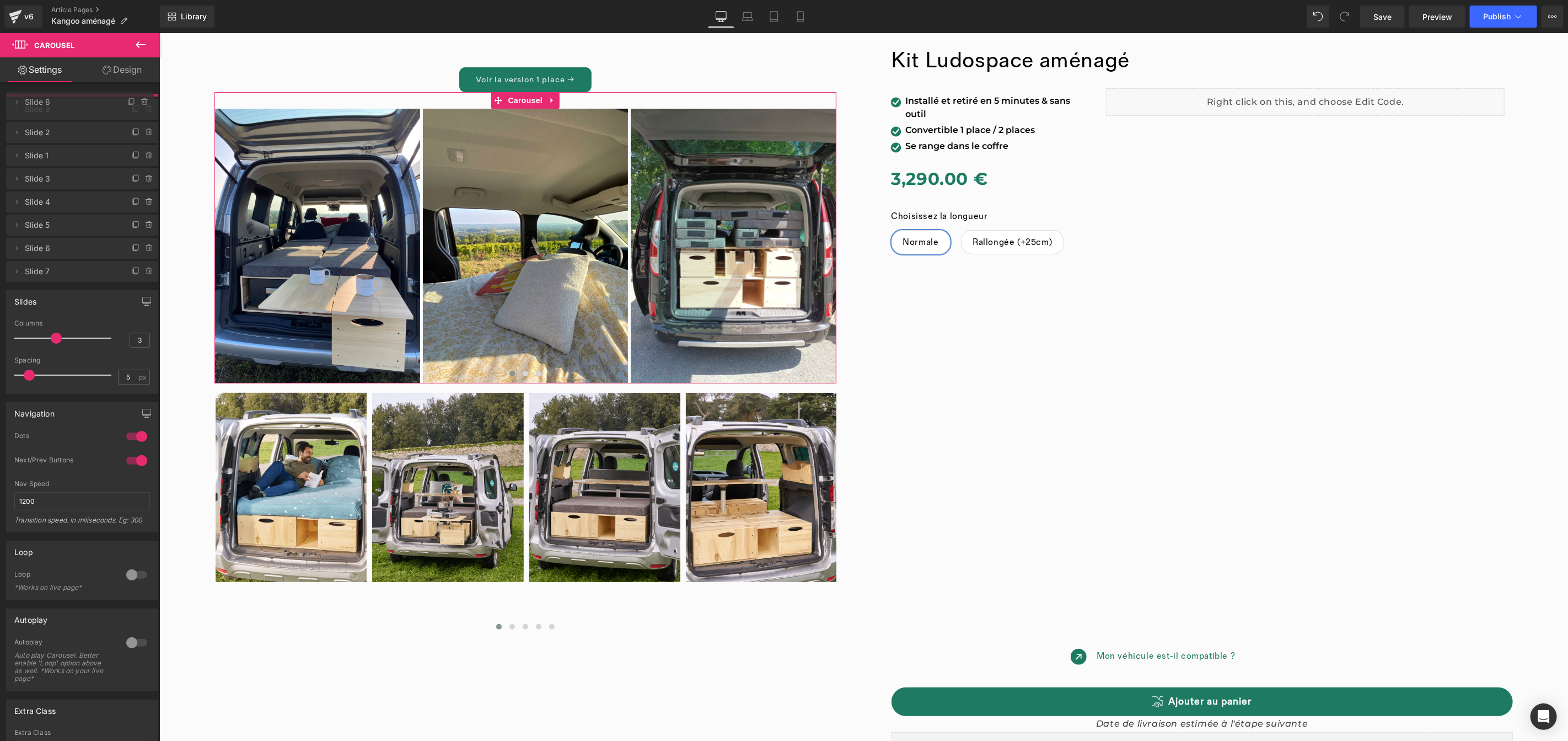
drag, startPoint x: 76, startPoint y: 293, endPoint x: 72, endPoint y: 104, distance: 189.0
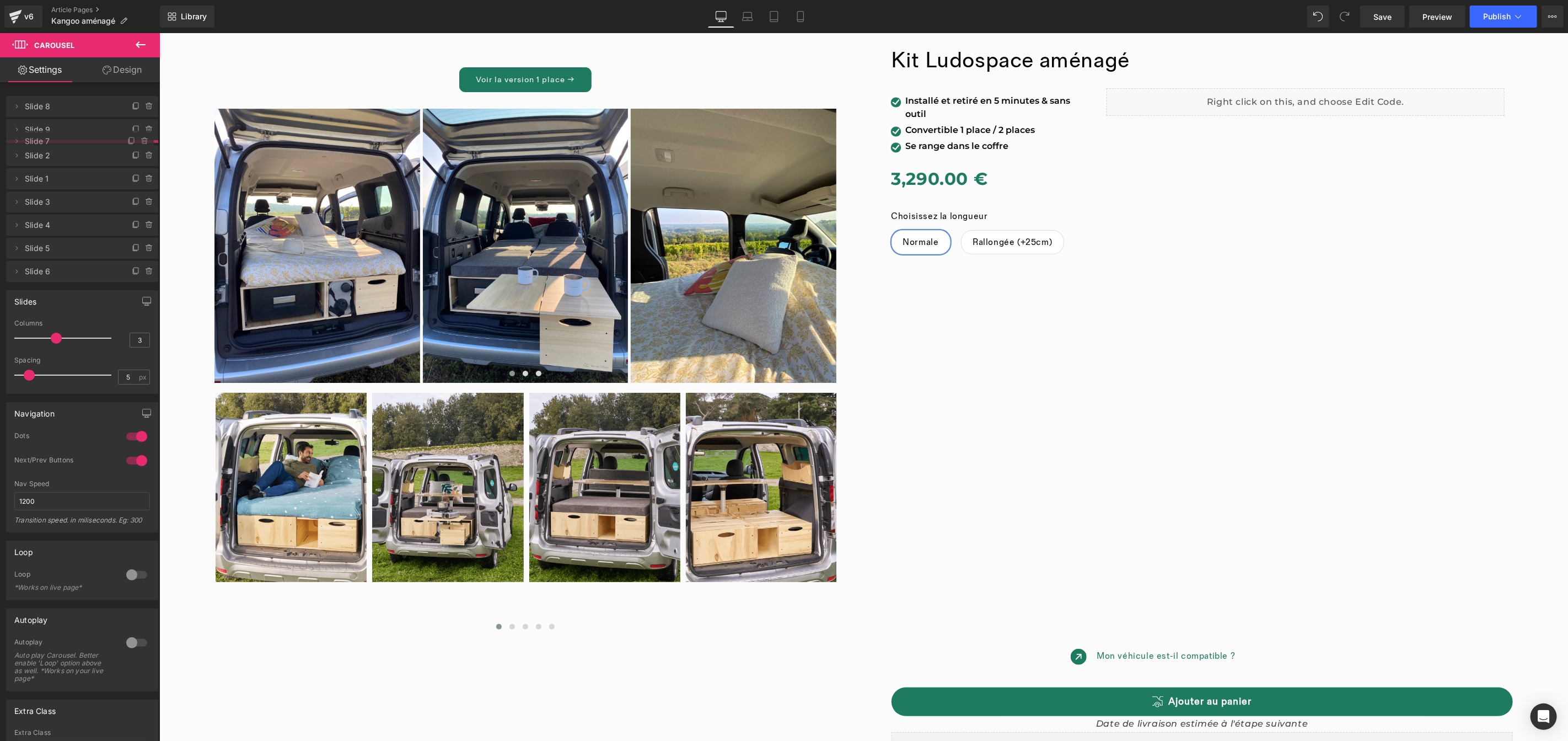
drag, startPoint x: 86, startPoint y: 296, endPoint x: 87, endPoint y: 145, distance: 151.0
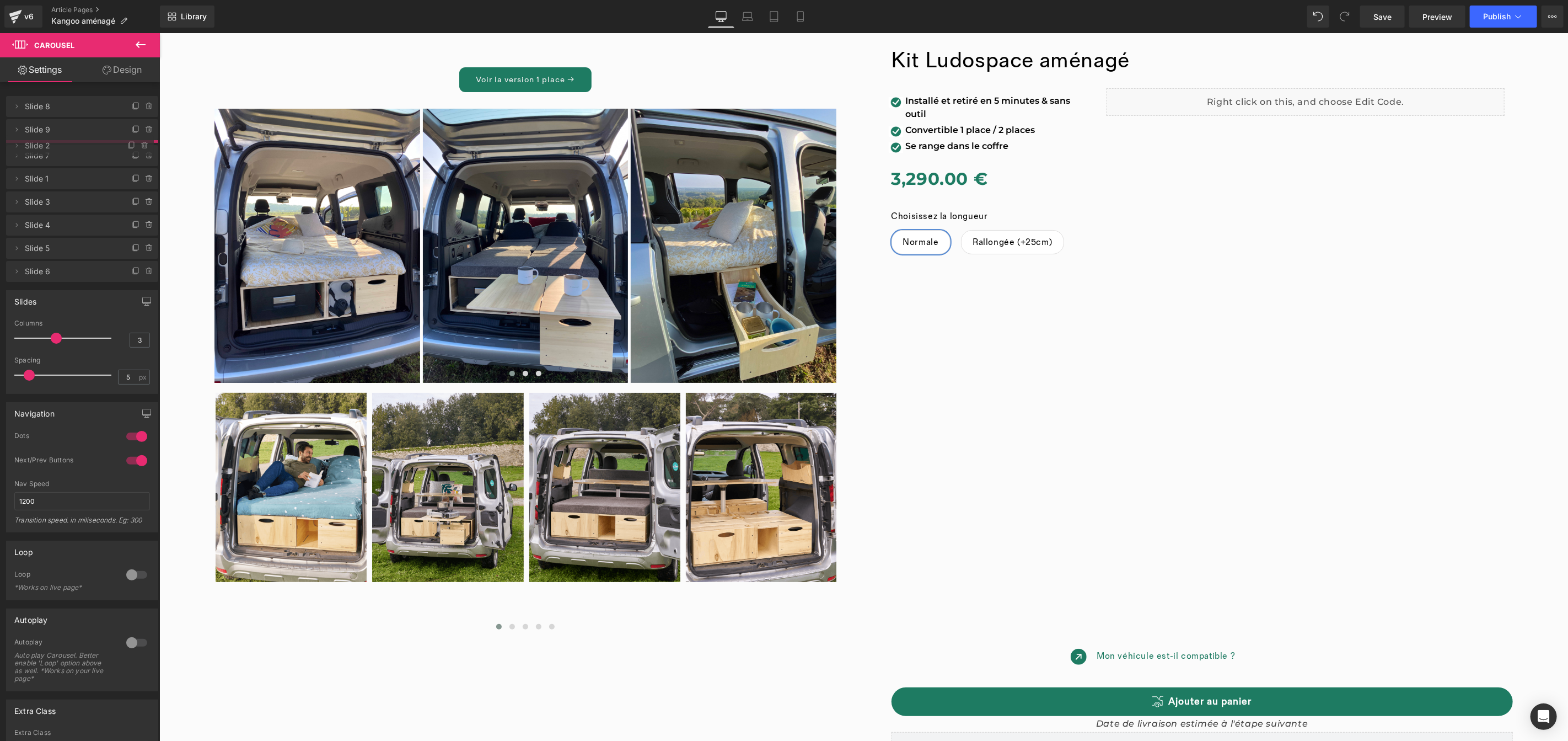
drag, startPoint x: 74, startPoint y: 178, endPoint x: 79, endPoint y: 147, distance: 31.4
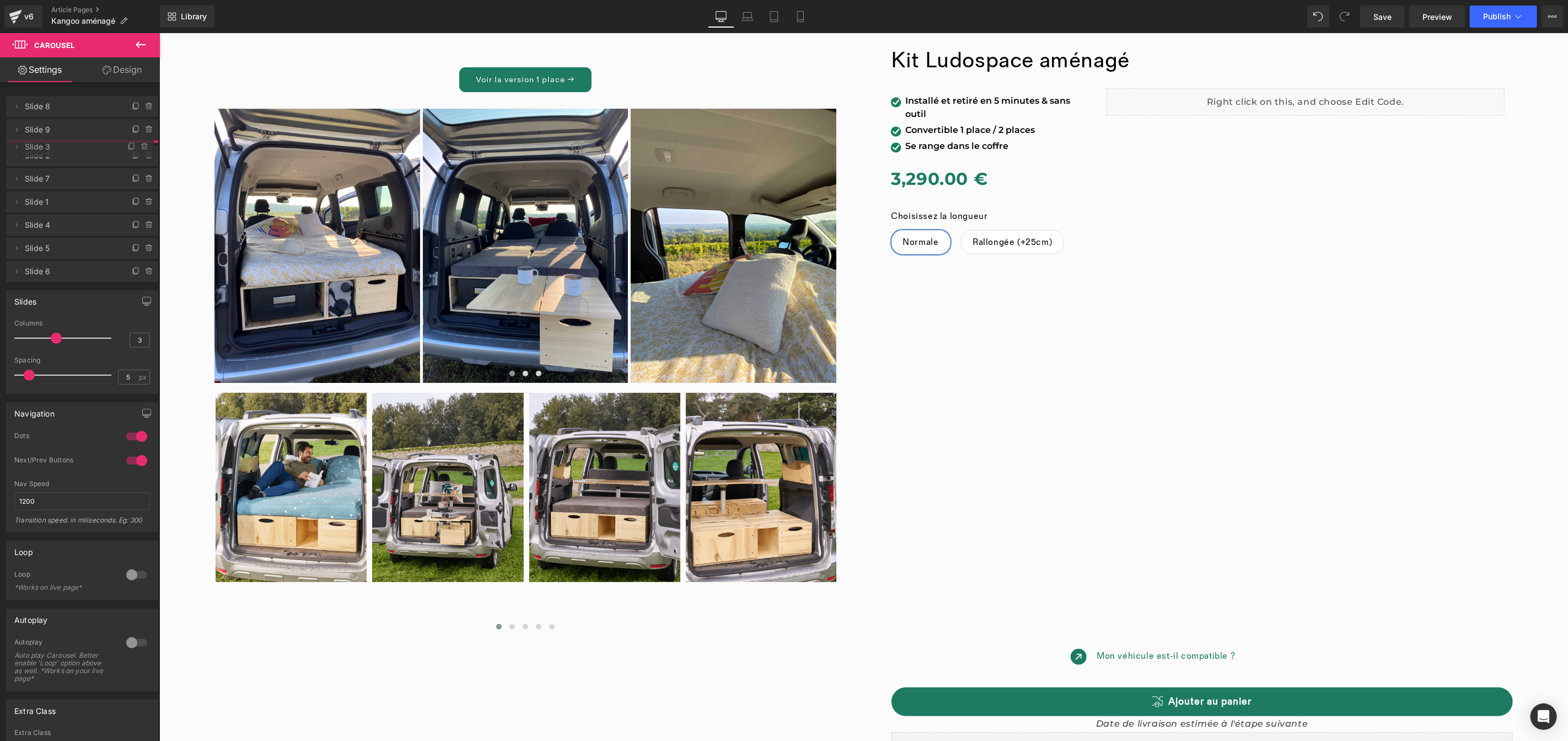
drag, startPoint x: 86, startPoint y: 226, endPoint x: 89, endPoint y: 150, distance: 76.1
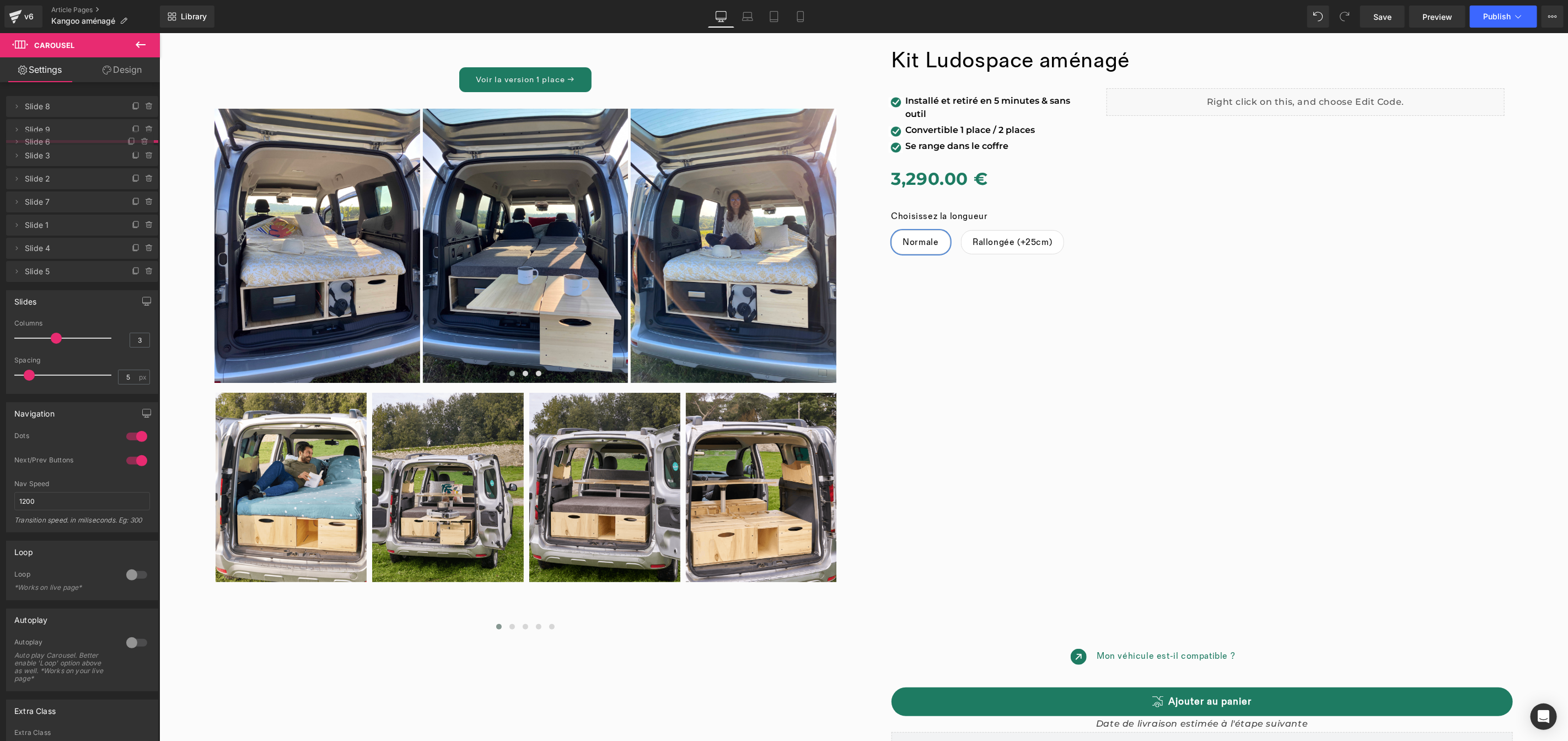
drag, startPoint x: 88, startPoint y: 296, endPoint x: 97, endPoint y: 146, distance: 150.3
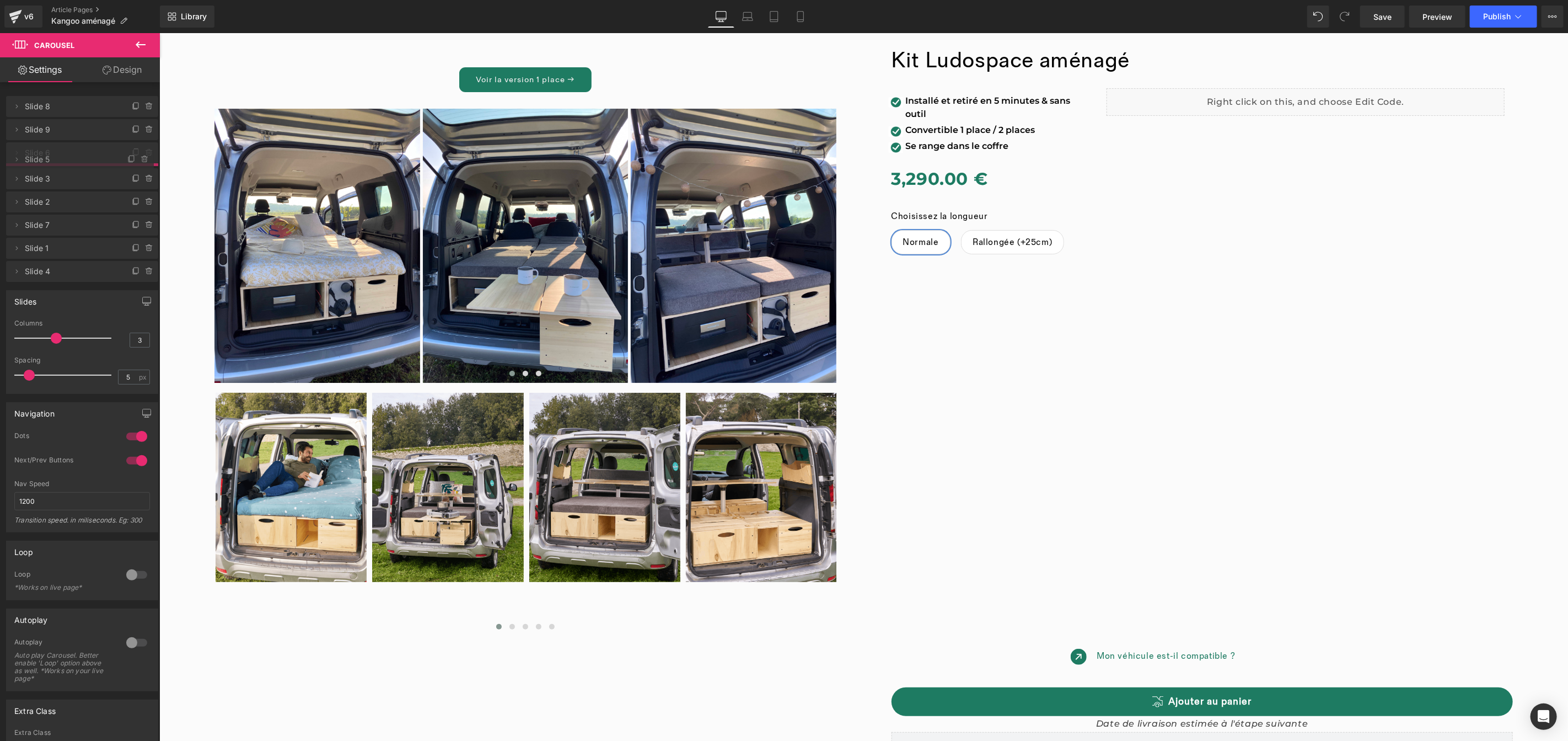
drag, startPoint x: 70, startPoint y: 296, endPoint x: 85, endPoint y: 164, distance: 132.8
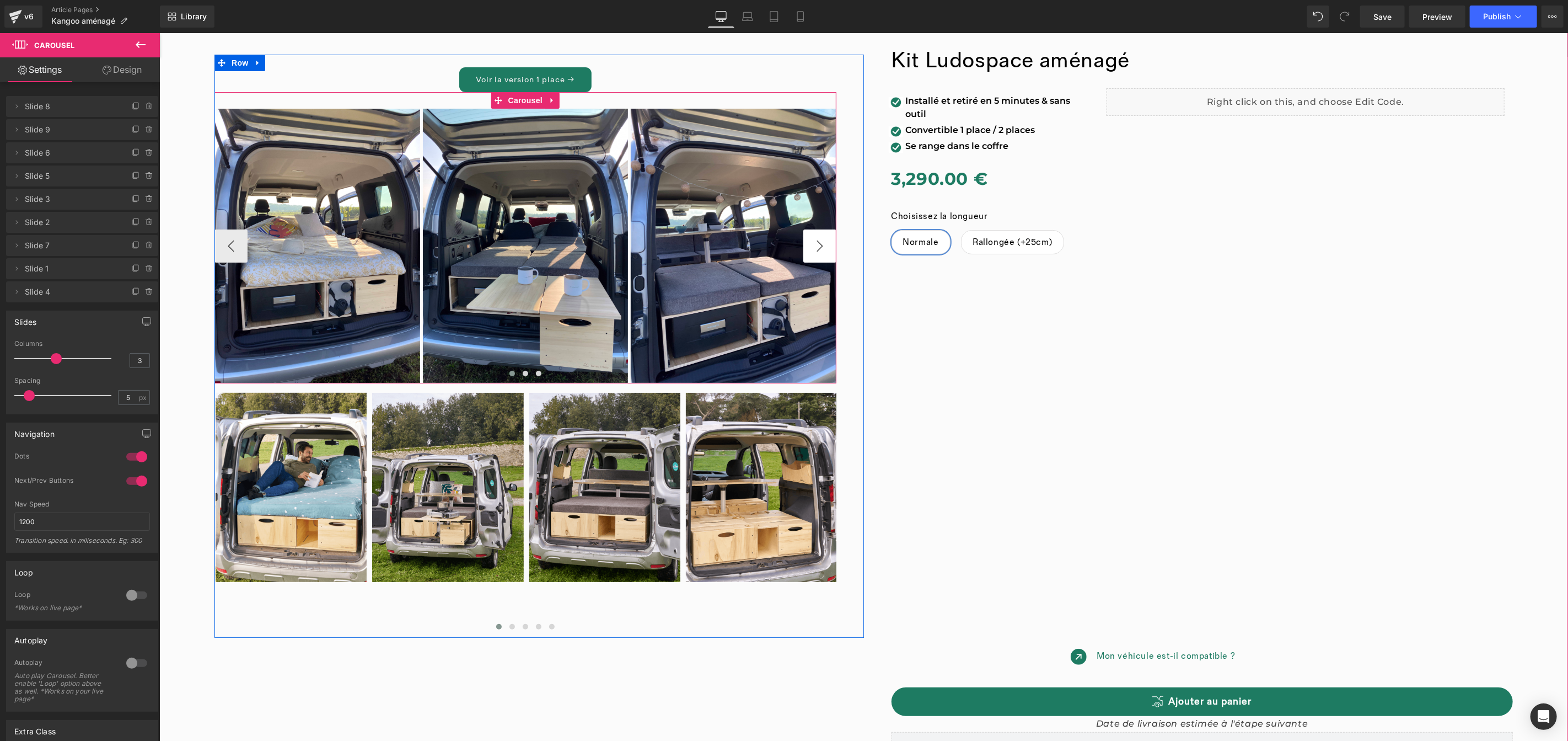
click at [806, 251] on button "›" at bounding box center [818, 245] width 33 height 33
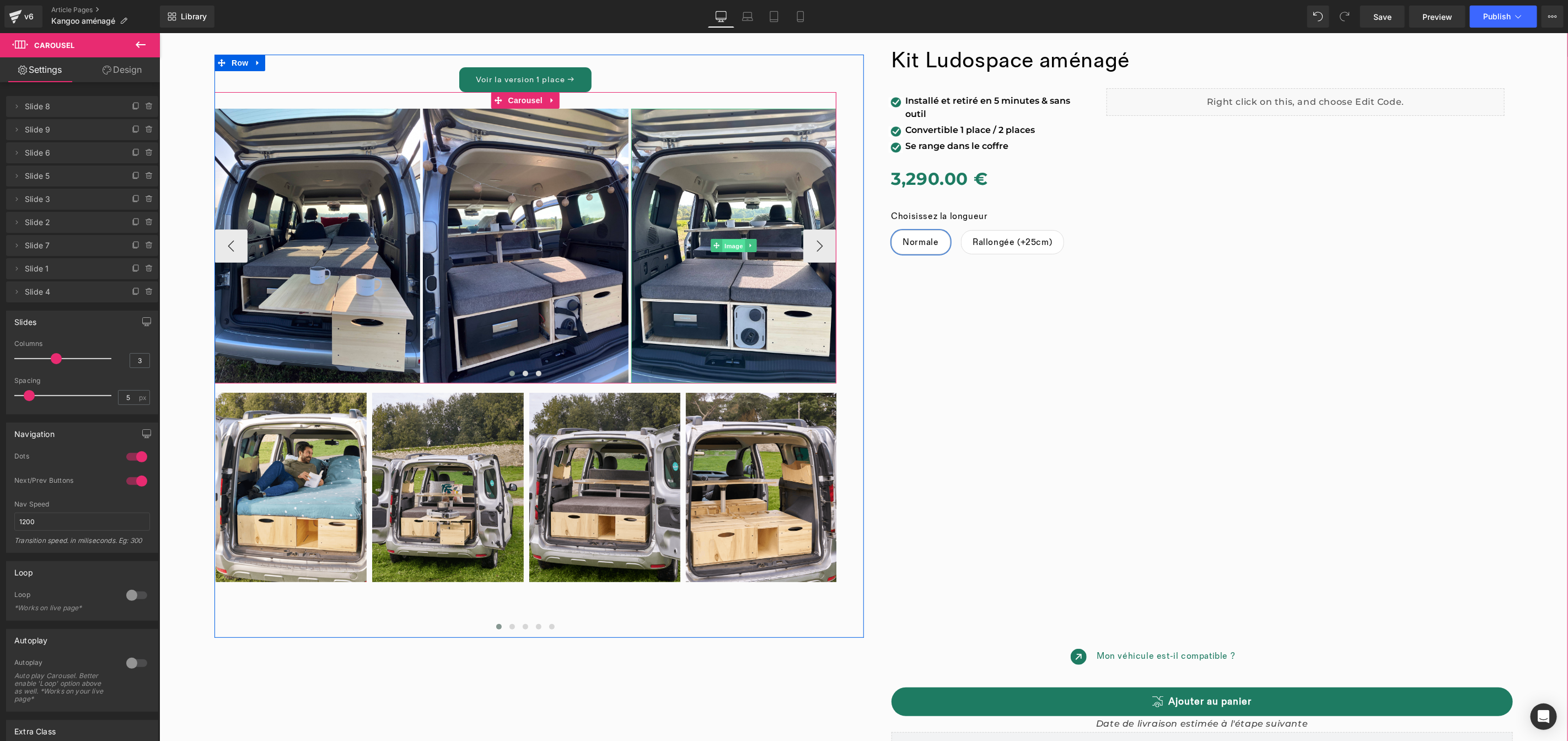
click at [730, 243] on span "Image" at bounding box center [734, 245] width 23 height 13
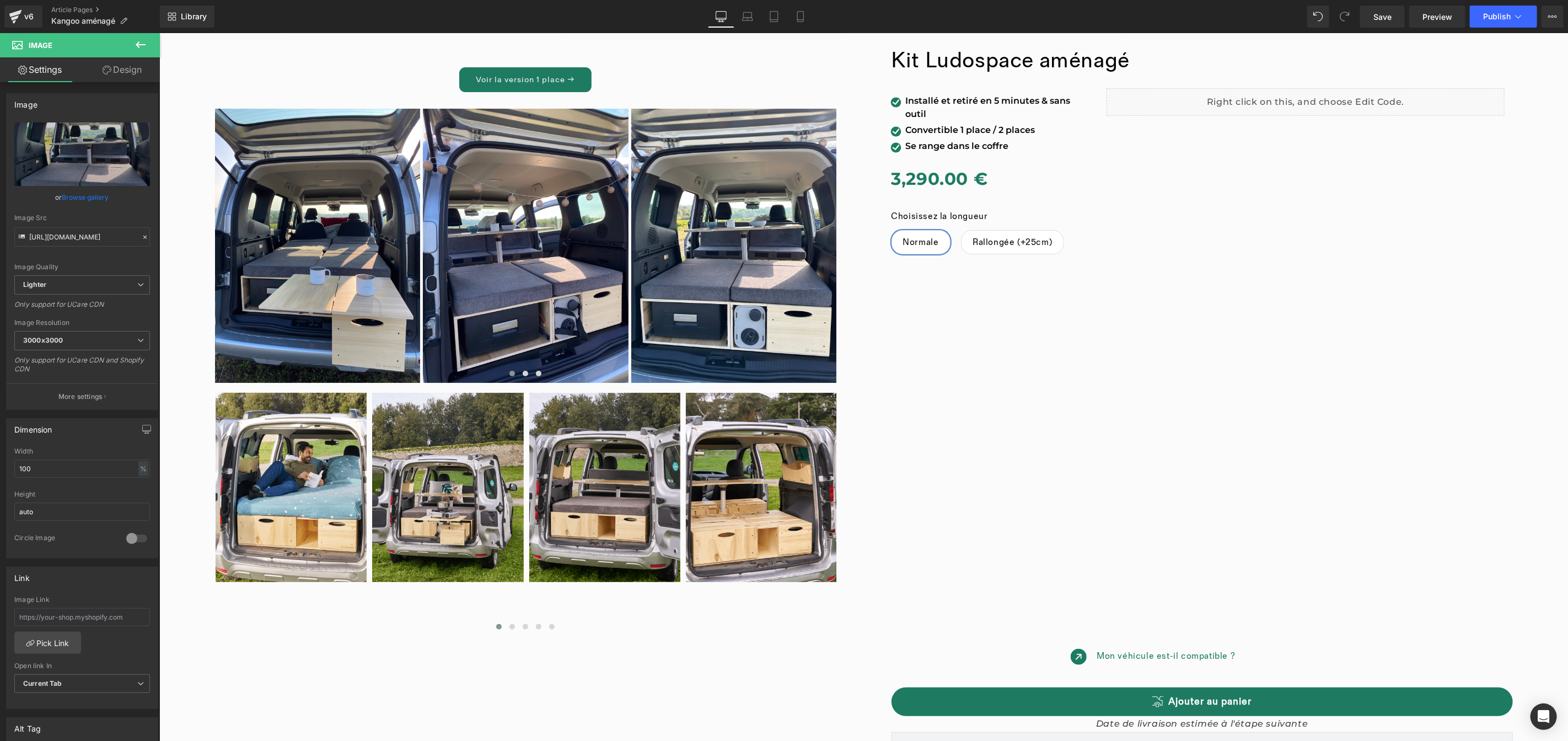
click at [145, 50] on icon at bounding box center [140, 45] width 13 height 13
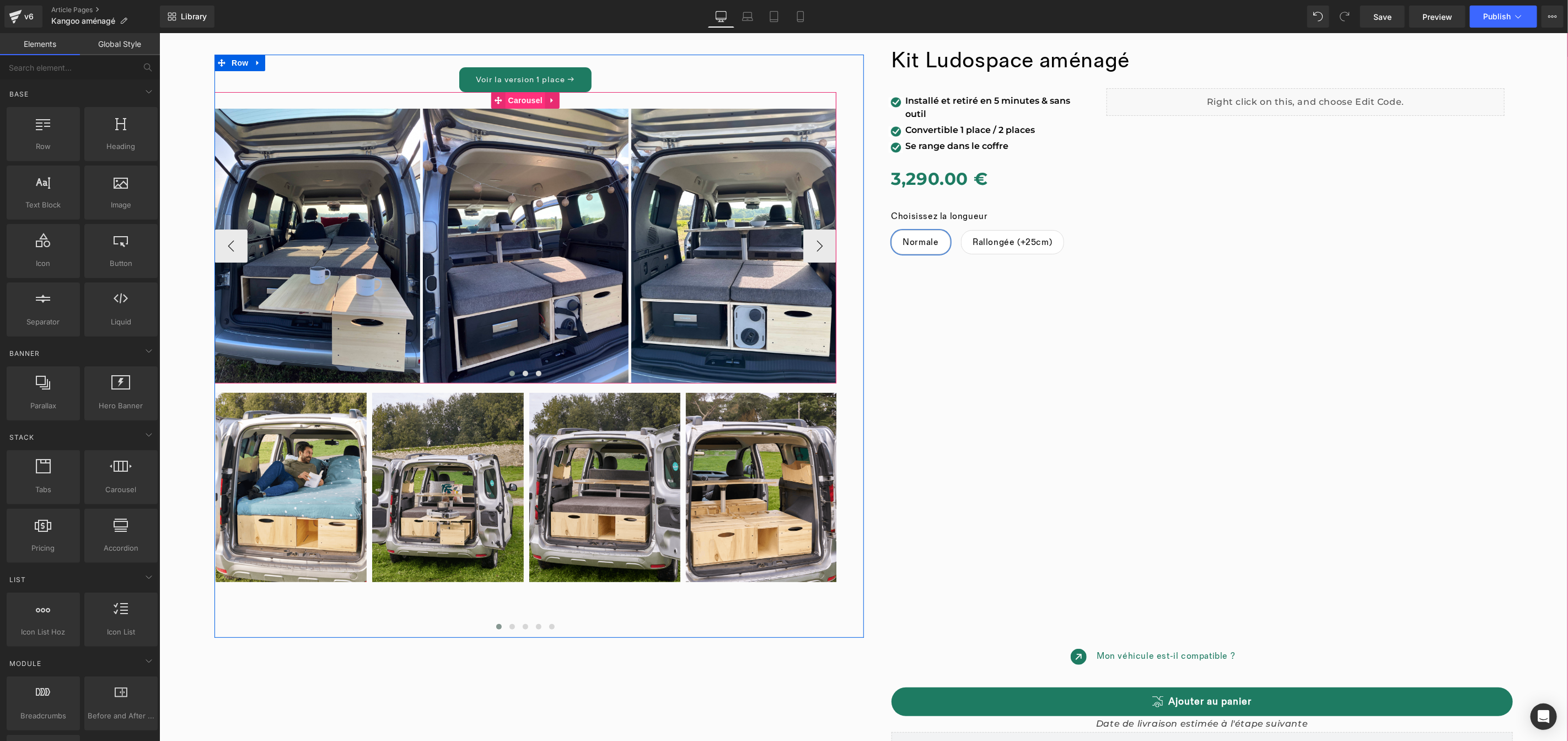
click at [515, 100] on span "Carousel" at bounding box center [524, 99] width 39 height 17
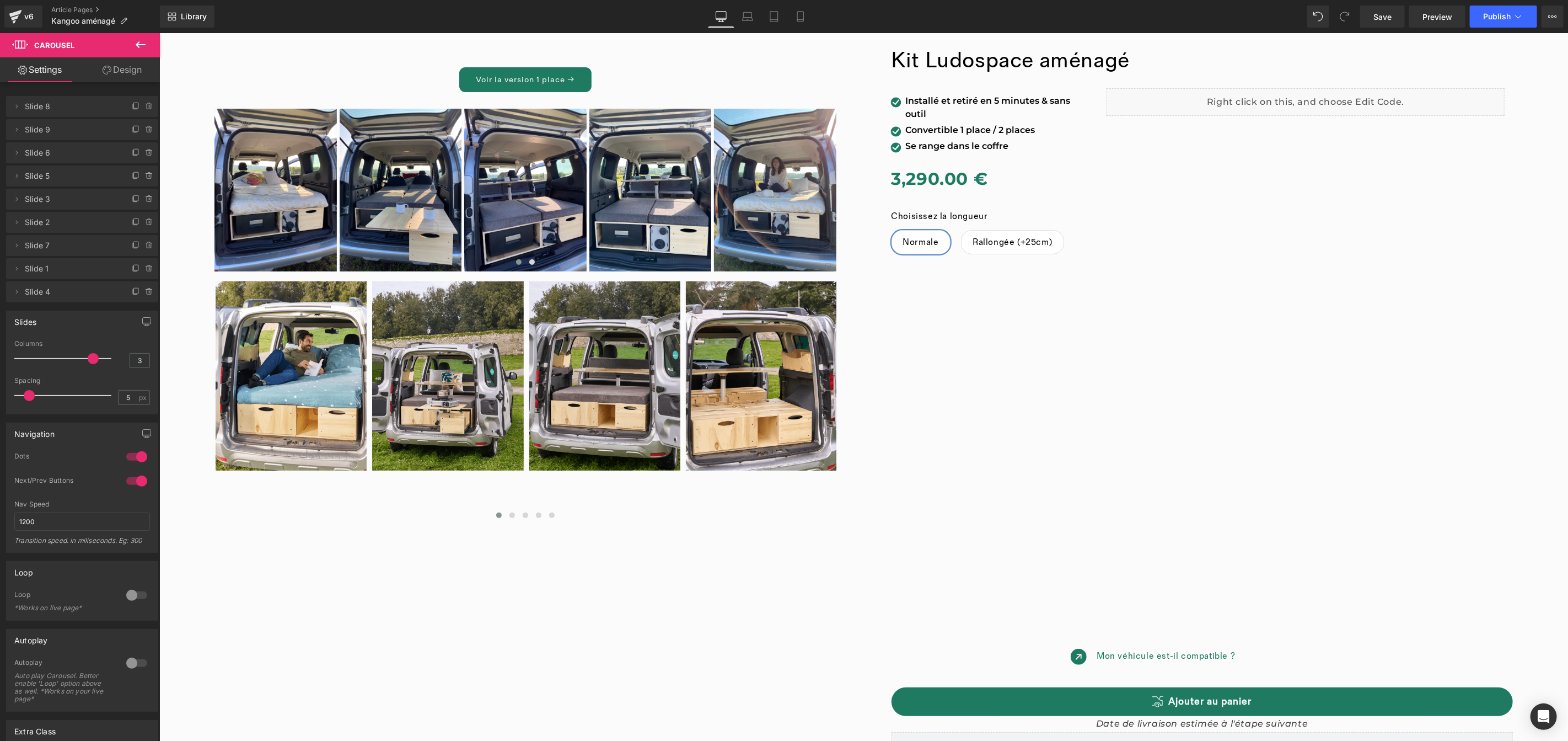
drag, startPoint x: 56, startPoint y: 358, endPoint x: 88, endPoint y: 357, distance: 32.0
click at [88, 357] on span at bounding box center [93, 358] width 11 height 11
click at [147, 178] on icon at bounding box center [148, 176] width 4 height 5
click at [146, 178] on button "Delete" at bounding box center [138, 176] width 35 height 14
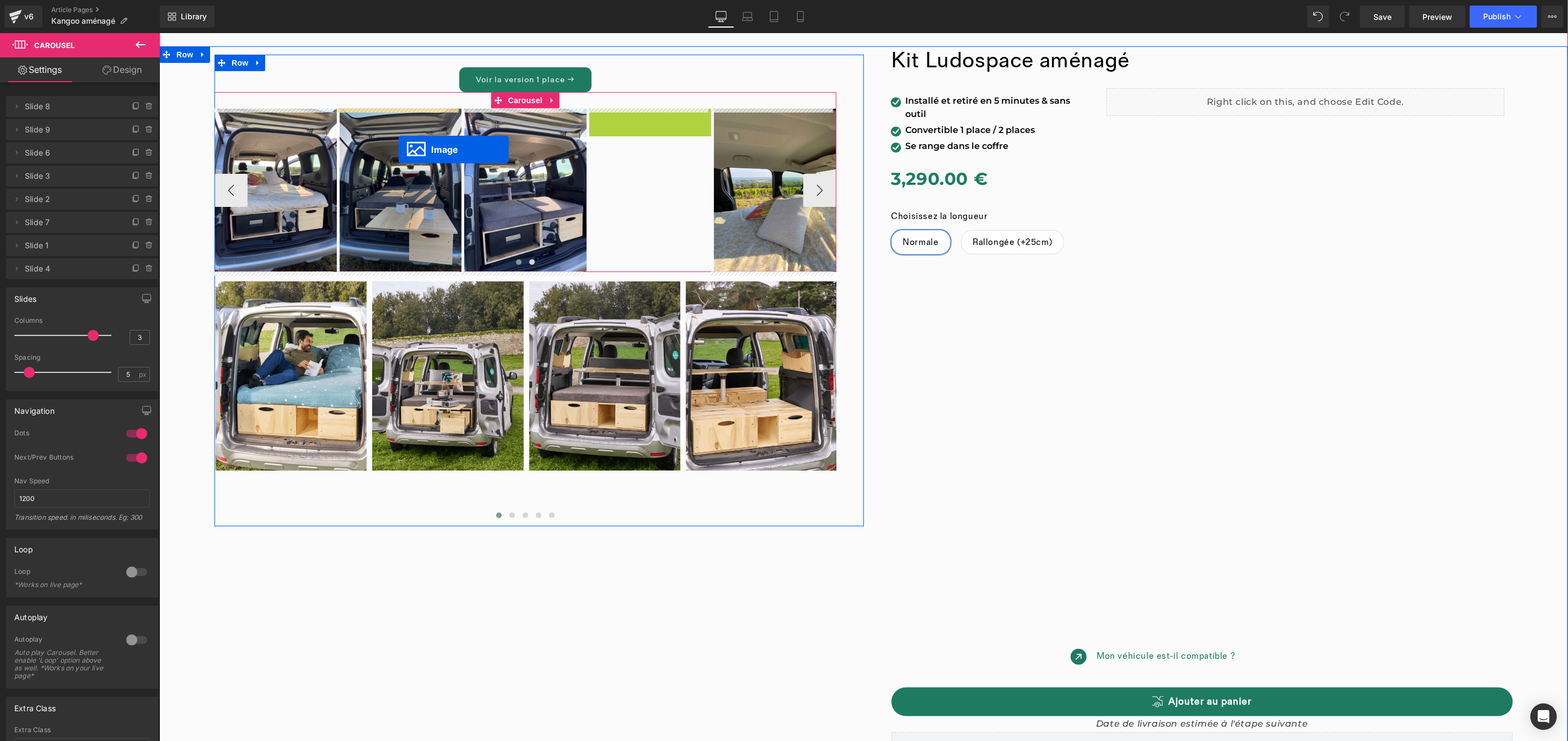
drag, startPoint x: 629, startPoint y: 191, endPoint x: 398, endPoint y: 149, distance: 234.8
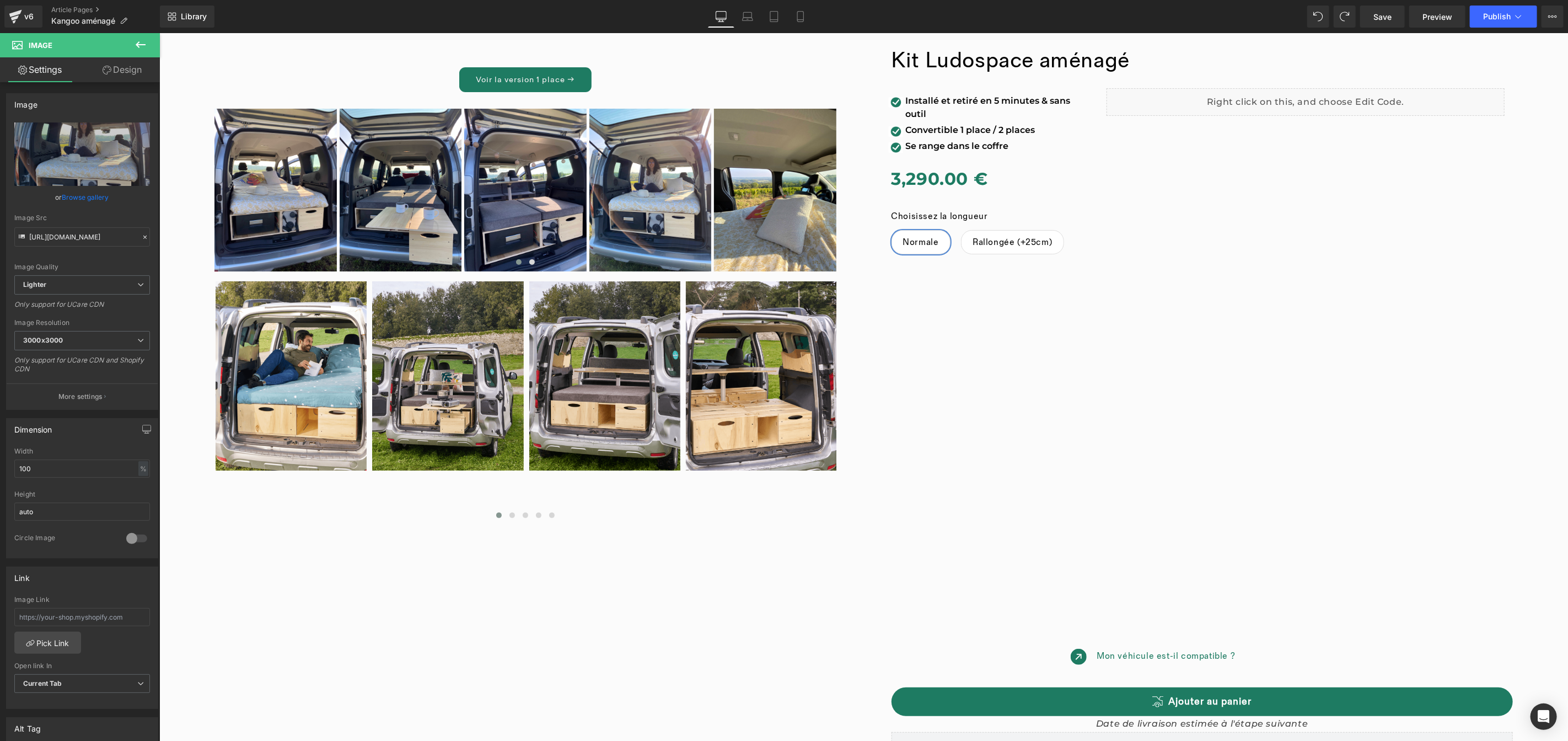
click at [138, 46] on icon at bounding box center [140, 45] width 13 height 13
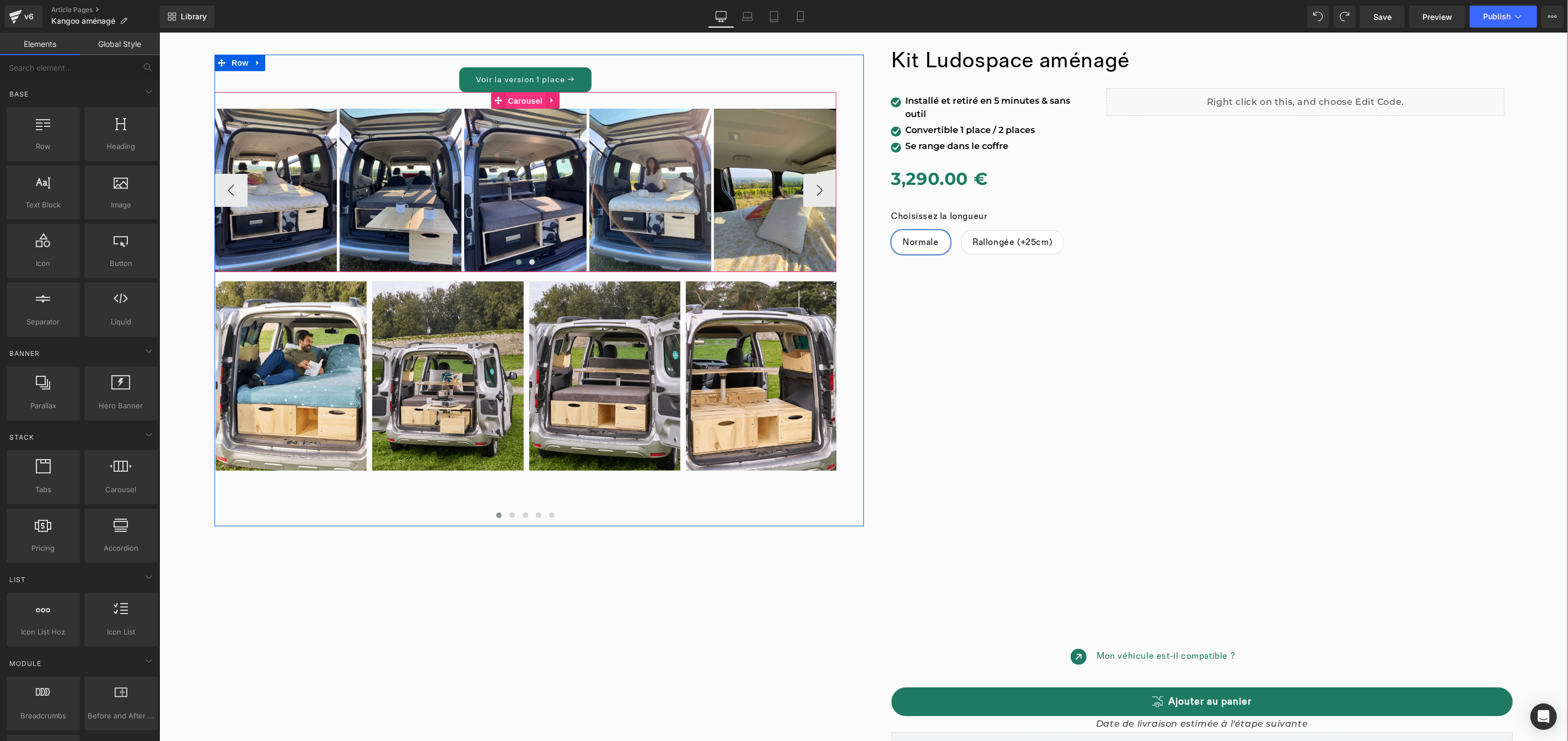
click at [517, 96] on div "Image Image Image Image Image Image Image Image ‹ ›" at bounding box center [524, 181] width 622 height 180
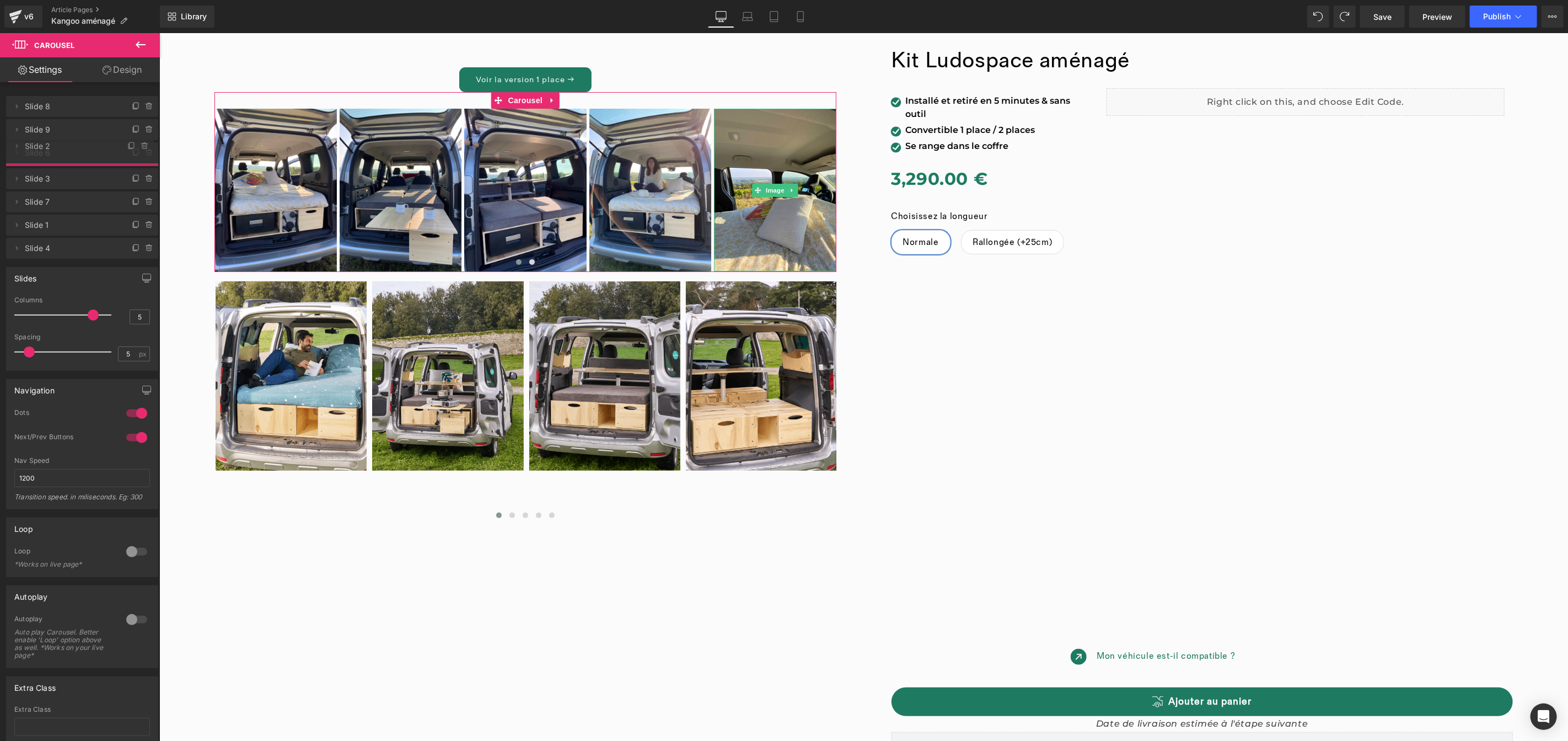
drag, startPoint x: 96, startPoint y: 201, endPoint x: 99, endPoint y: 148, distance: 53.1
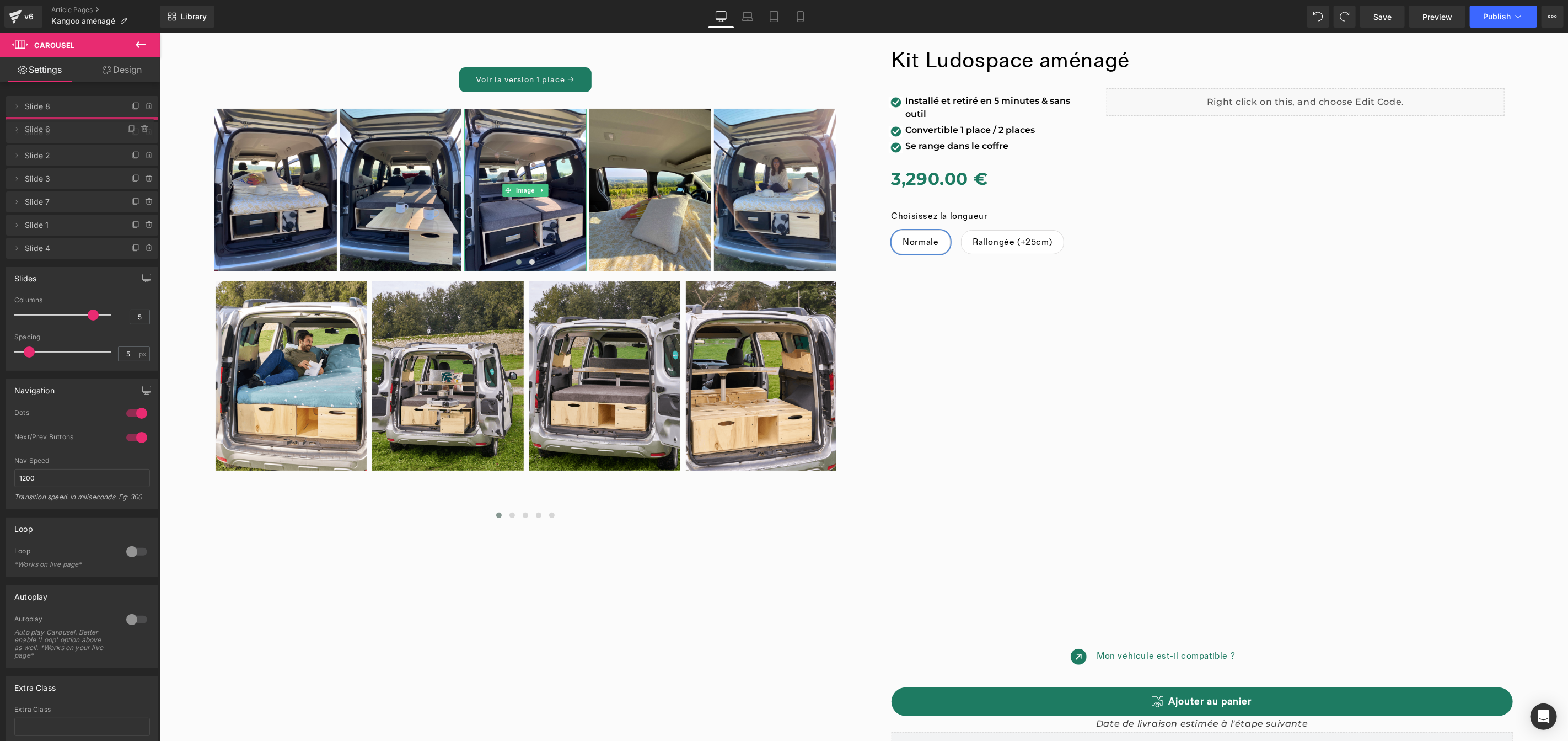
drag, startPoint x: 98, startPoint y: 150, endPoint x: 100, endPoint y: 127, distance: 23.1
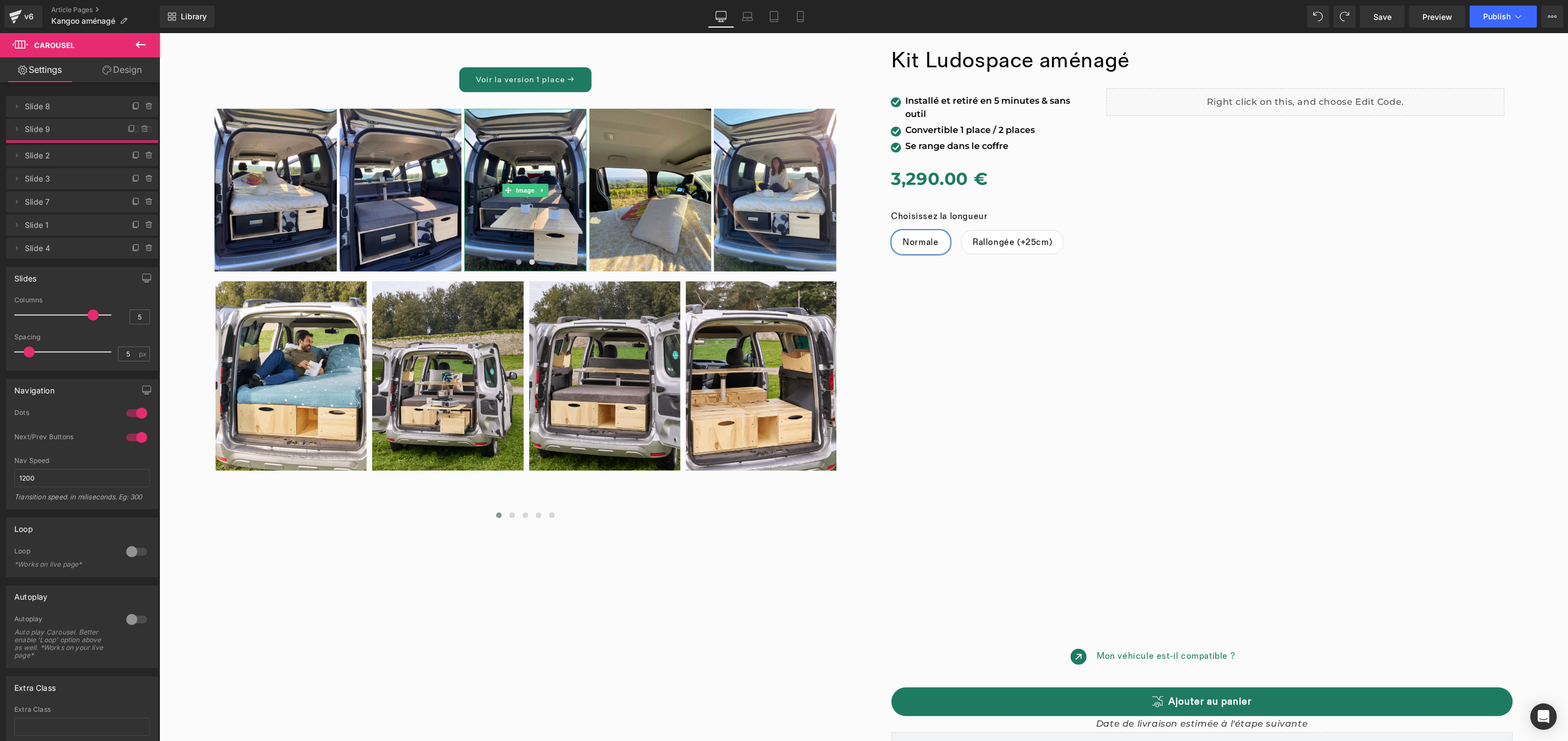
drag, startPoint x: 93, startPoint y: 156, endPoint x: 95, endPoint y: 133, distance: 23.1
drag, startPoint x: 85, startPoint y: 178, endPoint x: 86, endPoint y: 147, distance: 31.0
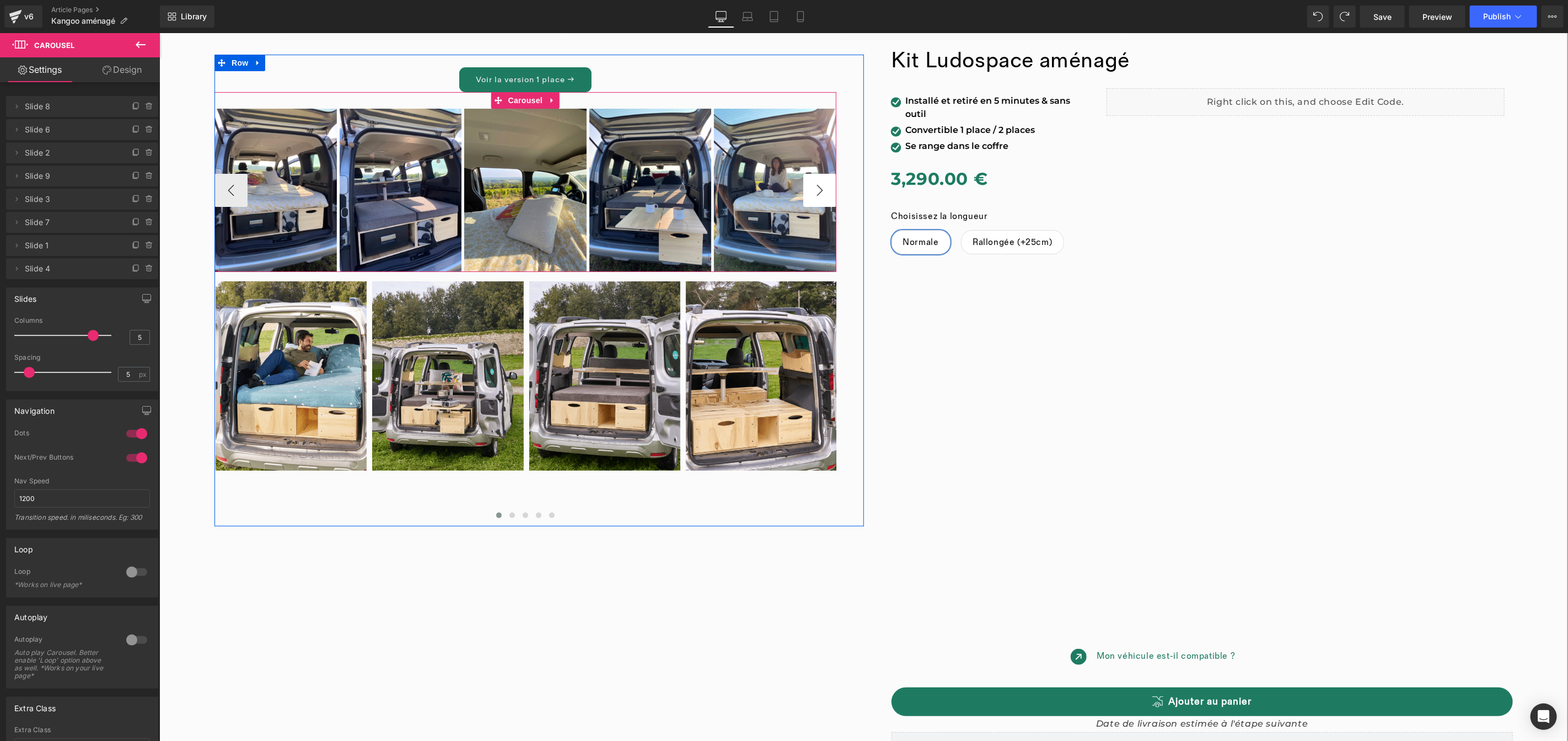
click at [812, 197] on button "›" at bounding box center [818, 189] width 33 height 33
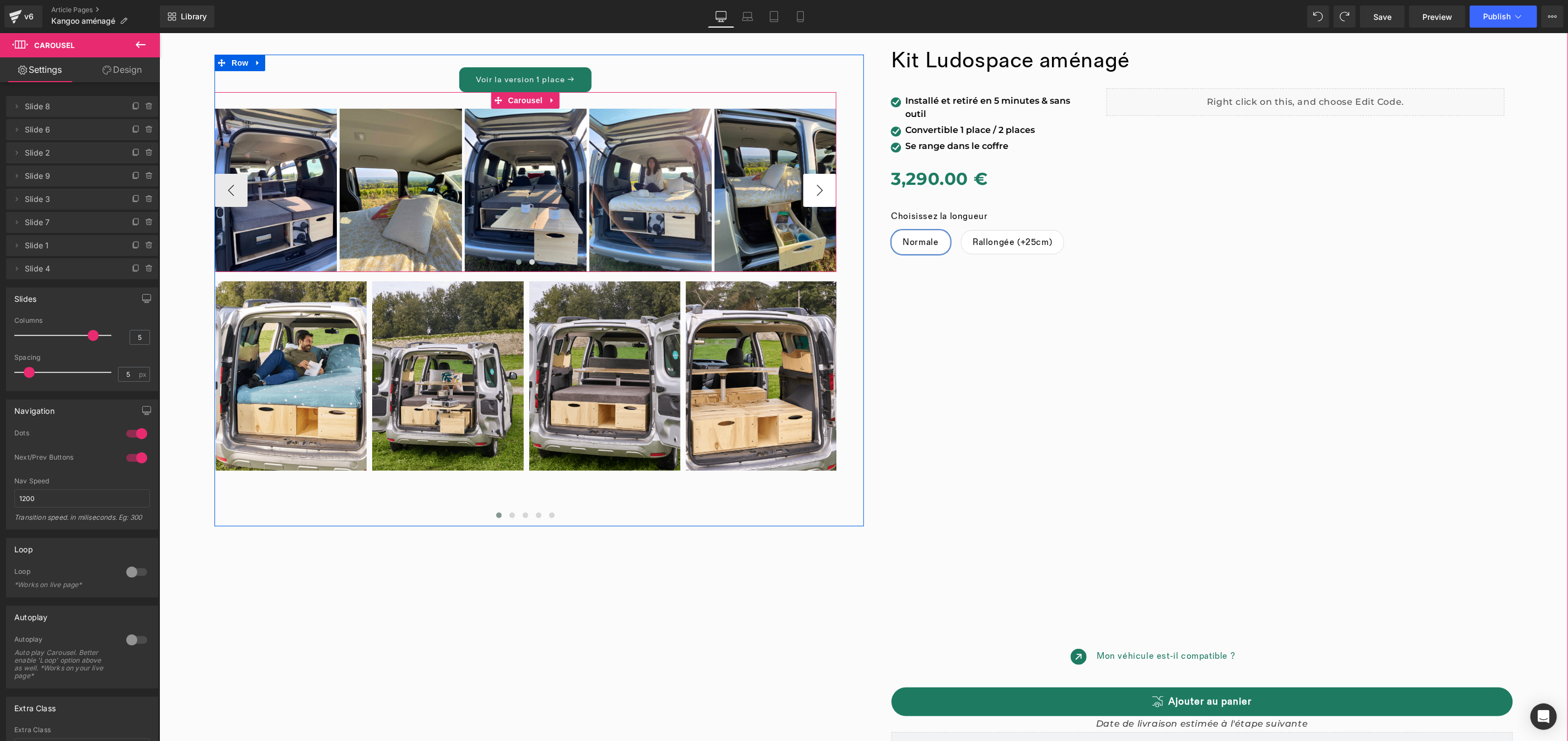
click at [812, 197] on button "›" at bounding box center [818, 189] width 33 height 33
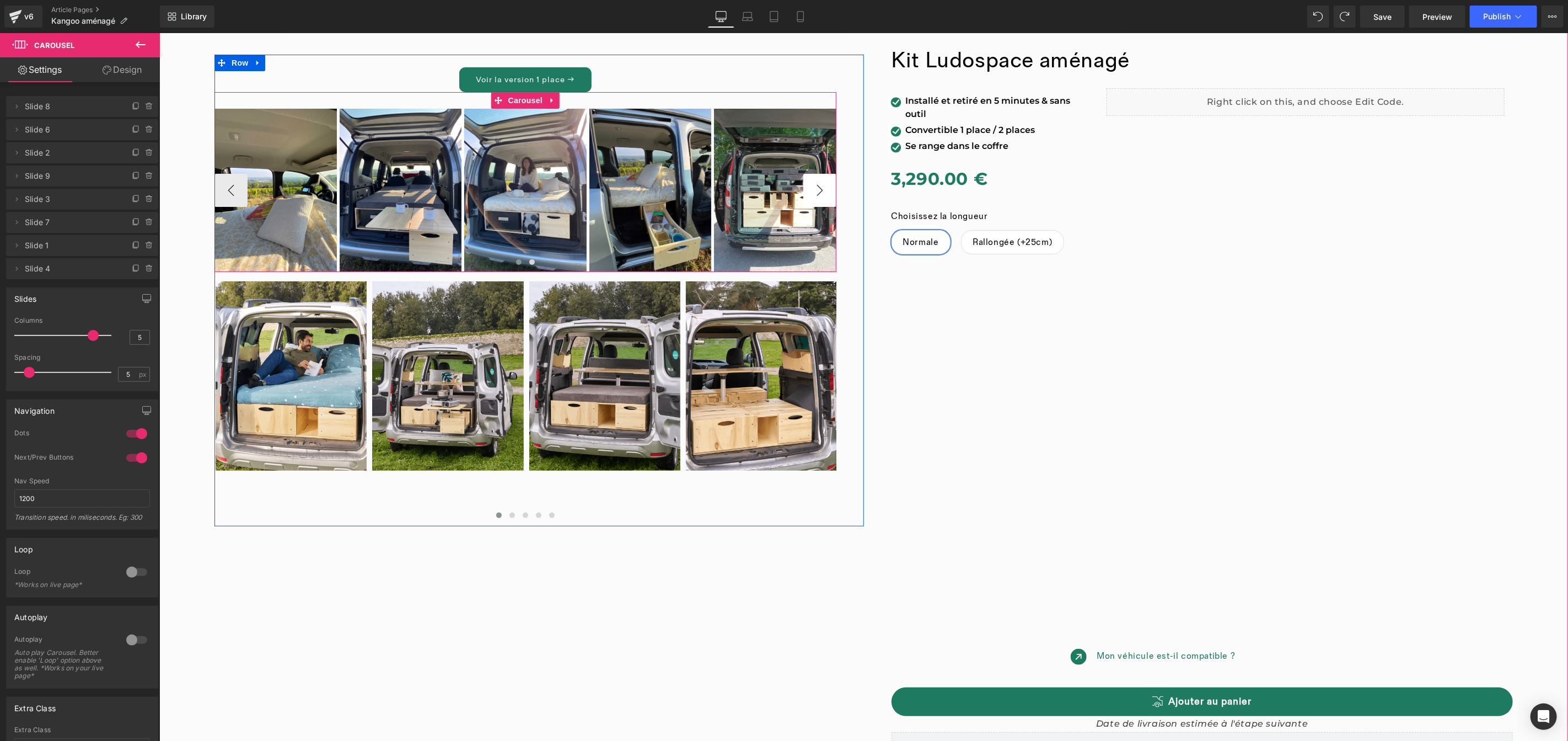
click at [812, 197] on button "›" at bounding box center [818, 189] width 33 height 33
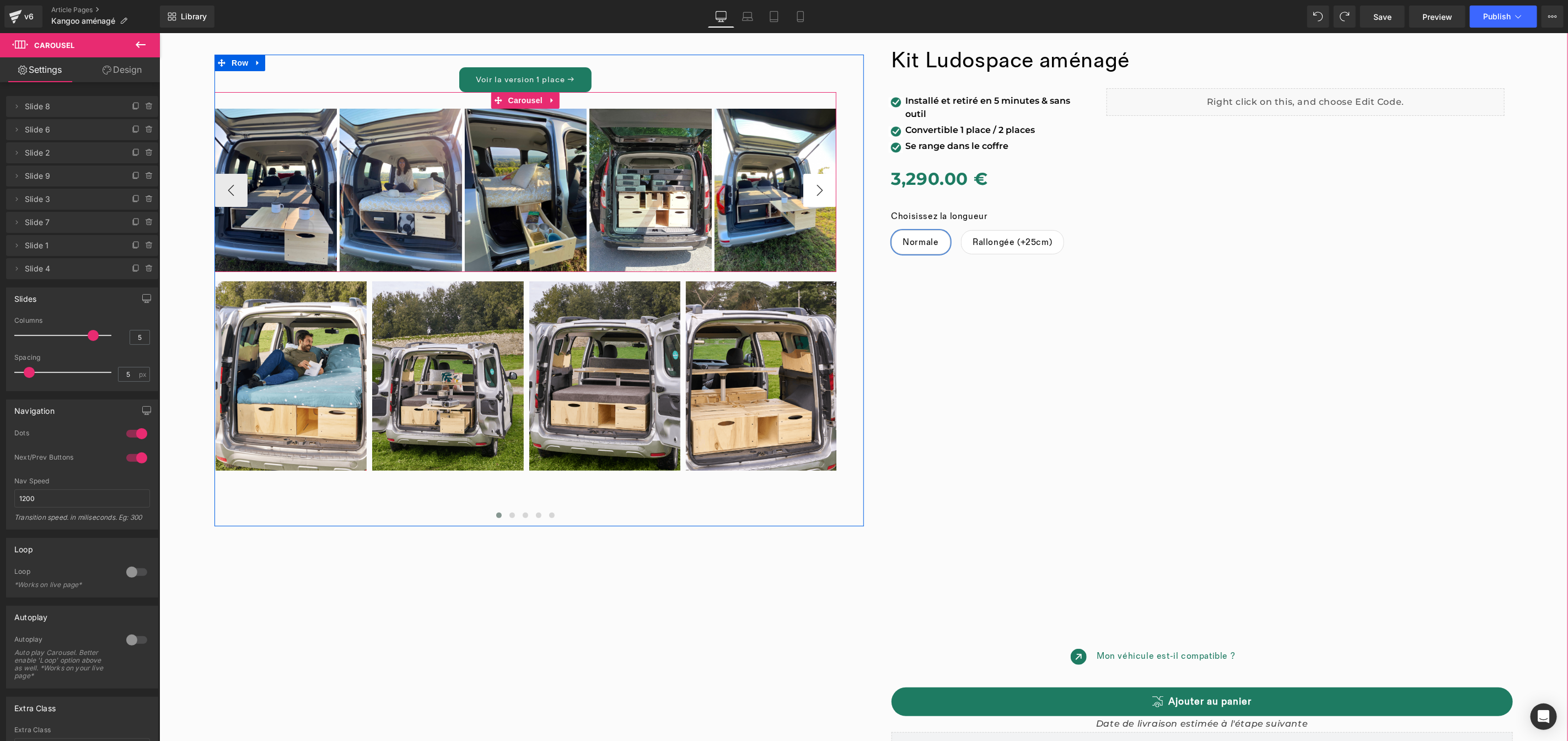
click at [812, 197] on button "›" at bounding box center [818, 189] width 33 height 33
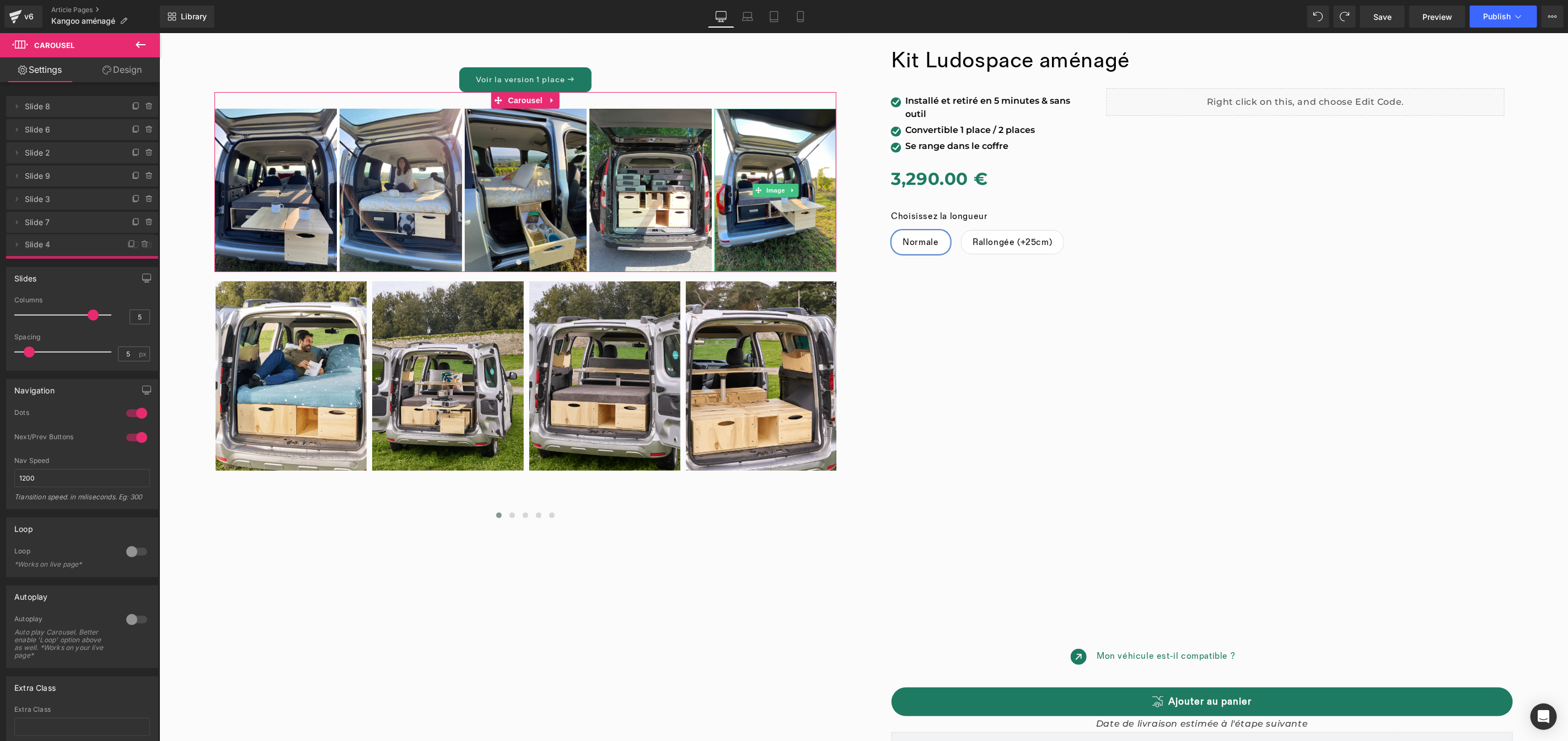
drag, startPoint x: 71, startPoint y: 271, endPoint x: 78, endPoint y: 245, distance: 26.9
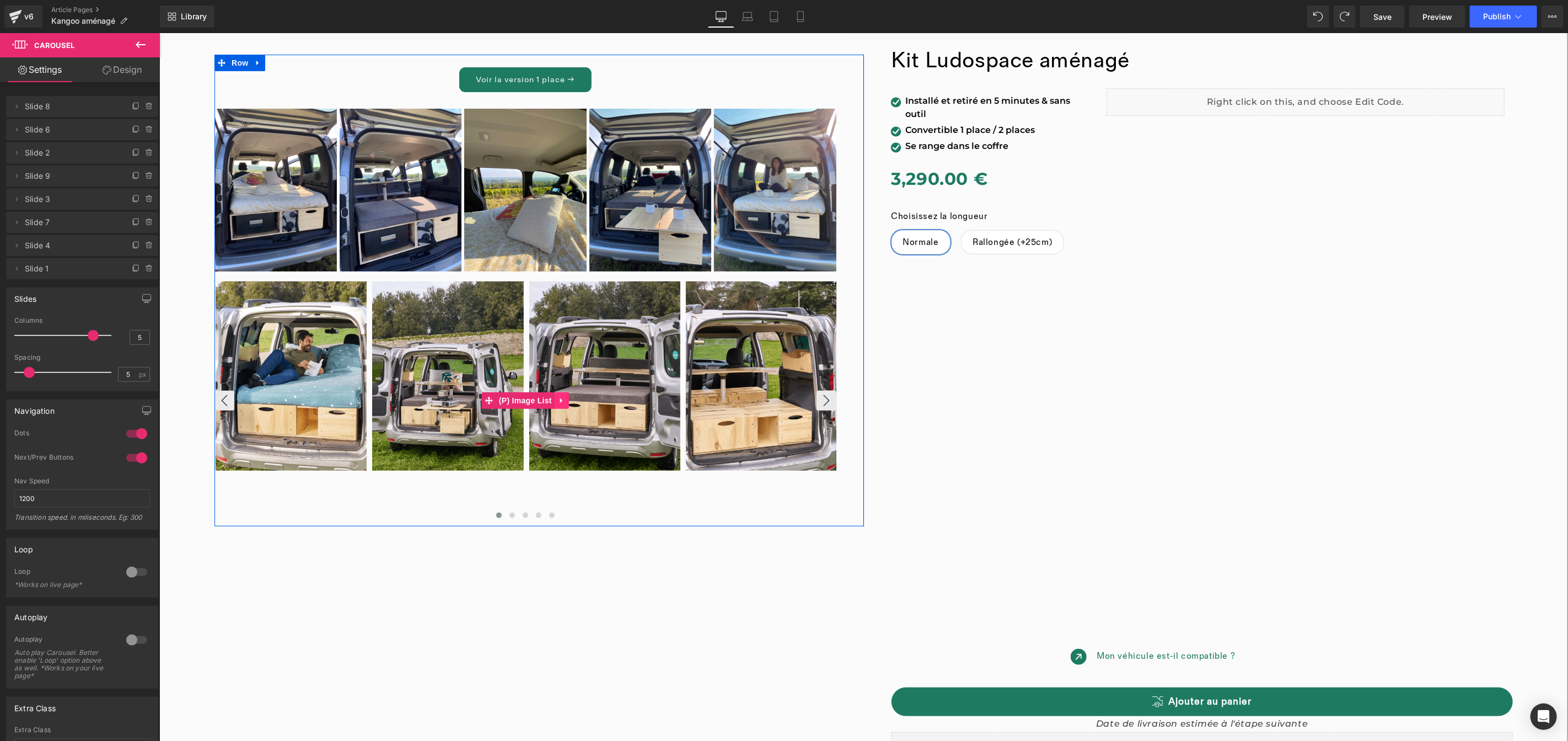
click at [559, 400] on icon at bounding box center [561, 400] width 8 height 8
click at [565, 400] on icon at bounding box center [568, 400] width 8 height 8
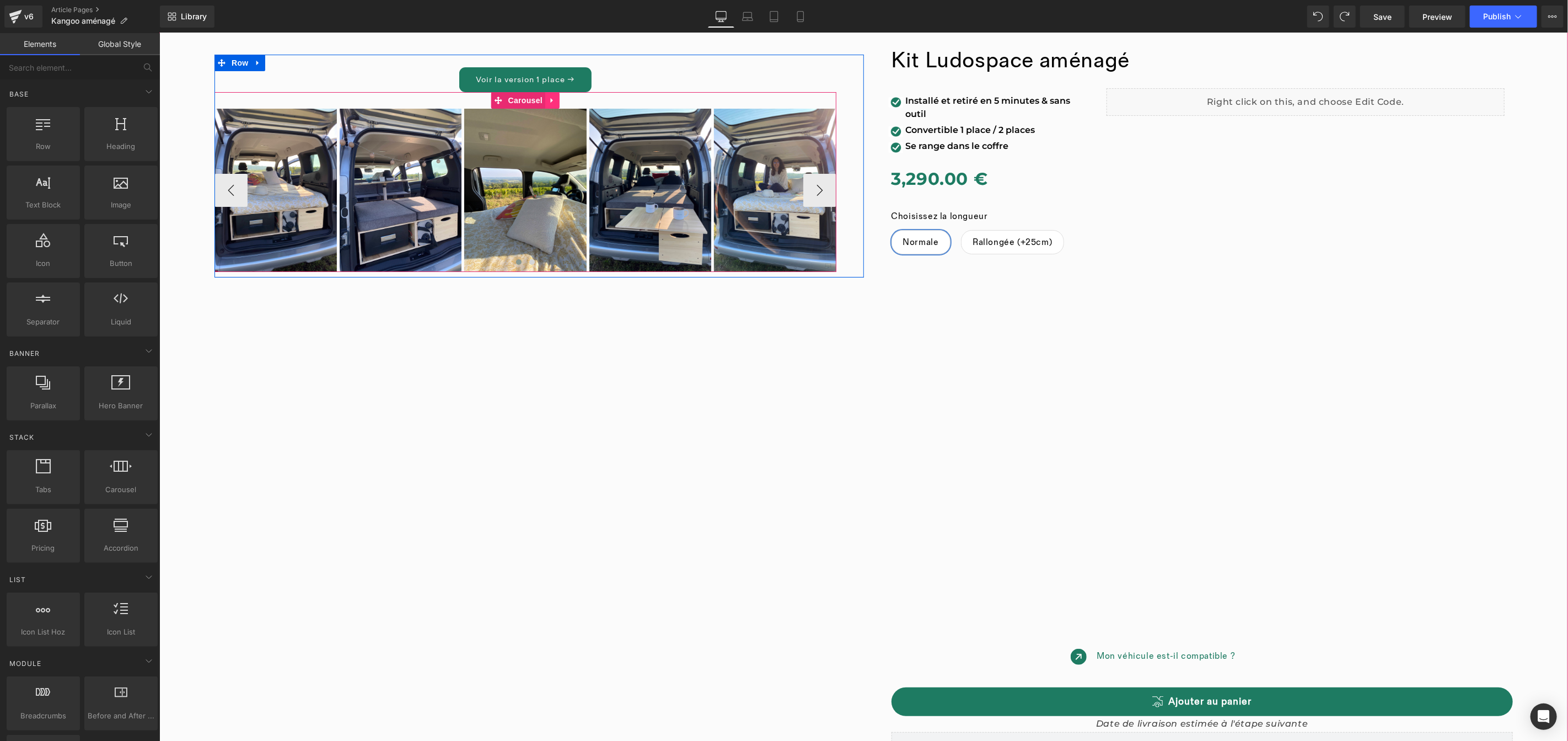
click at [550, 99] on icon at bounding box center [551, 99] width 8 height 8
click at [541, 100] on icon at bounding box center [544, 99] width 8 height 8
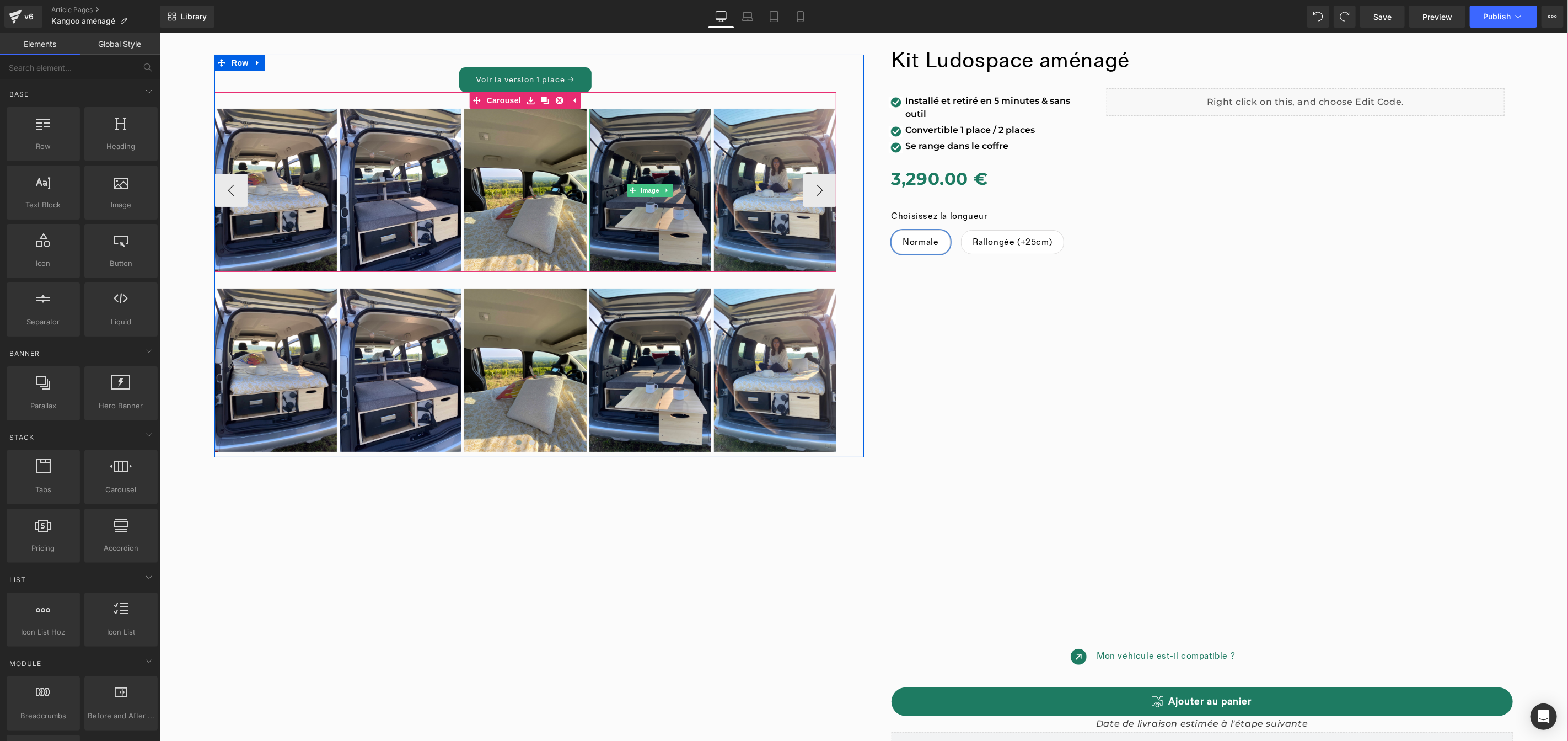
click at [680, 204] on img at bounding box center [650, 189] width 122 height 163
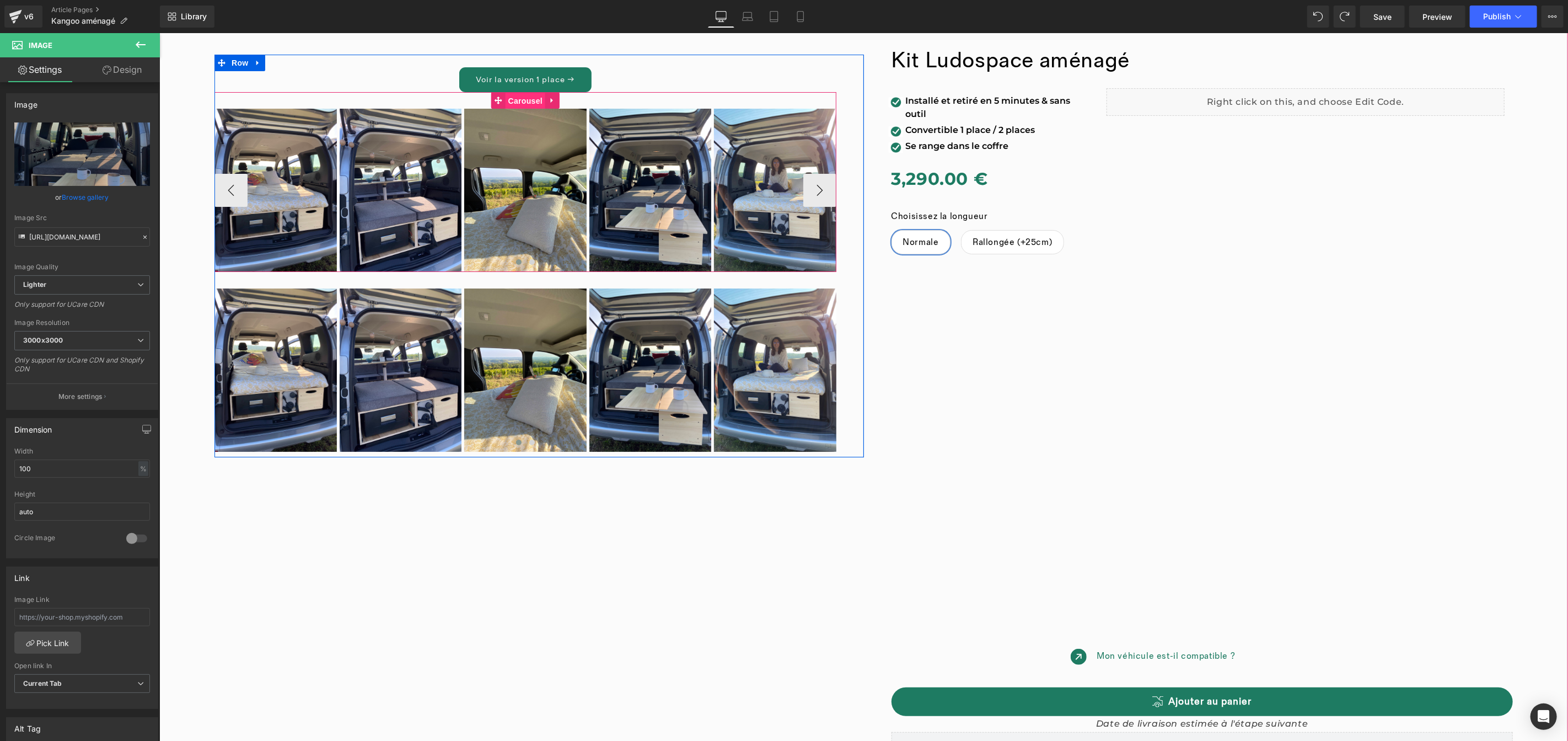
click at [503, 100] on div "Image Image Image Image Image Image Image" at bounding box center [524, 181] width 622 height 180
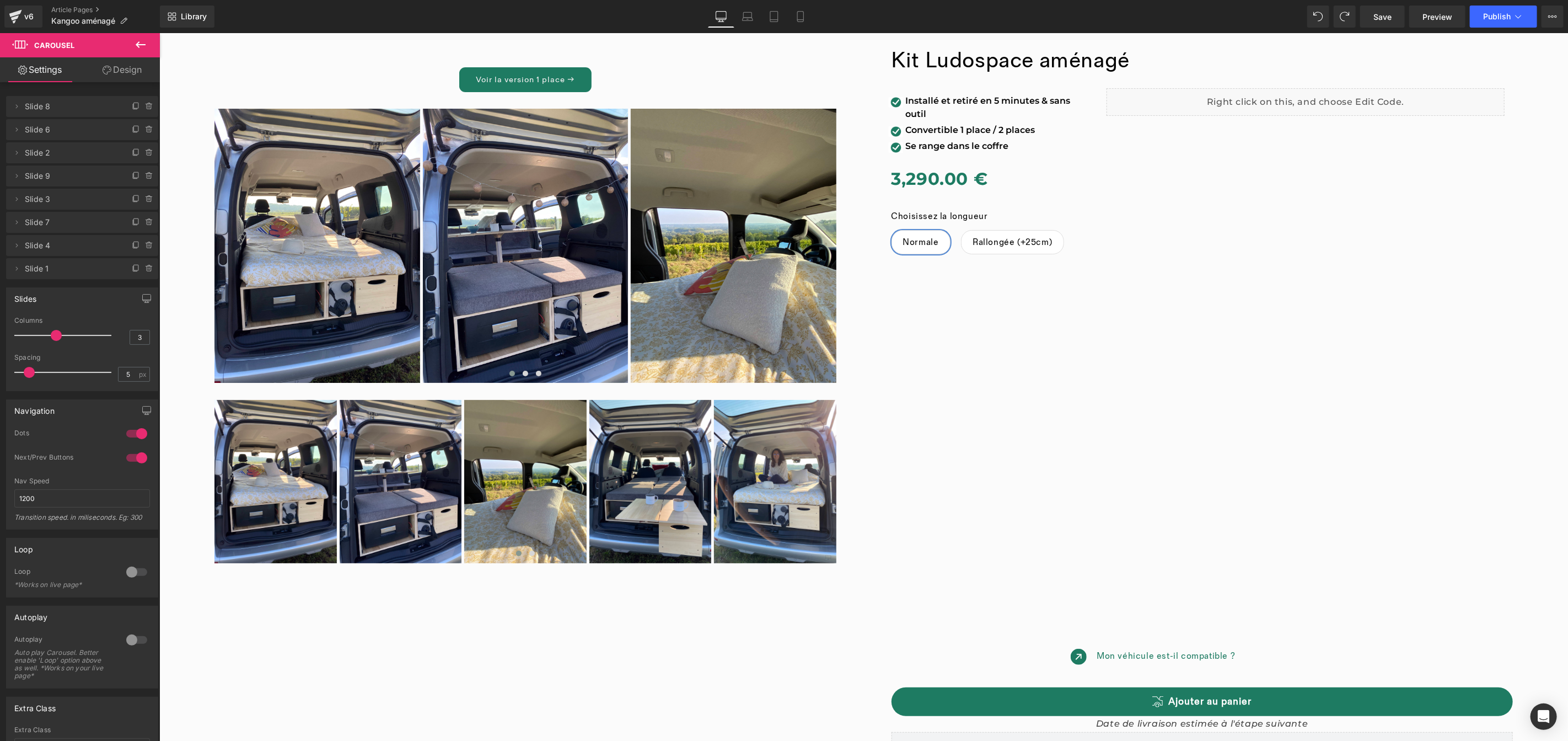
type input "2"
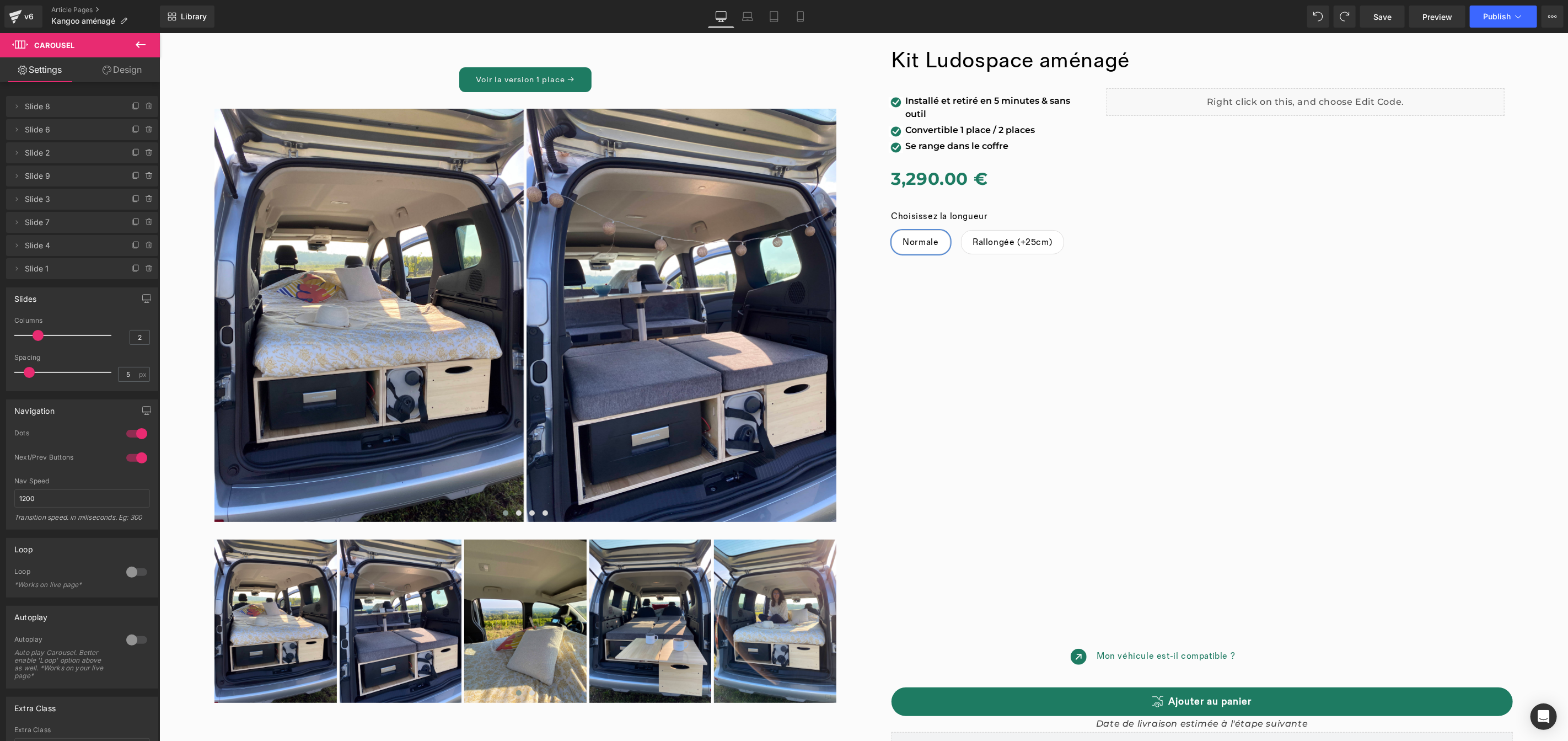
drag, startPoint x: 88, startPoint y: 333, endPoint x: 37, endPoint y: 333, distance: 51.0
click at [37, 333] on span at bounding box center [38, 335] width 11 height 11
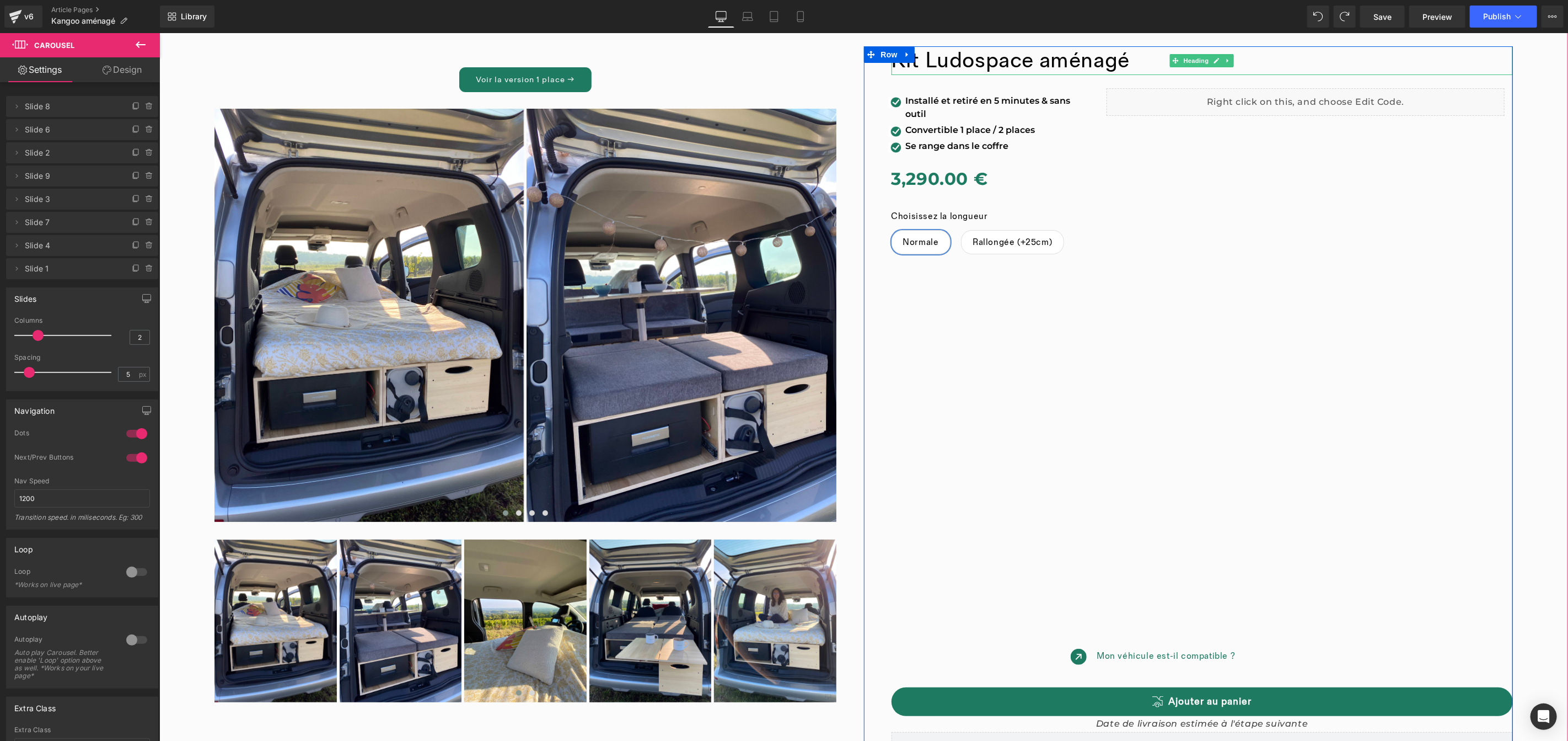
click at [1023, 64] on font "Kit Ludospace aménagé" at bounding box center [1010, 60] width 239 height 27
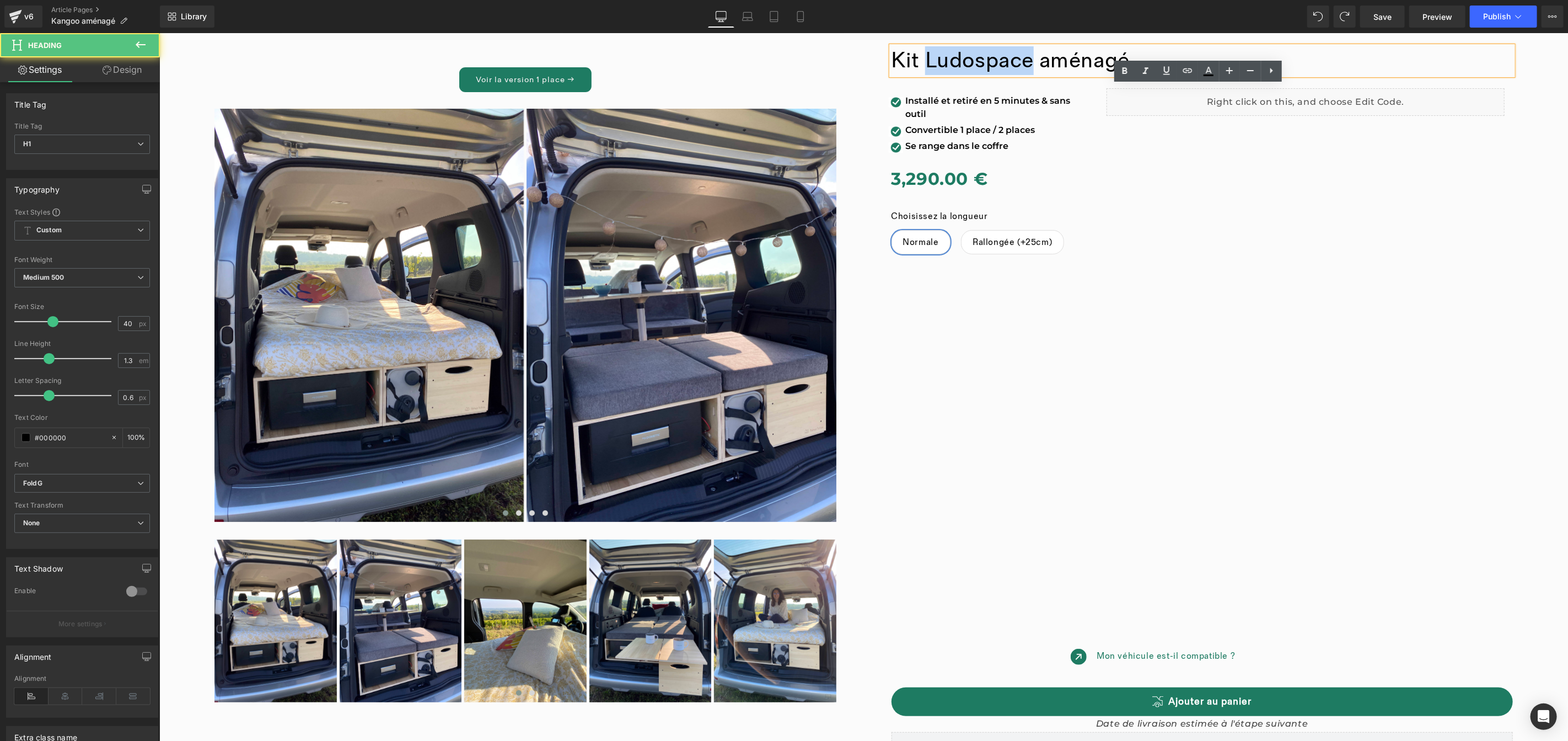
drag, startPoint x: 1030, startPoint y: 61, endPoint x: 923, endPoint y: 65, distance: 107.1
click at [923, 65] on font "Kit Ludospace aménagé" at bounding box center [1010, 60] width 239 height 27
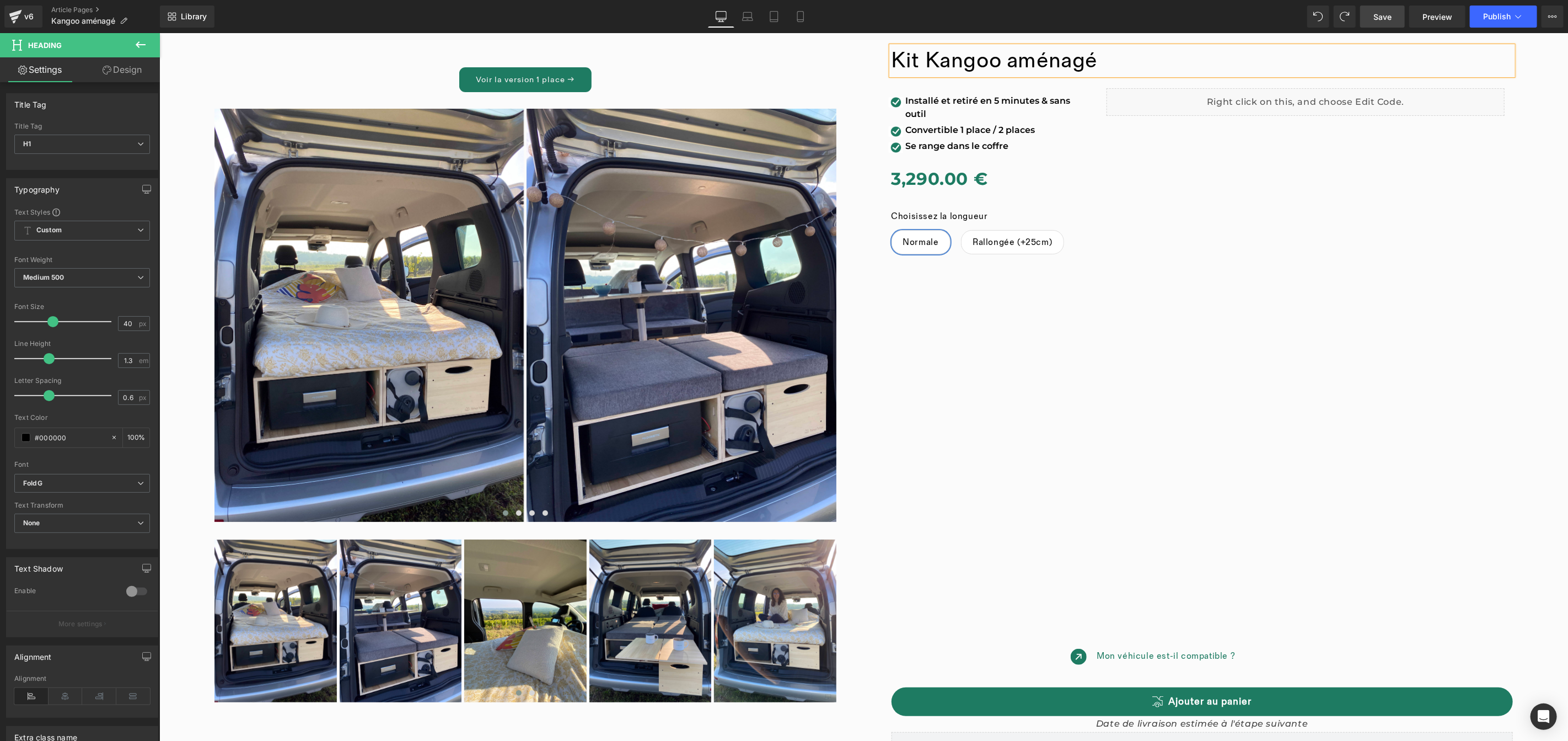
click at [1372, 18] on link "Save" at bounding box center [1382, 16] width 45 height 22
click at [1430, 16] on span "Preview" at bounding box center [1437, 16] width 29 height 12
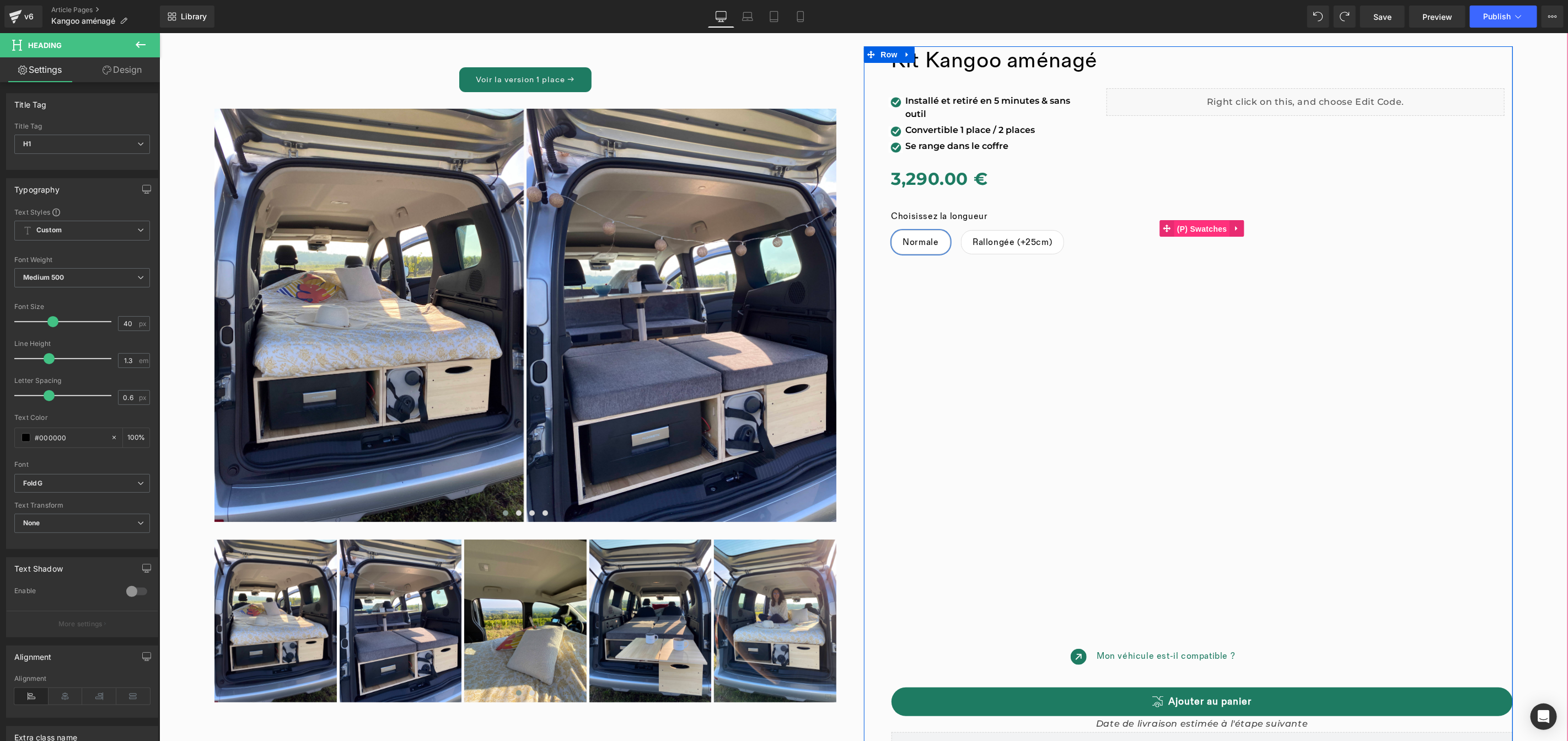
click at [1199, 231] on div "Choisissez la longueur Normale Rallongée (+25cm) (P) Swatches" at bounding box center [1202, 228] width 622 height 68
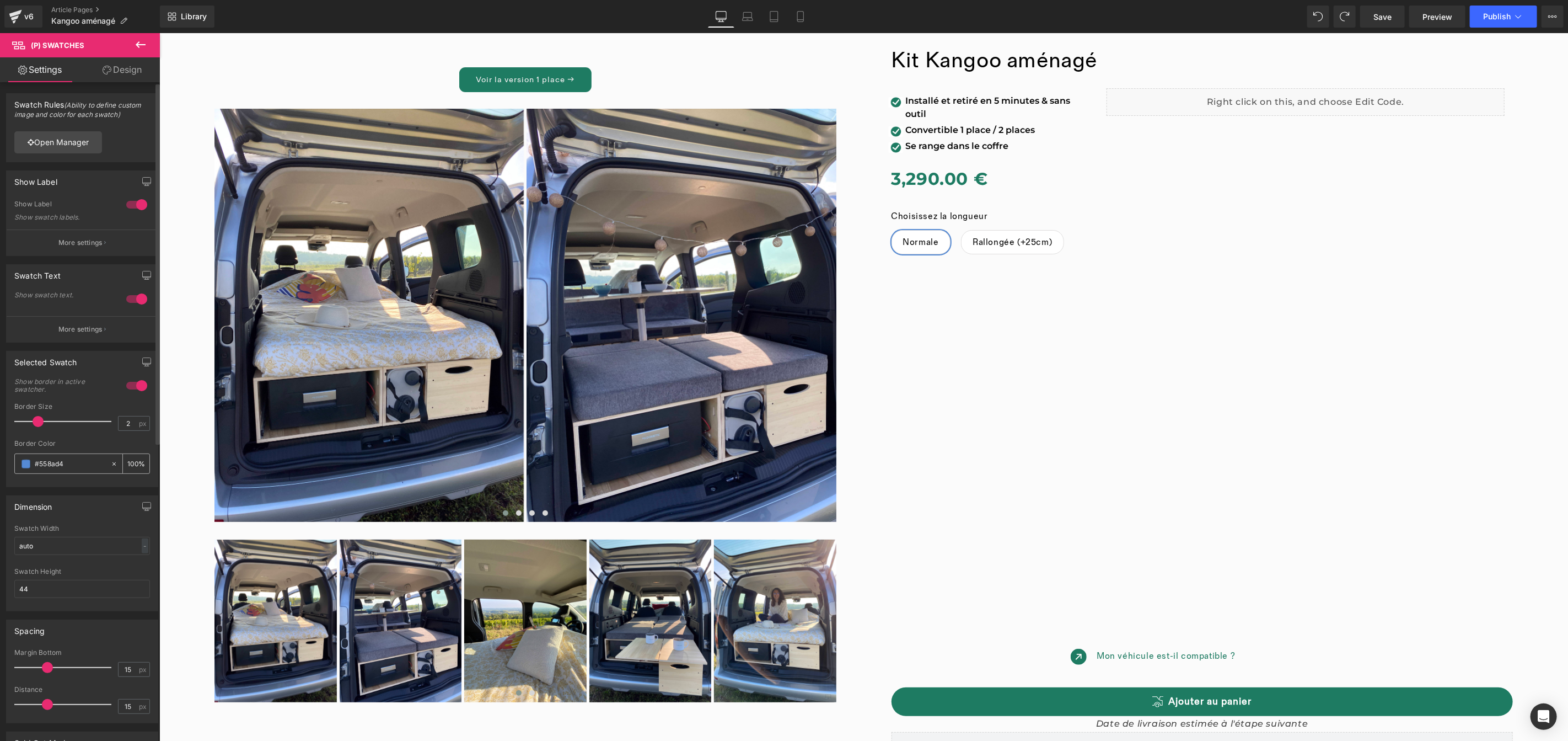
click at [26, 466] on span at bounding box center [26, 464] width 9 height 9
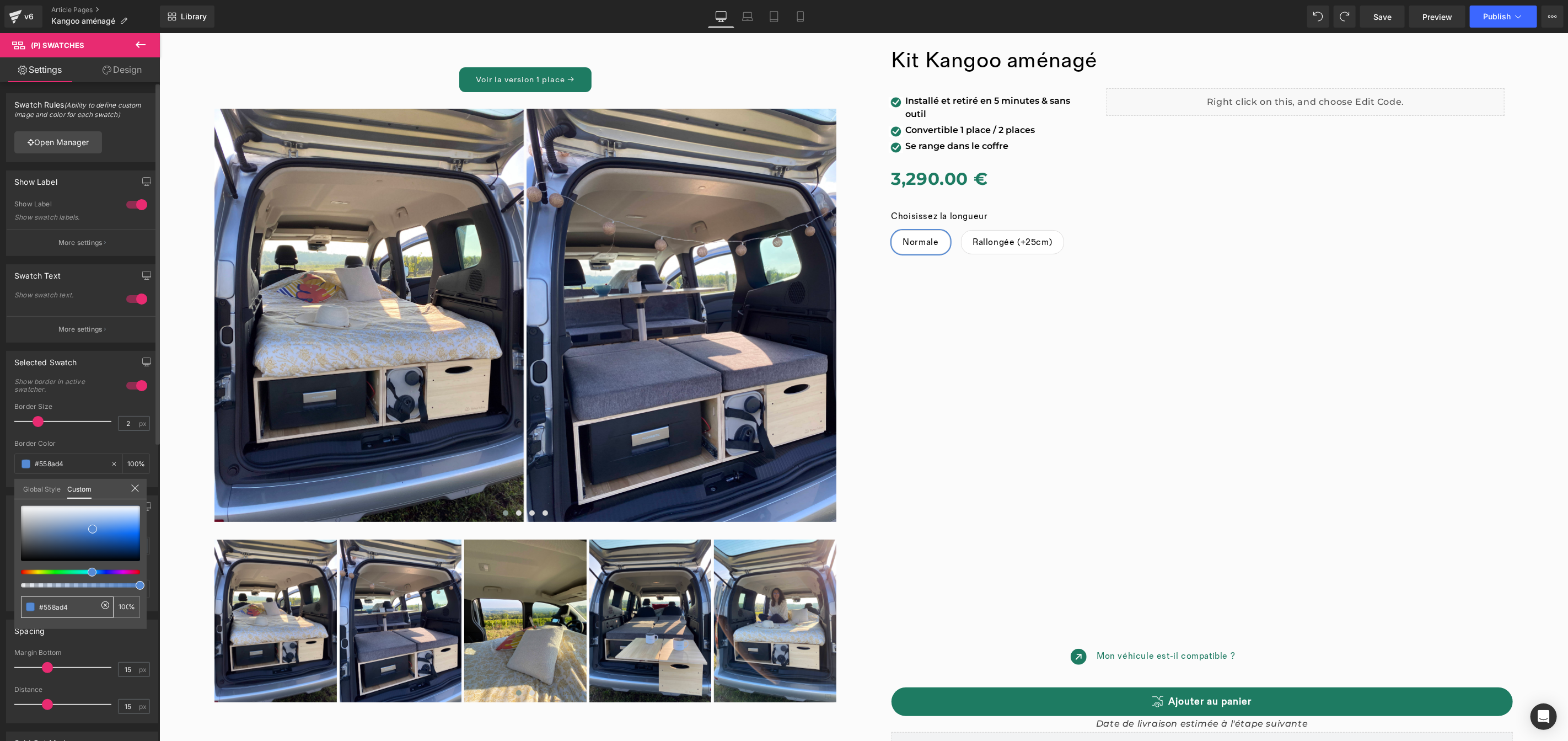
click at [75, 604] on input "#558ad4" at bounding box center [68, 607] width 58 height 12
type input "#1"
type input "0"
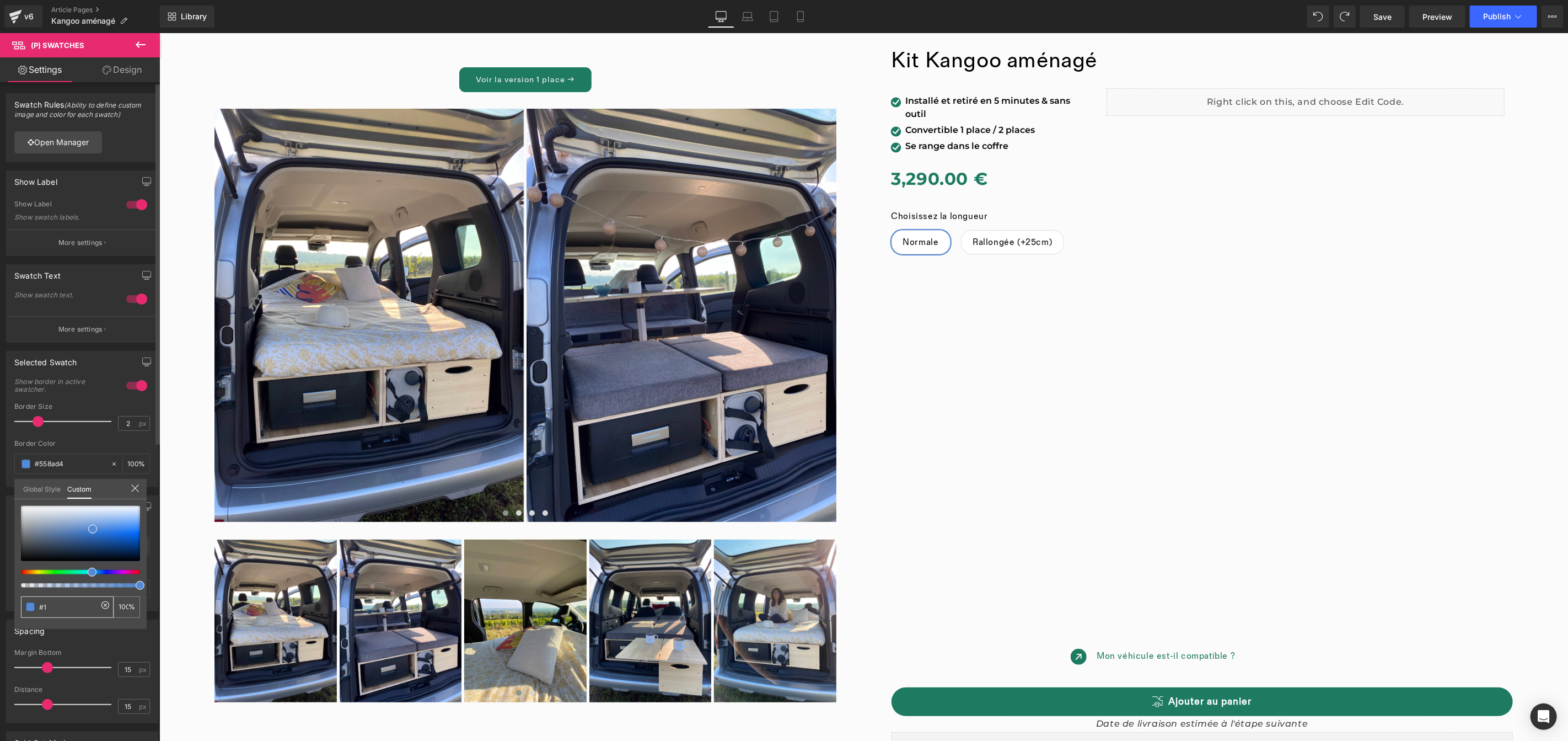
type input "0"
type input "#1D"
type input "#1D7"
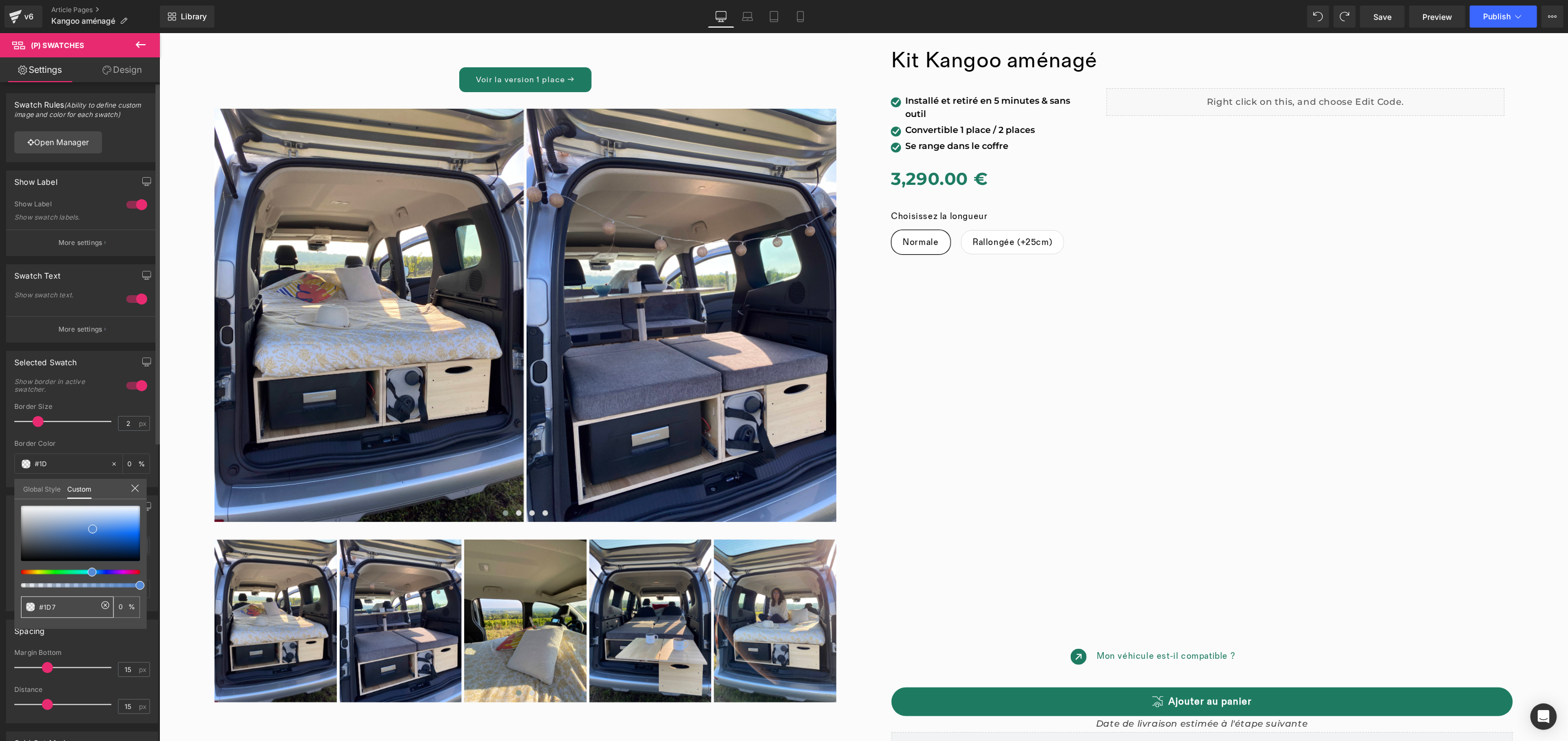
type input "100"
type input "#1D7B"
type input "73"
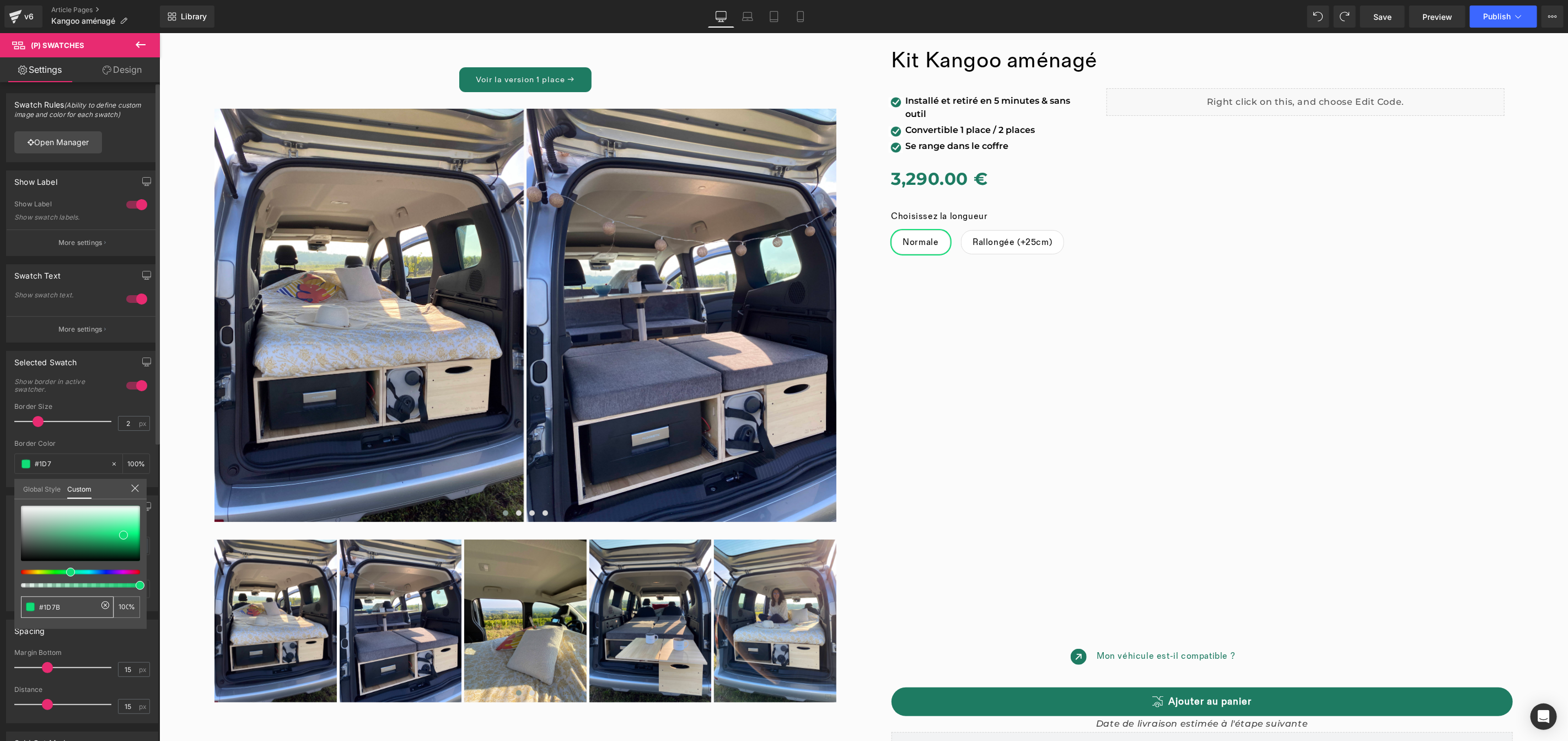
type input "73"
type input "#1D7B6"
type input "0"
type input "#1D7B62"
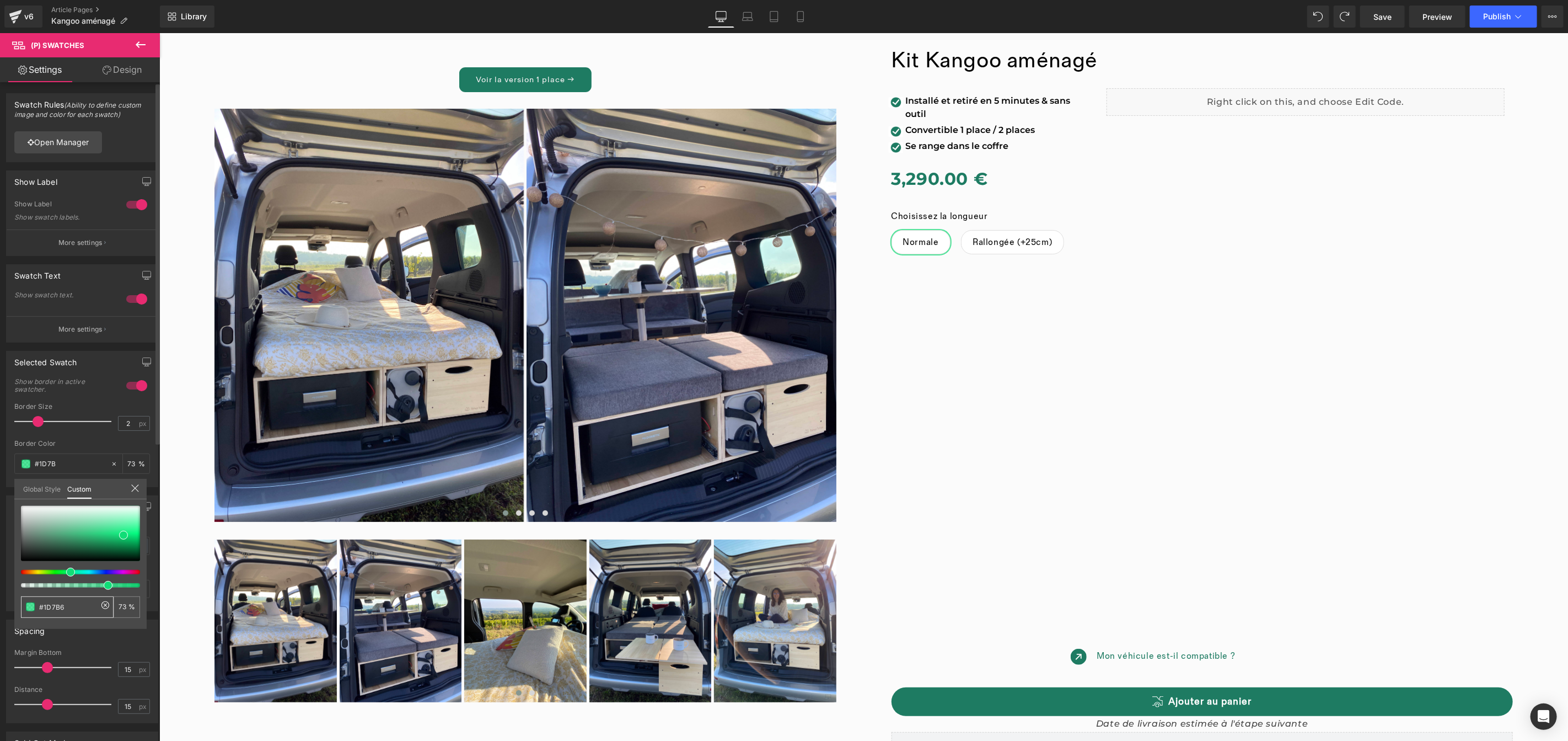
type input "0"
type input "#1D7B62"
type input "100"
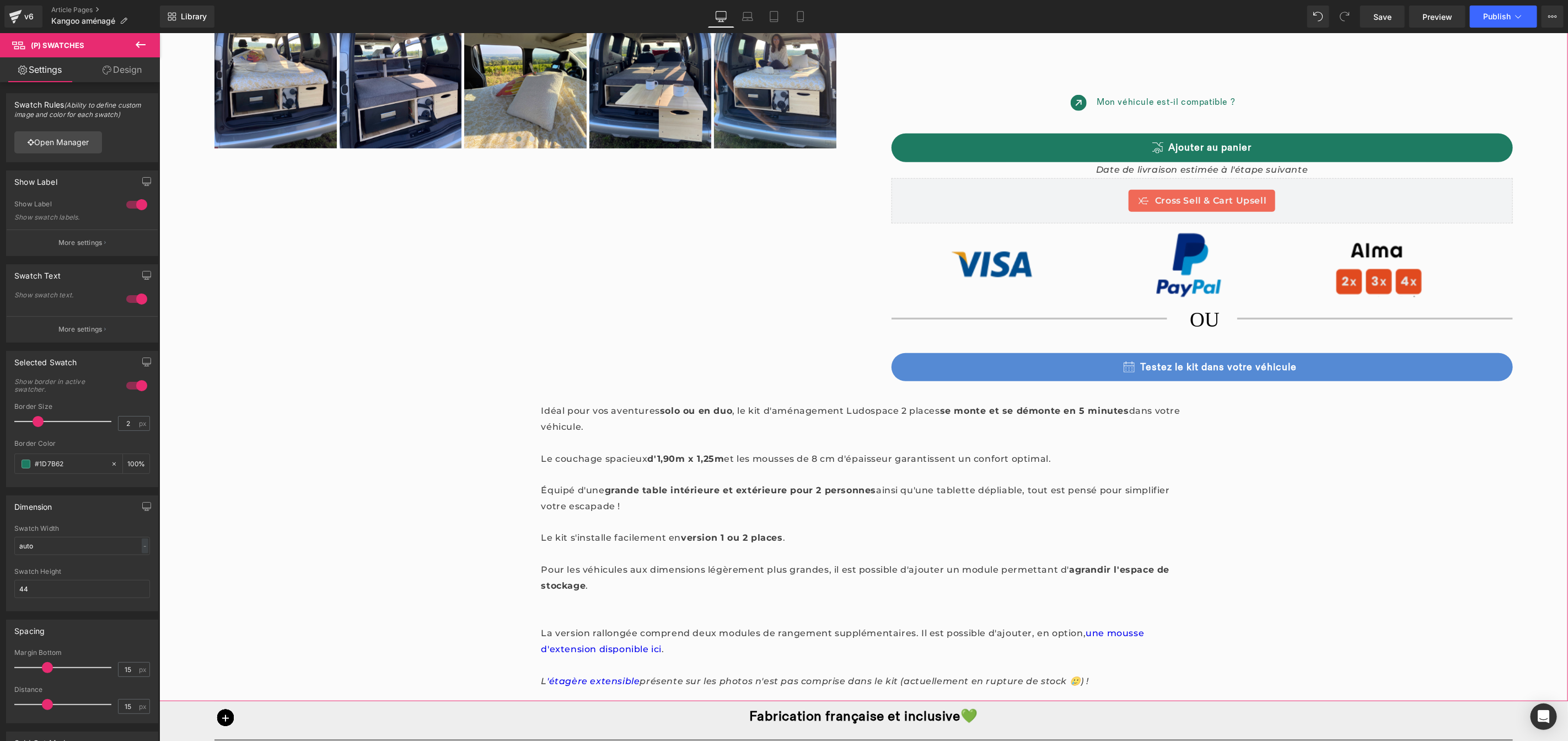
scroll to position [645, 0]
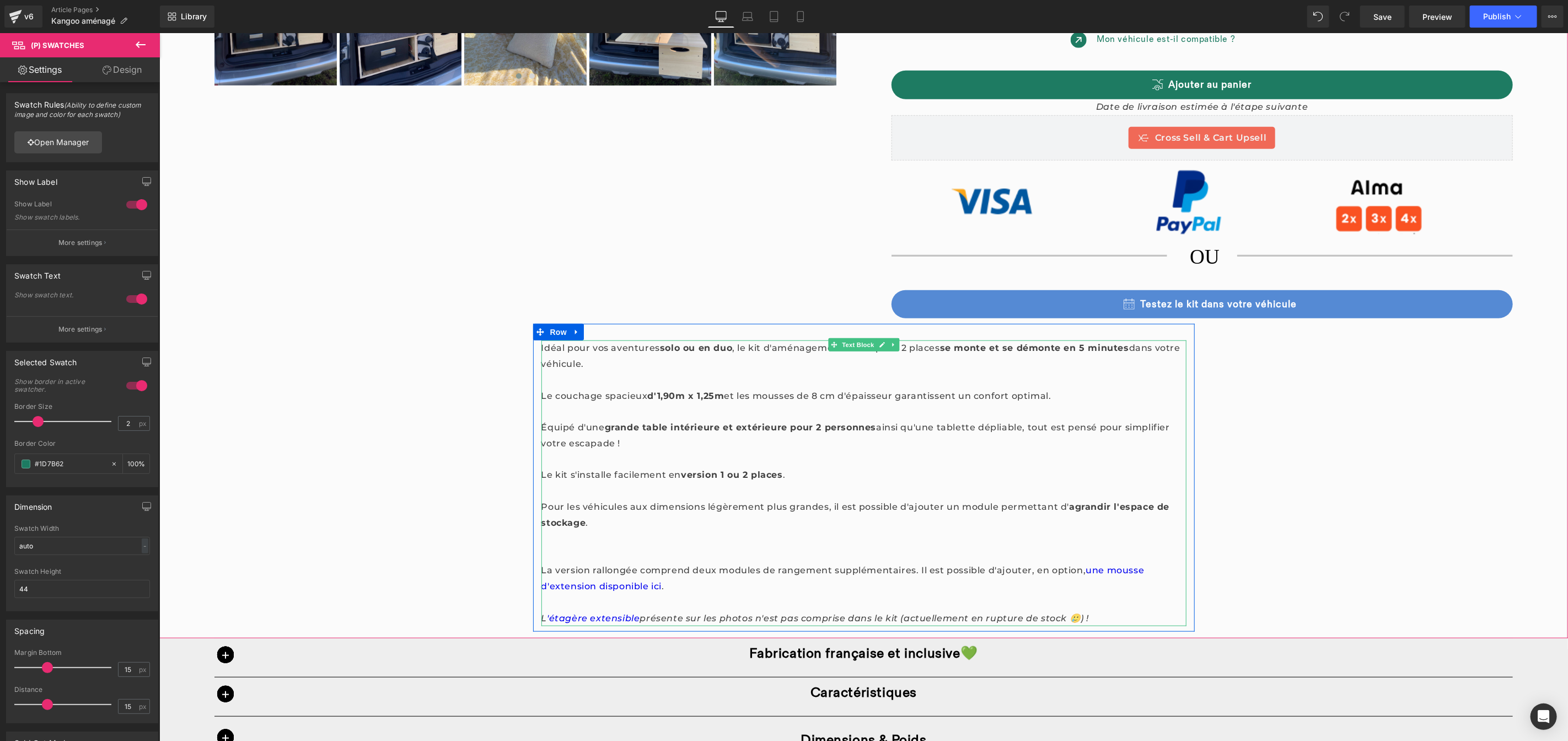
click at [727, 347] on p "Idéal pour vos aventures solo ou en duo , le kit d'aménagement Ludospace 2 plac…" at bounding box center [863, 356] width 645 height 32
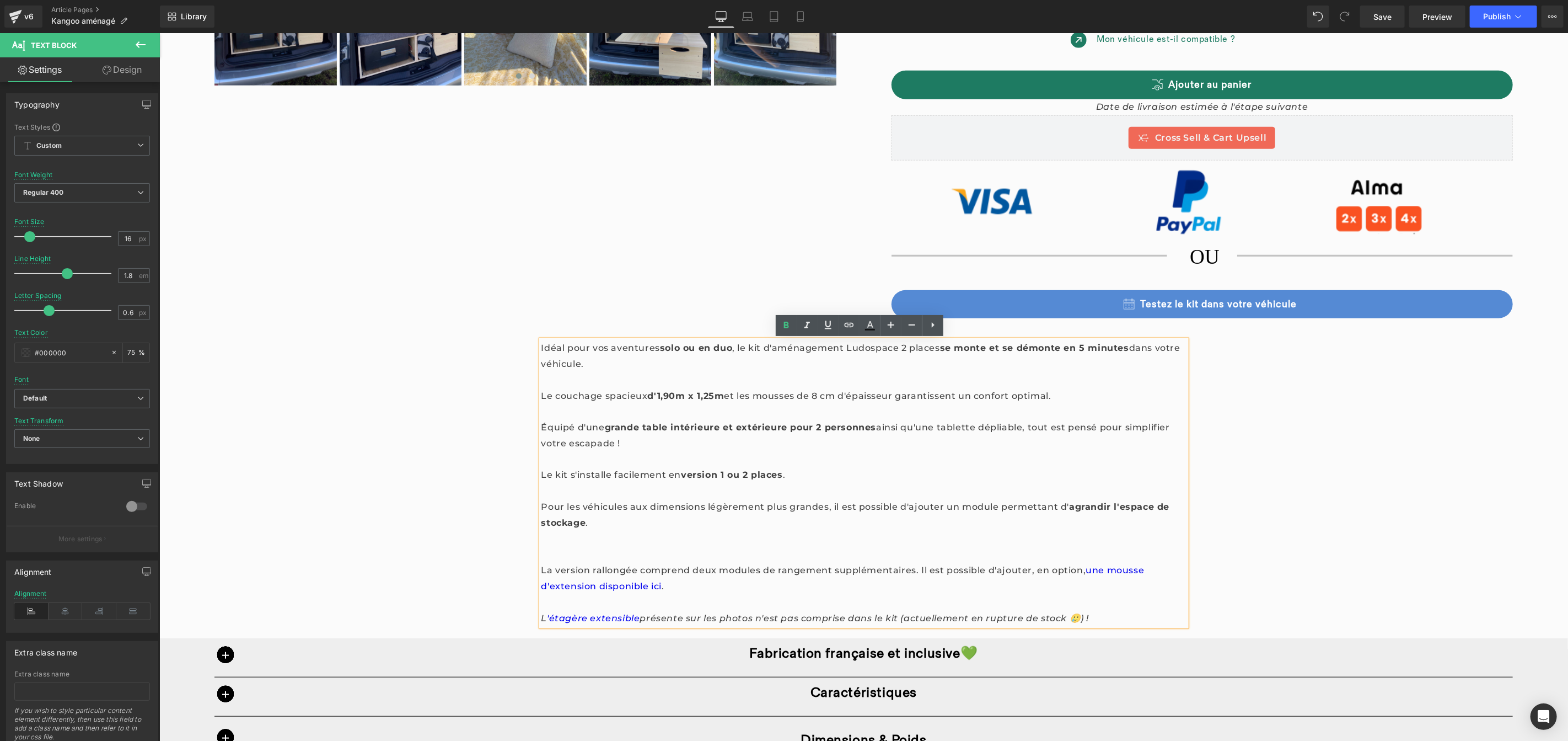
click at [933, 346] on p "Idéal pour vos aventures solo ou en duo , le kit d'aménagement Ludospace 2 plac…" at bounding box center [863, 356] width 645 height 32
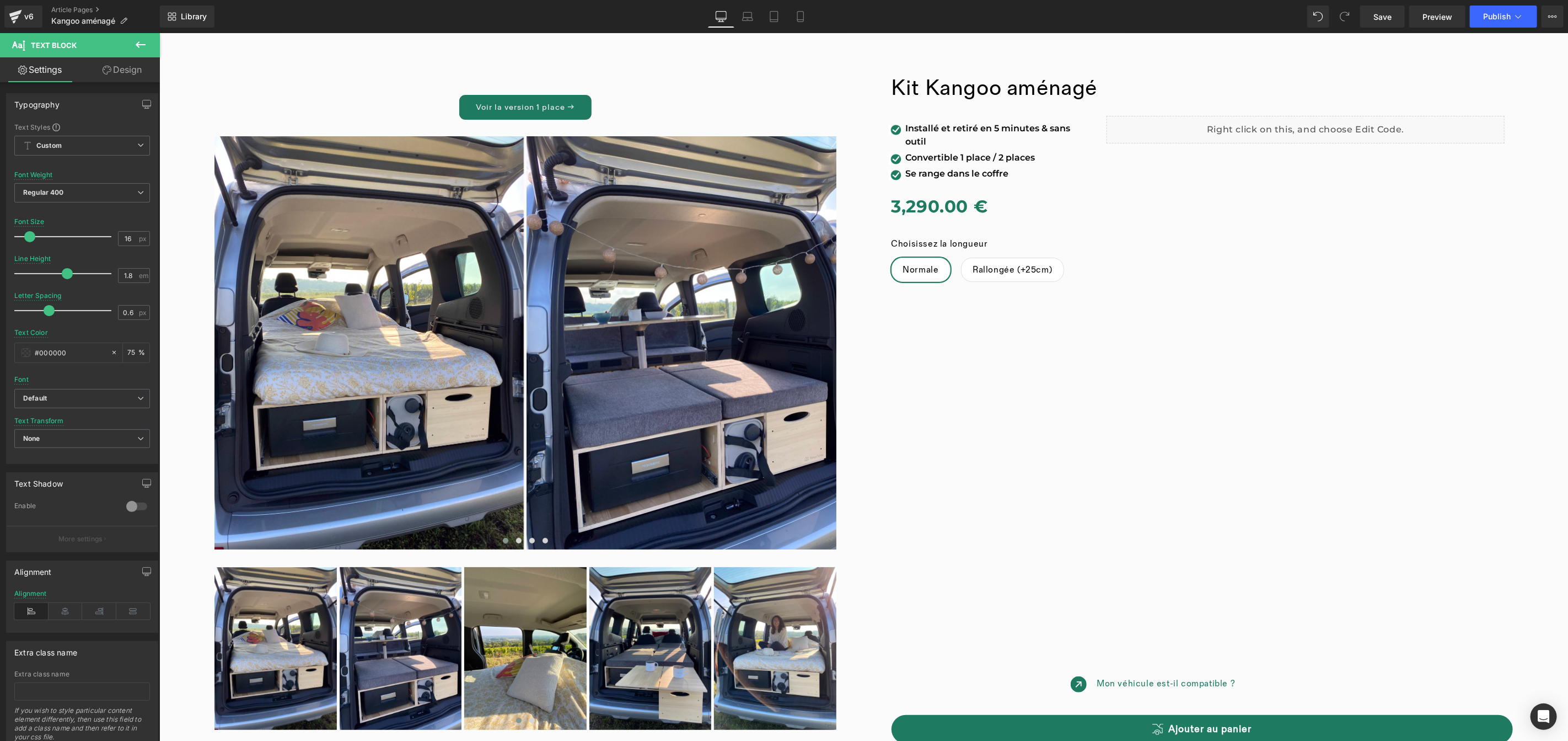
scroll to position [0, 0]
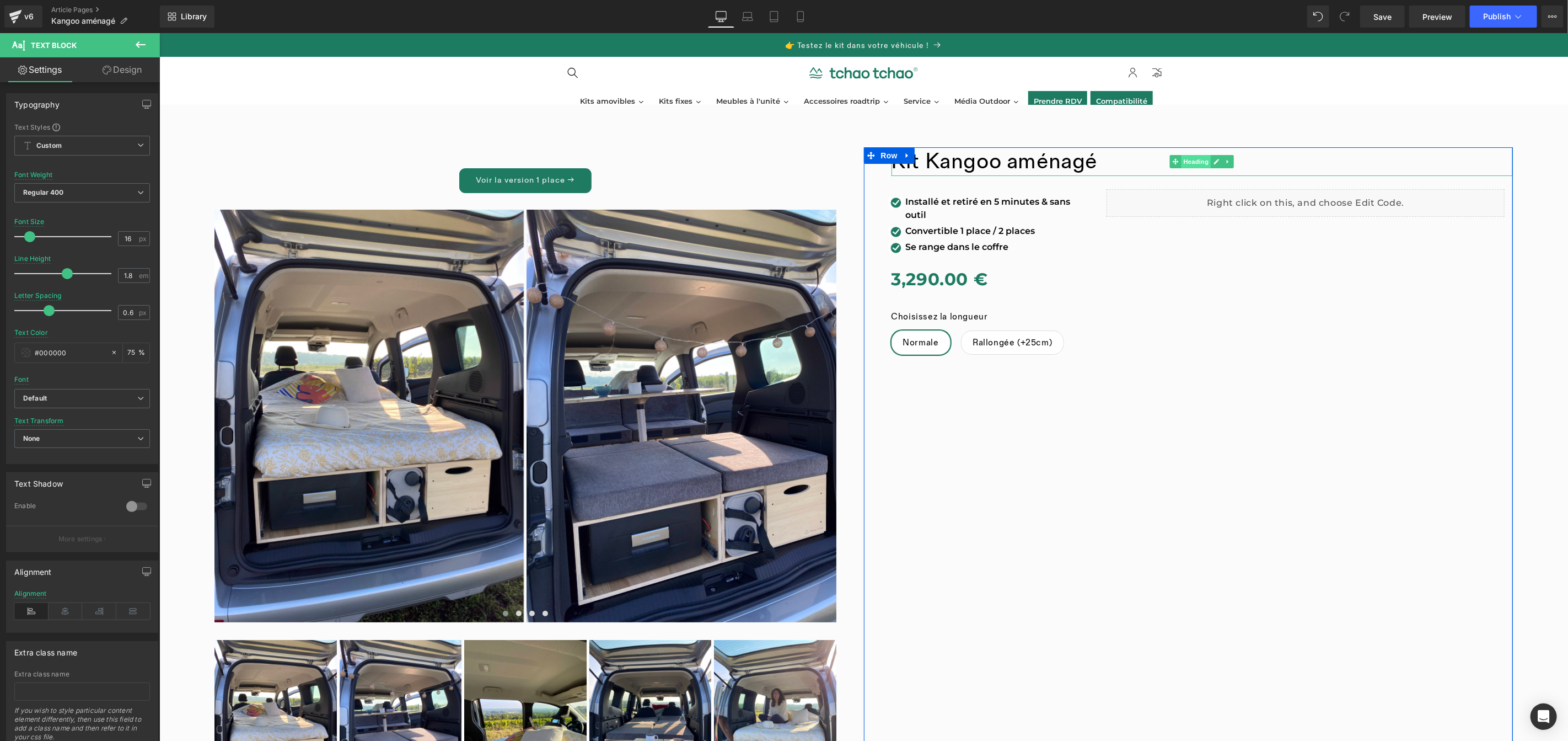
click at [1187, 164] on div "[PERSON_NAME] aménagé Heading" at bounding box center [1202, 161] width 622 height 29
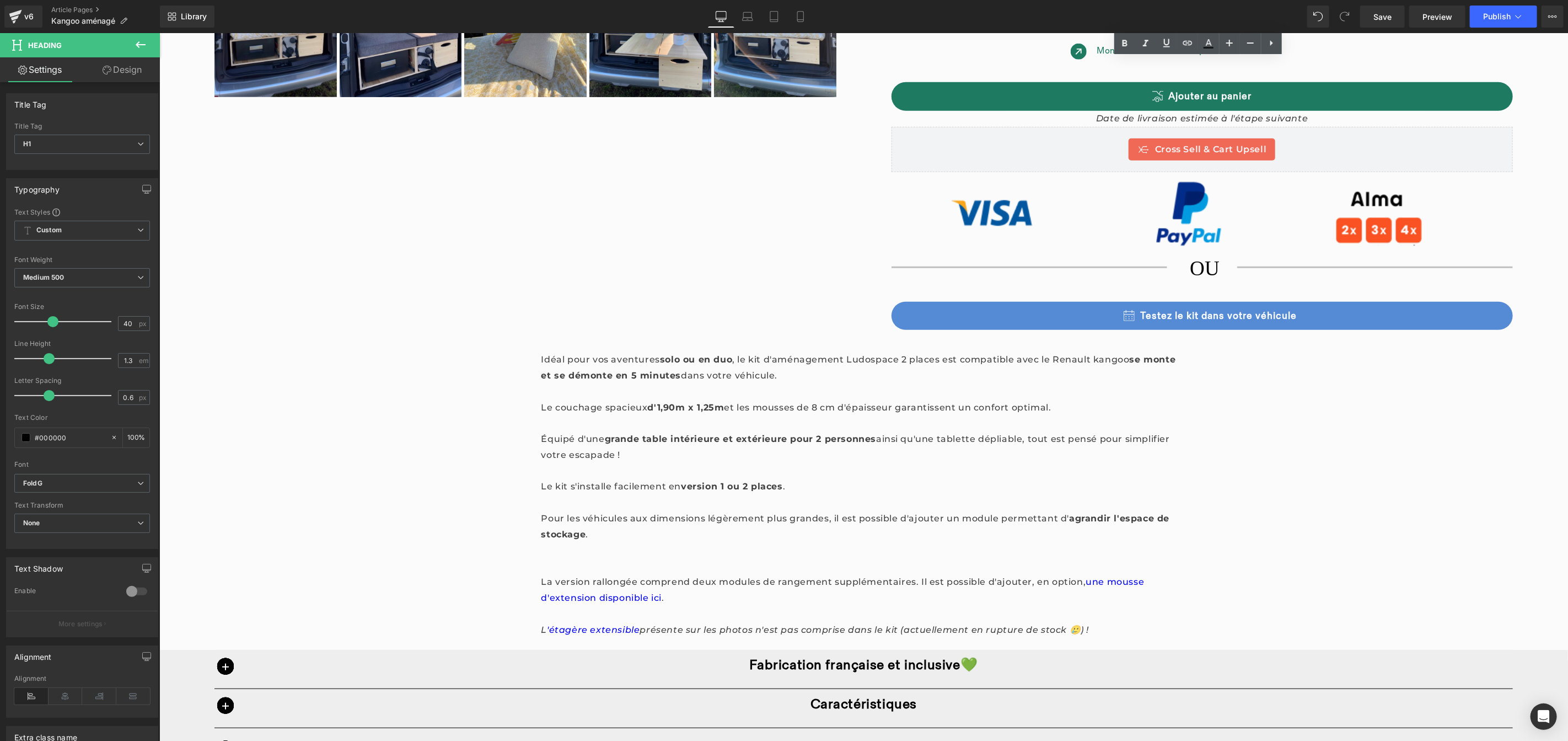
scroll to position [735, 0]
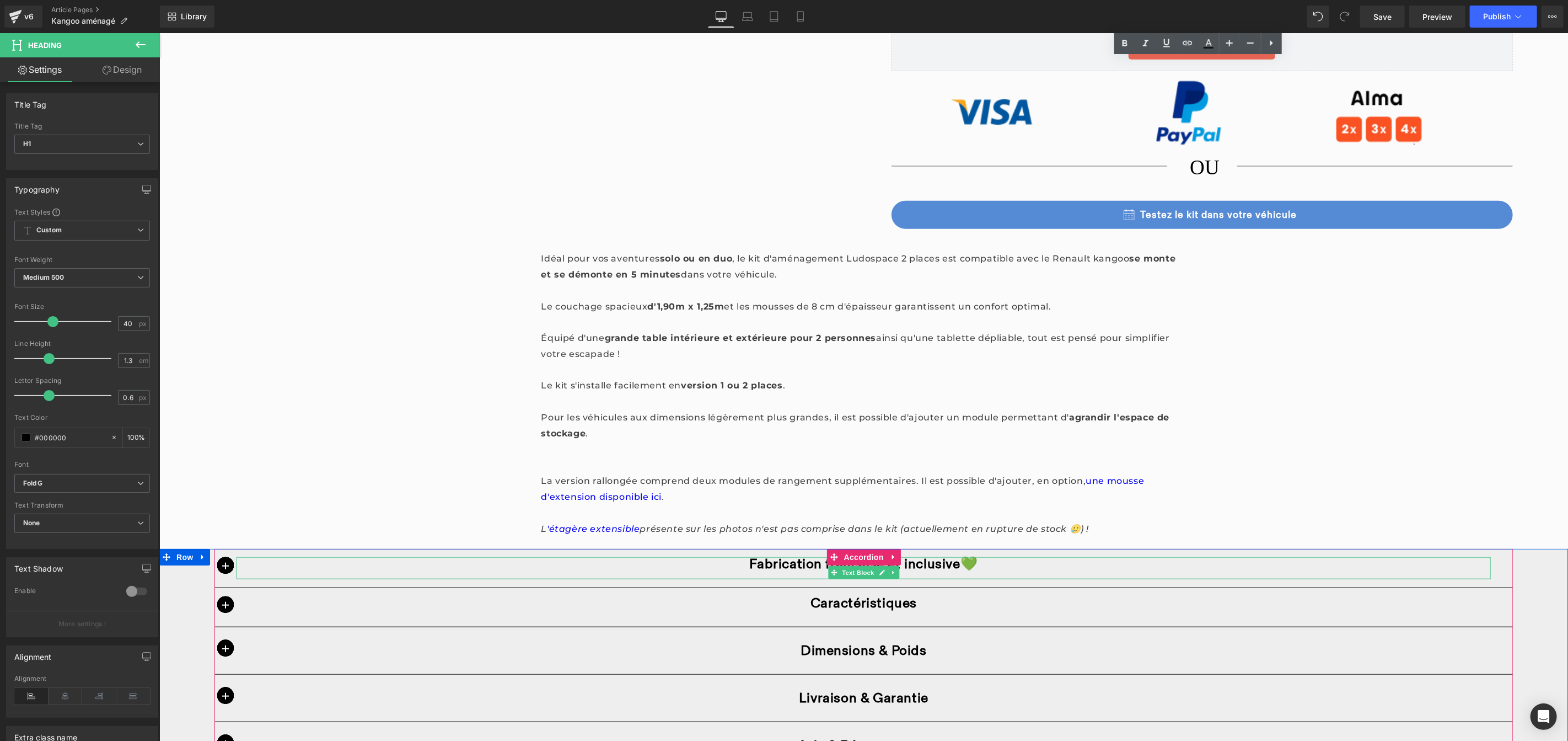
click at [741, 561] on p "Fabrication française et inclusive 💚" at bounding box center [863, 563] width 1254 height 13
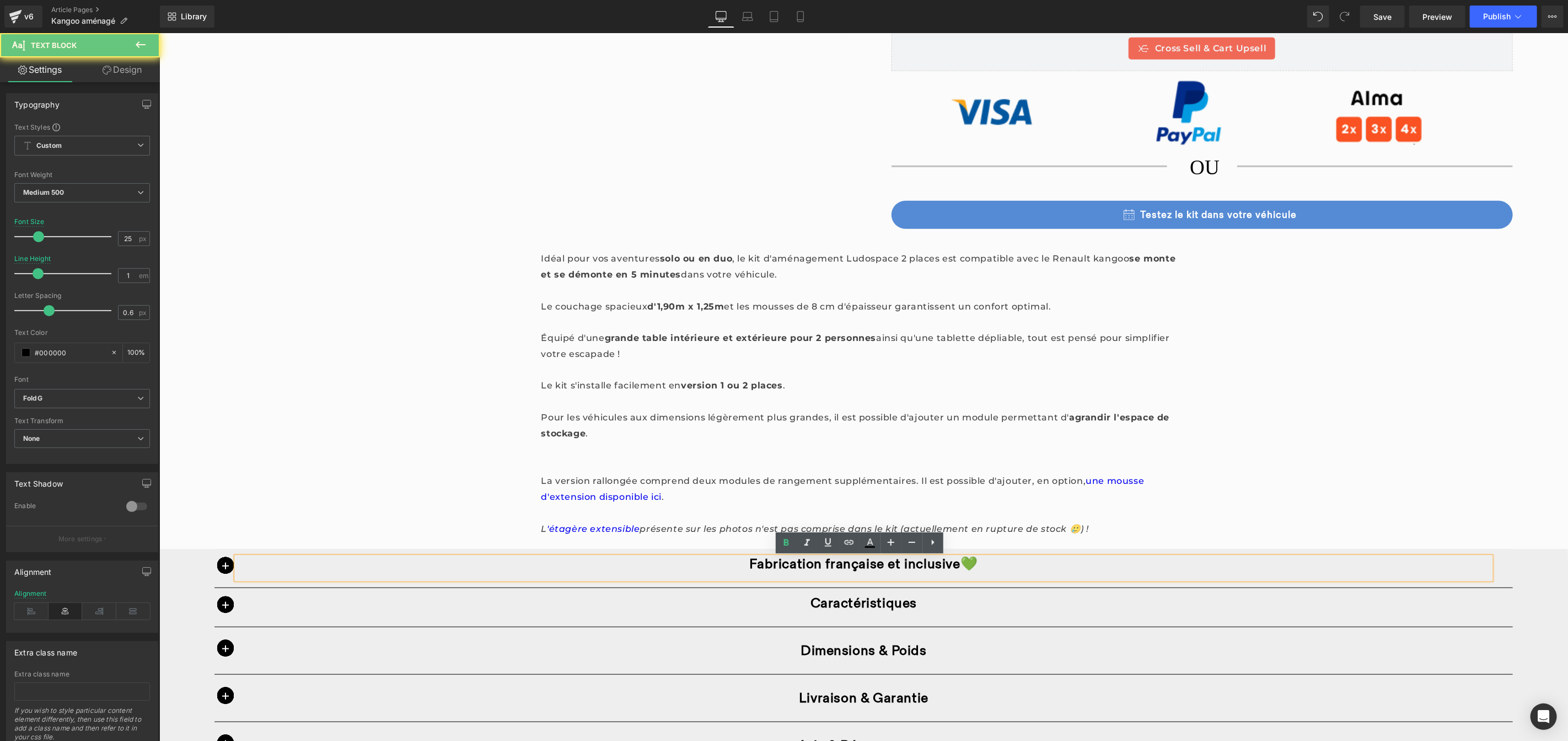
click at [749, 562] on span "Fabrication française et inclusive" at bounding box center [854, 563] width 211 height 17
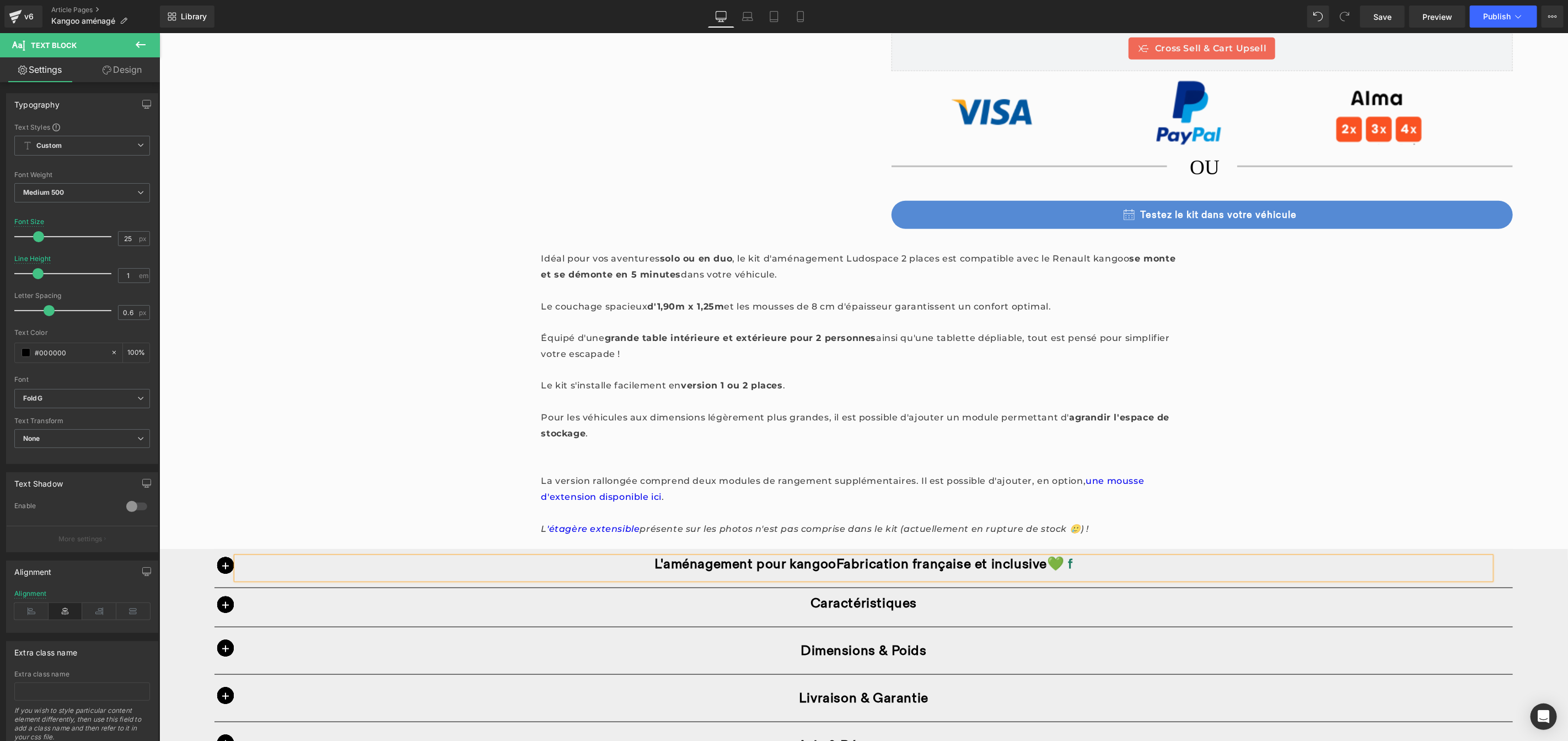
click at [828, 561] on span "L'aménagement pour kangooFabrication française et inclusive" at bounding box center [850, 563] width 392 height 17
click at [785, 564] on span "L'aménagement pour kangoo Fabrication française et inclusive" at bounding box center [851, 563] width 397 height 17
click at [1110, 568] on p "L'aménagement pour Kangoo fabrication française et inclusive 💚 f" at bounding box center [863, 563] width 1254 height 13
click at [1014, 604] on p "Caractéristiques" at bounding box center [863, 602] width 1254 height 13
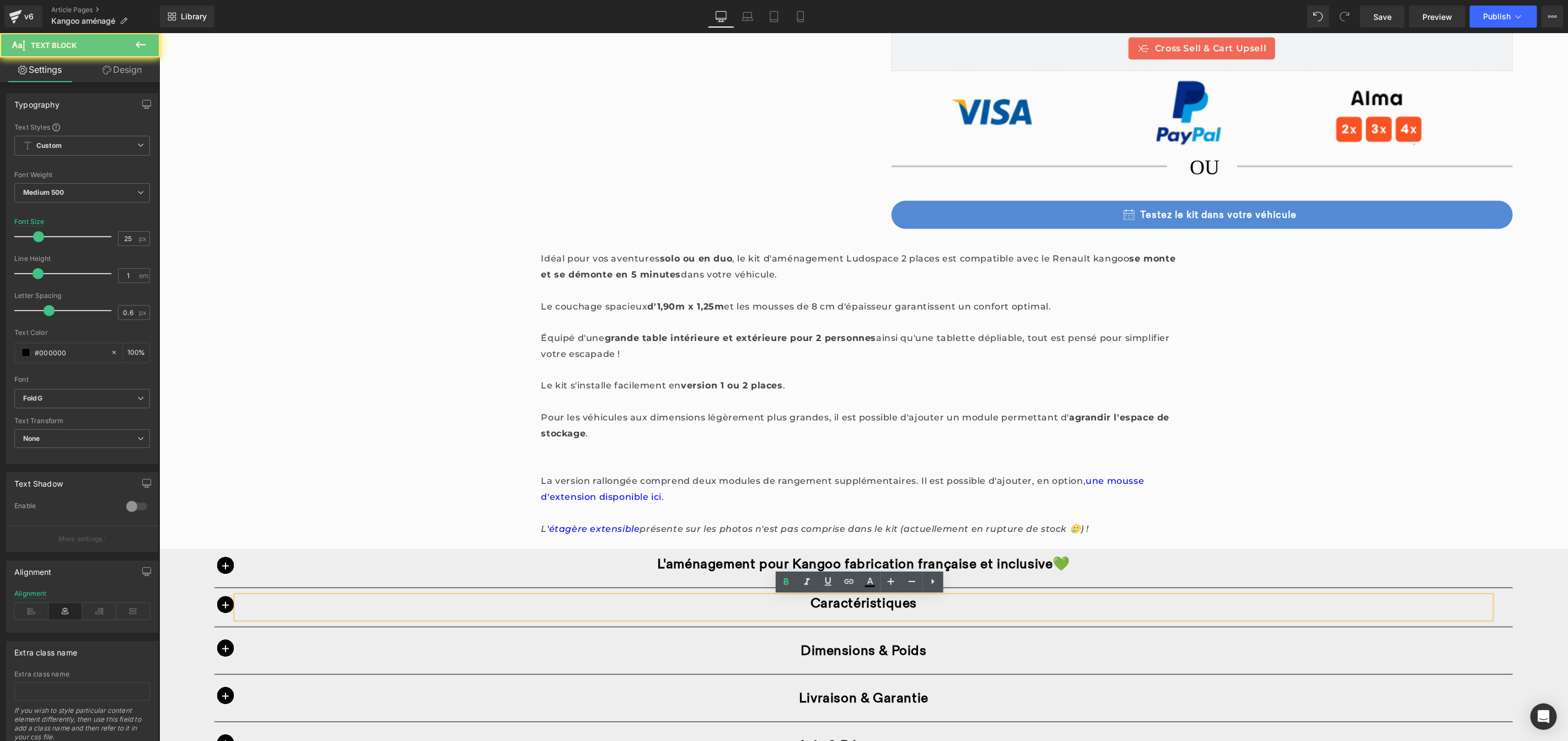
click at [978, 604] on p "Caractéristiques" at bounding box center [863, 602] width 1254 height 13
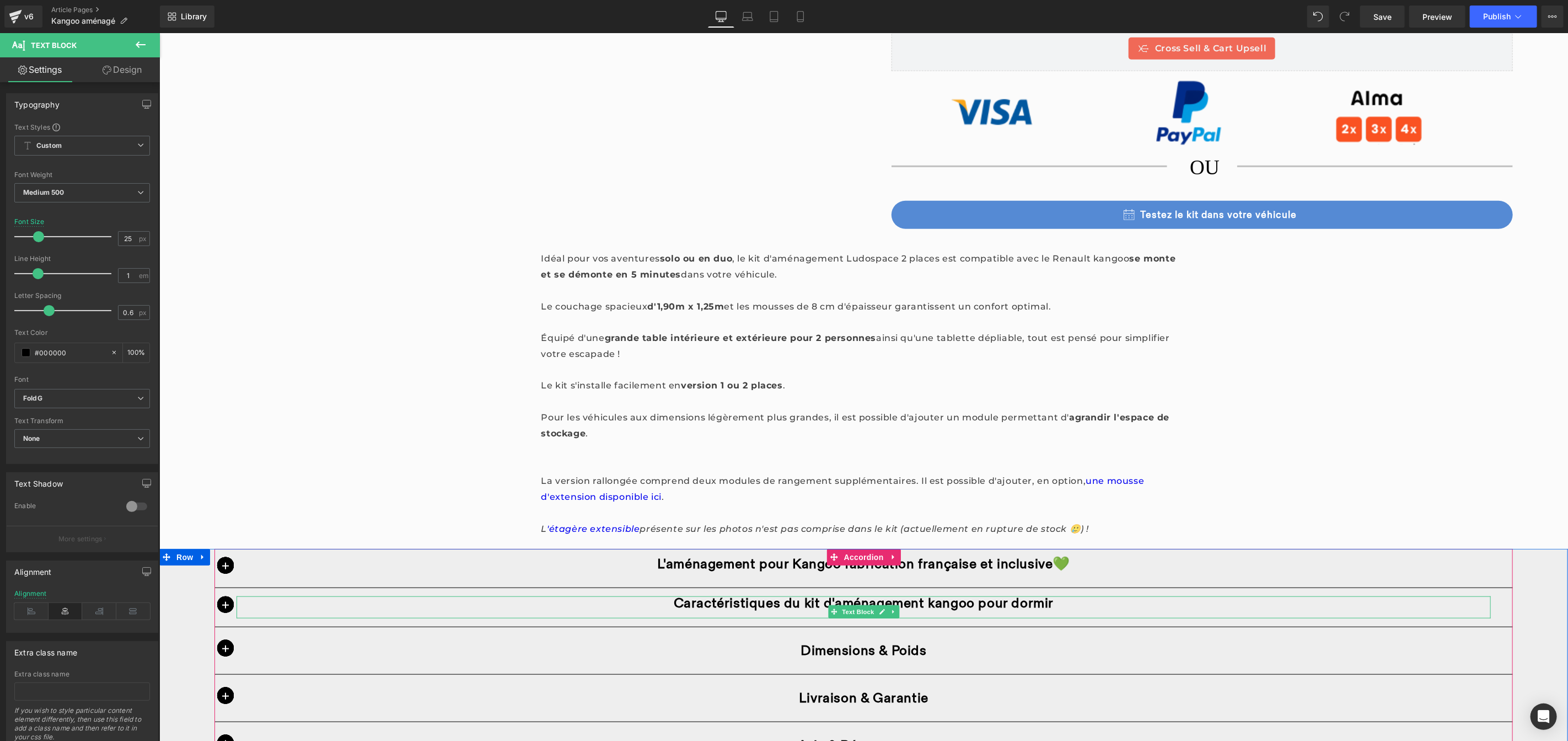
click at [929, 603] on span "Caractéristiques du kit d'aménagement kangoo pour dormir" at bounding box center [863, 602] width 381 height 17
click at [1124, 600] on p "Caractéristiques du kit d'aménagement Kangoo pour dormir" at bounding box center [863, 602] width 1254 height 13
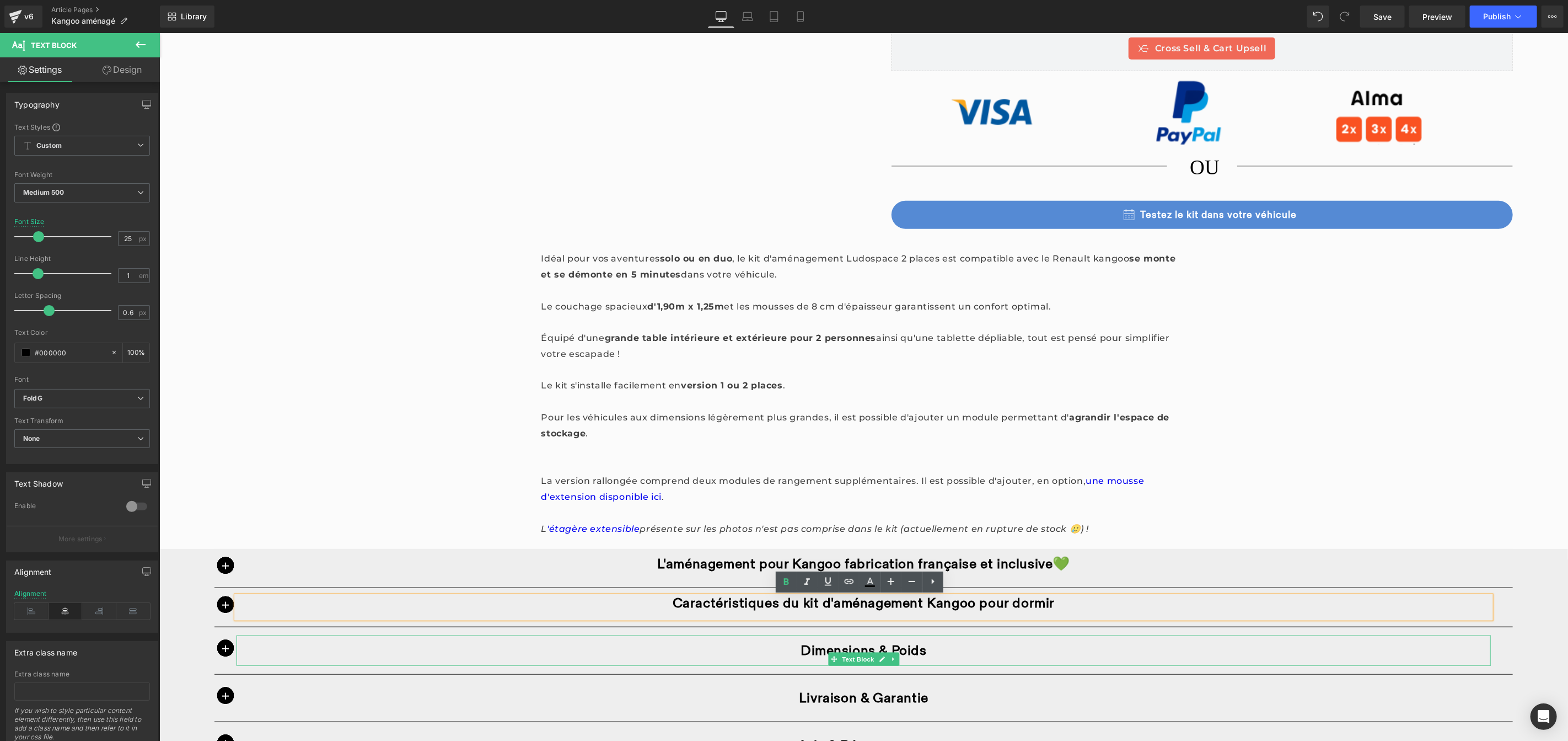
click at [961, 654] on p "Dimensions & Poids" at bounding box center [863, 649] width 1254 height 13
click at [994, 642] on div "Dimensions & Poids" at bounding box center [863, 650] width 1254 height 30
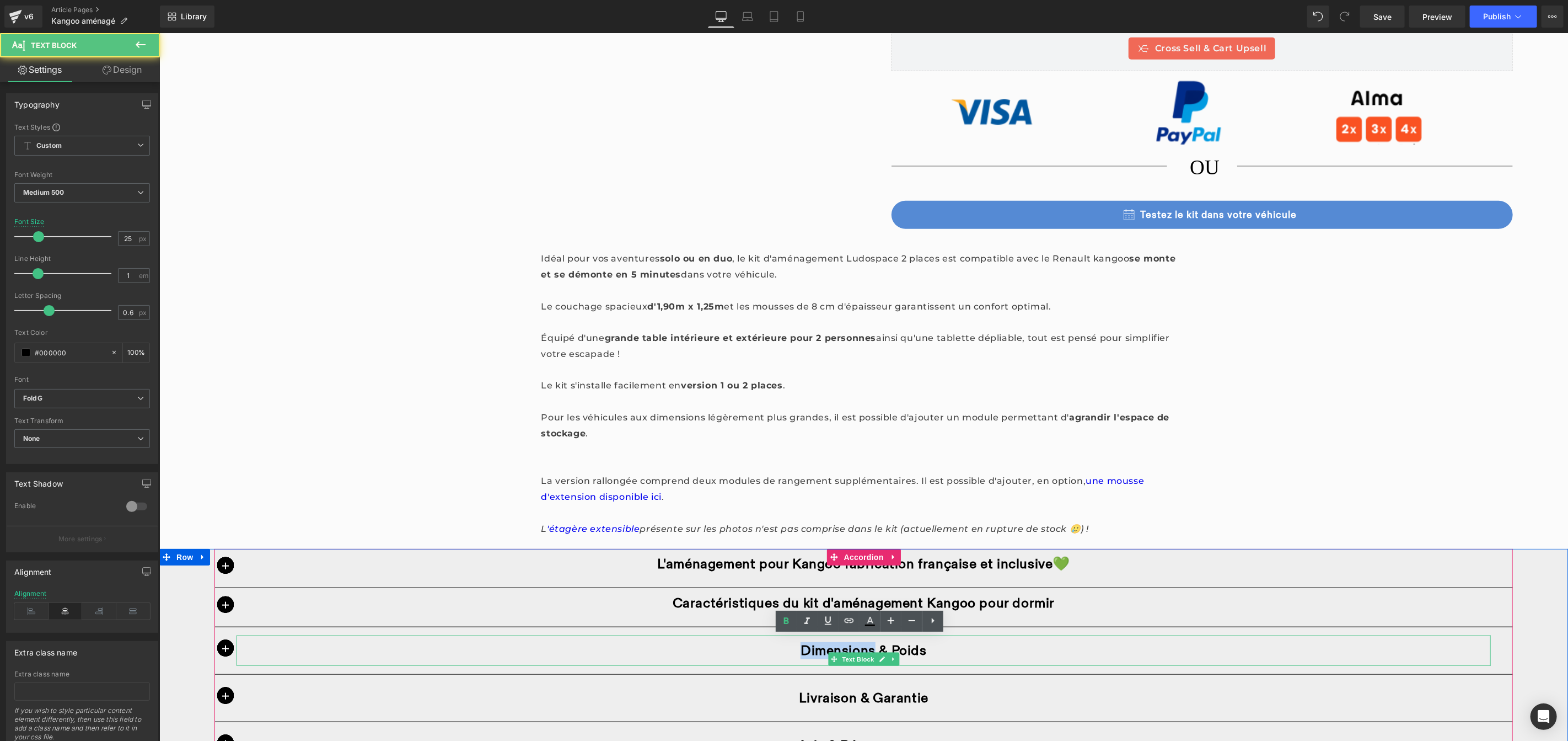
click at [994, 642] on div "Dimensions & Poids" at bounding box center [863, 650] width 1254 height 30
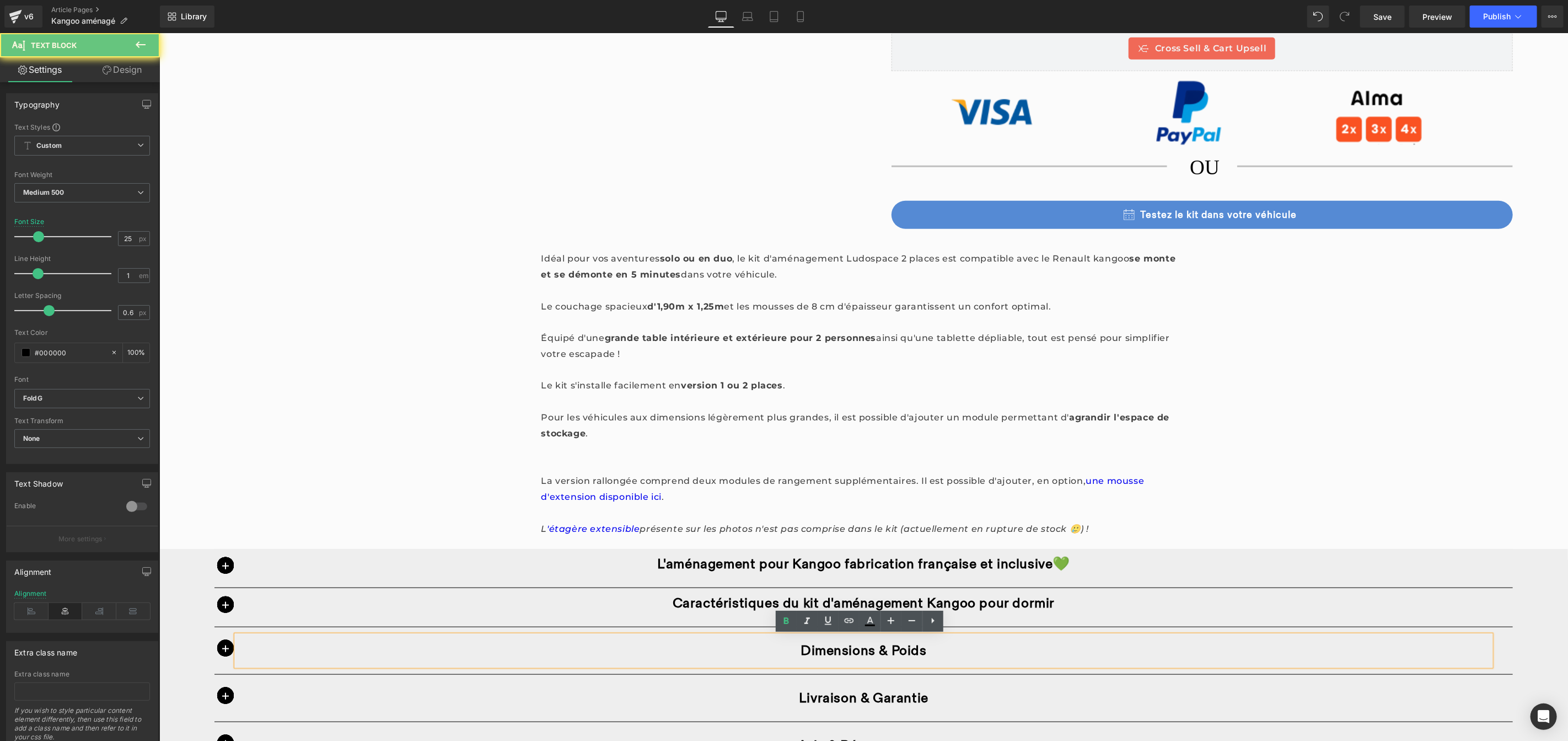
click at [985, 652] on p "Dimensions & Poids" at bounding box center [863, 649] width 1254 height 13
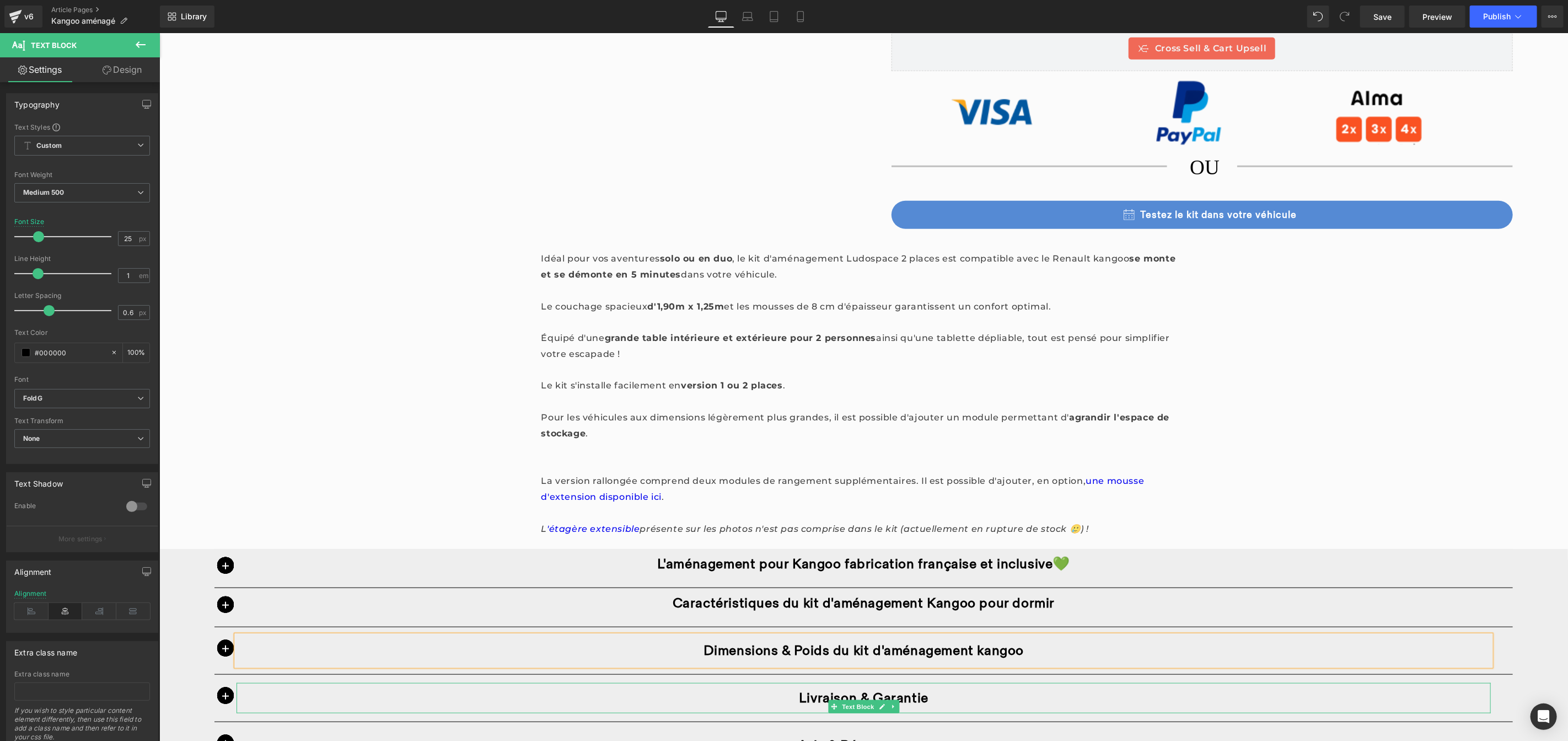
click at [1007, 698] on p "Livraison & Garantie" at bounding box center [863, 696] width 1254 height 13
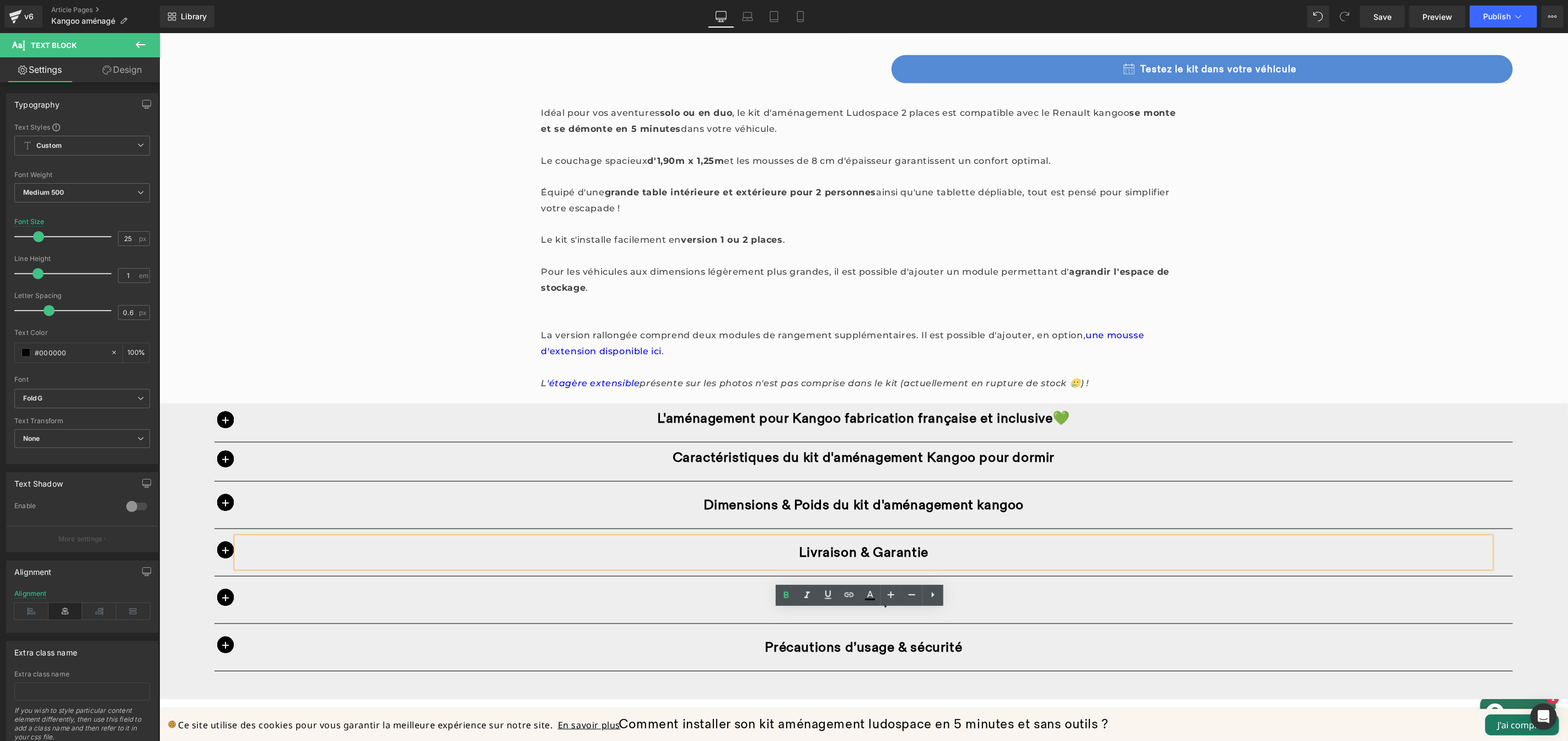
scroll to position [881, 0]
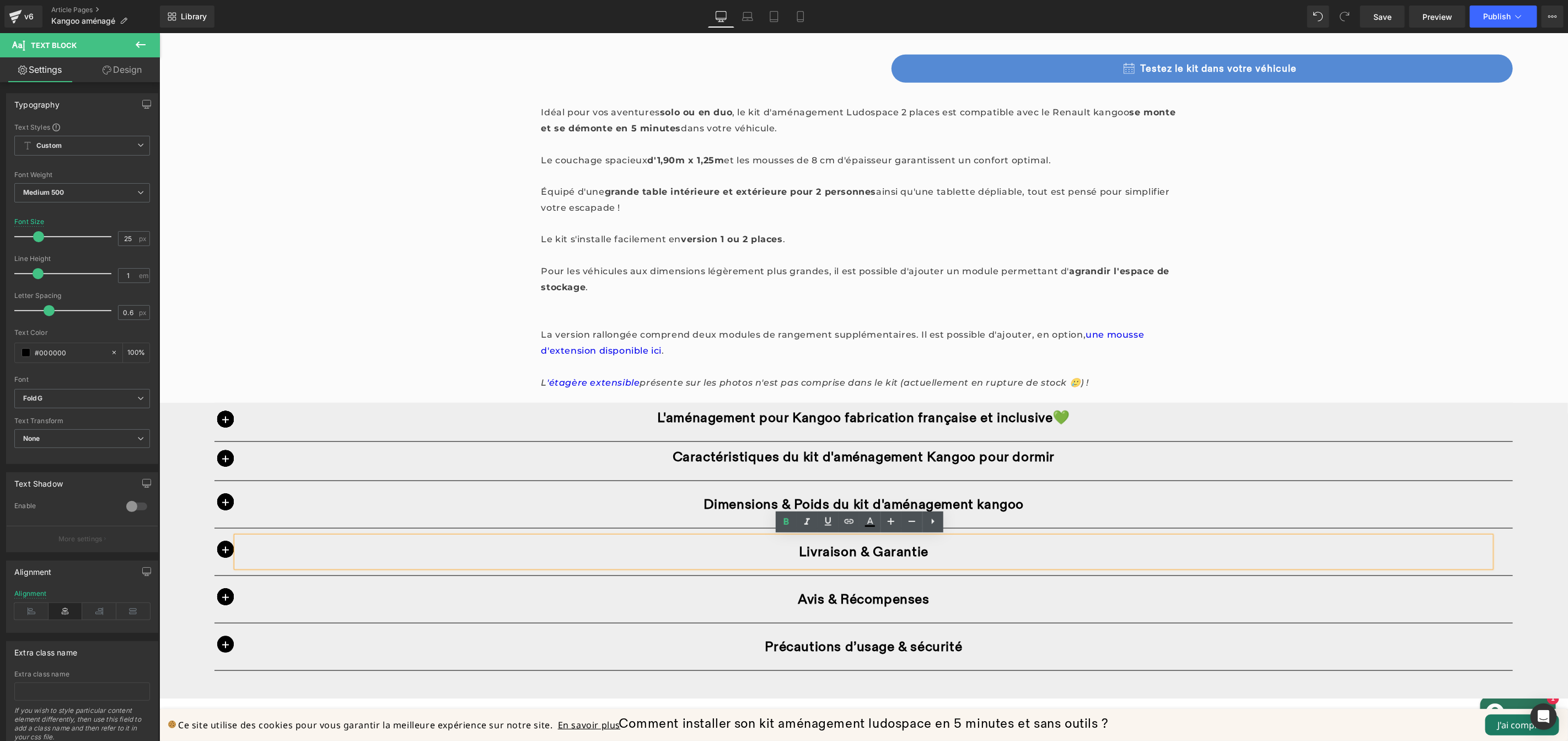
click at [218, 591] on span "button" at bounding box center [224, 596] width 17 height 17
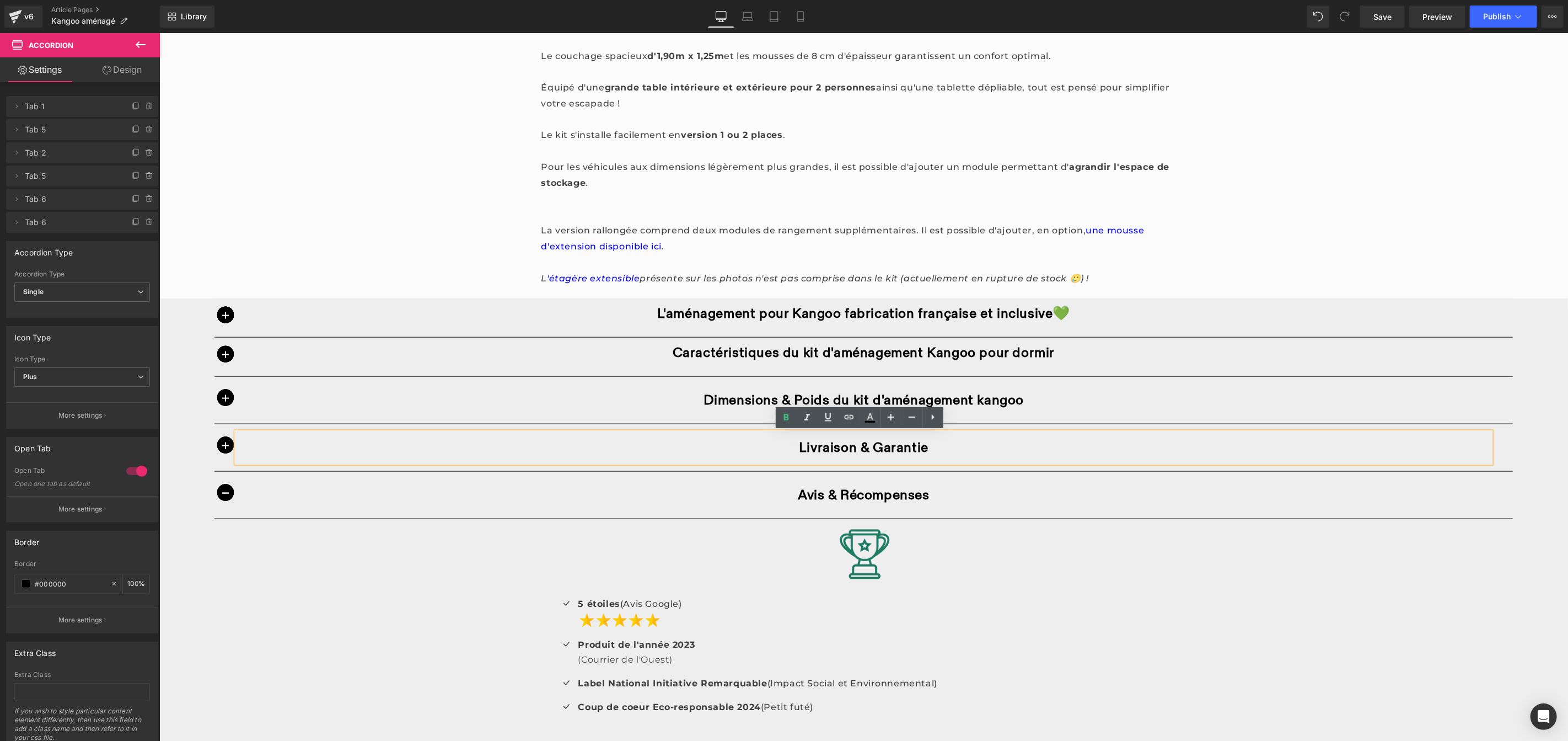
scroll to position [1090, 0]
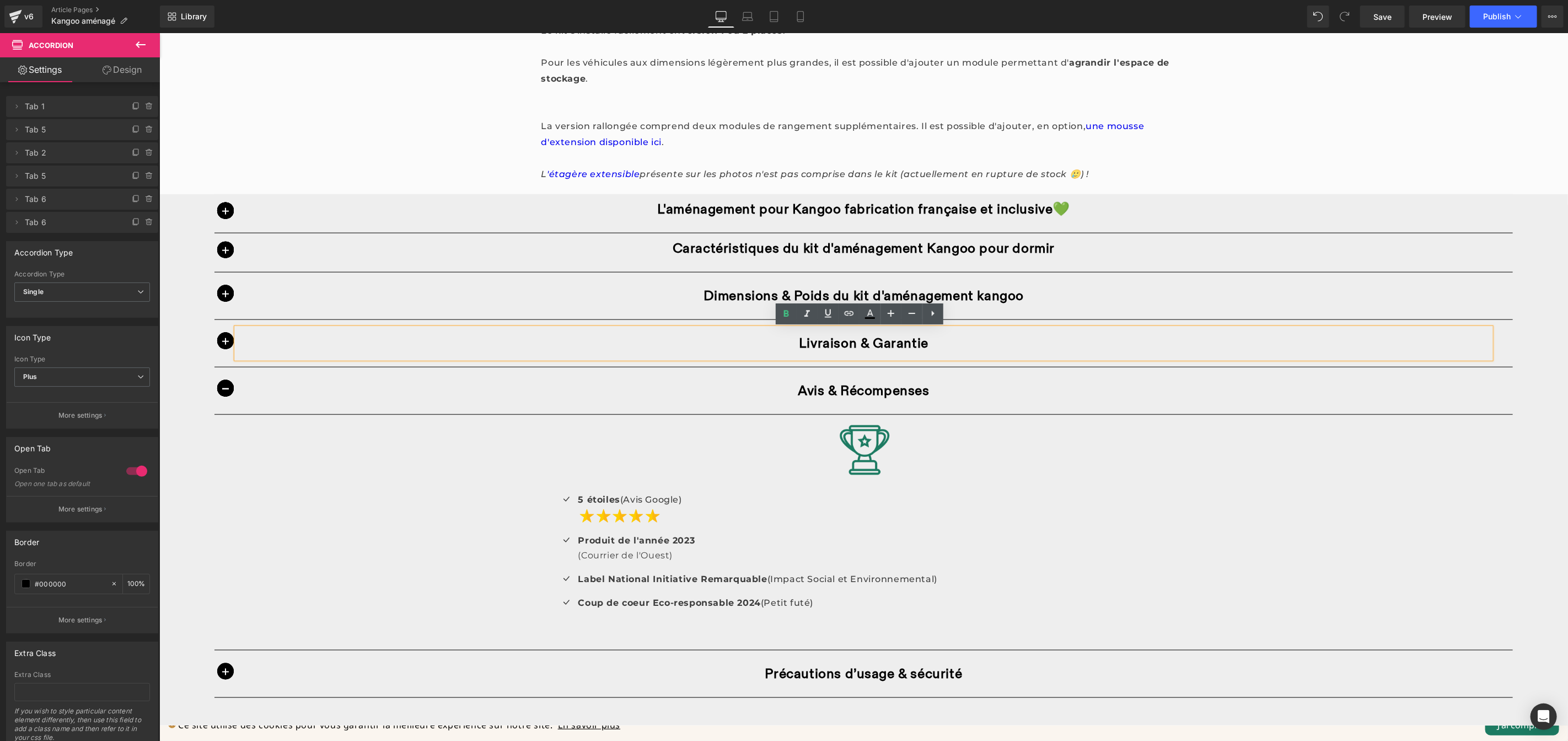
click at [226, 391] on span "button" at bounding box center [224, 387] width 17 height 17
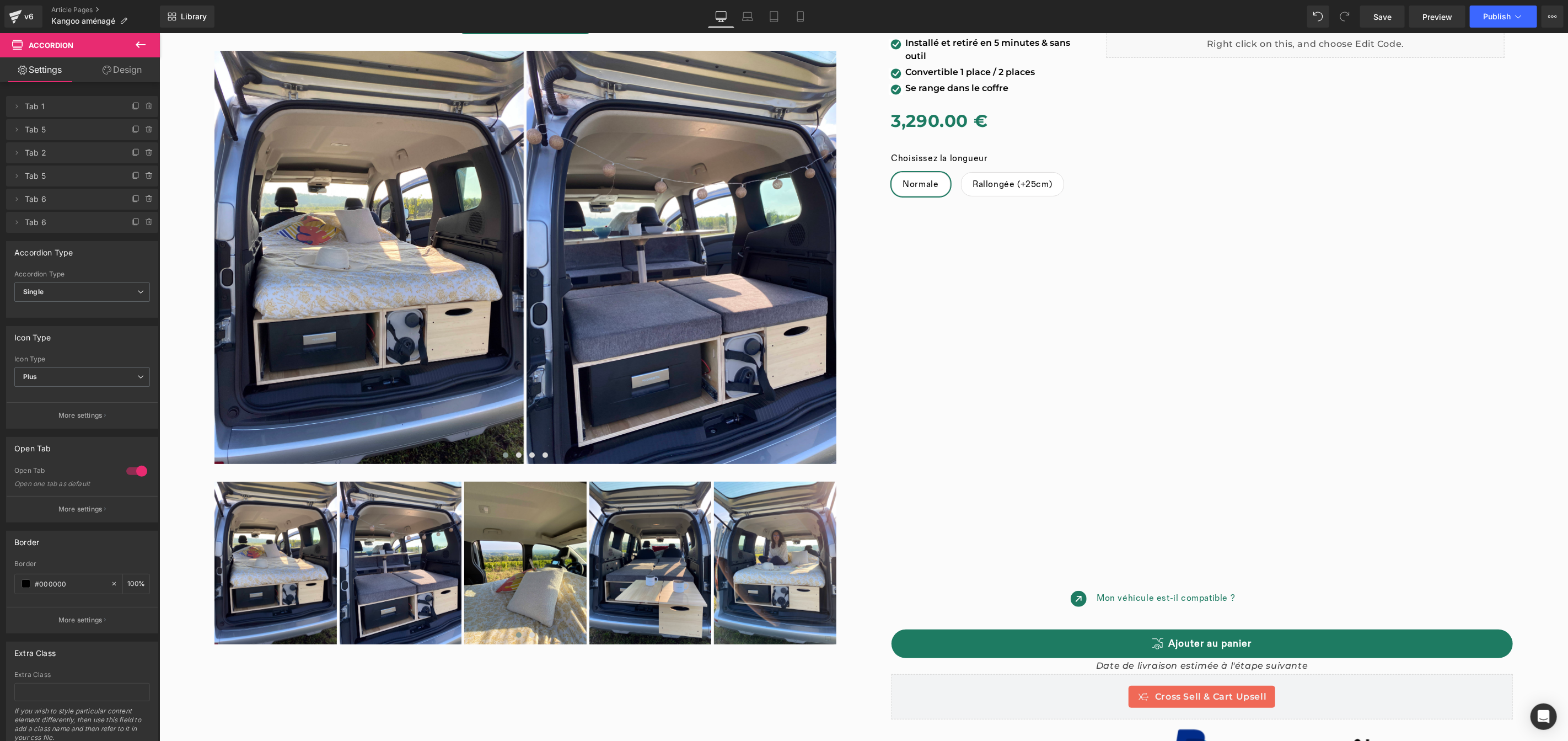
scroll to position [339, 0]
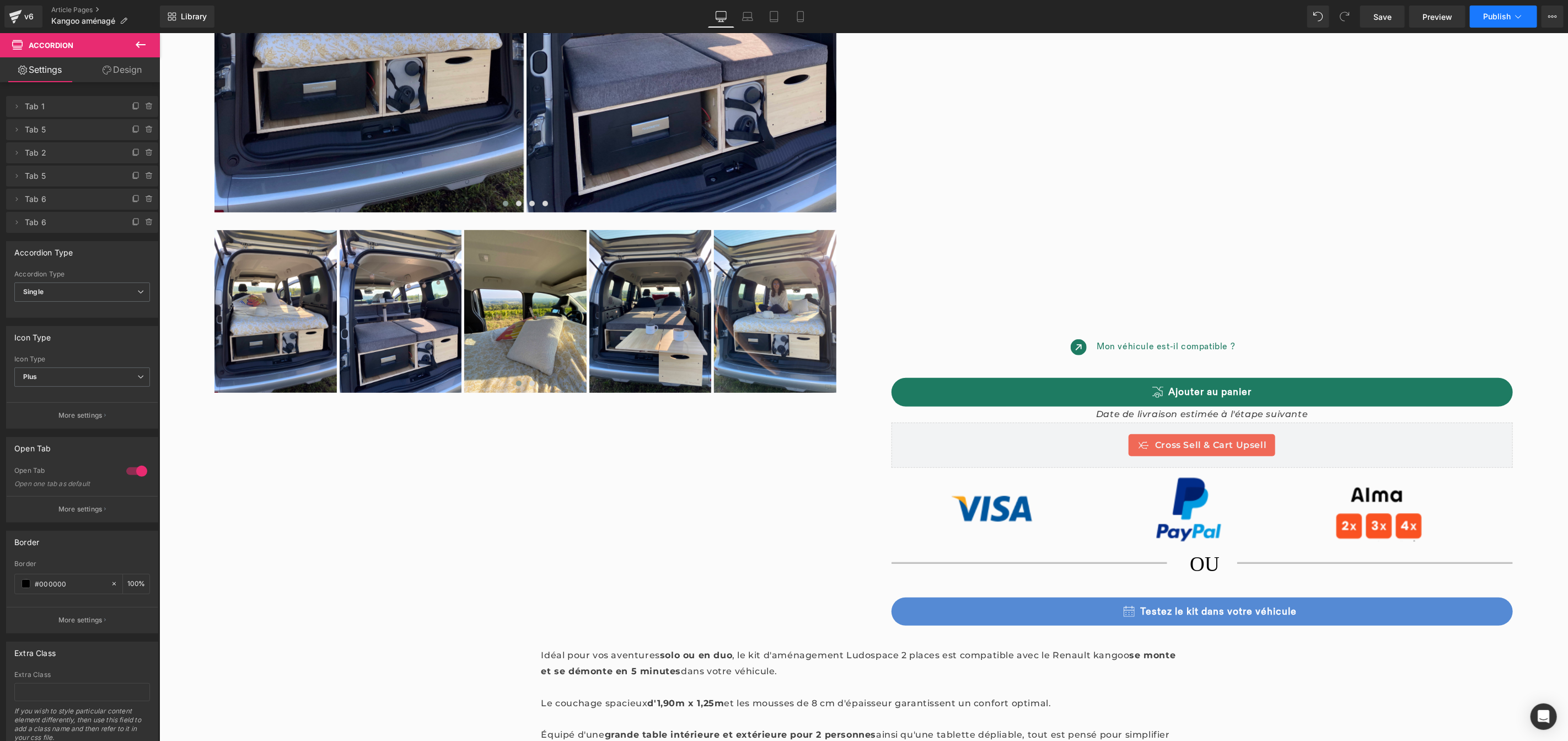
click at [1527, 21] on button "Publish" at bounding box center [1503, 16] width 67 height 22
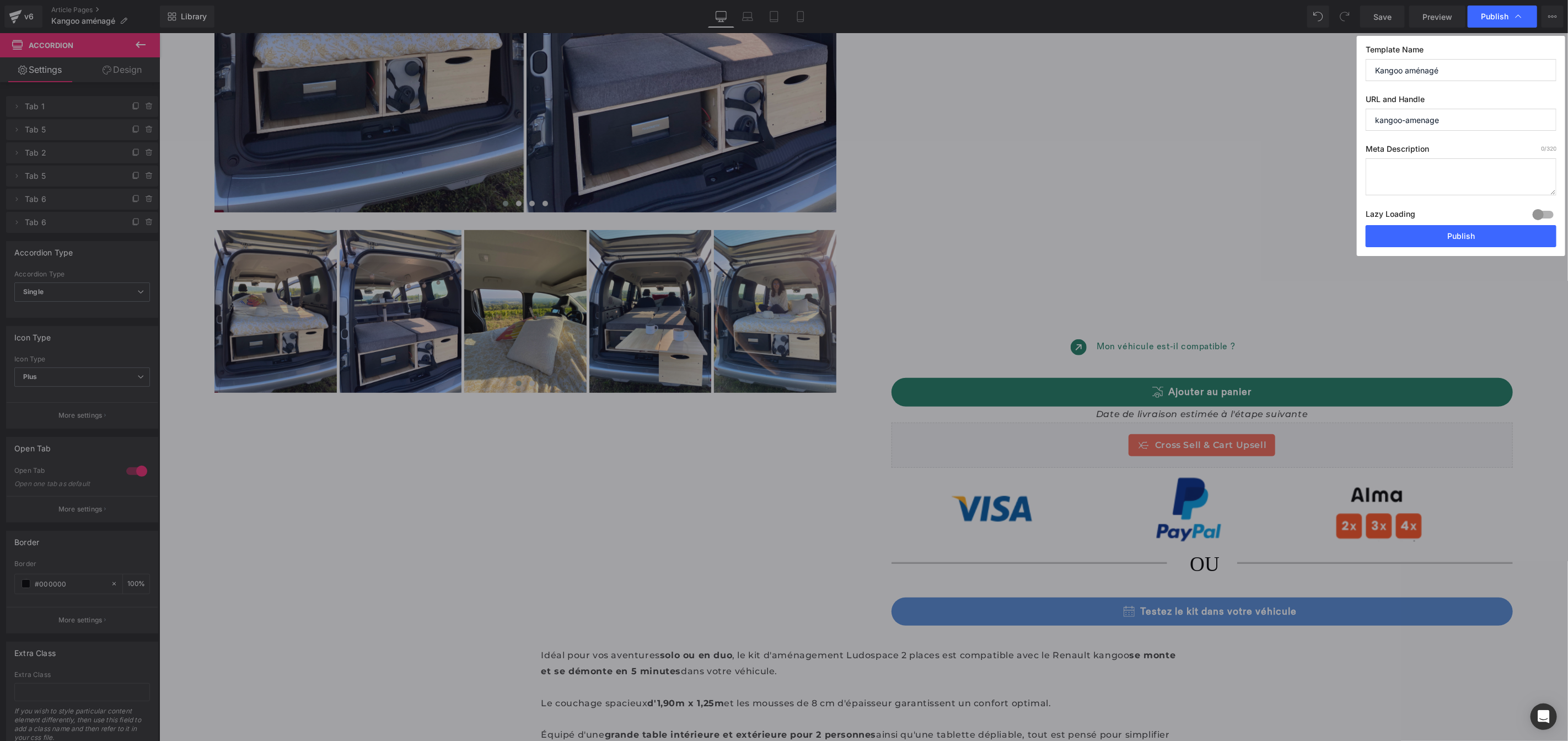
click at [1473, 176] on textarea at bounding box center [1460, 176] width 190 height 37
click at [1394, 164] on textarea at bounding box center [1460, 176] width 190 height 37
paste textarea "Transformez votre Kangoo en van aménagé en 5 min grâce à notre kit ludospace am…"
click at [1480, 176] on textarea "Transformez votre Kangoo en van aménagé en 5 min grâce à notre kit ludospace am…" at bounding box center [1460, 176] width 190 height 37
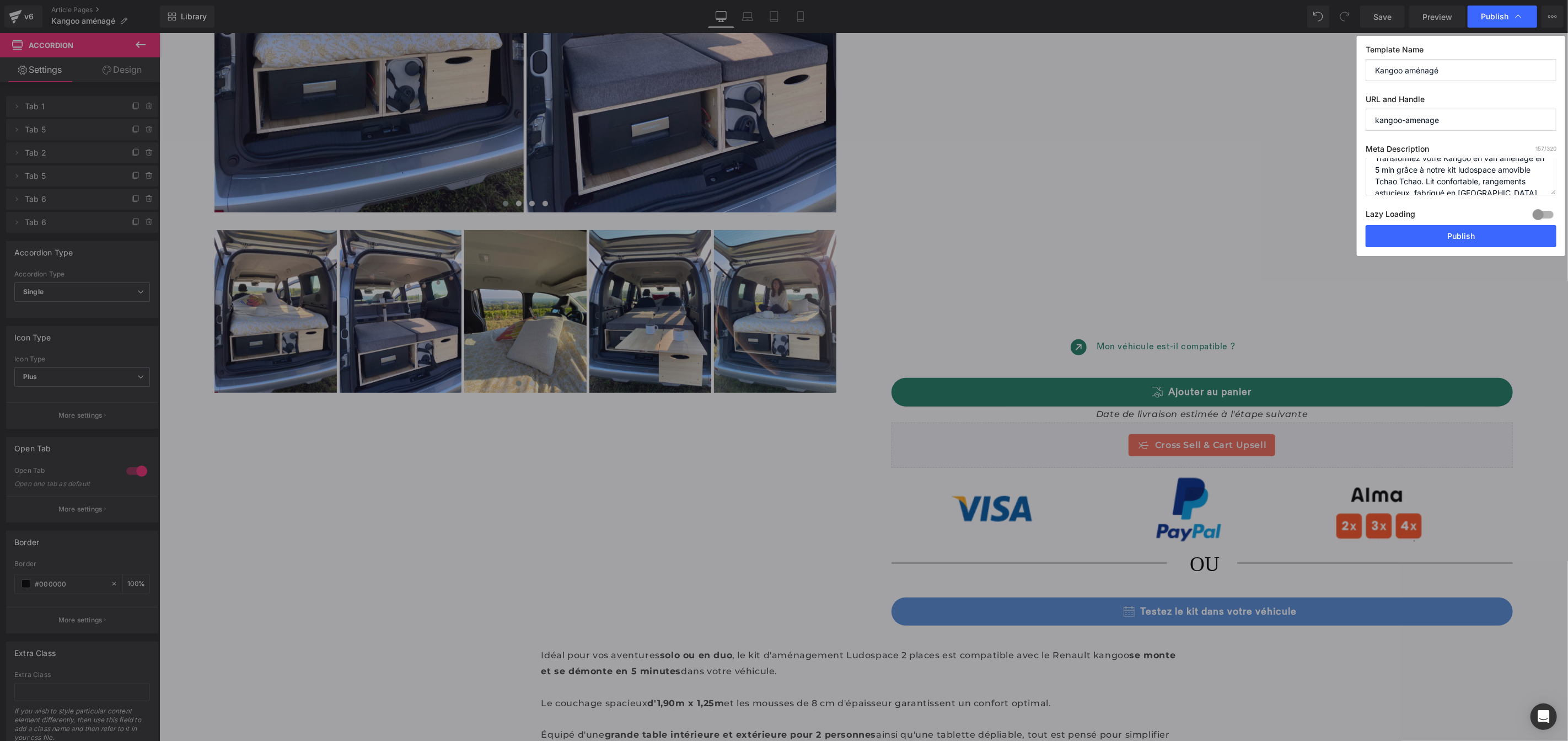
scroll to position [0, 0]
click at [1443, 169] on textarea "Transformez votre Kangoo en van aménagé en 5 min grâce à notre kit ludospace am…" at bounding box center [1460, 176] width 190 height 37
type textarea "Transformez votre voiture en Kangoo aménagé en 5 min grâce à notre kit ludospac…"
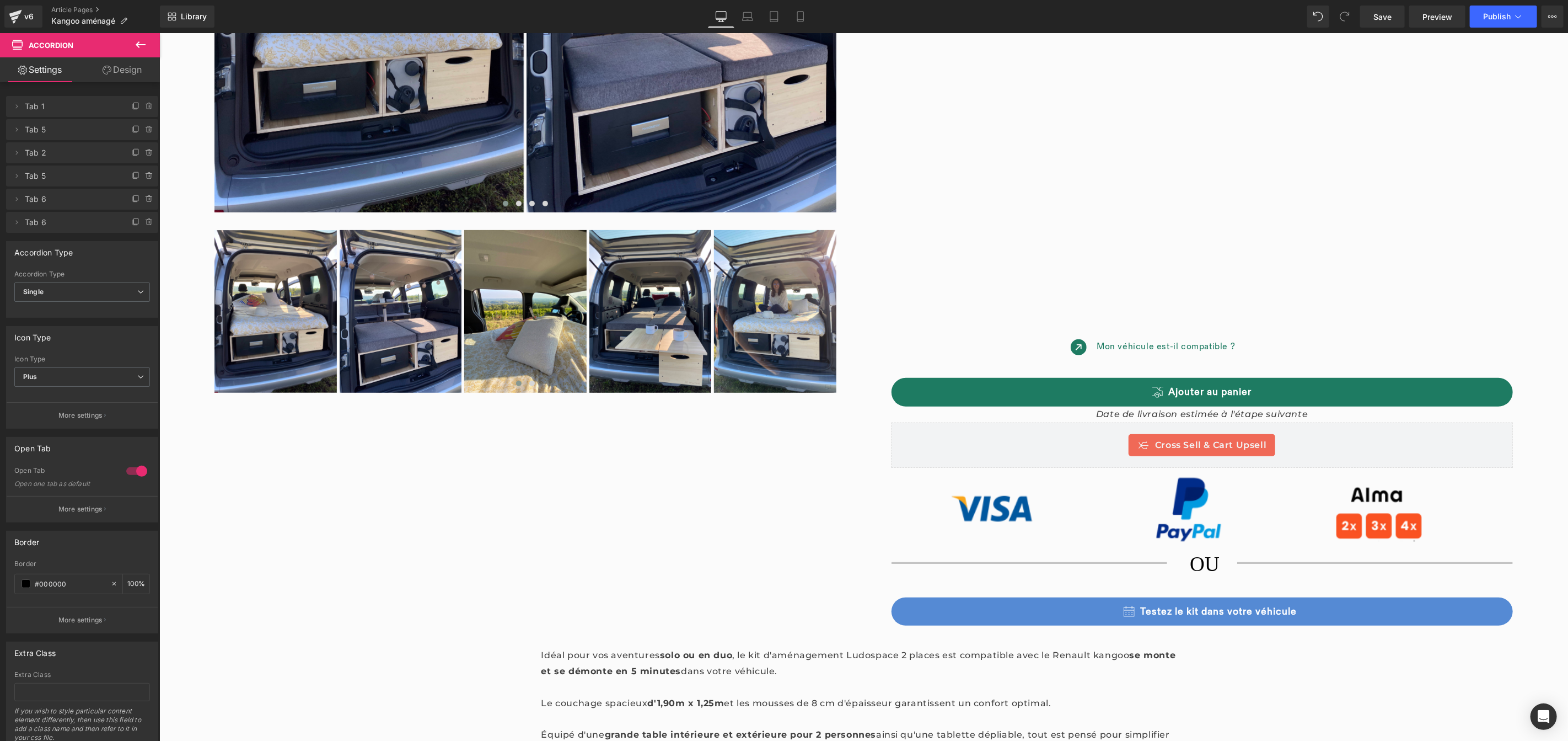
click at [1553, 11] on button "View Live Page View with current Template Save Template to Library Schedule Pub…" at bounding box center [1552, 16] width 22 height 22
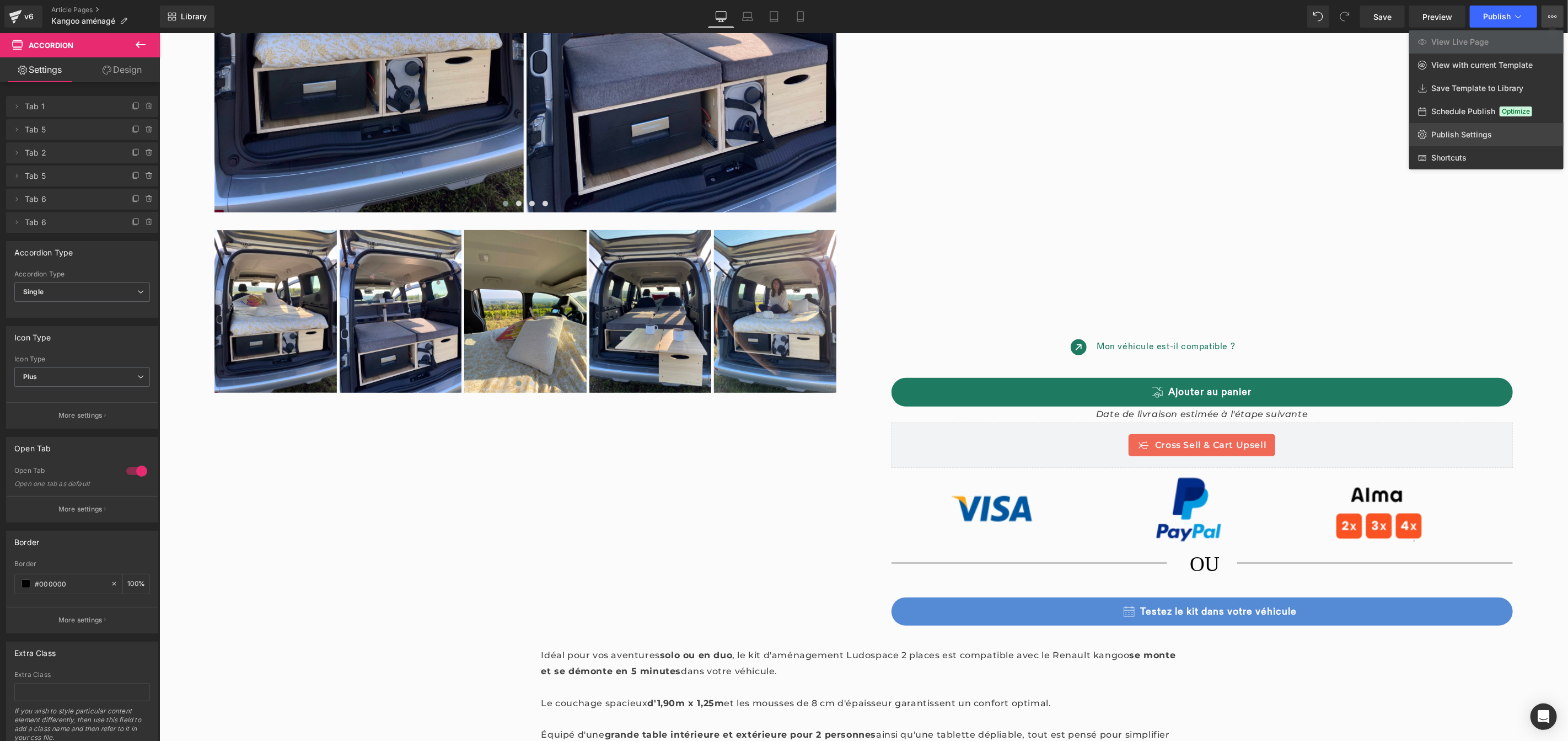
click at [1459, 133] on span "Publish Settings" at bounding box center [1462, 134] width 61 height 10
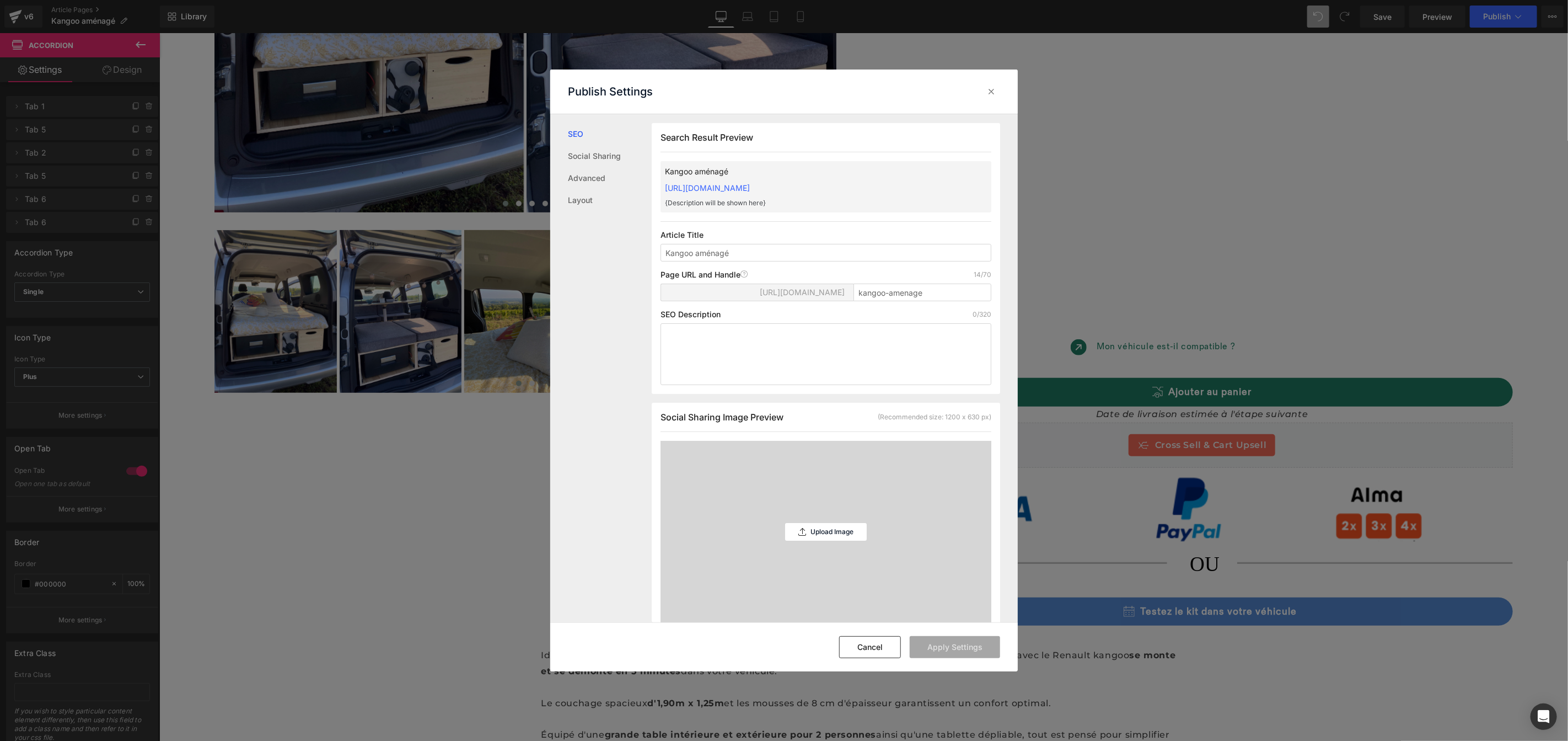
scroll to position [1, 0]
click at [826, 531] on p "Upload Image" at bounding box center [832, 531] width 43 height 8
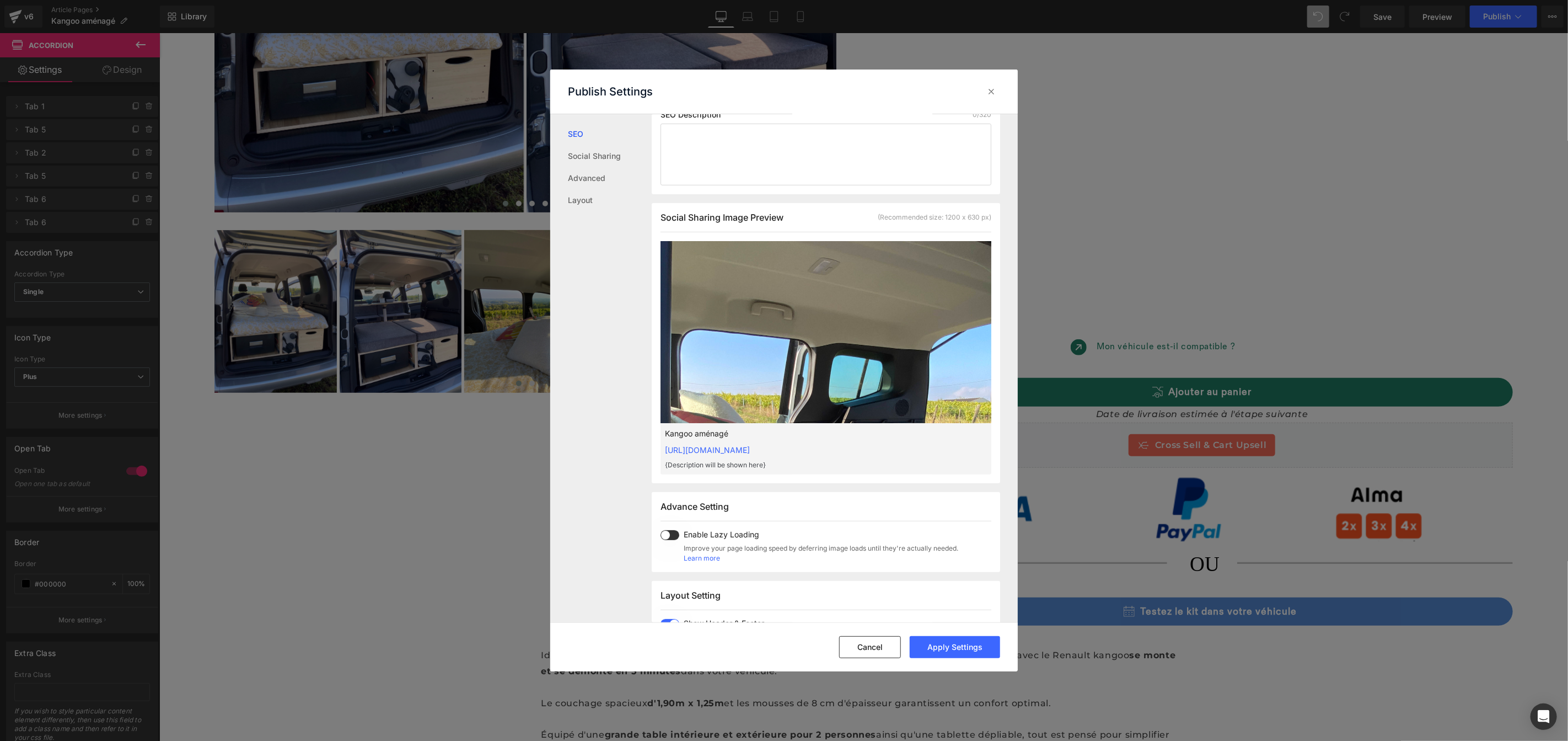
scroll to position [202, 0]
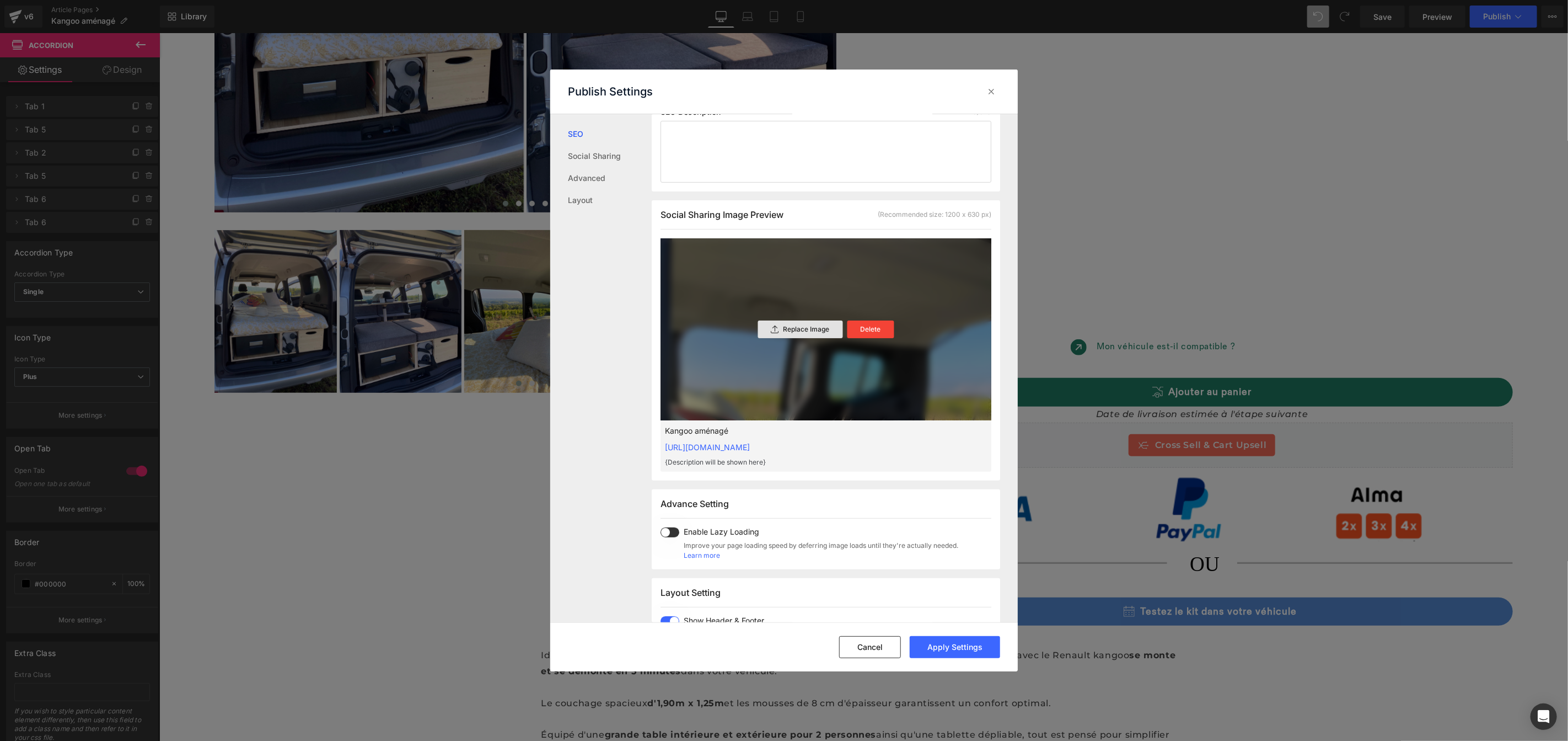
click at [809, 329] on p "Replace Image" at bounding box center [807, 329] width 46 height 8
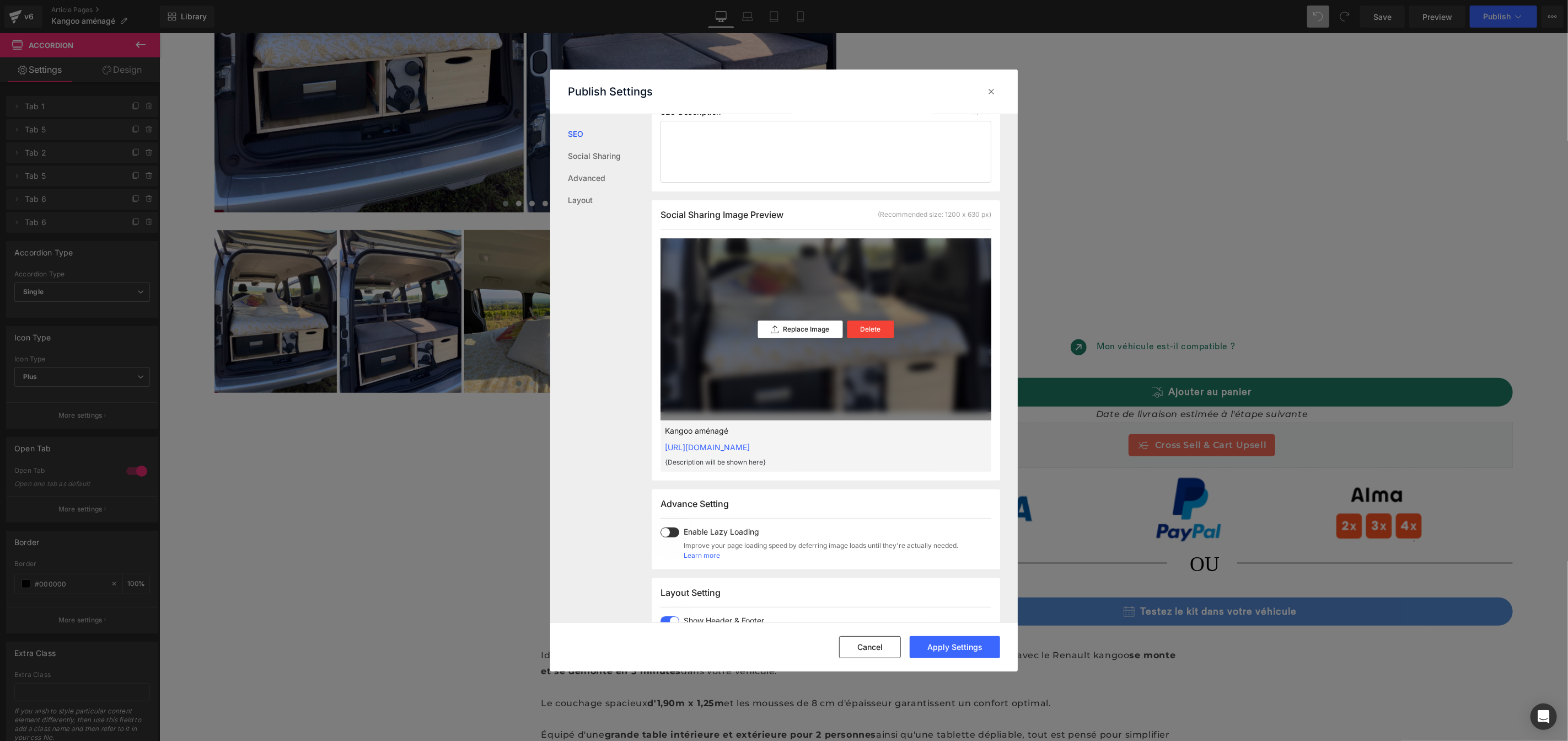
scroll to position [0, 0]
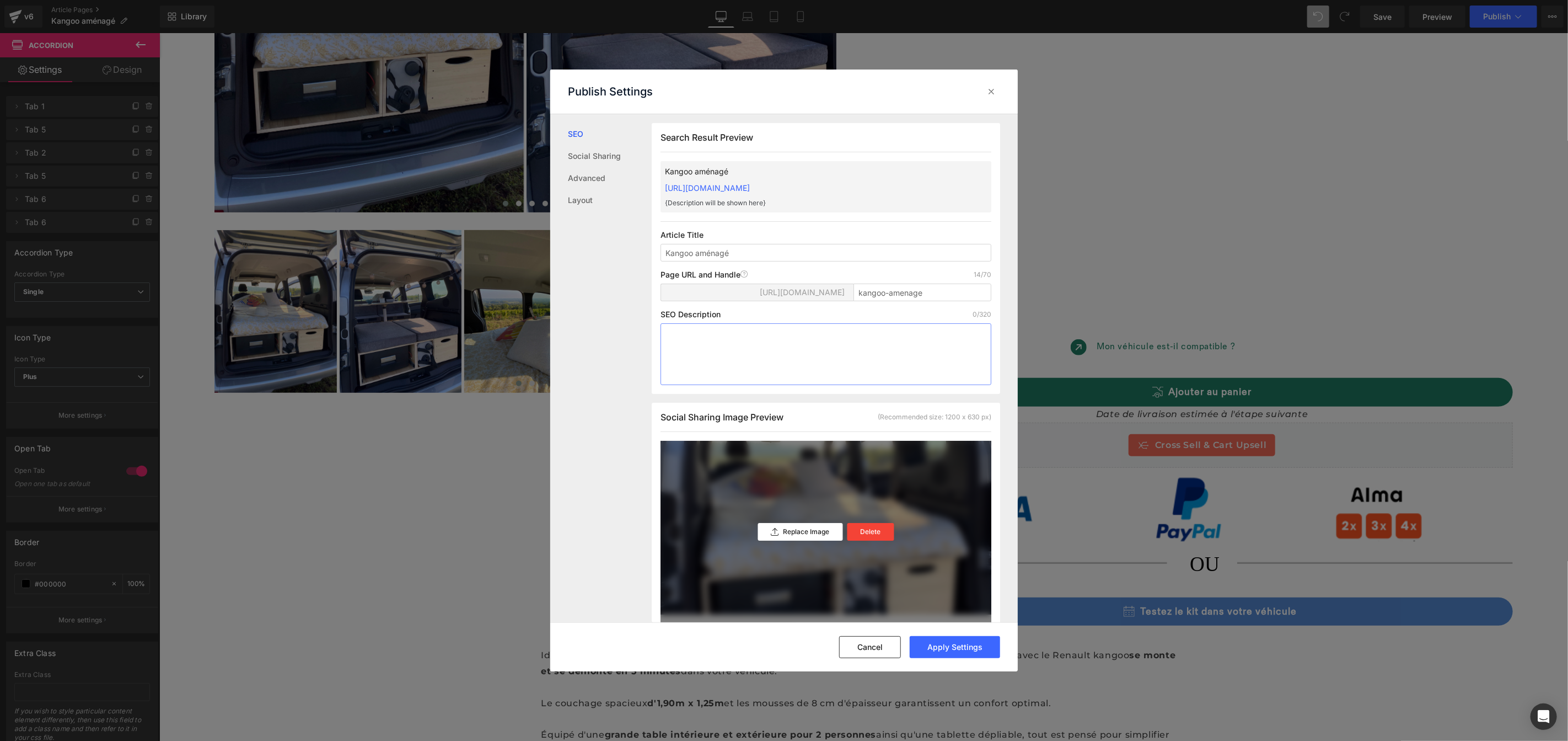
click at [795, 348] on textarea at bounding box center [826, 354] width 331 height 62
paste textarea "Transformez votre Kangoo en van aménagé en 5 min grâce à notre kit ludospace am…"
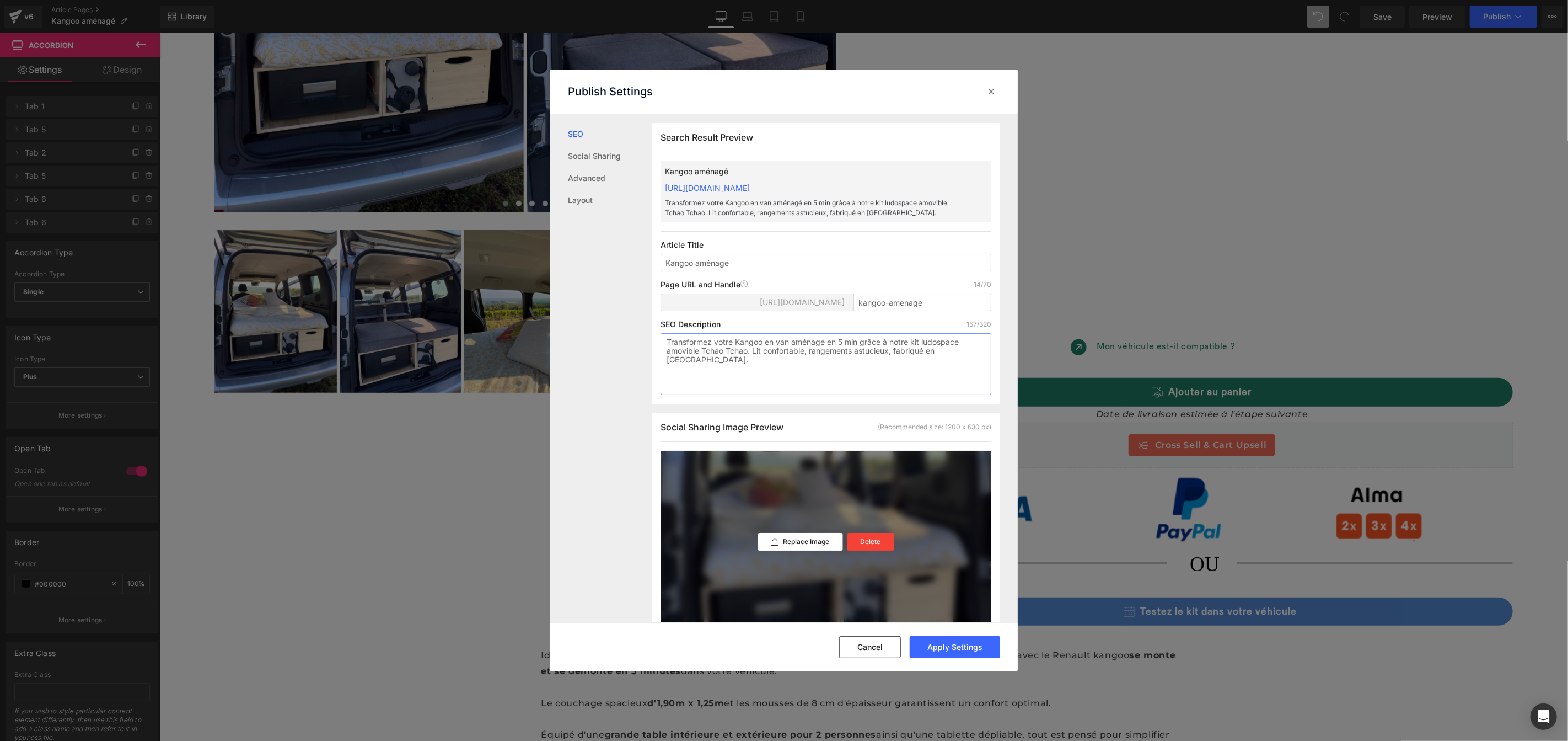
click at [734, 341] on textarea "Transformez votre Kangoo en van aménagé en 5 min grâce à notre kit ludospace am…" at bounding box center [826, 364] width 331 height 62
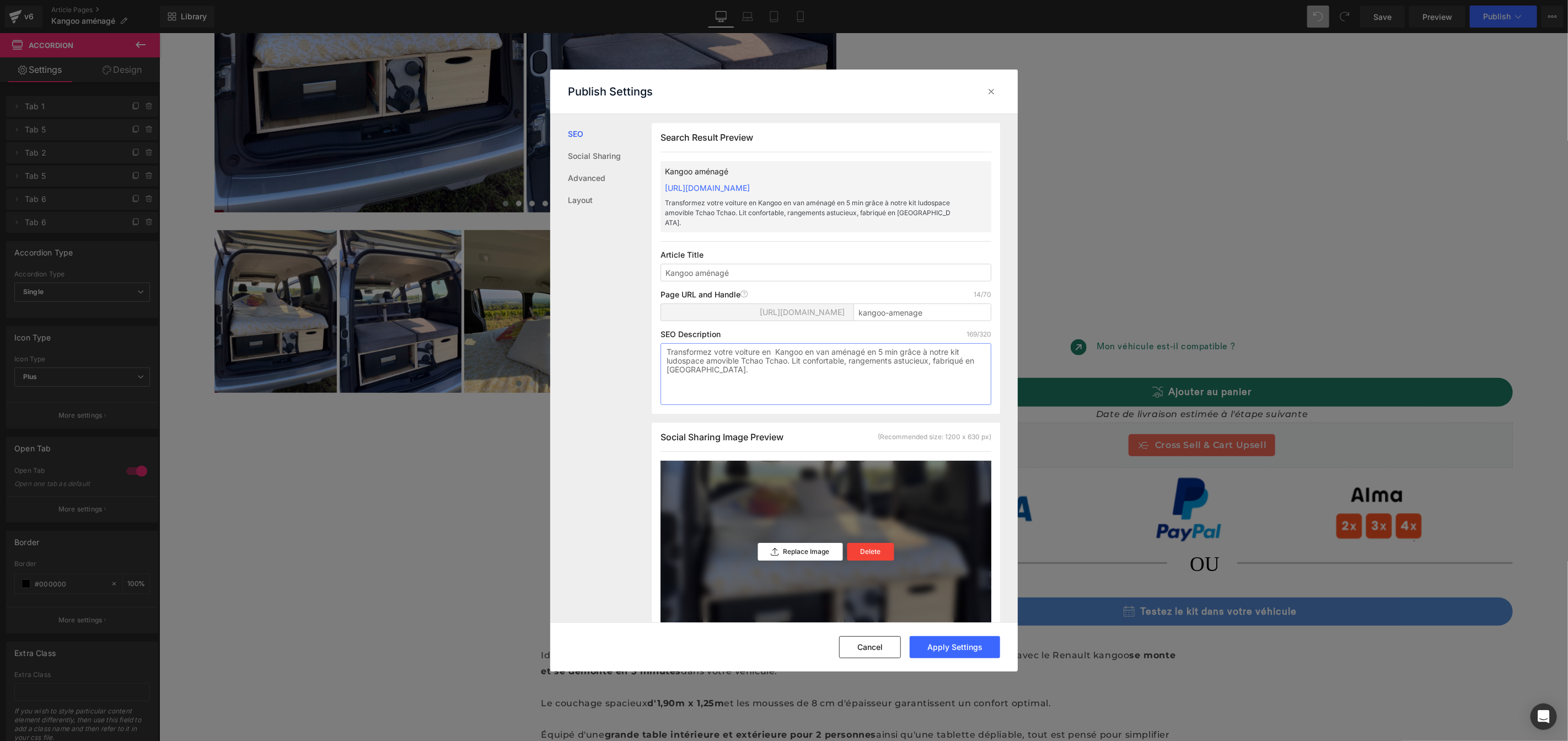
drag, startPoint x: 818, startPoint y: 341, endPoint x: 834, endPoint y: 340, distance: 16.0
click at [834, 343] on textarea "Transformez votre voiture en Kangoo en van aménagé en 5 min grâce à notre kit l…" at bounding box center [826, 374] width 331 height 62
click at [777, 343] on textarea "Transformez votre voiture en Kangoo en aménagé en 5 min grâce à notre kit ludos…" at bounding box center [826, 374] width 331 height 62
click at [817, 343] on textarea "Transformez votre voiture en Kangoo en aménagé en 5 min grâce à notre kit ludos…" at bounding box center [826, 374] width 331 height 62
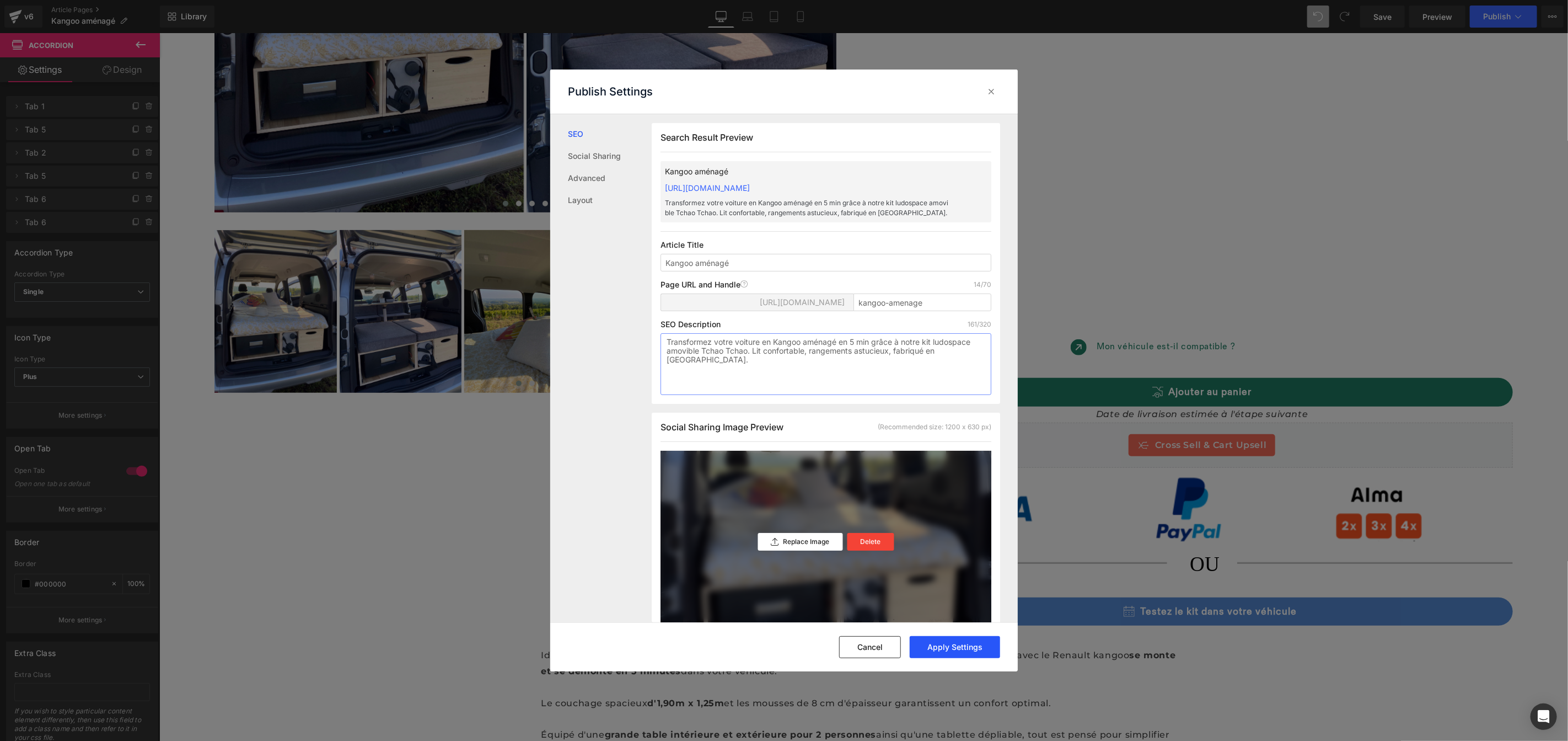
type textarea "Transformez votre voiture en Kangoo aménagé en 5 min grâce à notre kit ludospac…"
click at [968, 650] on button "Apply Settings" at bounding box center [954, 646] width 90 height 22
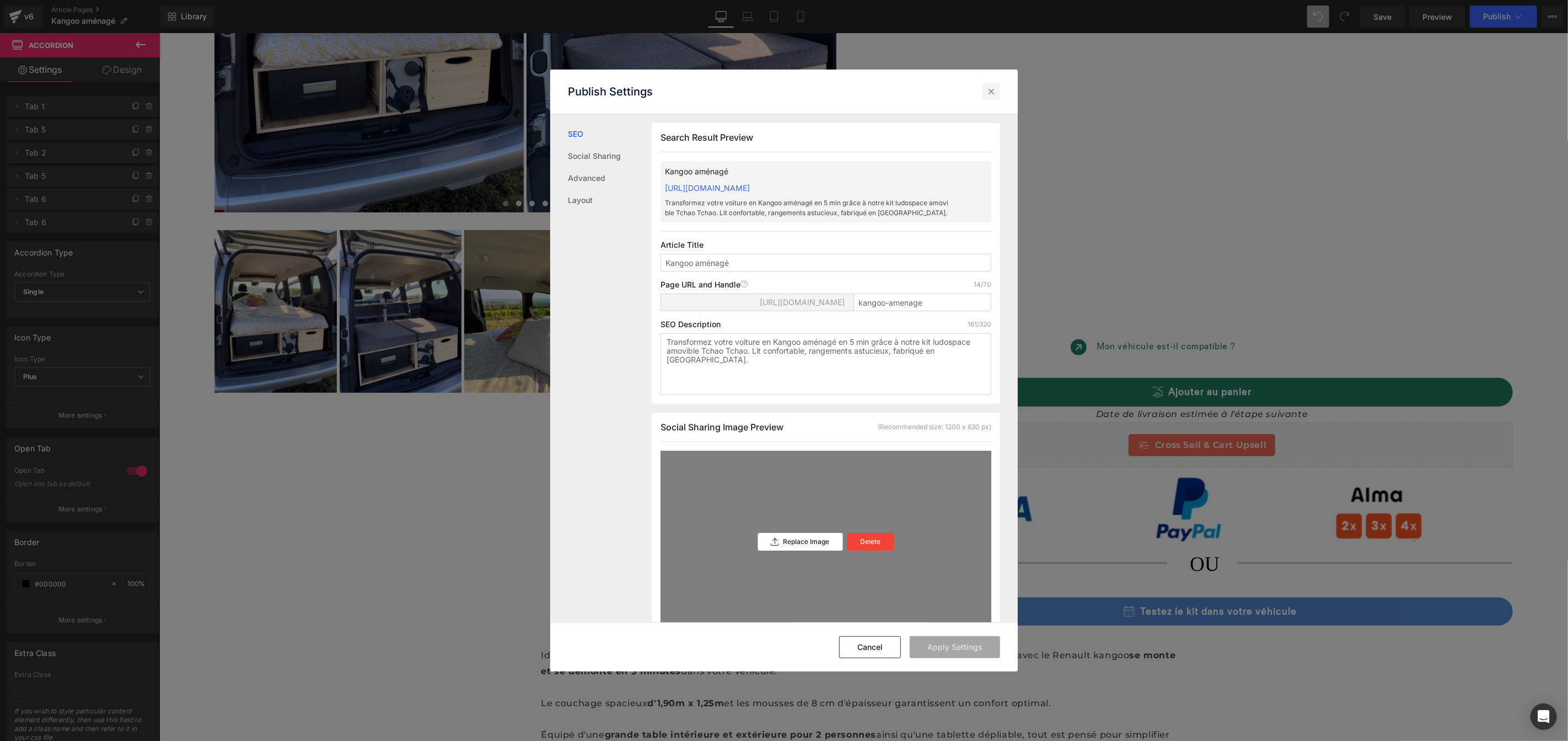
drag, startPoint x: 994, startPoint y: 87, endPoint x: 834, endPoint y: 55, distance: 163.2
click at [994, 87] on icon at bounding box center [991, 91] width 11 height 11
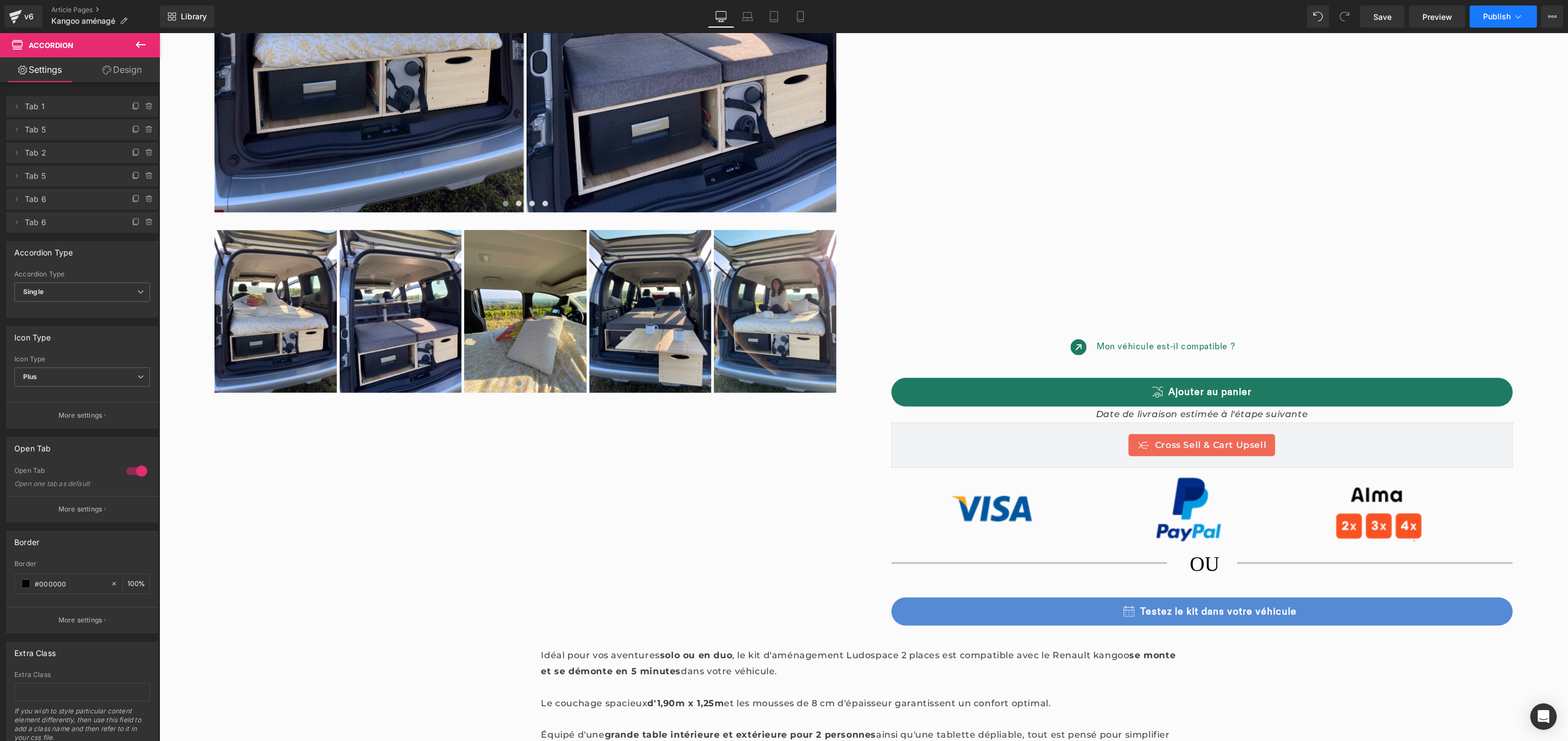
click at [1488, 22] on button "Publish" at bounding box center [1503, 16] width 67 height 22
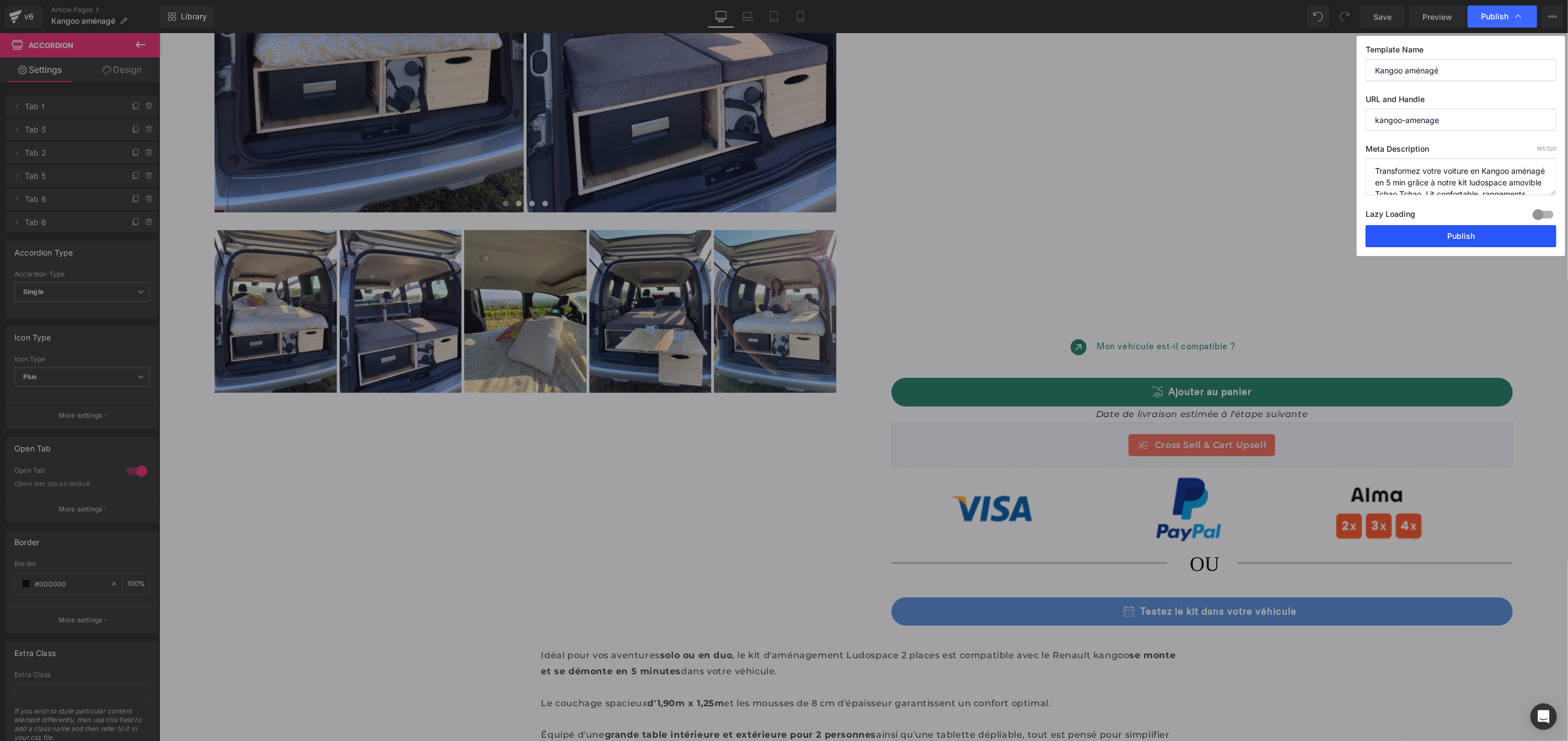
drag, startPoint x: 1455, startPoint y: 237, endPoint x: 1028, endPoint y: 260, distance: 427.6
click at [1455, 237] on button "Publish" at bounding box center [1460, 236] width 190 height 22
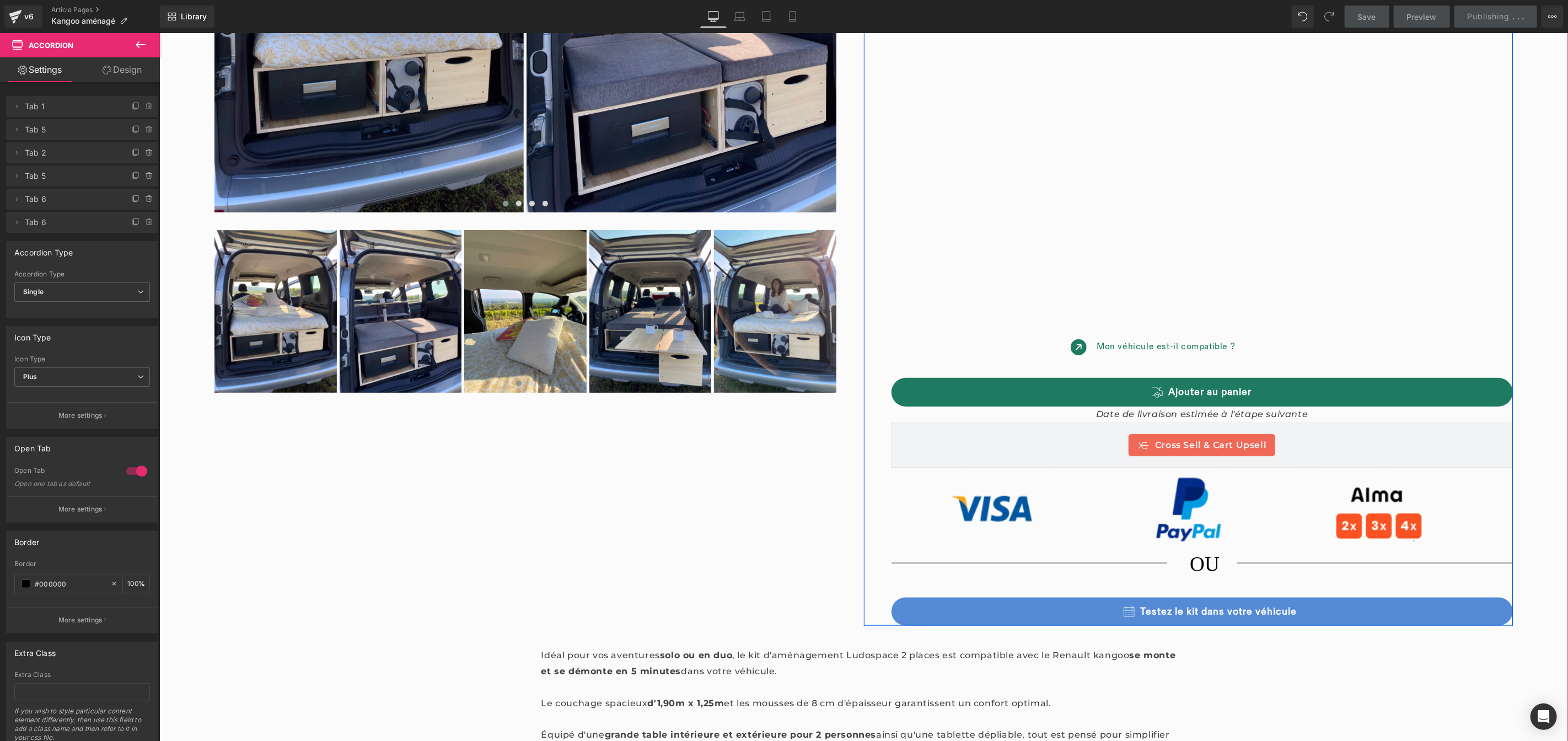
scroll to position [660, 0]
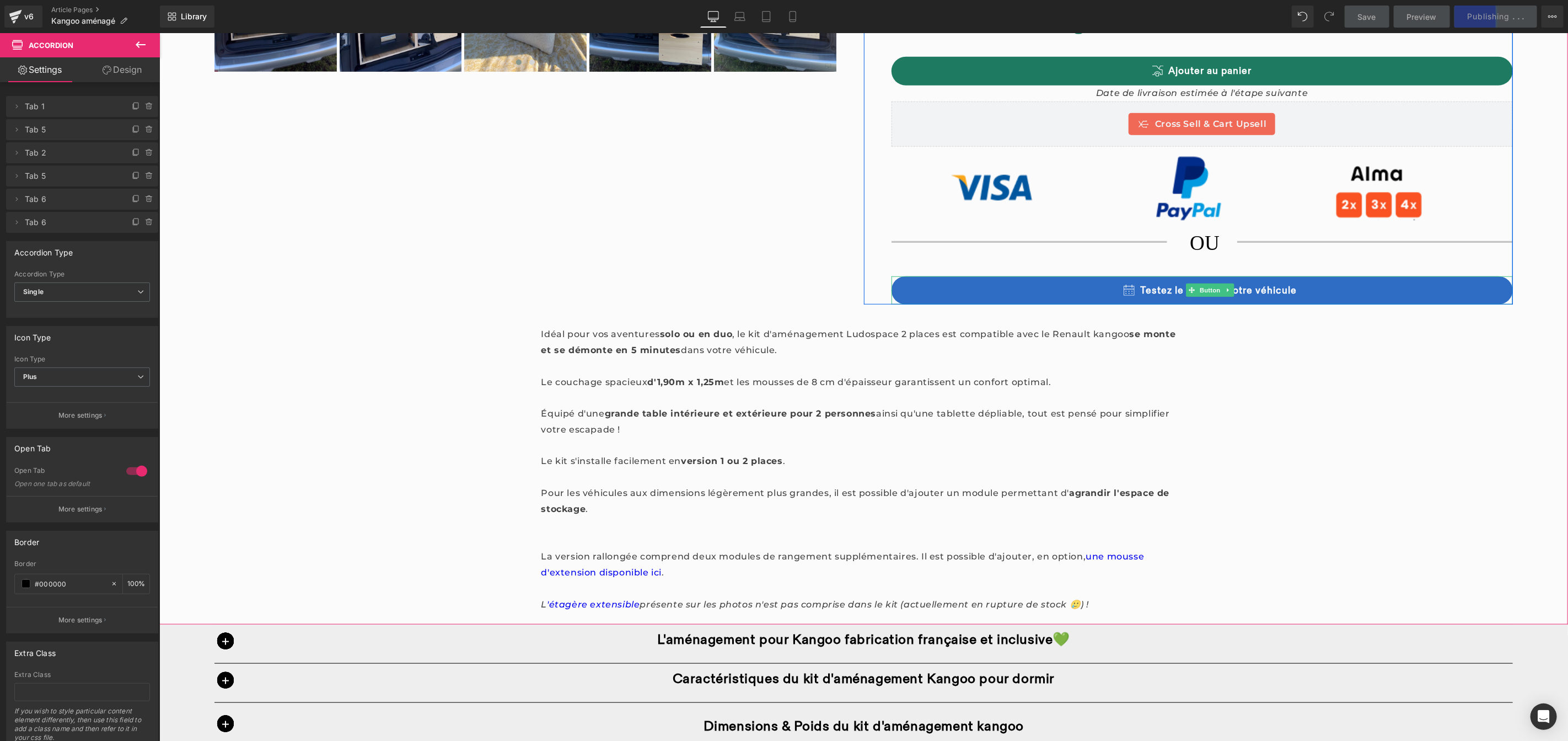
click at [1259, 299] on link "Testez le kit dans votre véhicule" at bounding box center [1202, 290] width 622 height 29
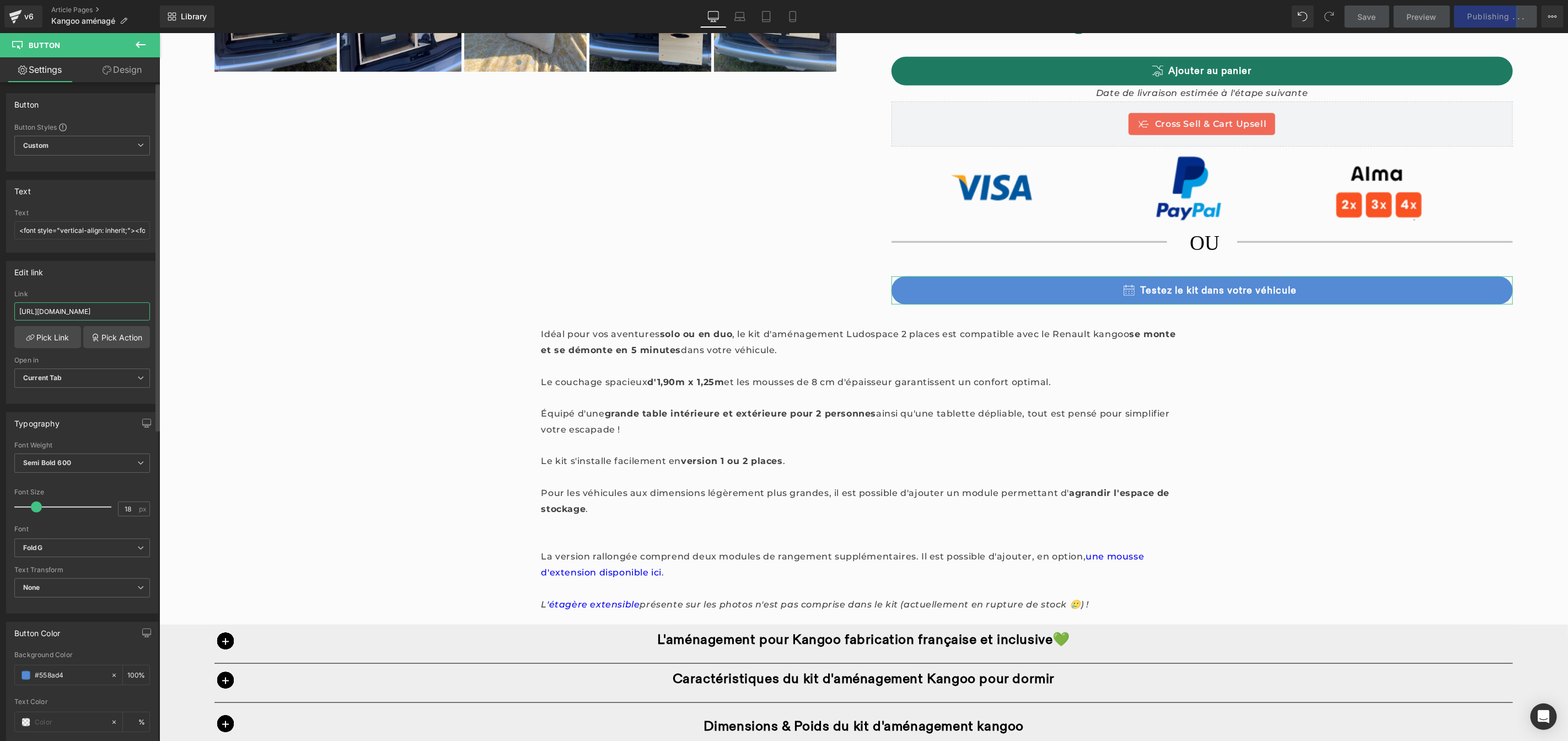
click at [121, 314] on input "[URL][DOMAIN_NAME]" at bounding box center [82, 311] width 136 height 18
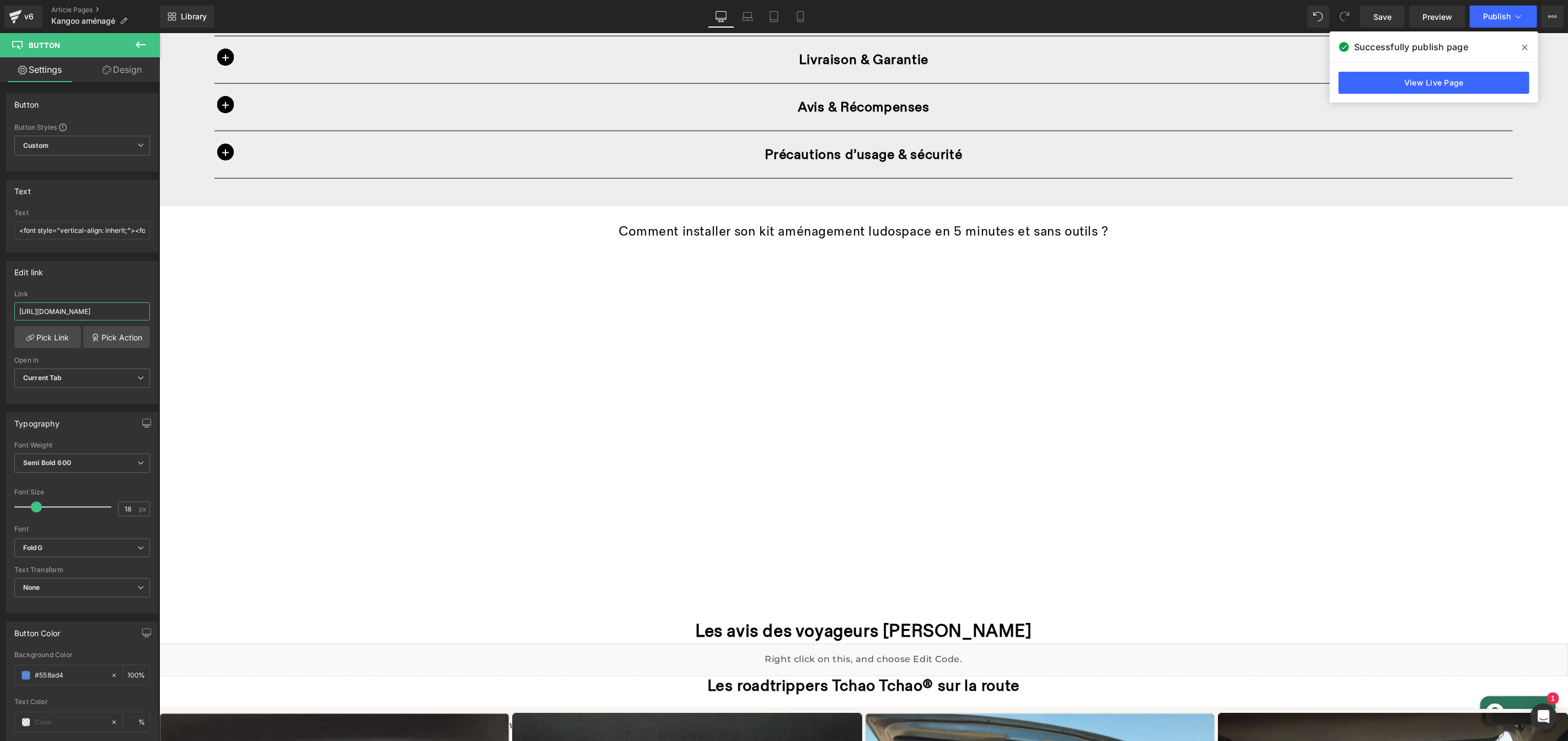
scroll to position [1622, 0]
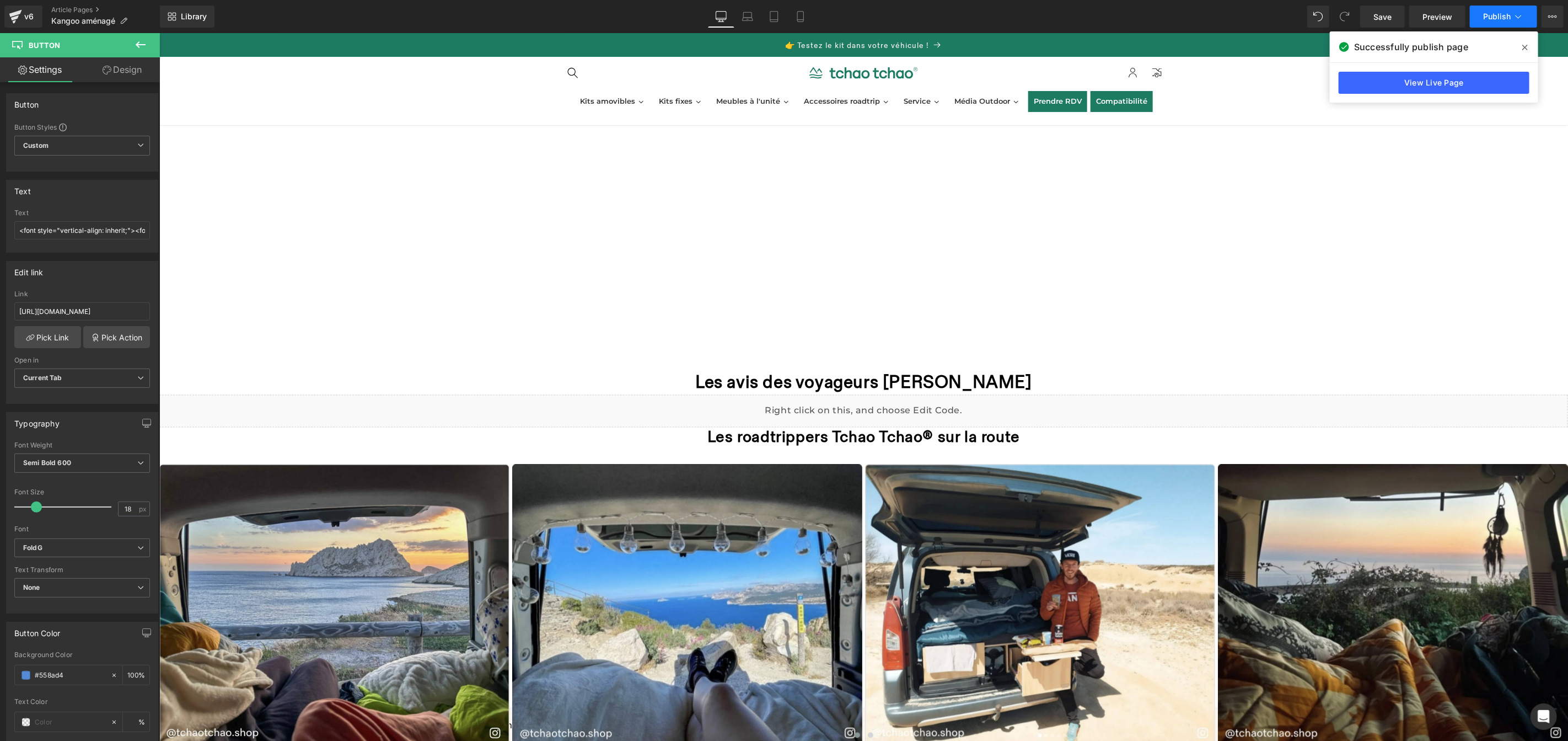
click at [1497, 13] on span "Publish" at bounding box center [1497, 17] width 28 height 9
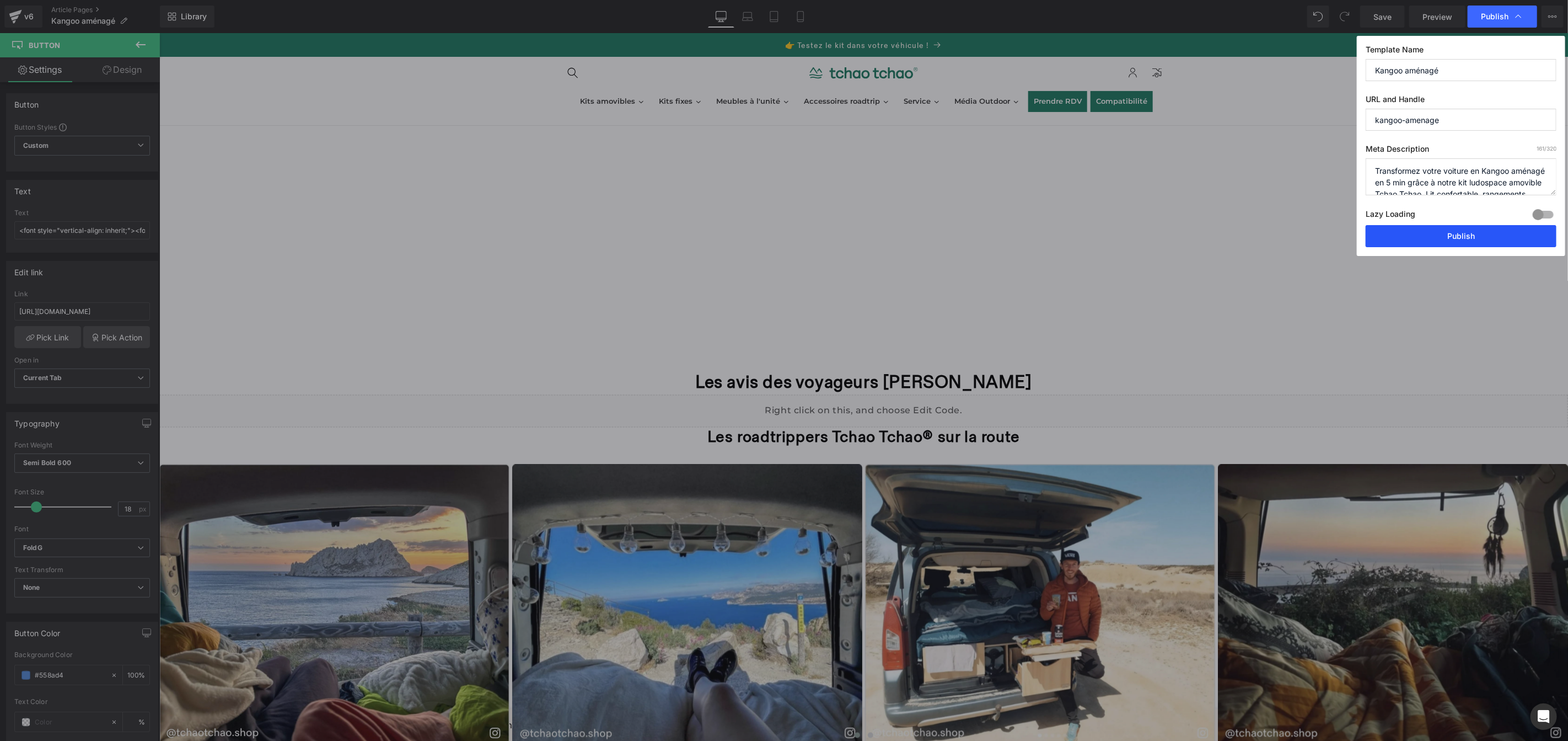
click at [1472, 241] on button "Publish" at bounding box center [1460, 236] width 190 height 22
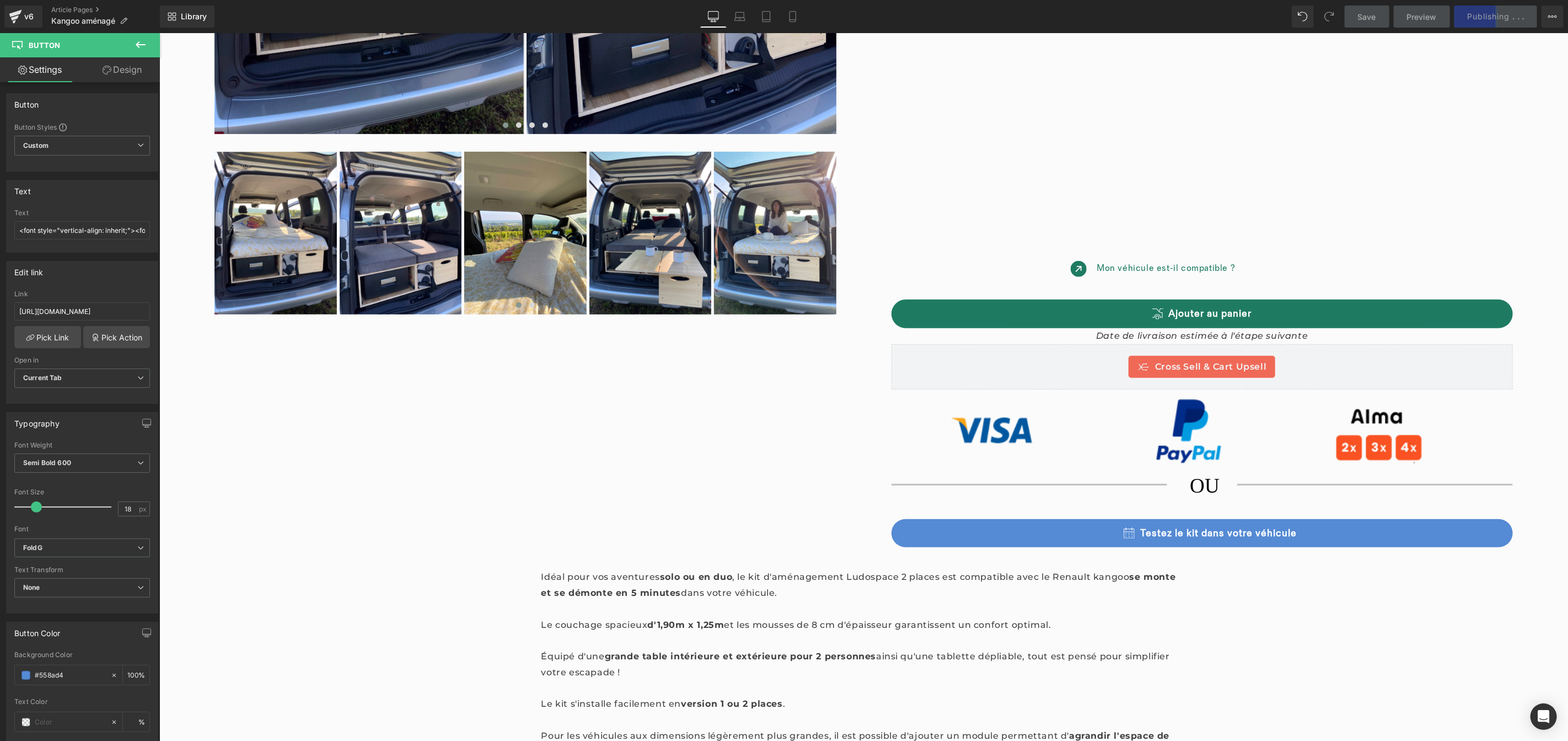
scroll to position [417, 0]
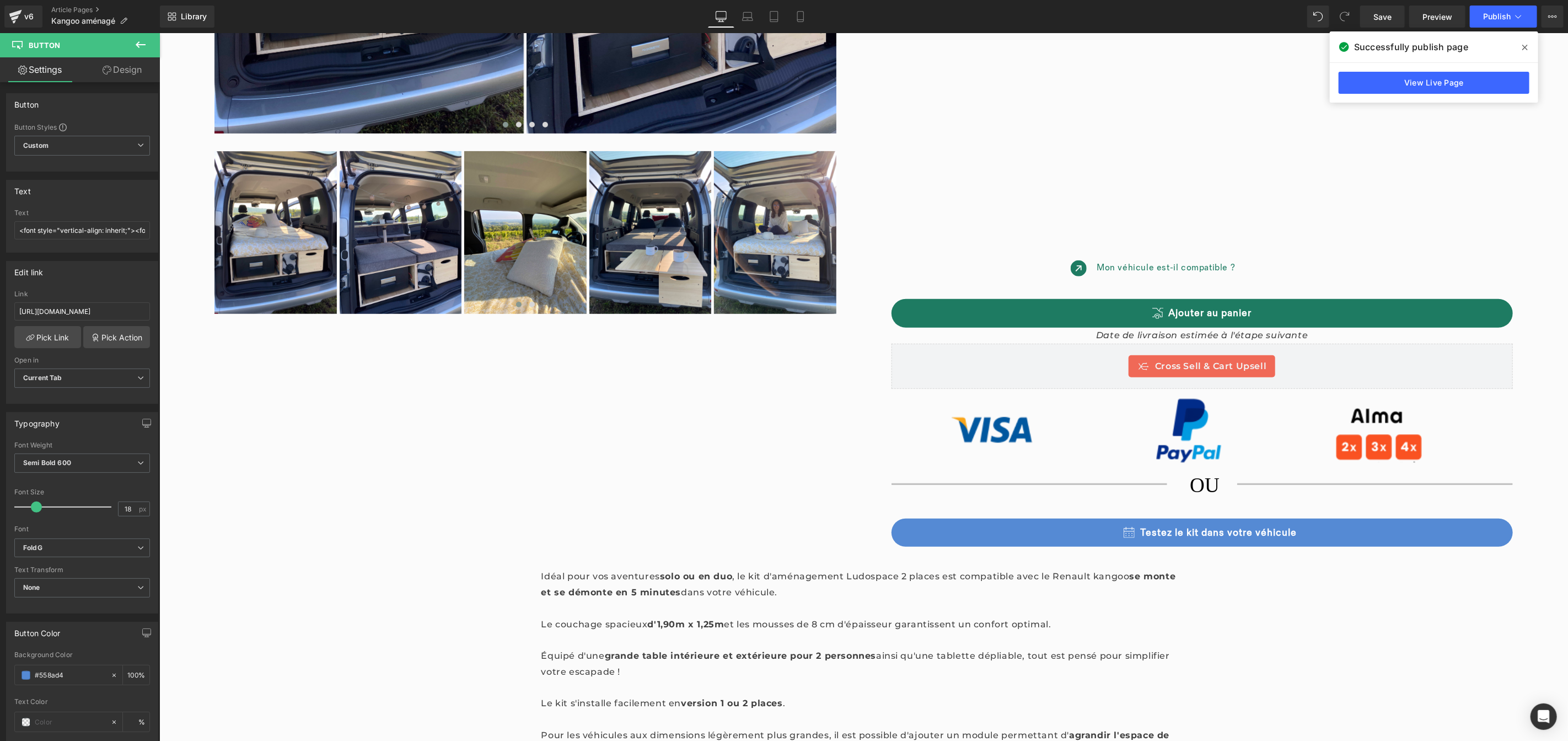
click at [1530, 45] on span at bounding box center [1525, 47] width 18 height 18
click at [1499, 18] on span "Publish" at bounding box center [1497, 17] width 28 height 9
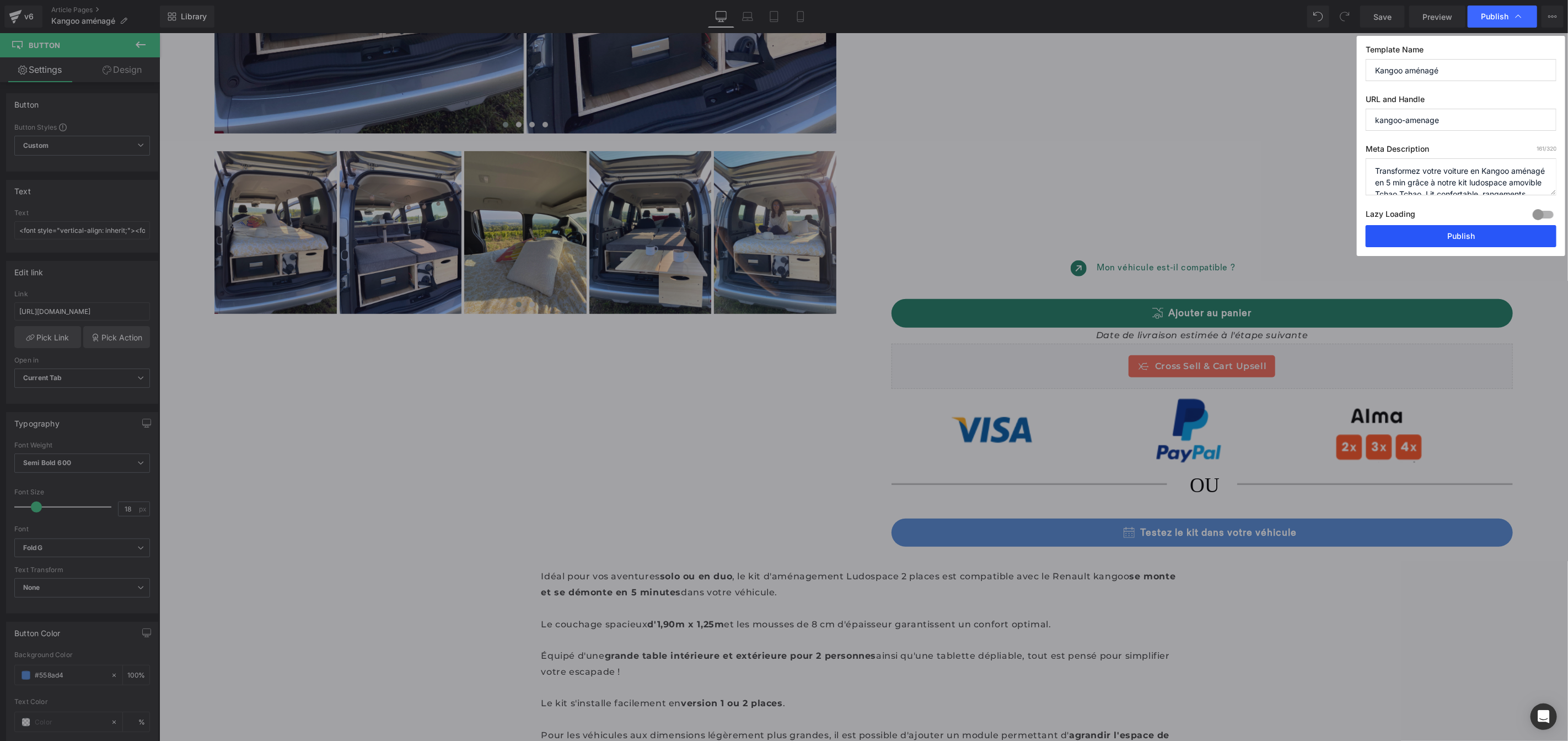
click at [1457, 241] on button "Publish" at bounding box center [1460, 236] width 190 height 22
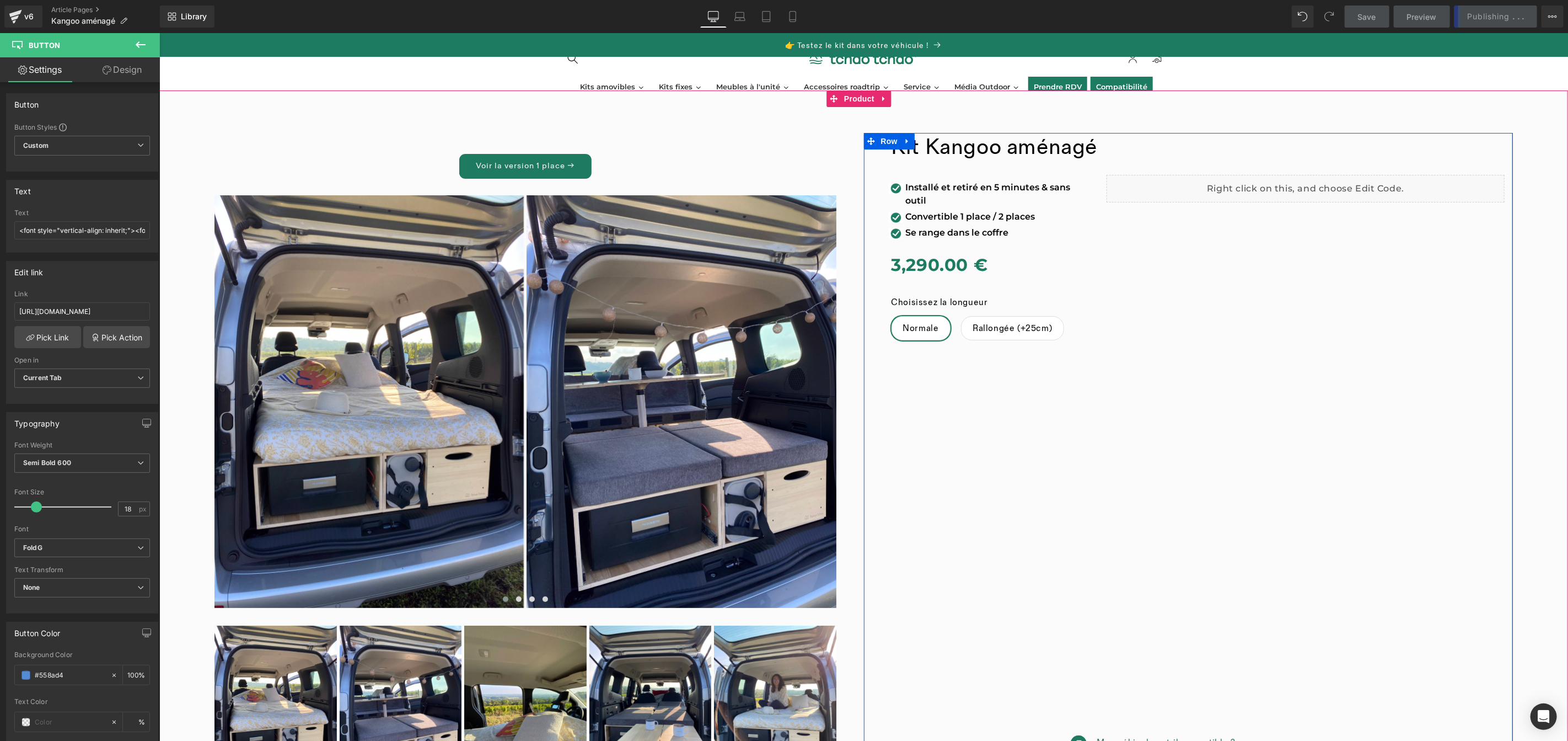
scroll to position [0, 0]
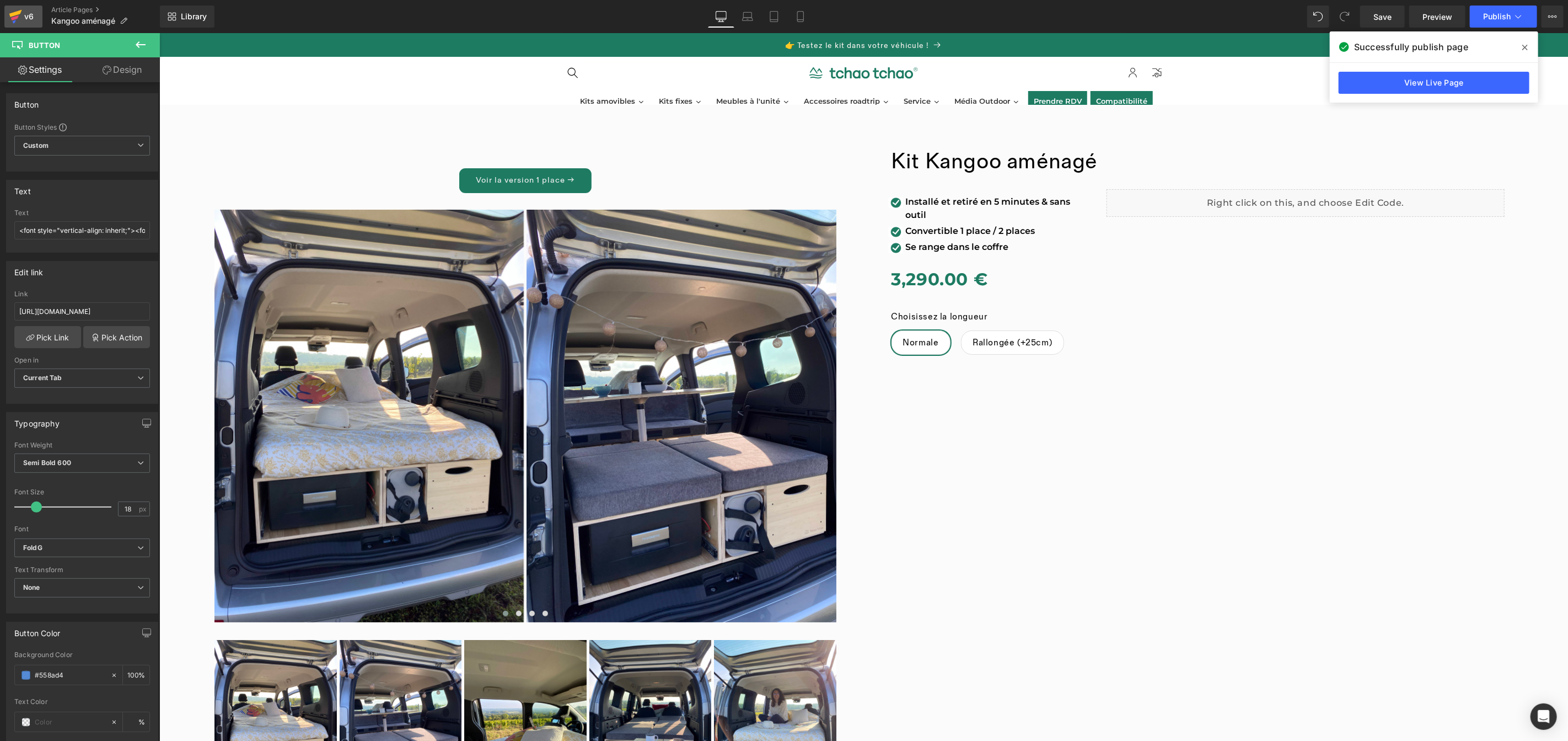
click at [11, 17] on icon at bounding box center [15, 16] width 13 height 28
